Goal: Task Accomplishment & Management: Use online tool/utility

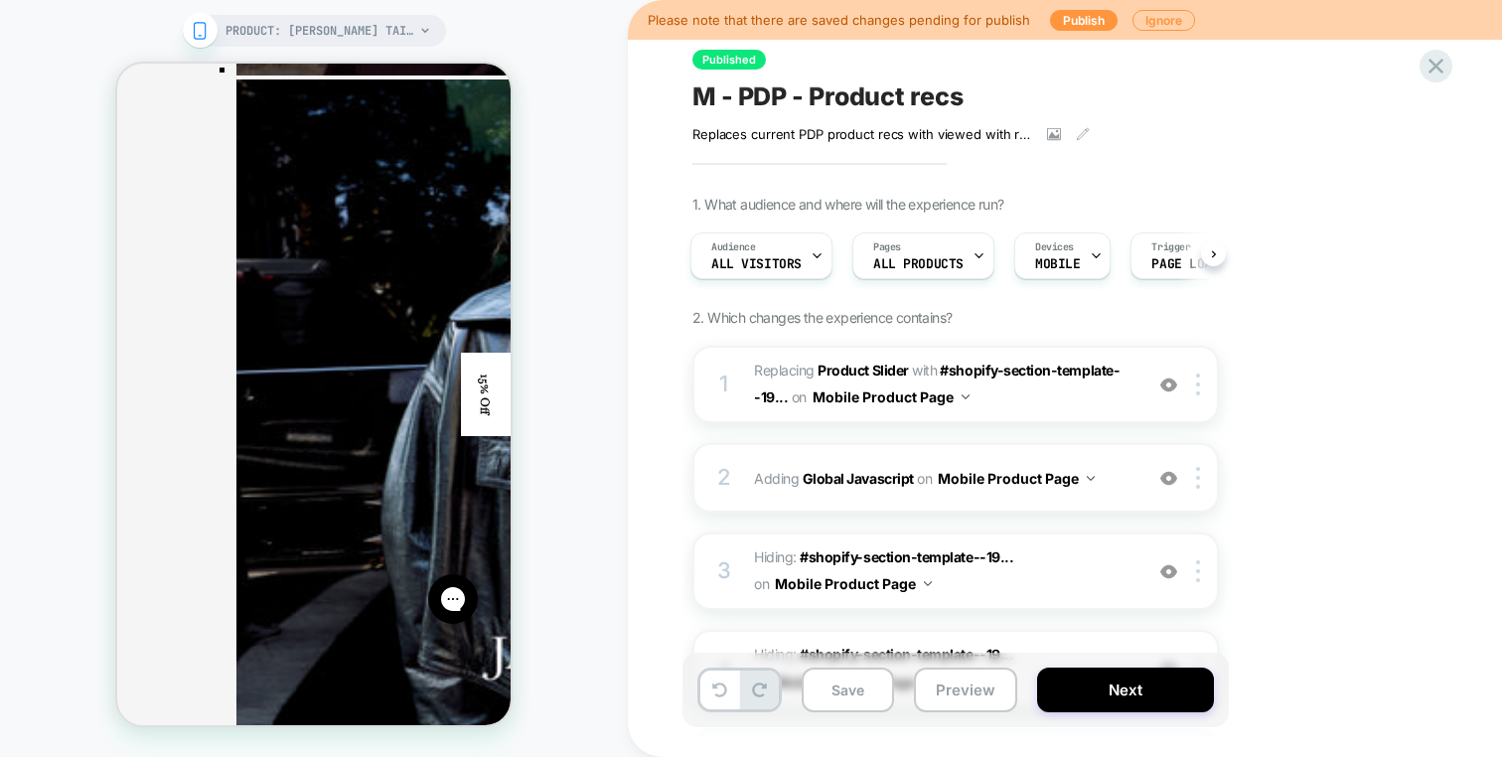
scroll to position [3813, 0]
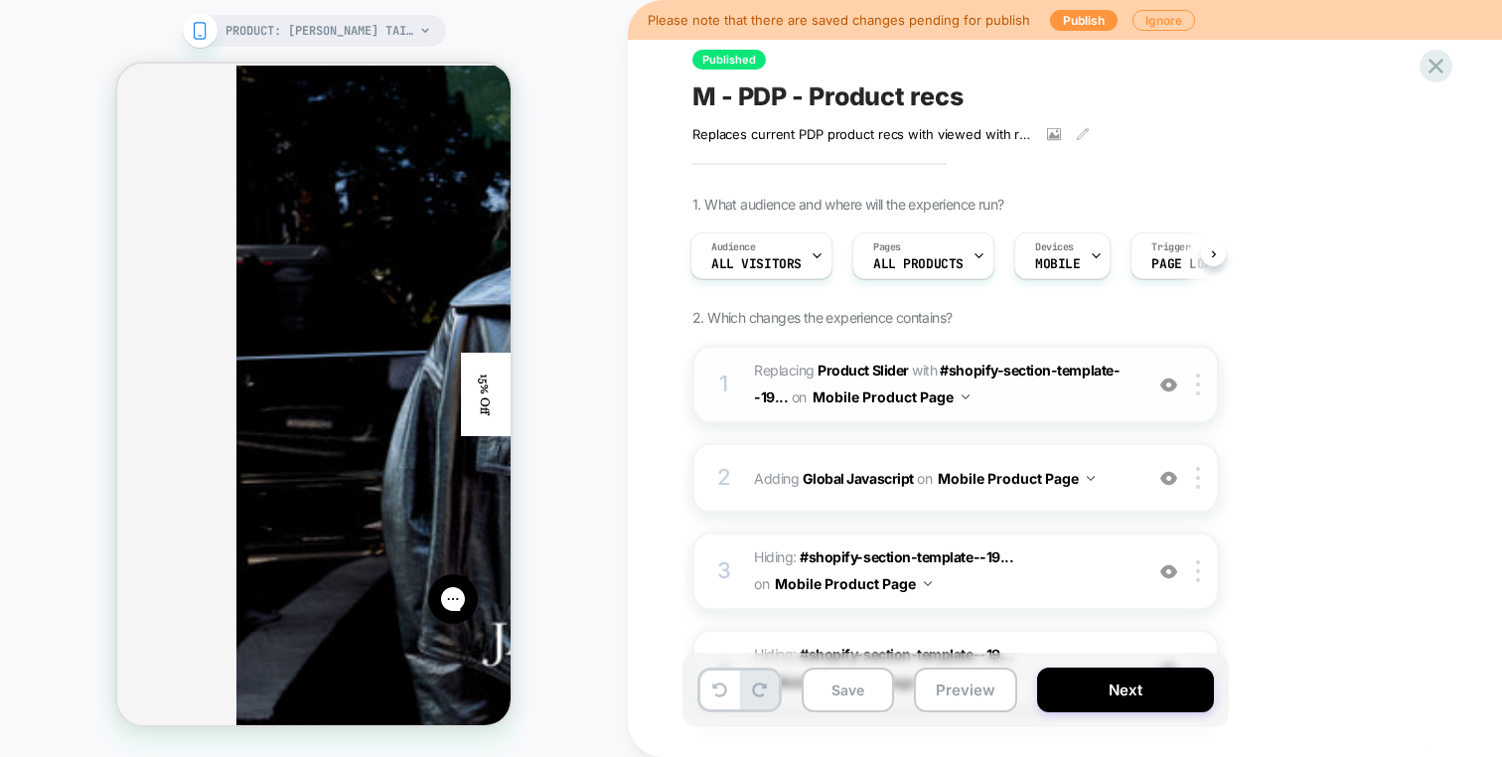
click at [1010, 393] on span "#_loomi_addon_1749056954332_dup1755591968 Replacing Product Slider WITH #shopif…" at bounding box center [943, 385] width 379 height 54
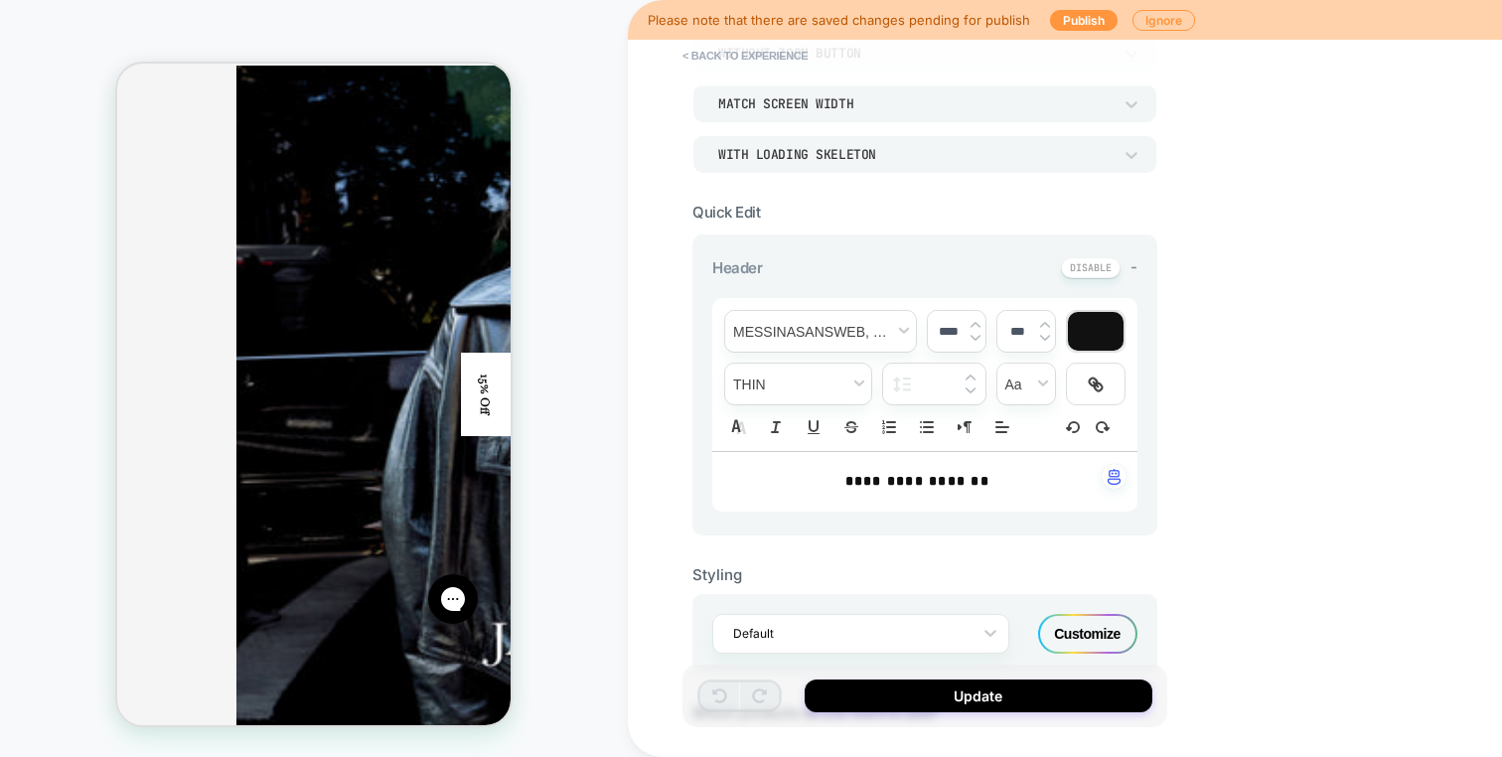
scroll to position [275, 0]
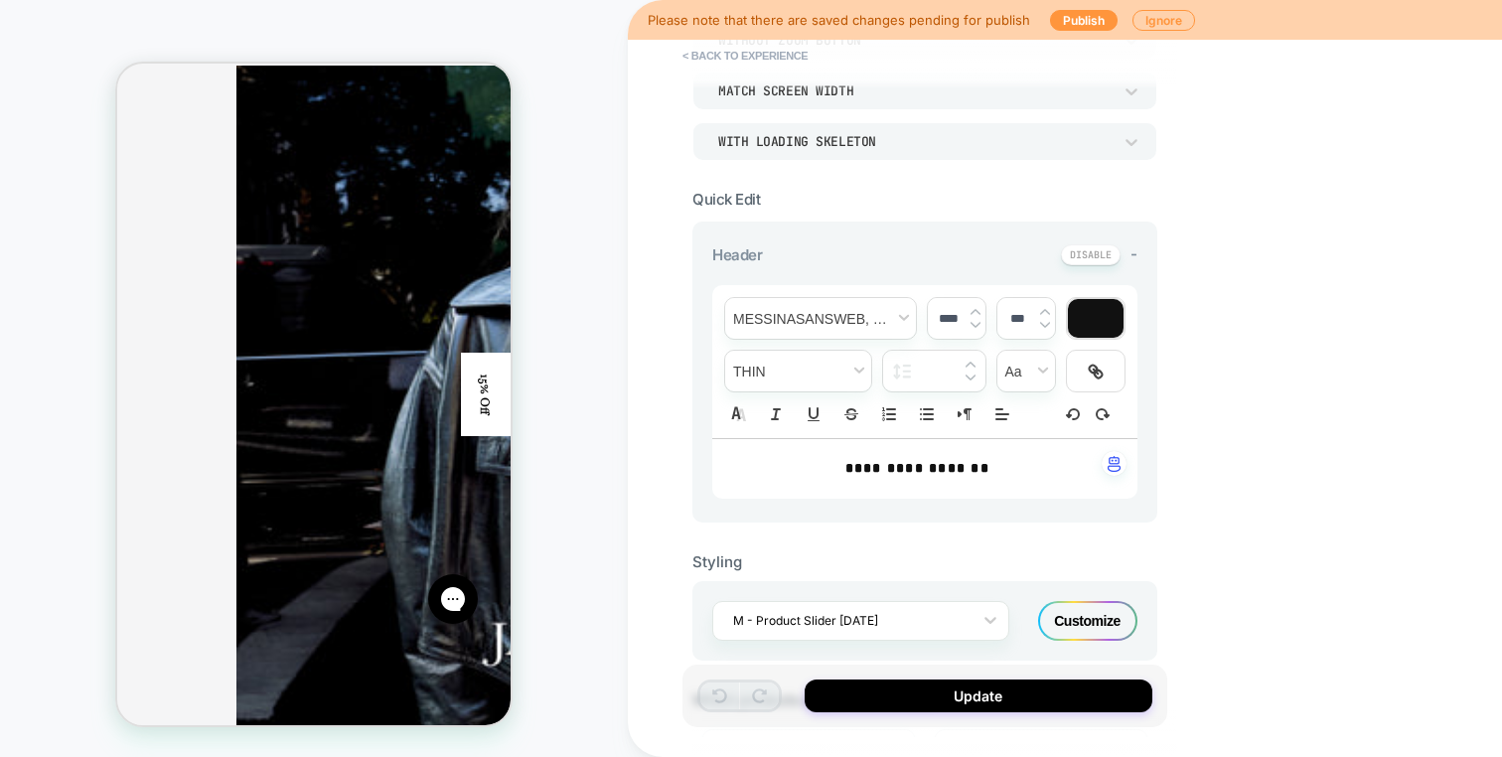
click at [1024, 476] on p "**********" at bounding box center [917, 469] width 371 height 20
drag, startPoint x: 1029, startPoint y: 476, endPoint x: 768, endPoint y: 477, distance: 261.3
click at [768, 477] on div "**********" at bounding box center [924, 469] width 425 height 60
type input "******"
drag, startPoint x: 768, startPoint y: 477, endPoint x: 1109, endPoint y: 459, distance: 341.3
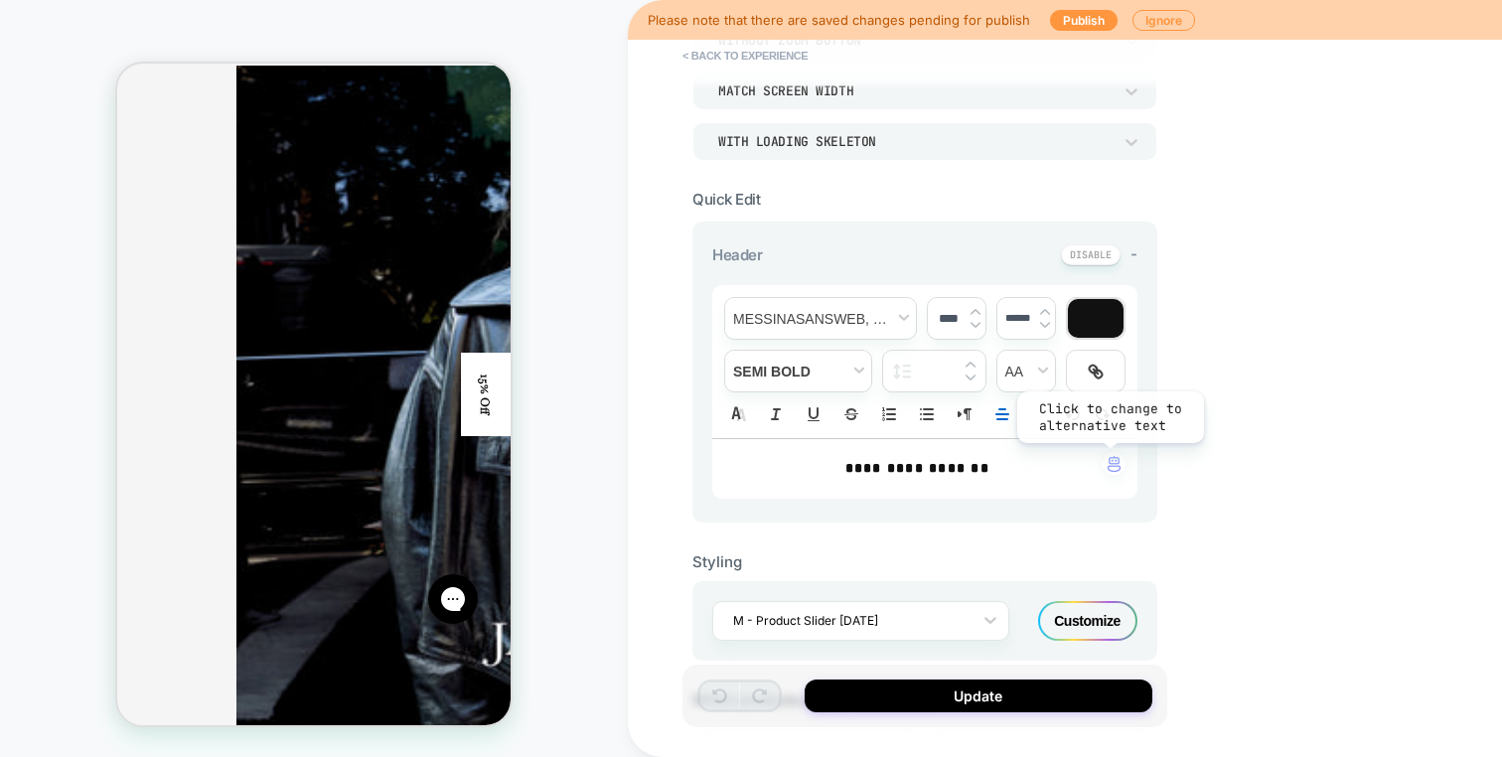
click at [1109, 459] on div "**********" at bounding box center [924, 468] width 425 height 61
drag, startPoint x: 1028, startPoint y: 454, endPoint x: 810, endPoint y: 454, distance: 218.6
click at [809, 454] on div "**********" at bounding box center [924, 469] width 425 height 60
drag, startPoint x: 810, startPoint y: 454, endPoint x: 1022, endPoint y: 454, distance: 212.6
click at [1022, 454] on div "**********" at bounding box center [924, 469] width 425 height 60
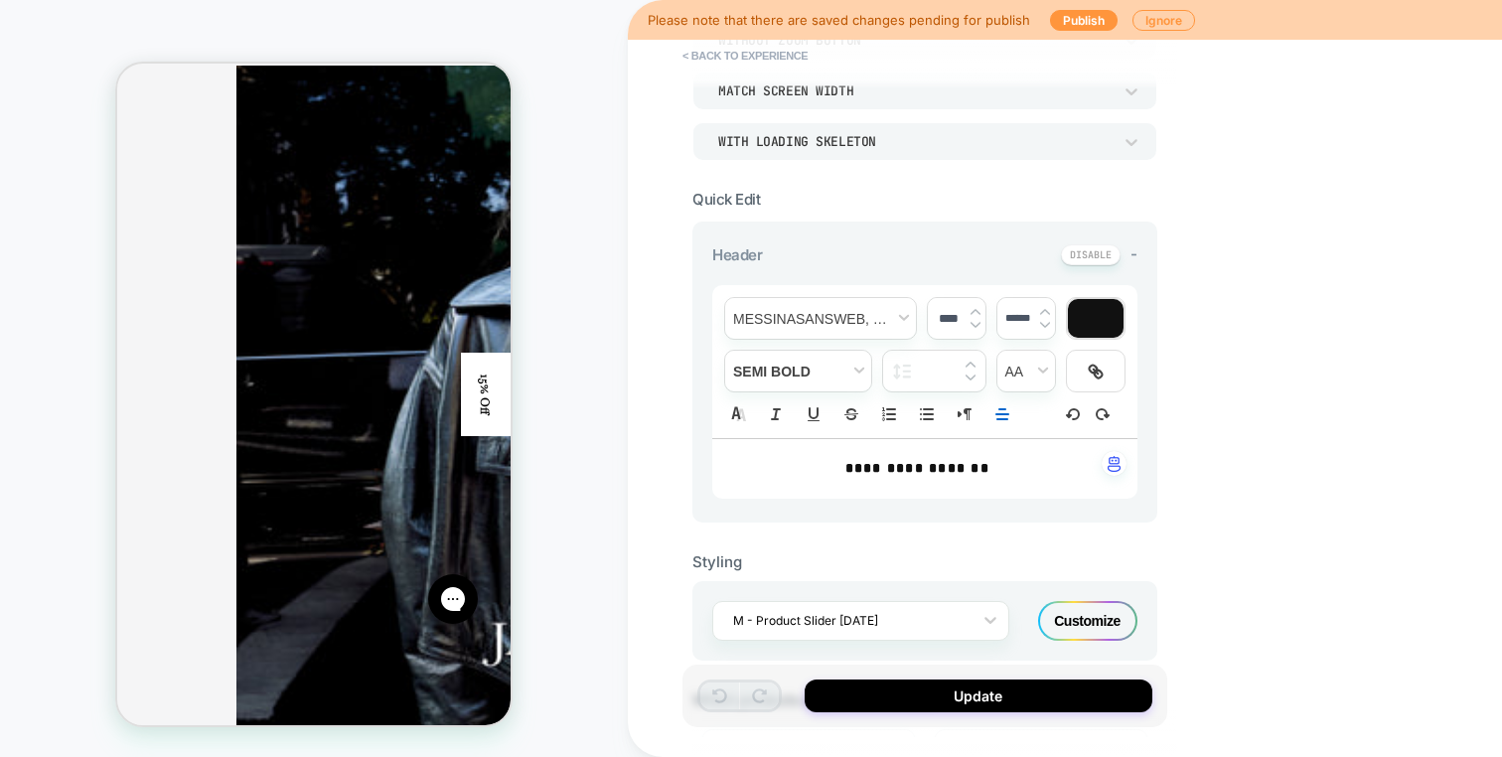
click at [1022, 454] on div "**********" at bounding box center [924, 469] width 425 height 60
click at [872, 319] on span "font" at bounding box center [820, 318] width 191 height 41
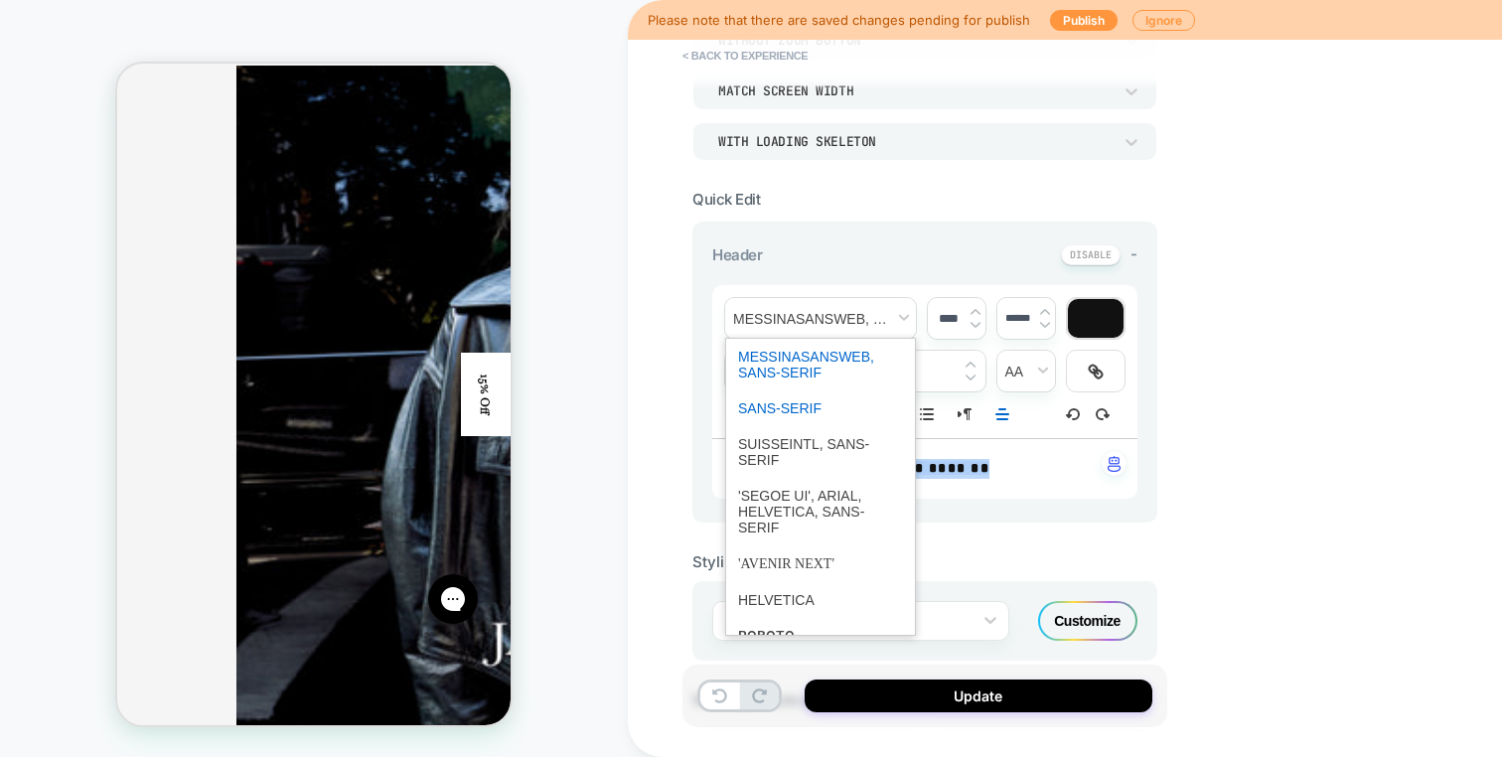
click at [839, 403] on span "font" at bounding box center [820, 409] width 165 height 36
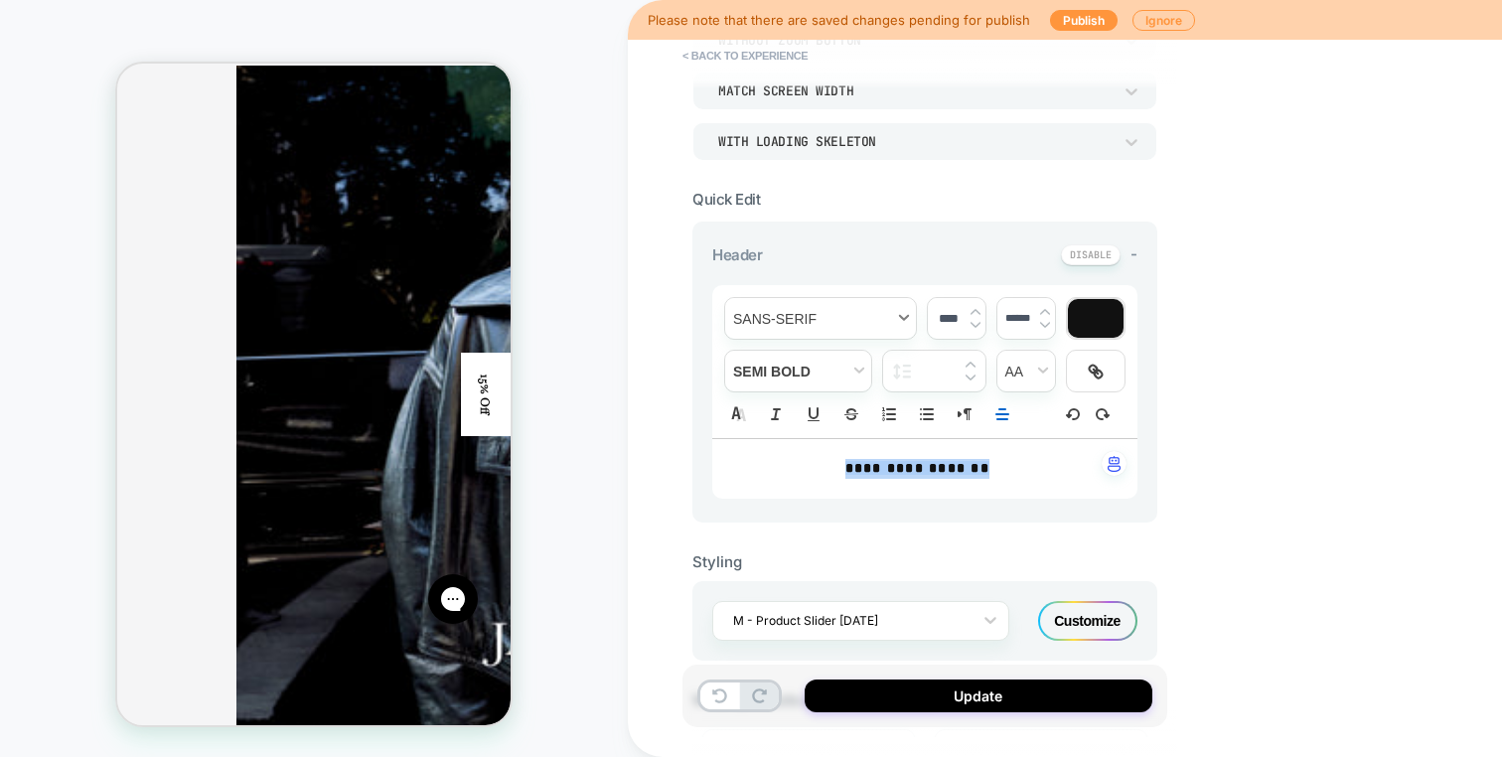
click at [820, 314] on span "font" at bounding box center [820, 318] width 191 height 41
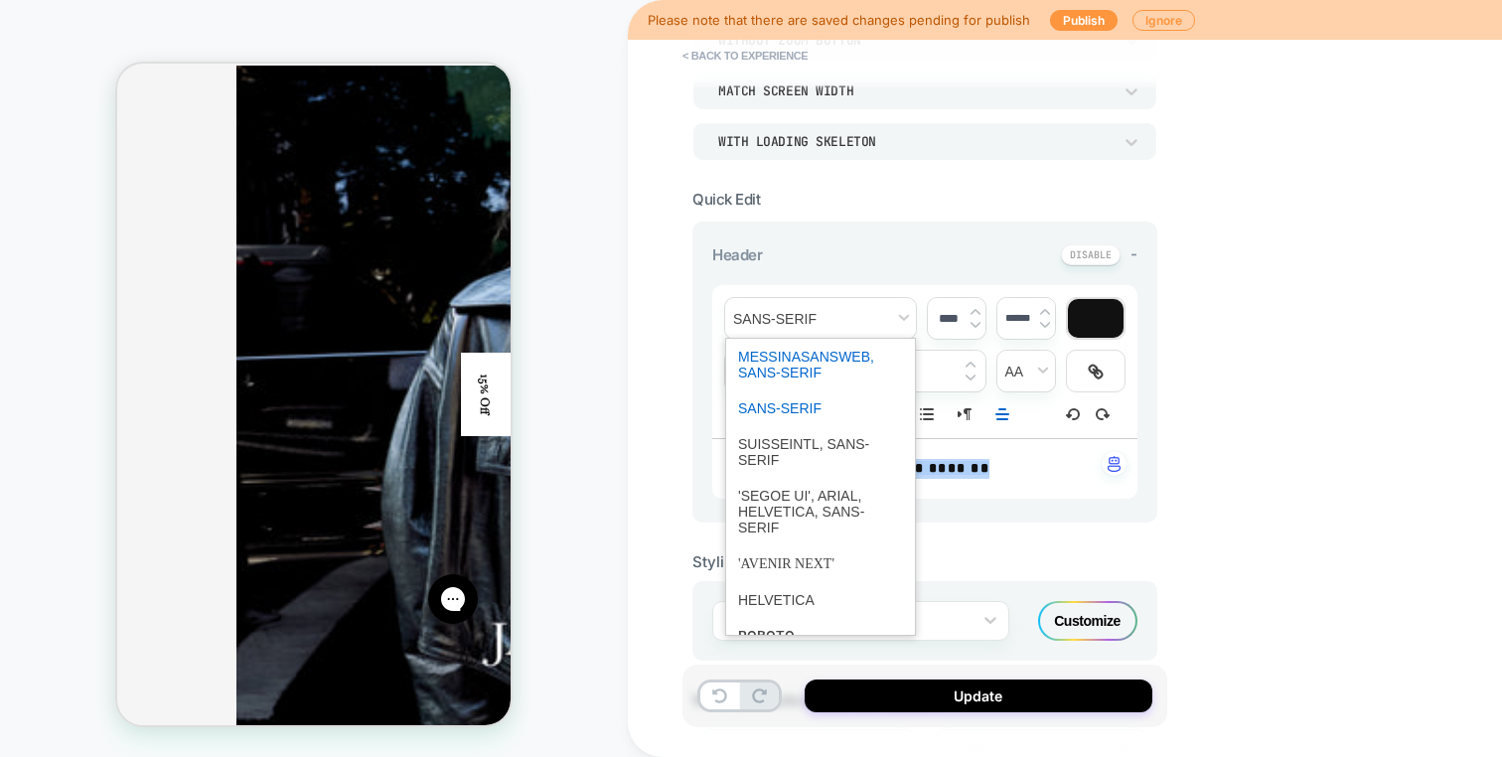
click at [819, 345] on span "font" at bounding box center [820, 365] width 165 height 52
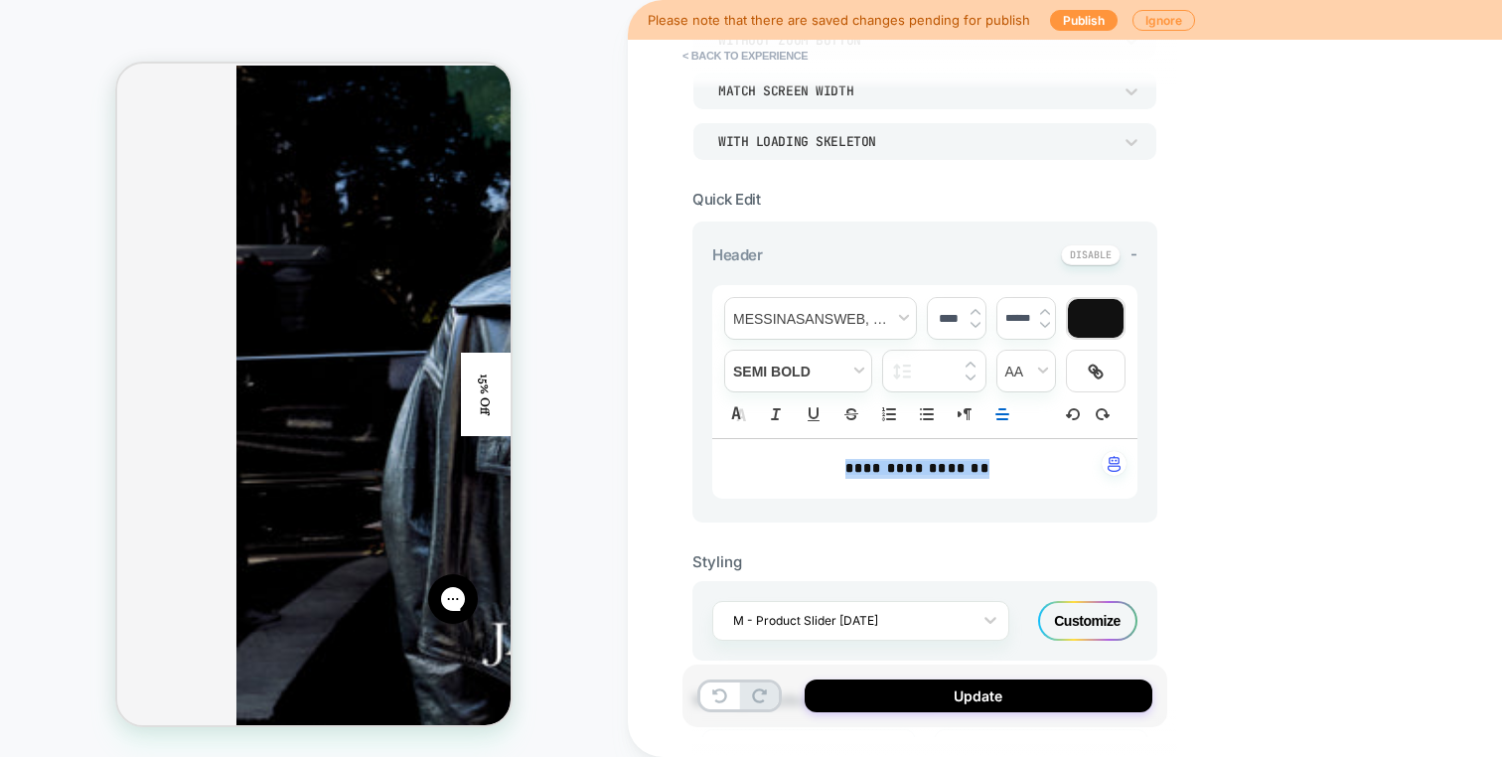
click at [819, 345] on div "**********" at bounding box center [924, 361] width 425 height 153
click at [823, 331] on span "font" at bounding box center [820, 318] width 191 height 41
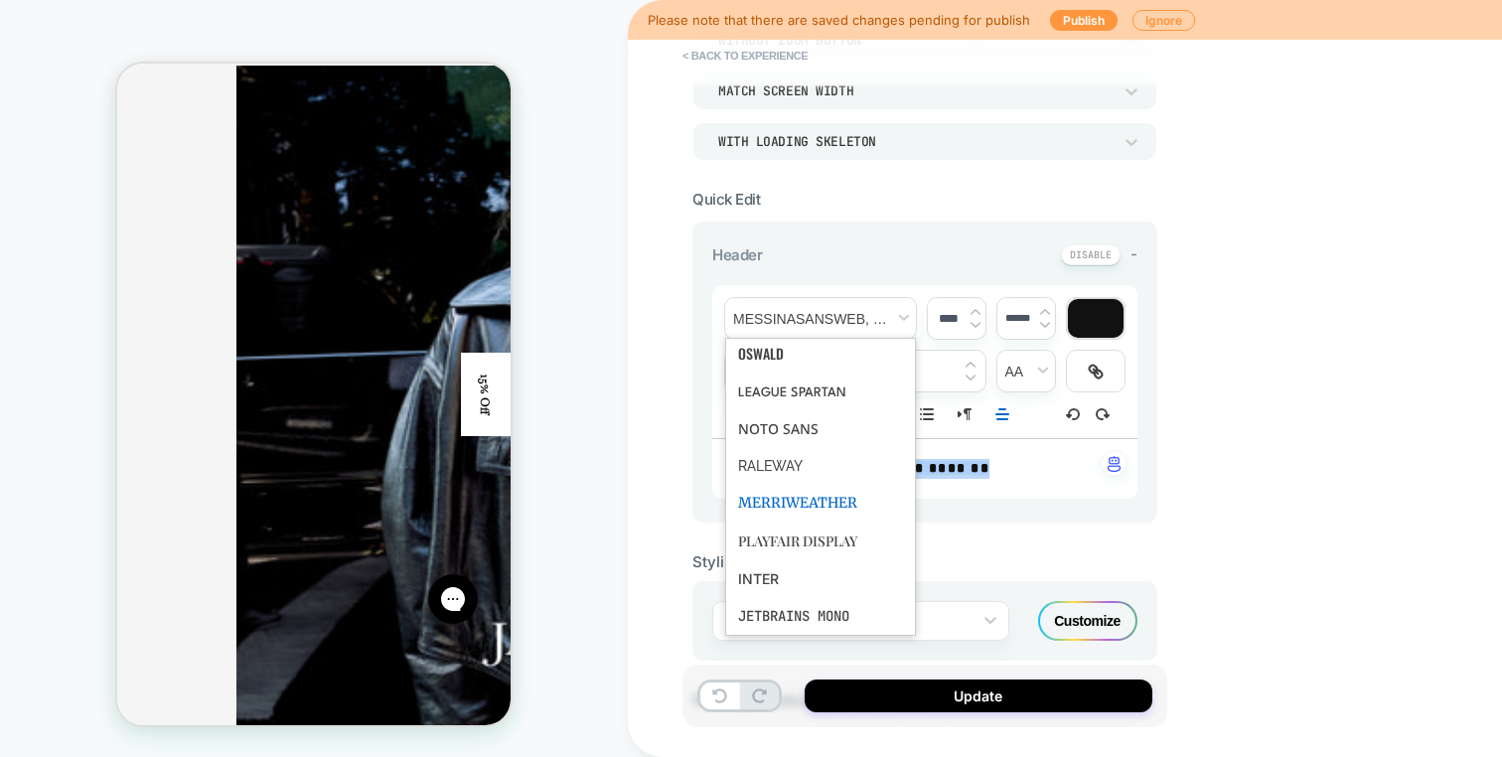
scroll to position [0, 0]
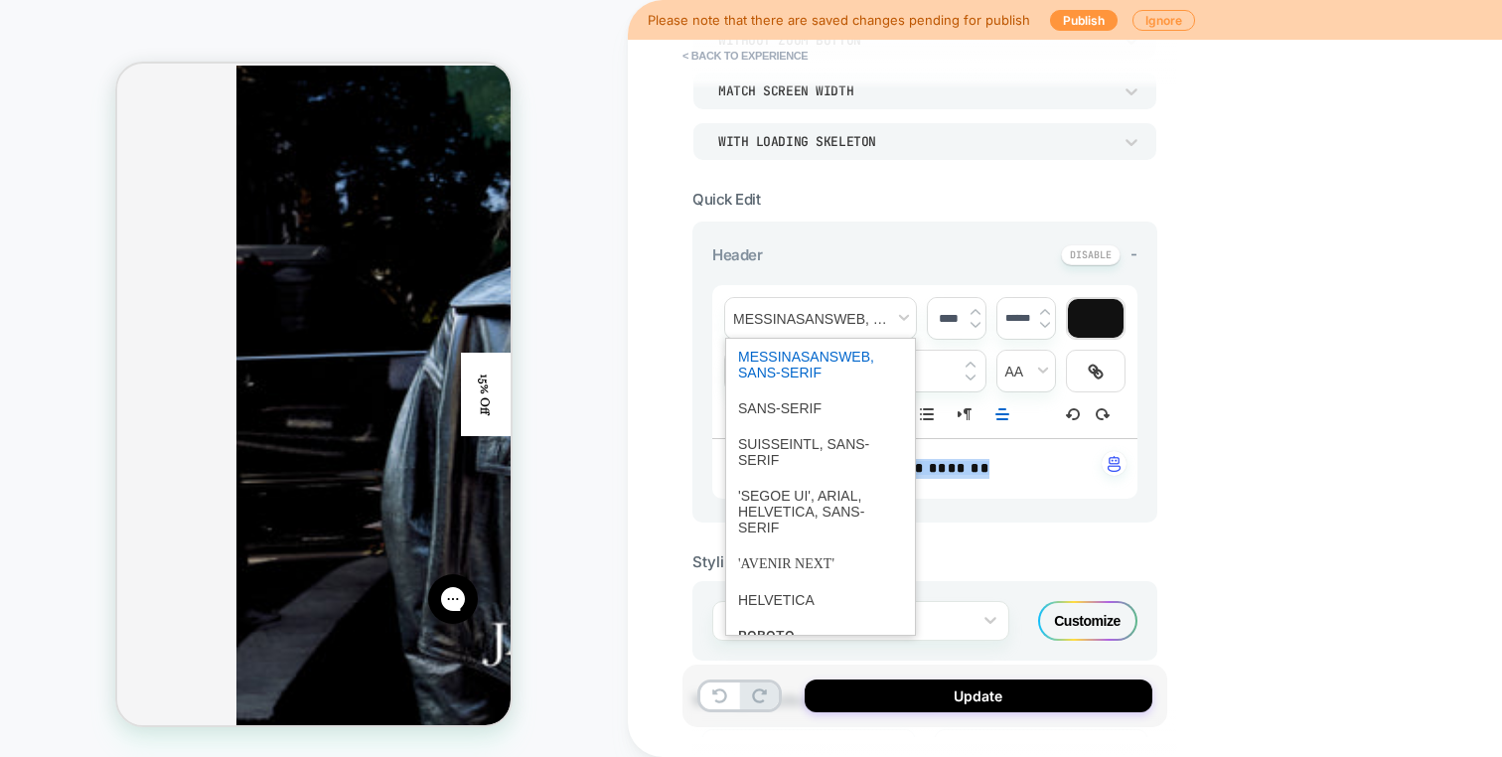
click at [829, 354] on span "font" at bounding box center [820, 365] width 165 height 52
click at [1029, 472] on p "**********" at bounding box center [917, 469] width 371 height 20
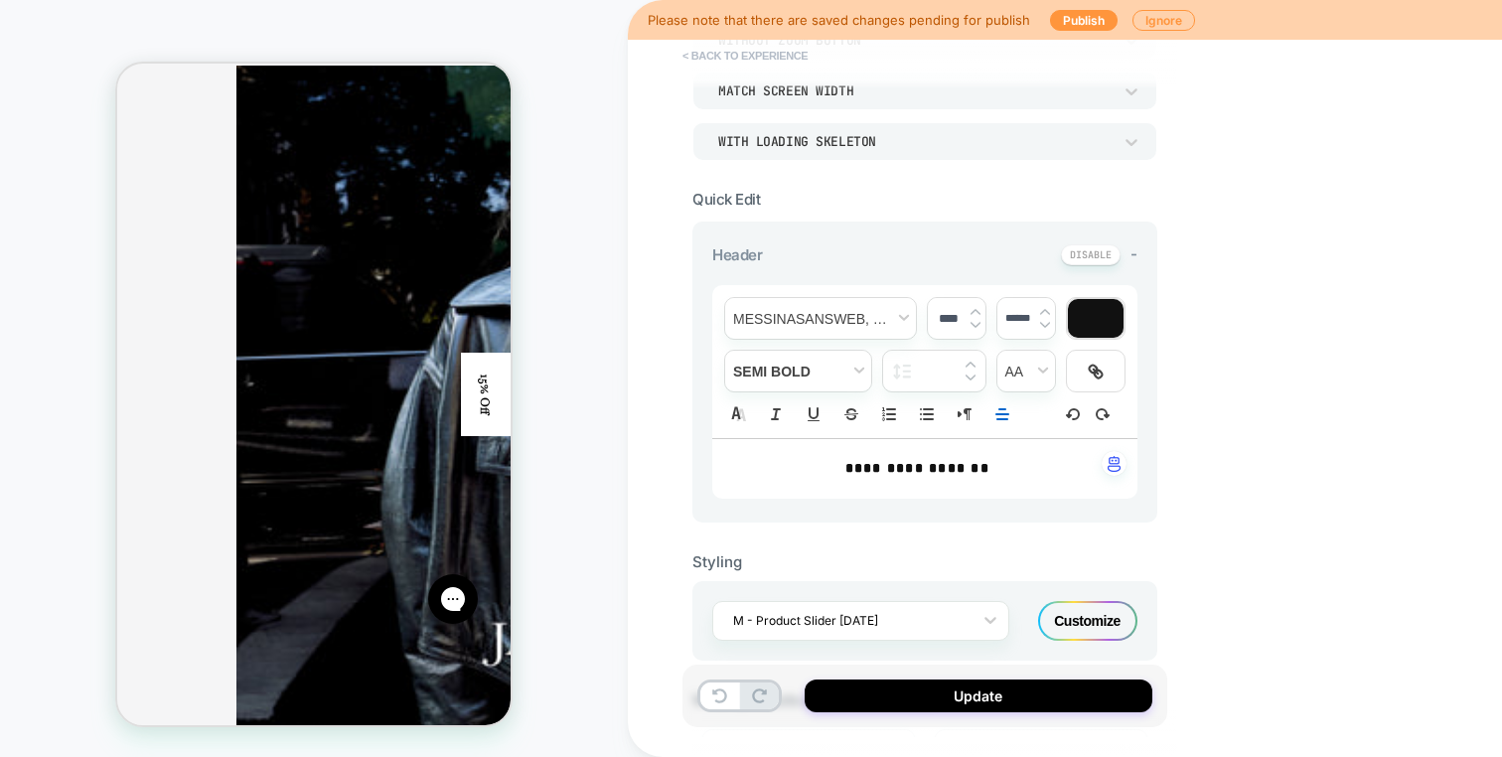
click at [729, 42] on button "< Back to experience" at bounding box center [745, 56] width 145 height 32
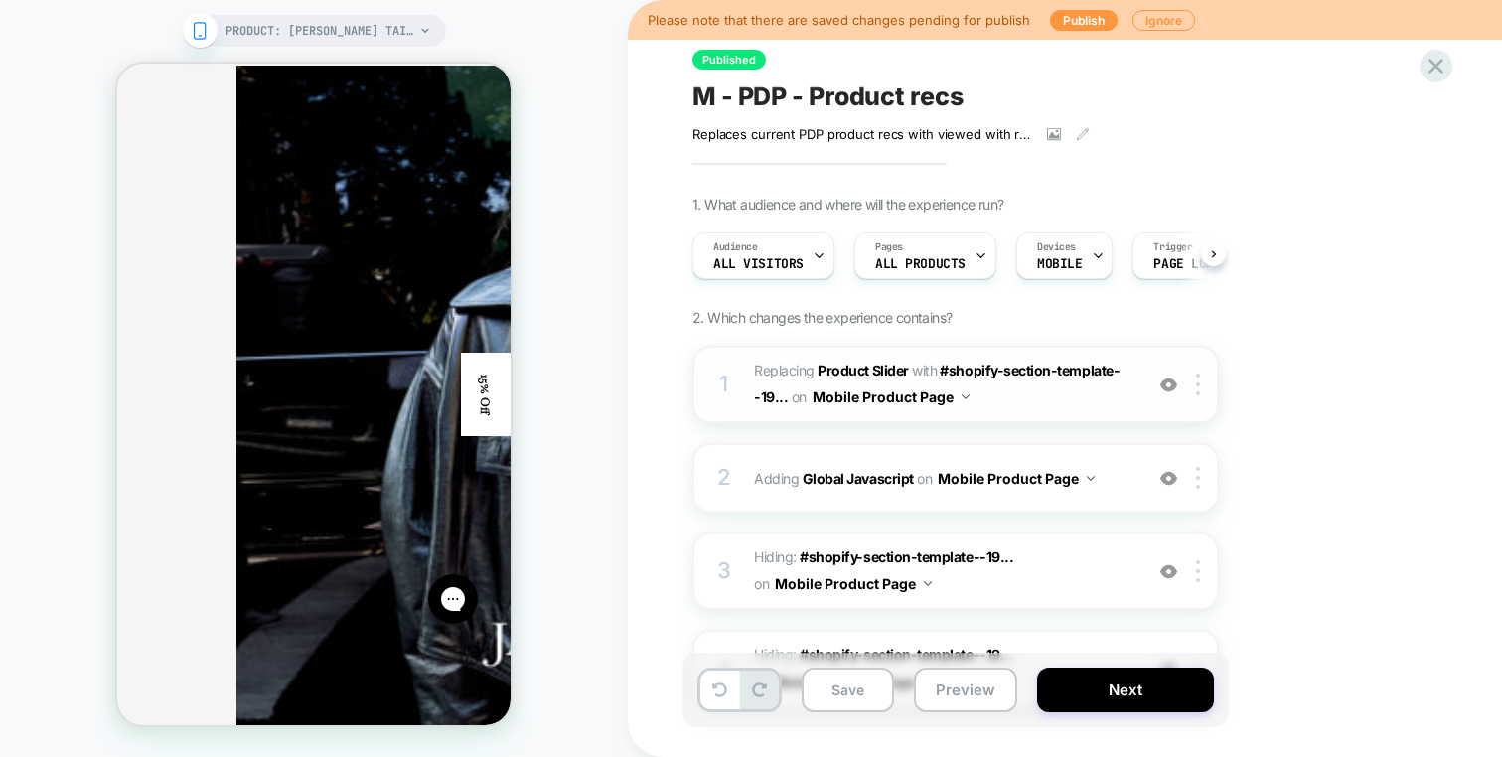
scroll to position [0, 1]
click at [1156, 377] on div at bounding box center [1169, 385] width 33 height 22
click at [1160, 378] on div at bounding box center [1169, 385] width 33 height 22
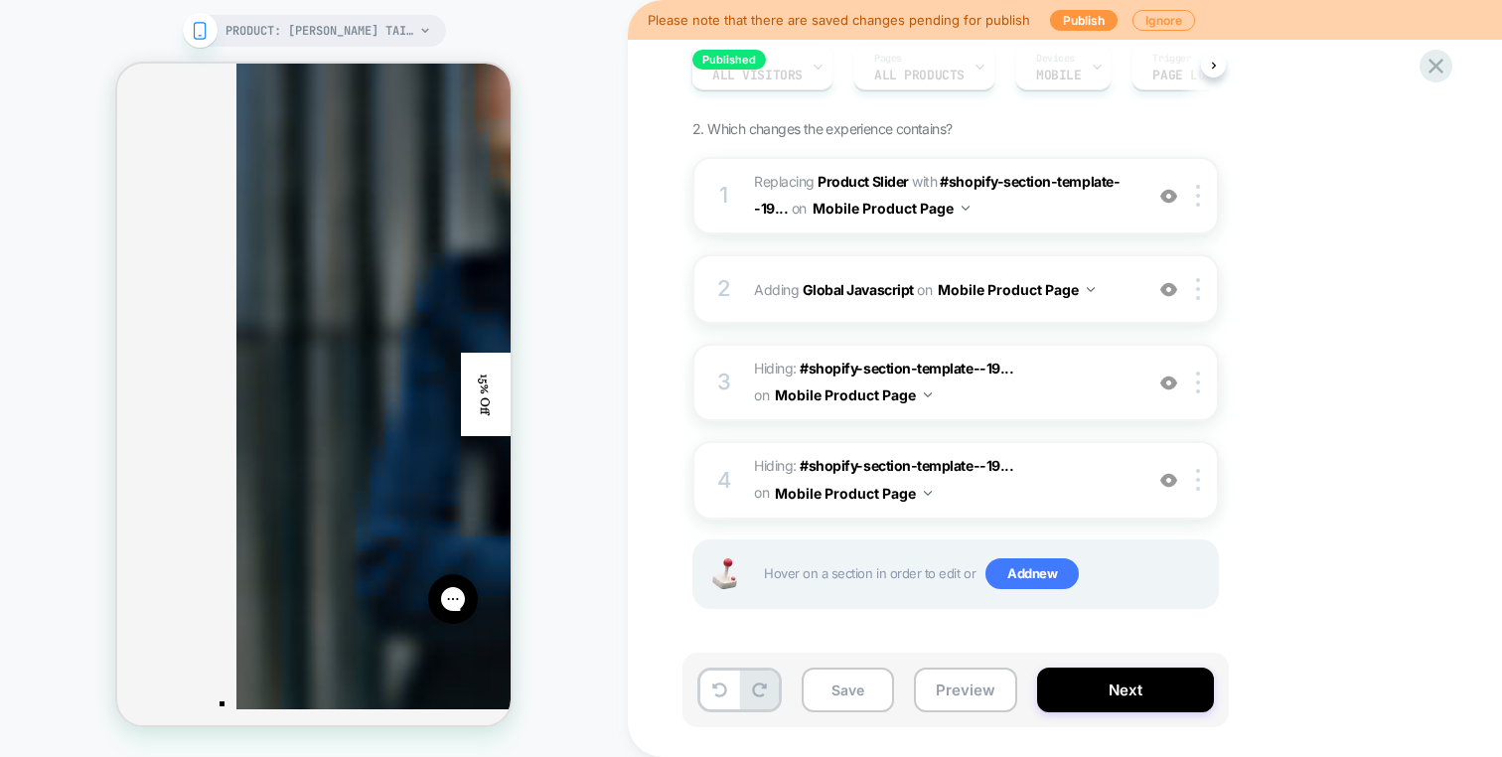
scroll to position [4856, 0]
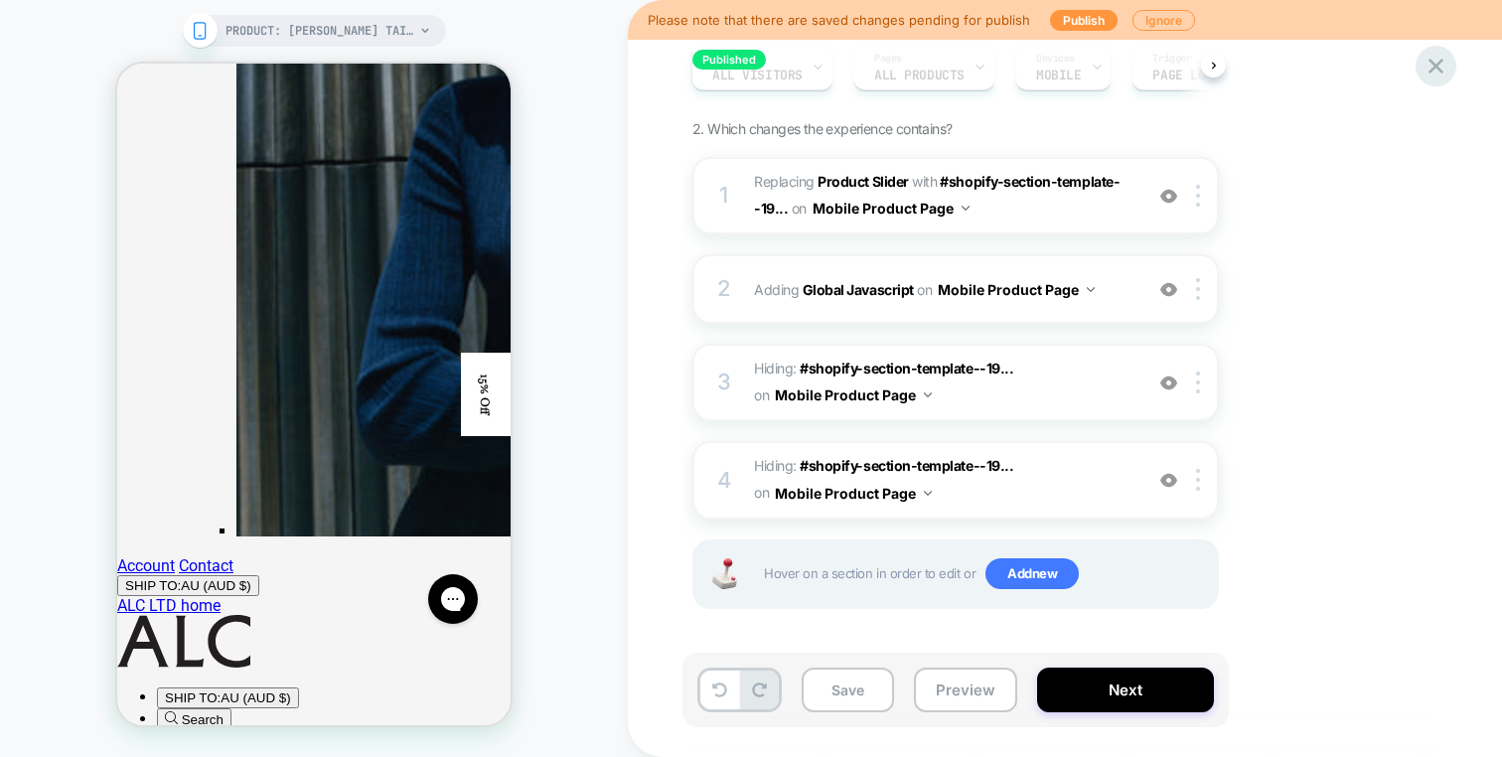
click at [1437, 63] on icon at bounding box center [1436, 66] width 27 height 27
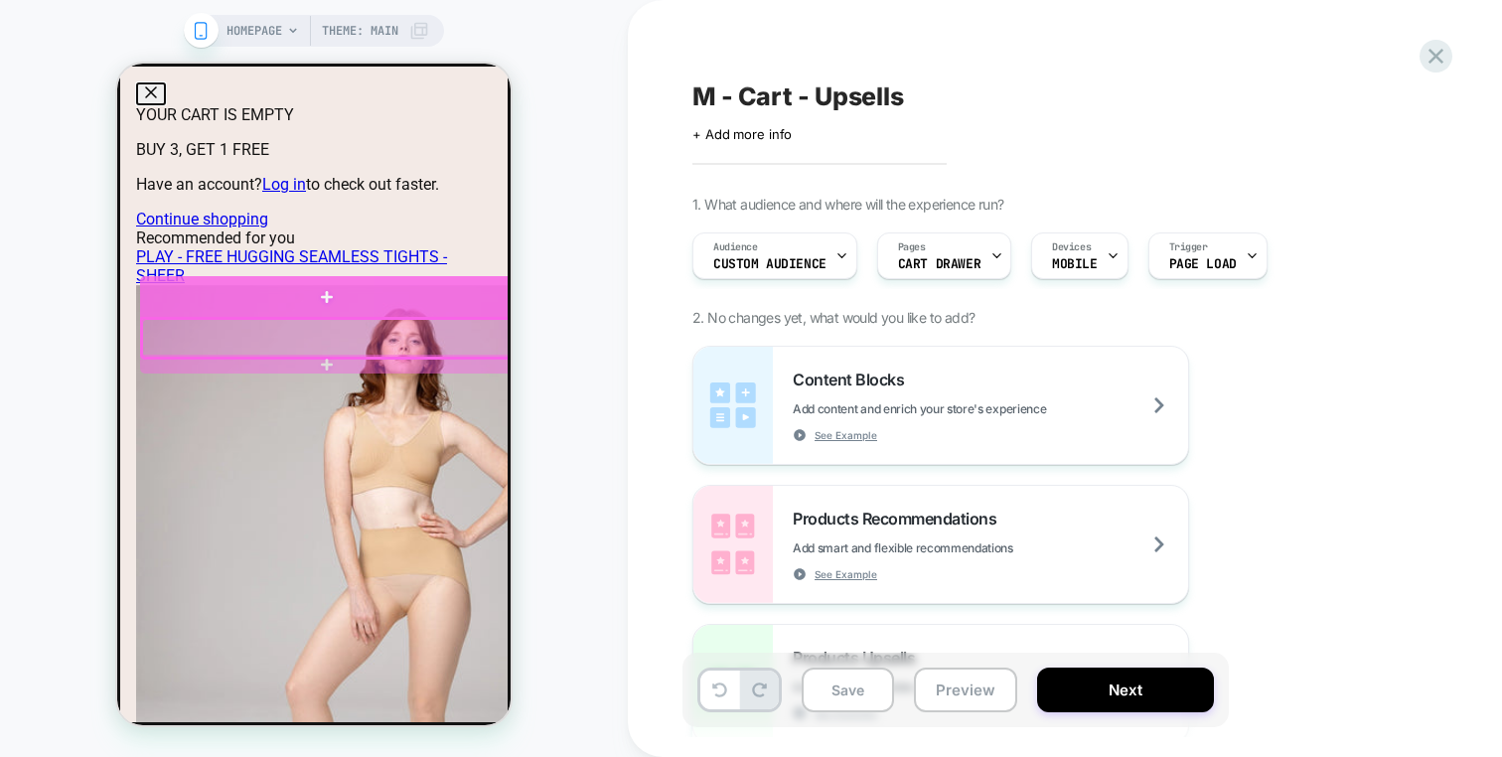
click at [452, 303] on div at bounding box center [327, 296] width 374 height 41
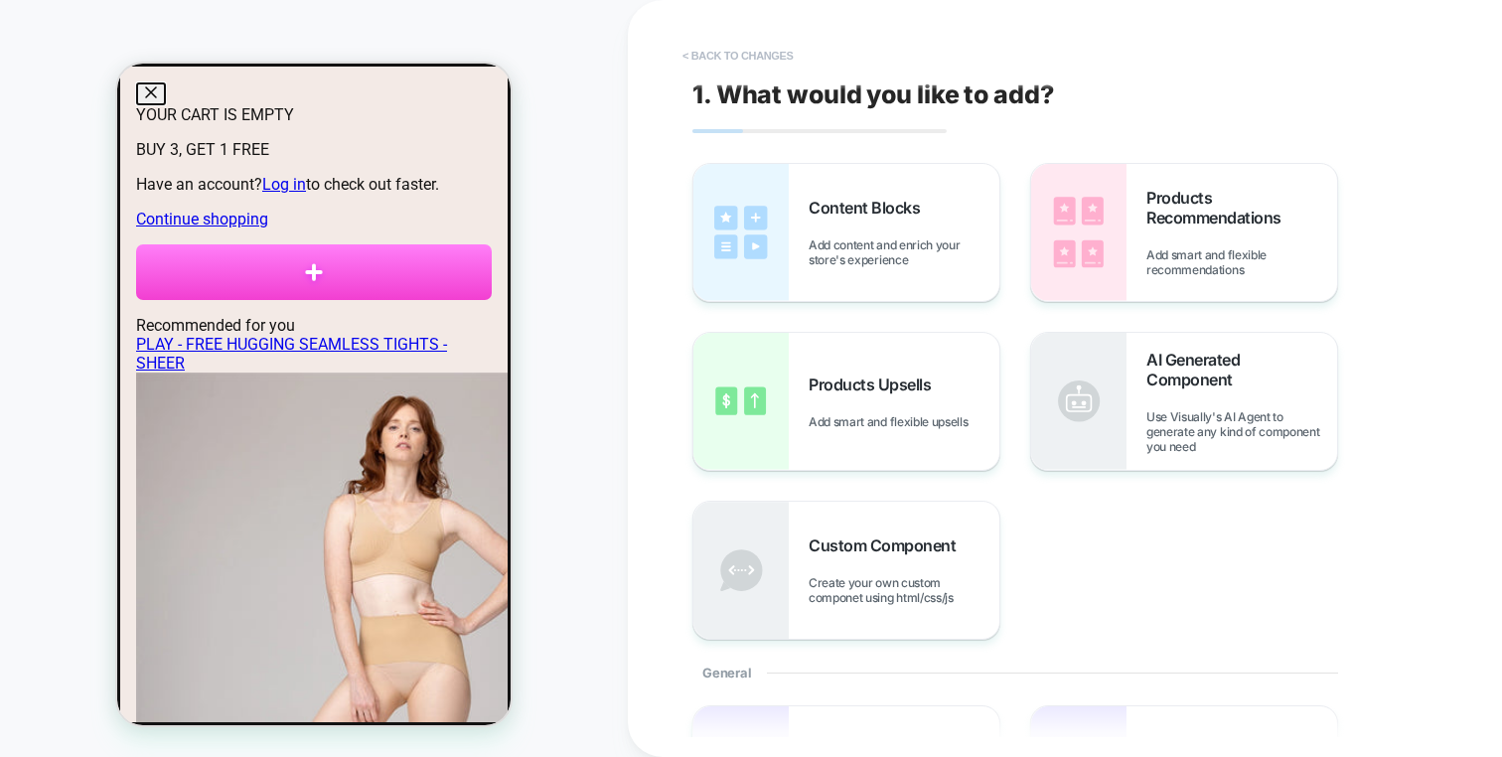
click at [752, 50] on button "< Back to changes" at bounding box center [738, 56] width 131 height 32
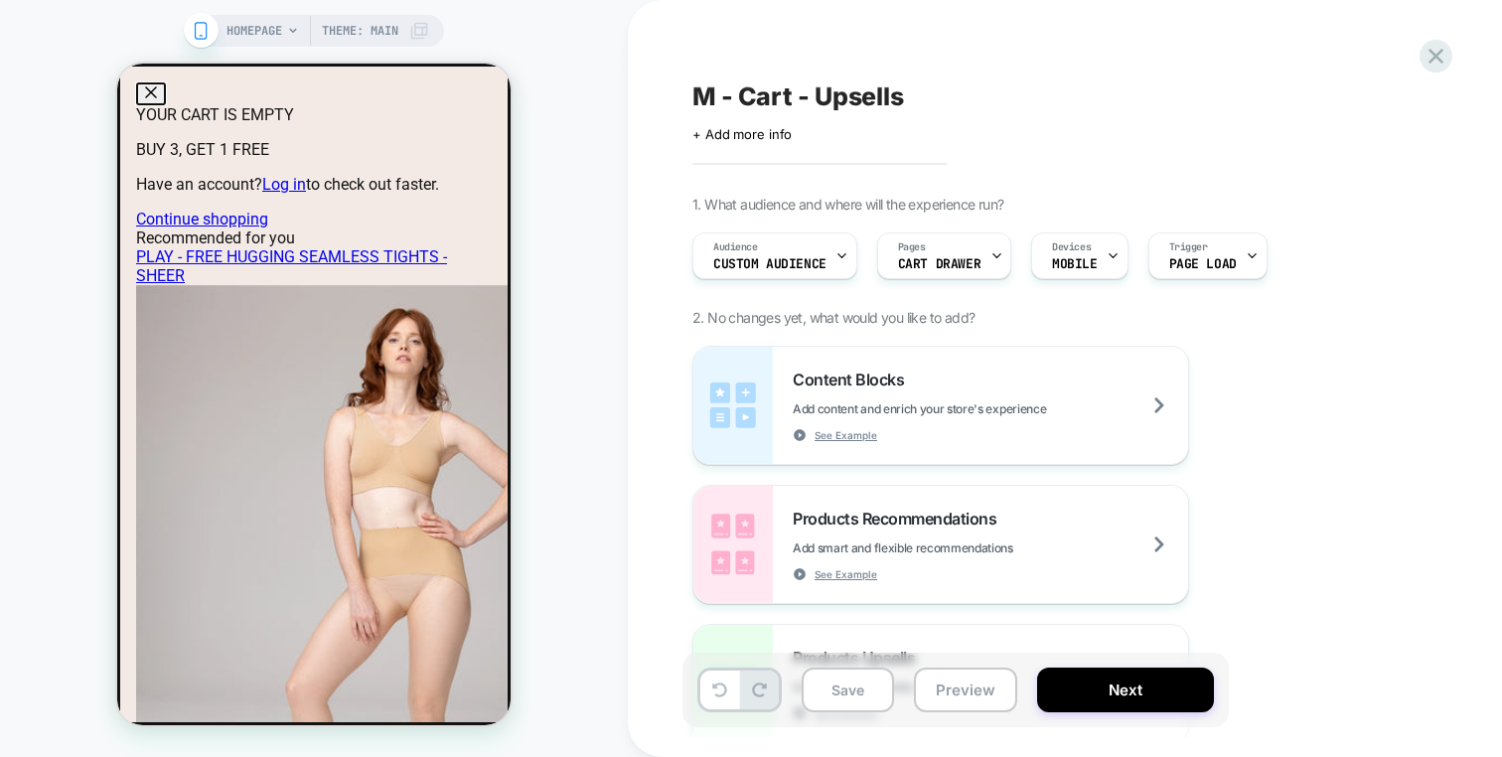
click at [548, 97] on div "HOMEPAGE Theme: MAIN" at bounding box center [314, 378] width 628 height 717
click at [166, 102] on button "Close dialog" at bounding box center [151, 93] width 30 height 23
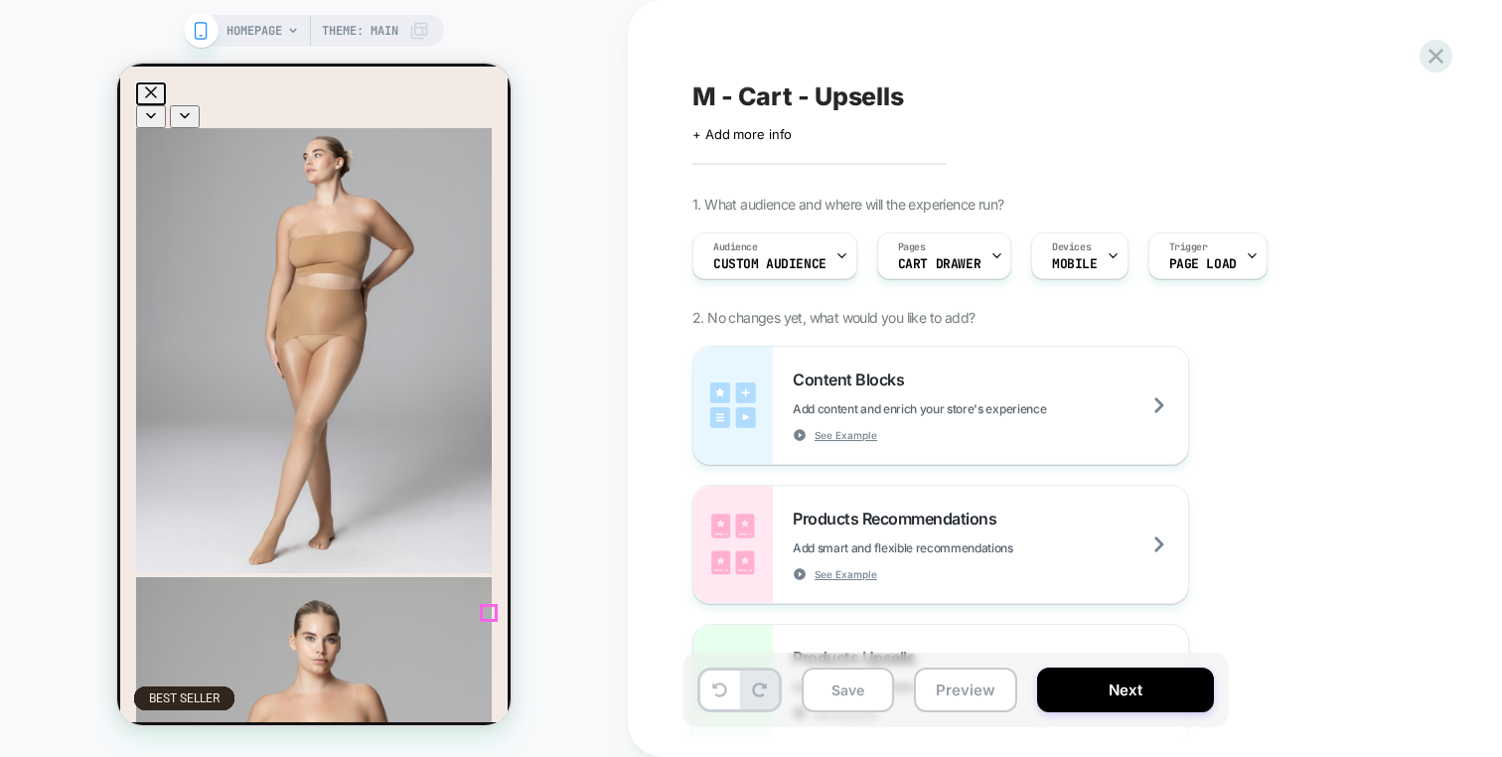
click at [166, 100] on button "Close dialog" at bounding box center [151, 93] width 30 height 23
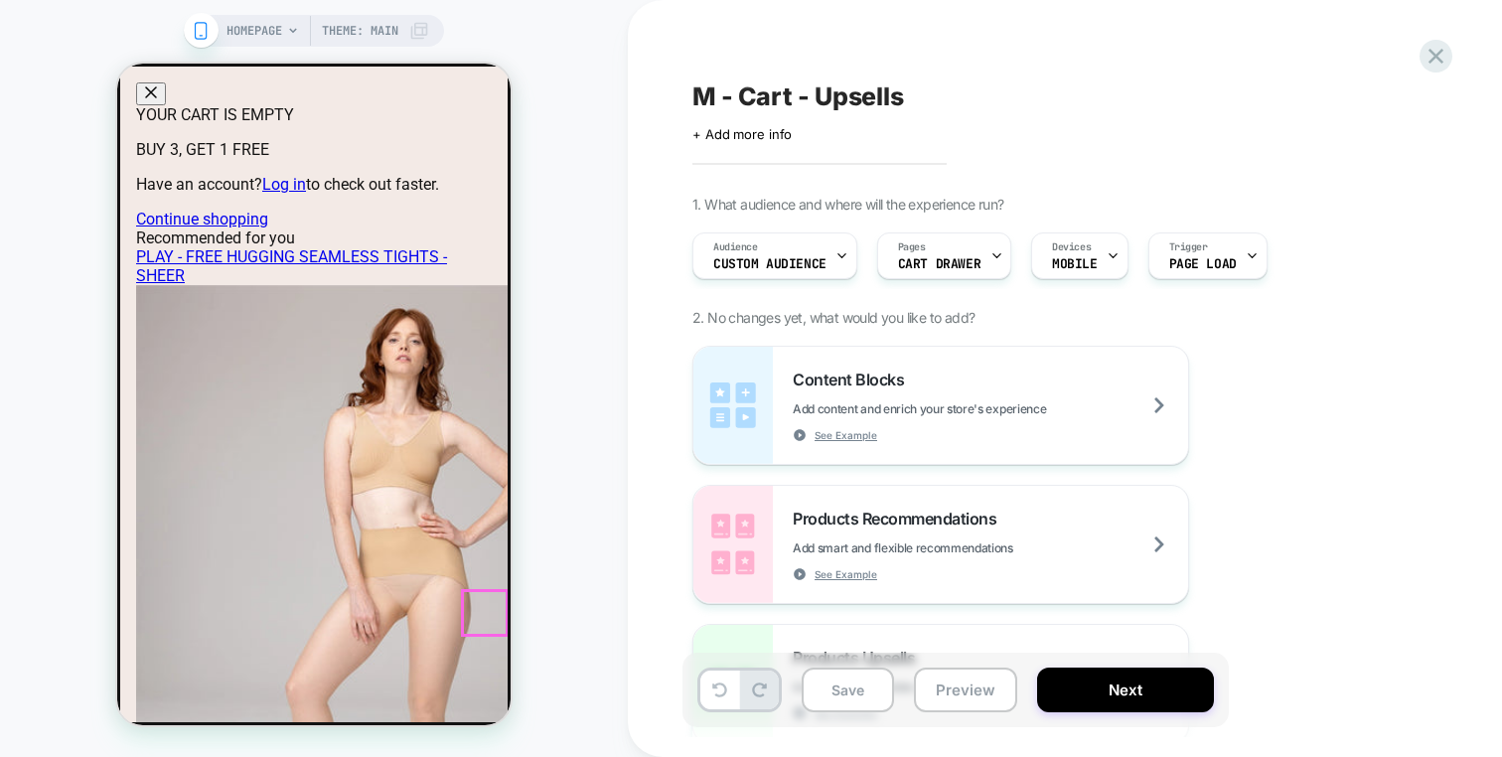
click at [166, 102] on button "Close dialog" at bounding box center [151, 93] width 30 height 23
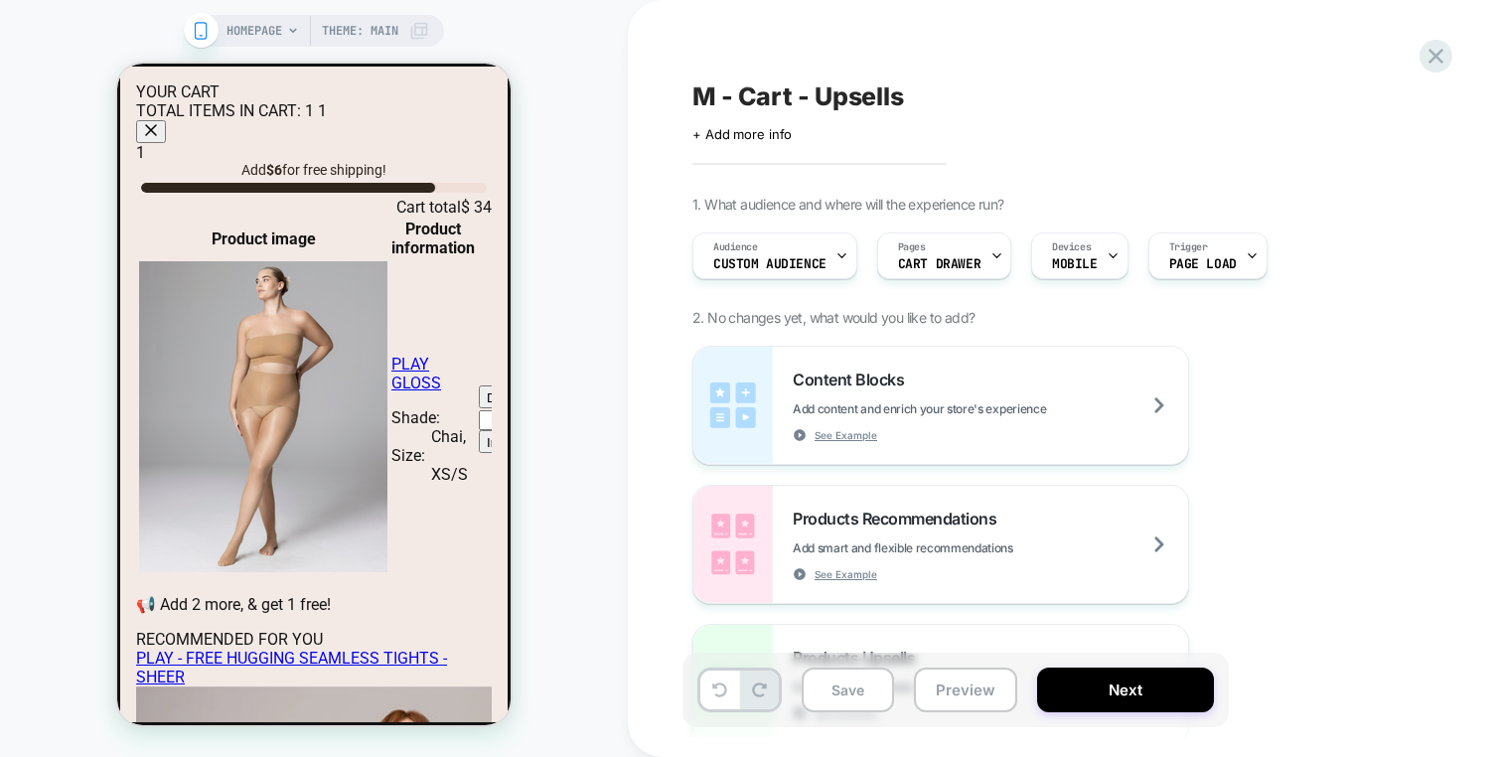
click at [596, 267] on div "HOMEPAGE Theme: MAIN" at bounding box center [314, 378] width 628 height 717
click at [707, 409] on icon "Remove PLAY - FREE HUGGING SEAMLESS TIGHTS - GLOSS - Chai / XS/S" at bounding box center [717, 419] width 20 height 20
click at [585, 228] on div "HOMEPAGE Theme: MAIN" at bounding box center [314, 378] width 628 height 717
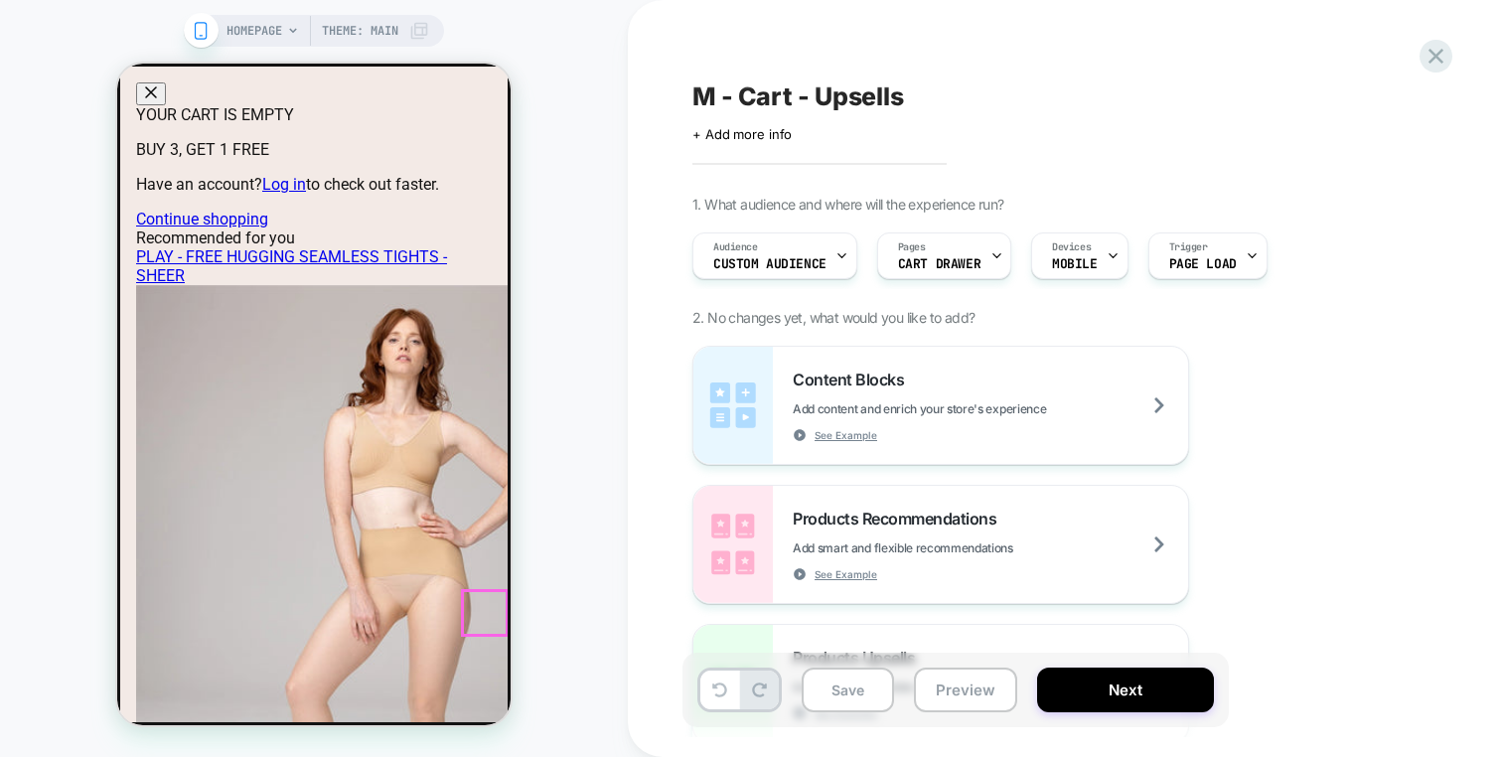
click at [166, 104] on button "Close dialog" at bounding box center [151, 93] width 30 height 23
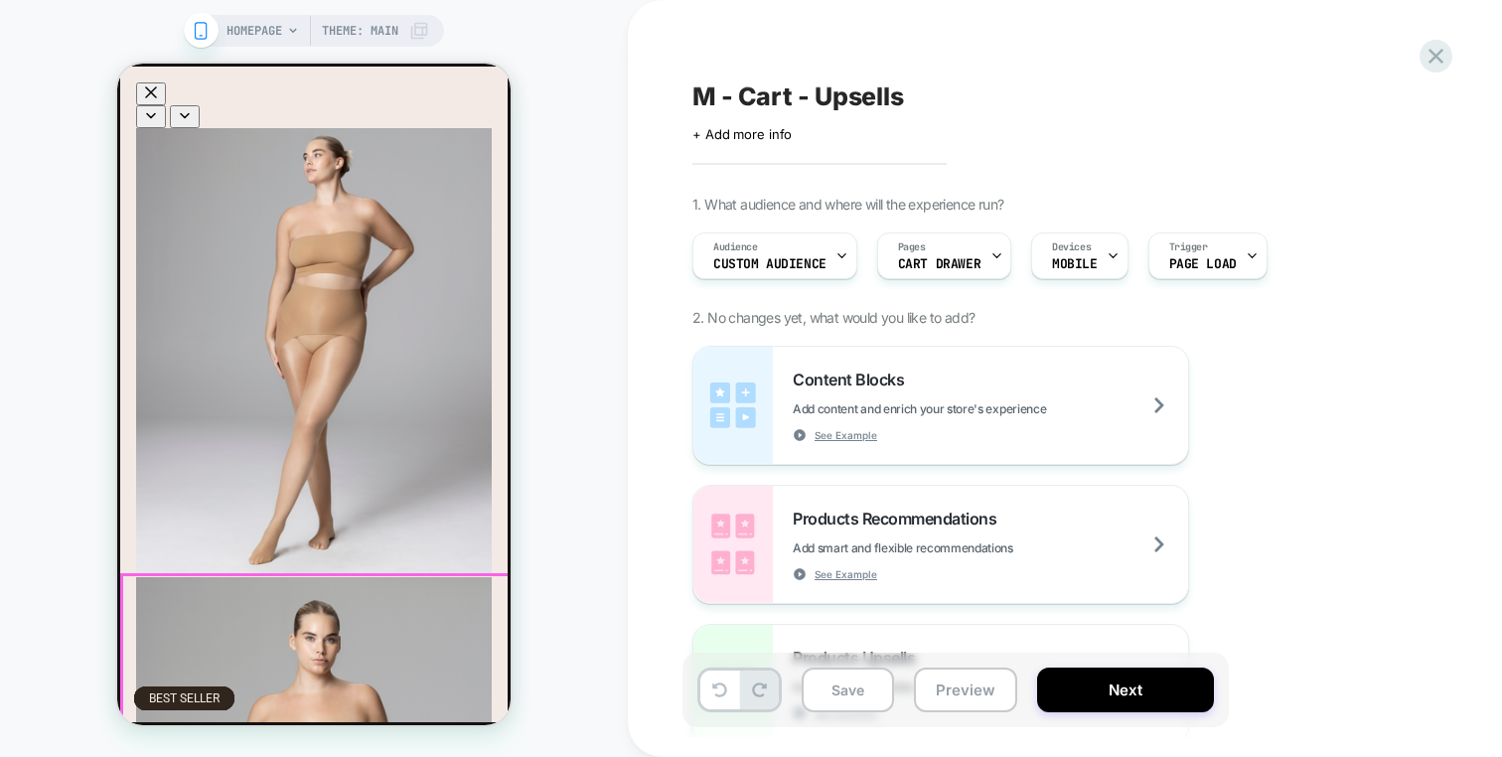
click at [158, 89] on icon "Close dialog" at bounding box center [151, 92] width 14 height 14
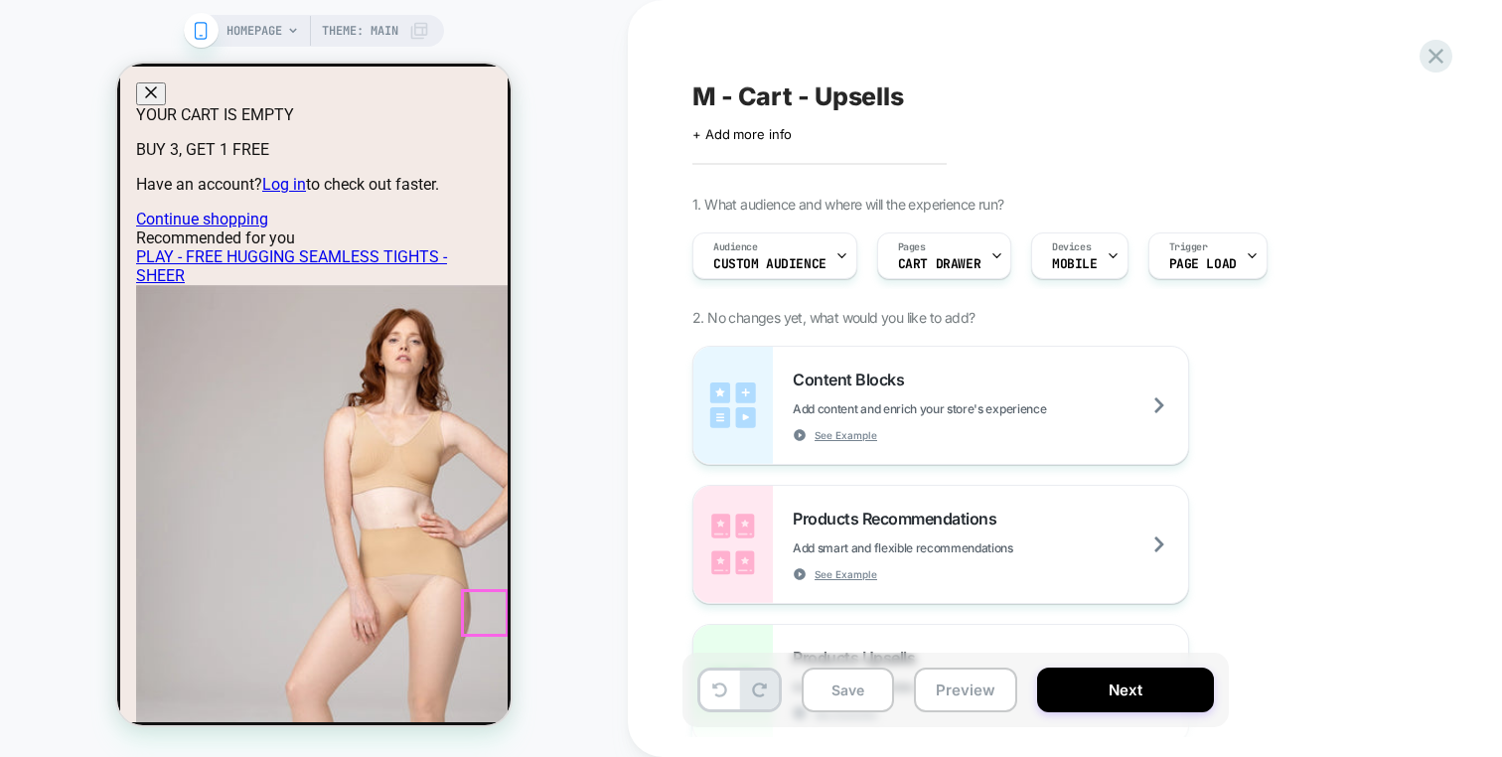
click at [166, 82] on button "Close dialog" at bounding box center [151, 93] width 30 height 23
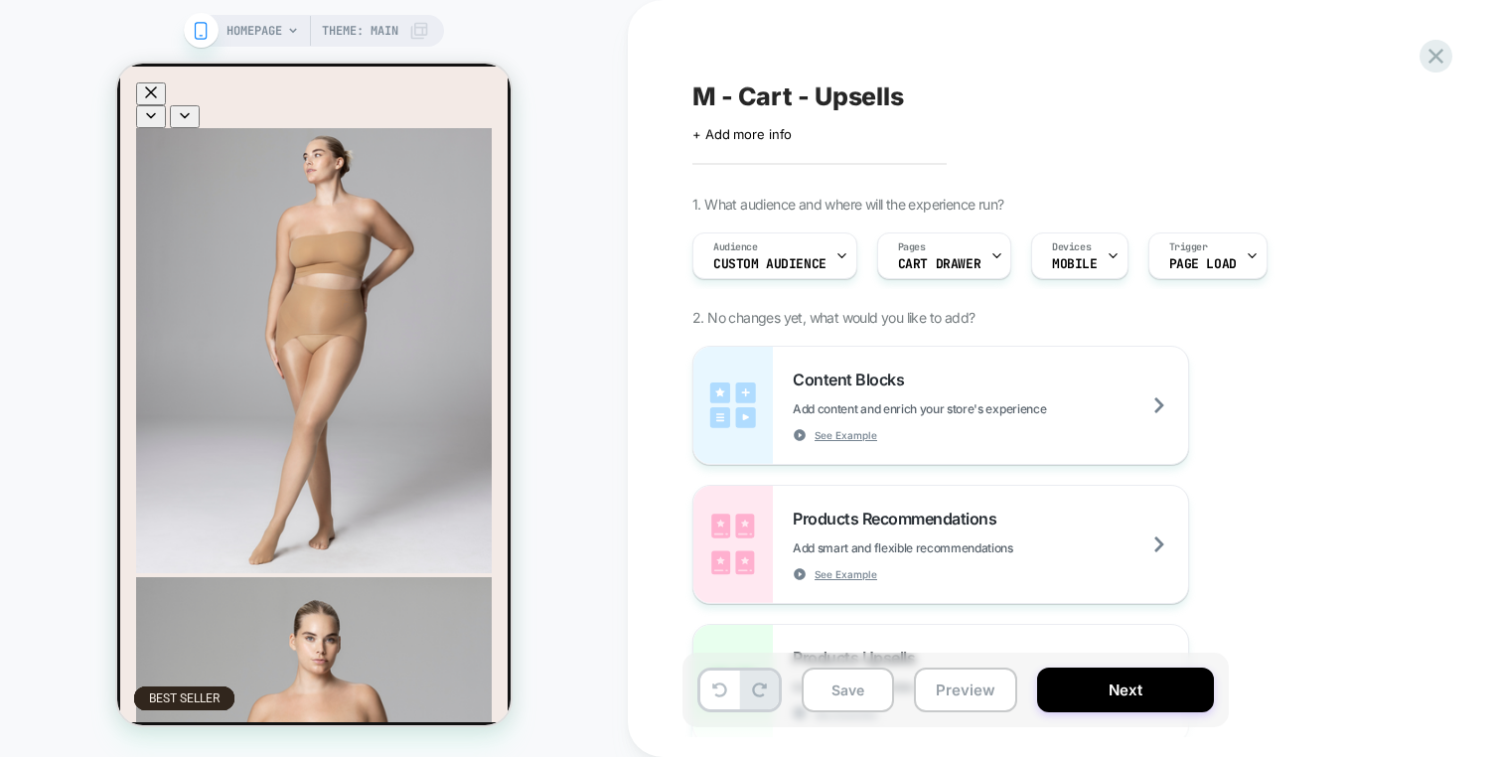
click at [166, 97] on button "Close dialog" at bounding box center [151, 93] width 30 height 23
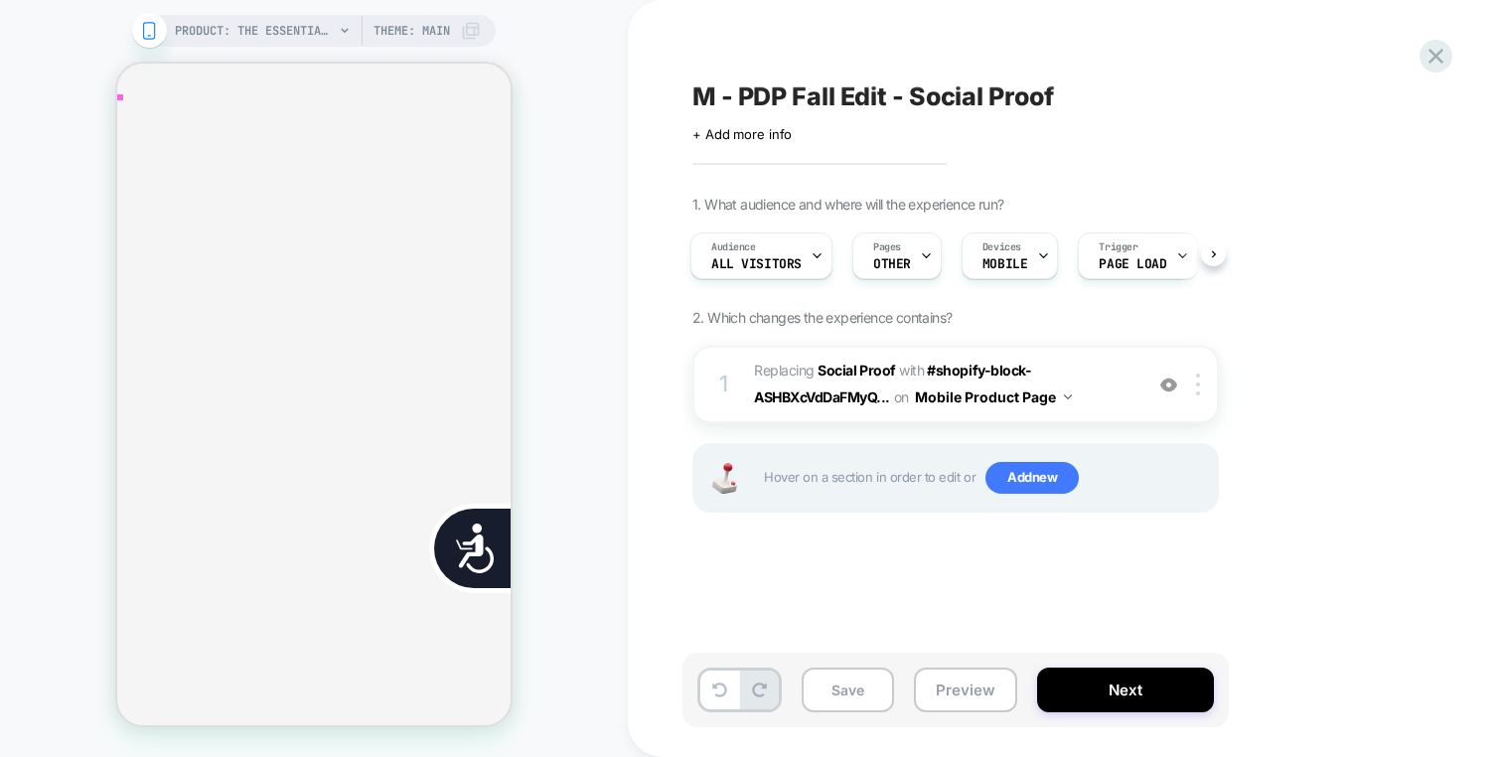
scroll to position [729, 0]
click at [1169, 381] on img at bounding box center [1169, 385] width 17 height 17
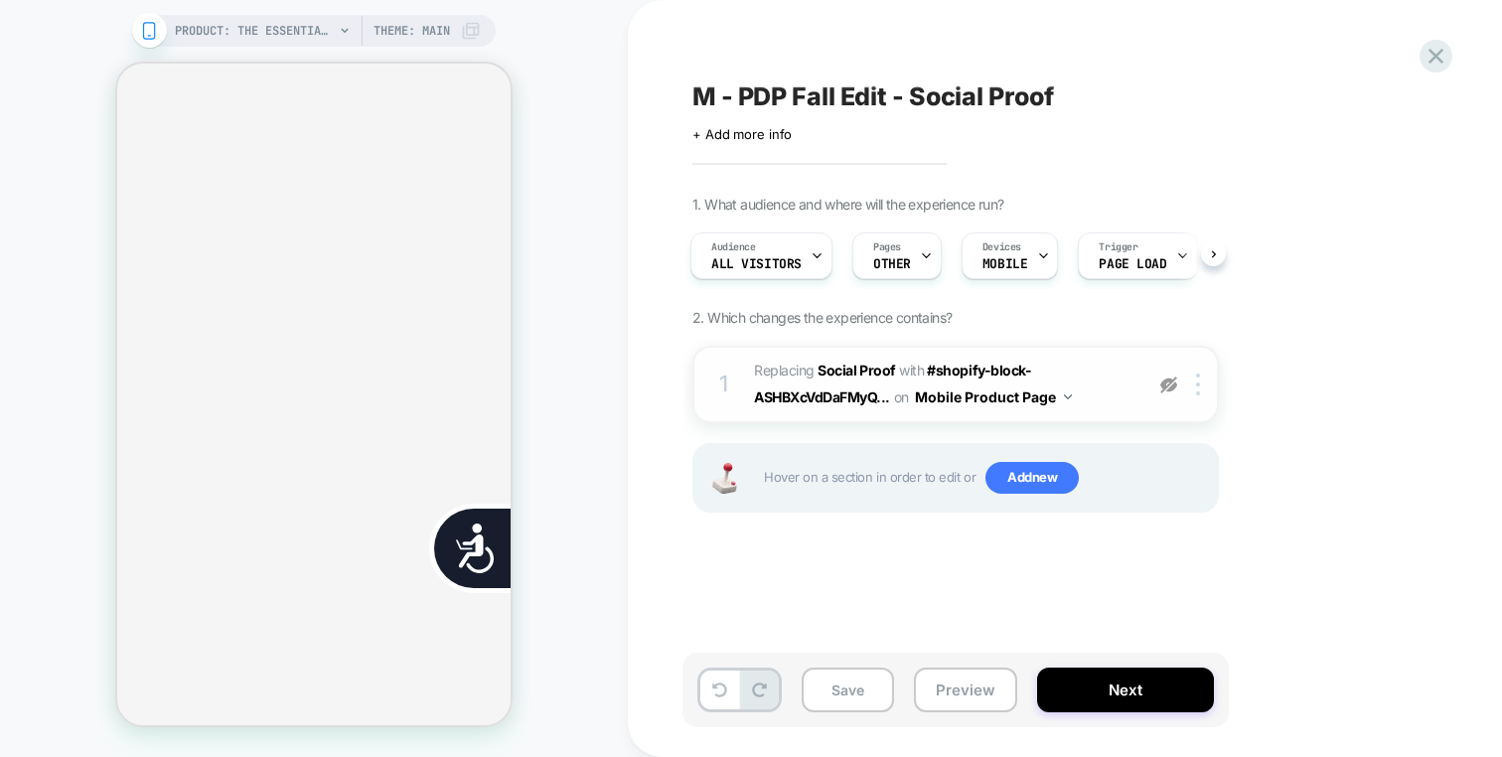
click at [1169, 381] on img at bounding box center [1169, 385] width 17 height 17
click at [1195, 383] on div at bounding box center [1201, 385] width 33 height 22
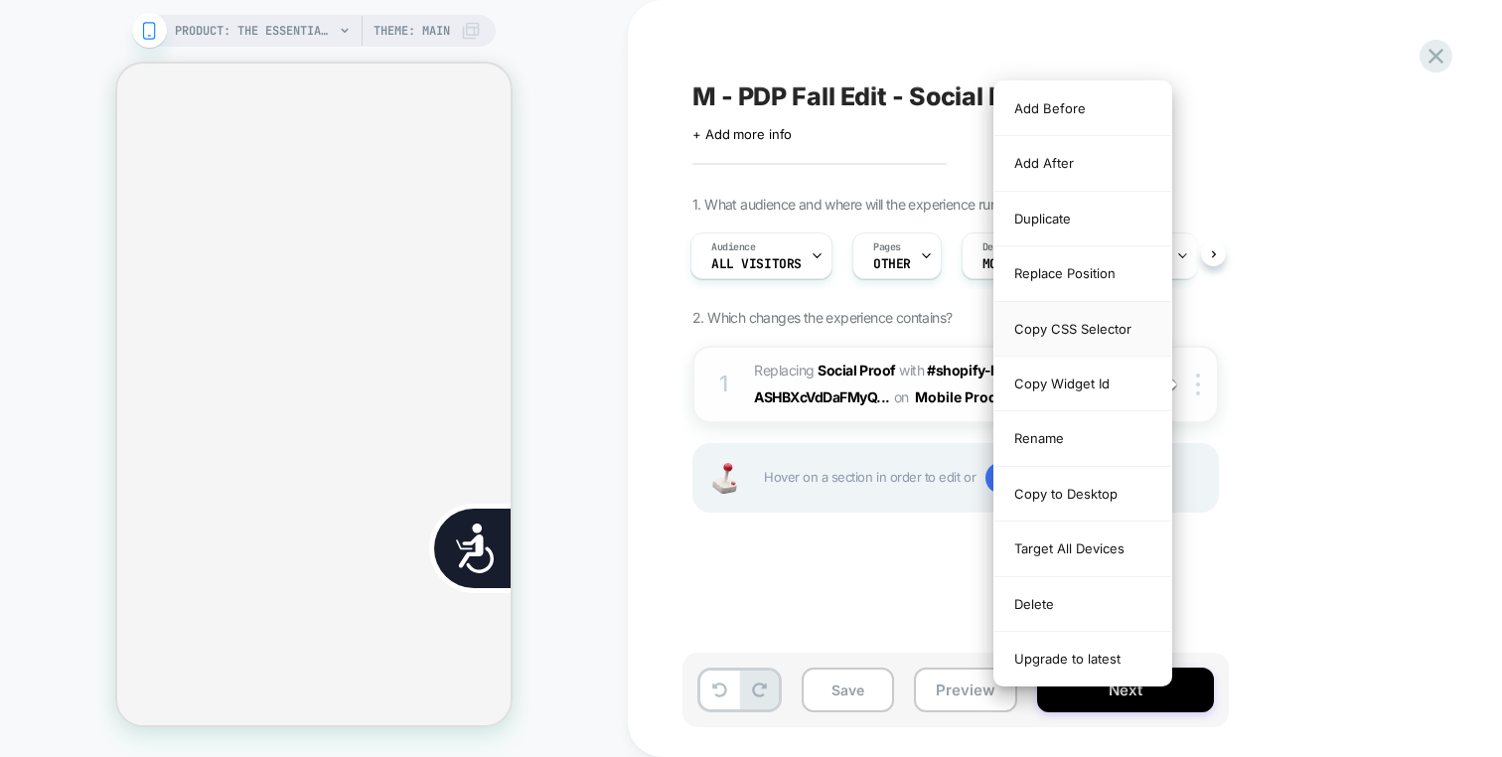
click at [1101, 302] on div "Copy CSS Selector" at bounding box center [1083, 329] width 177 height 55
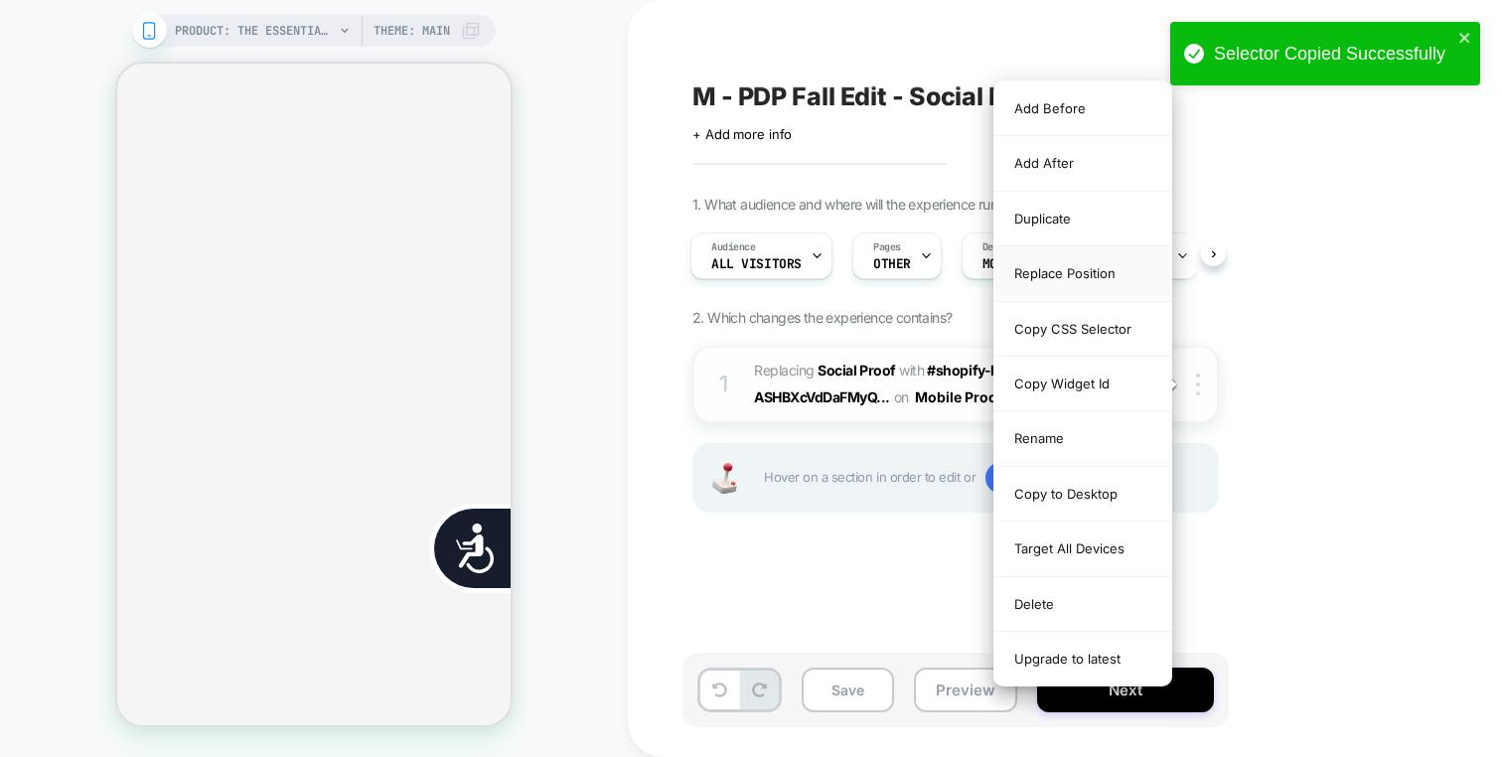
click at [1101, 297] on div "Replace Position" at bounding box center [1083, 273] width 177 height 55
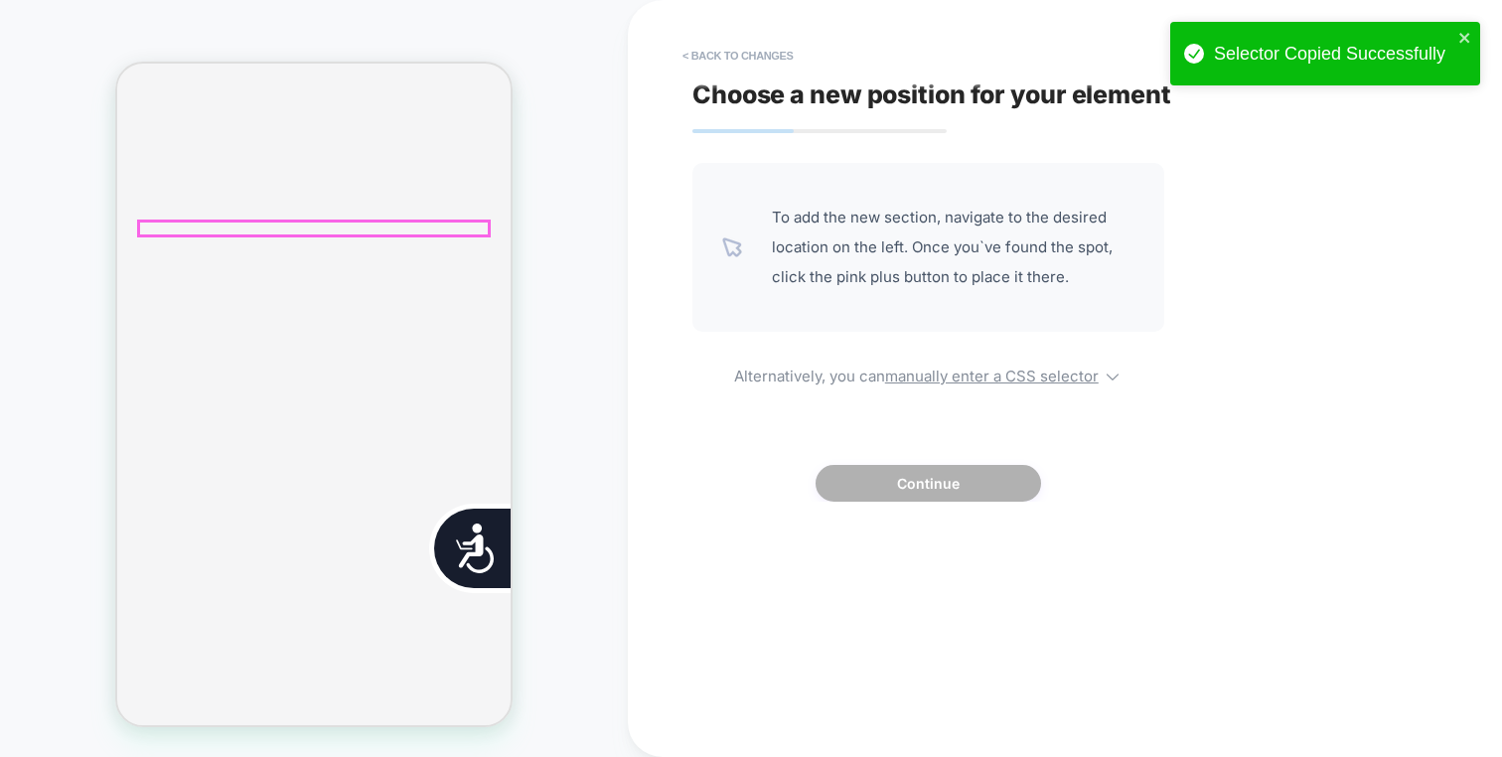
scroll to position [0, 401]
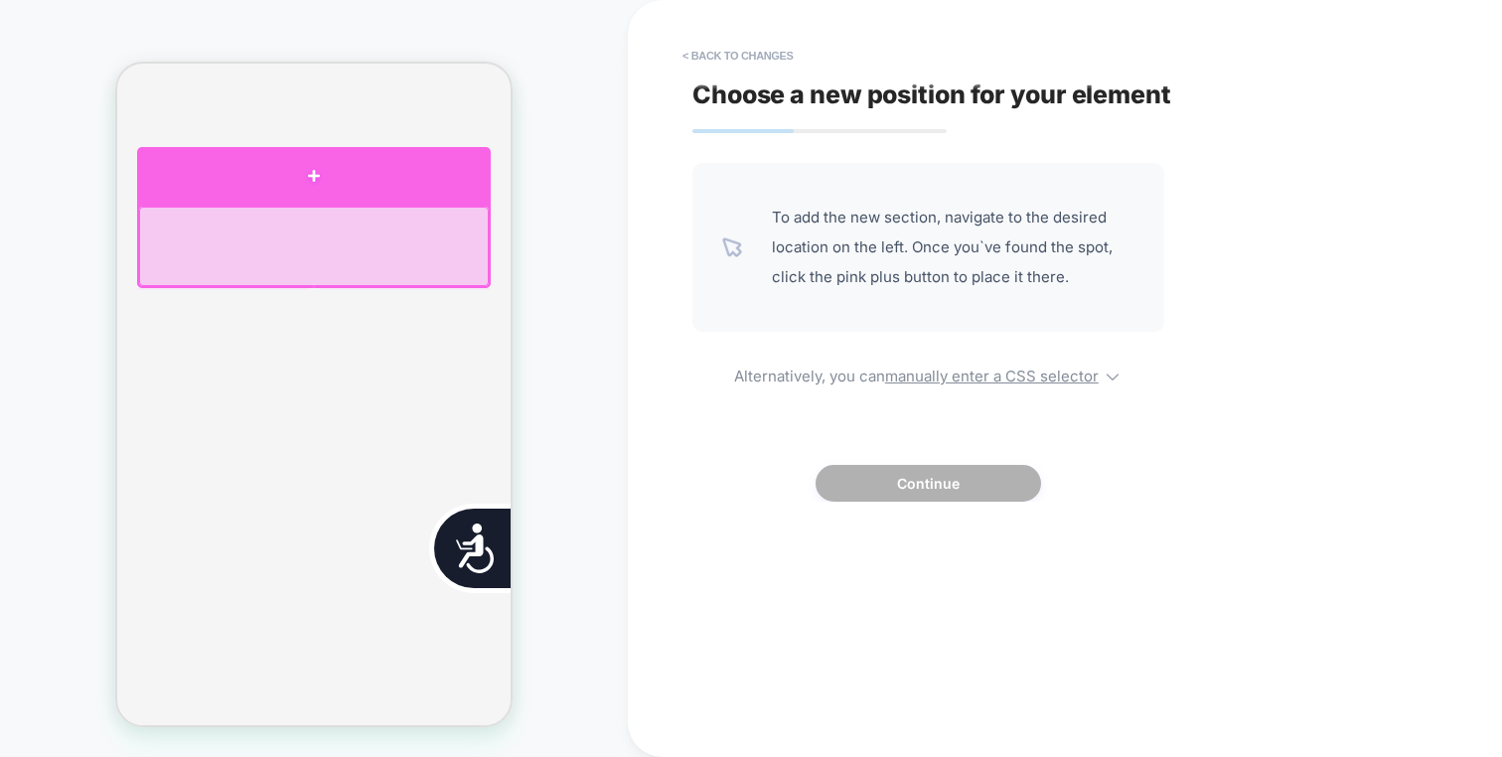
click at [357, 193] on div at bounding box center [314, 176] width 354 height 59
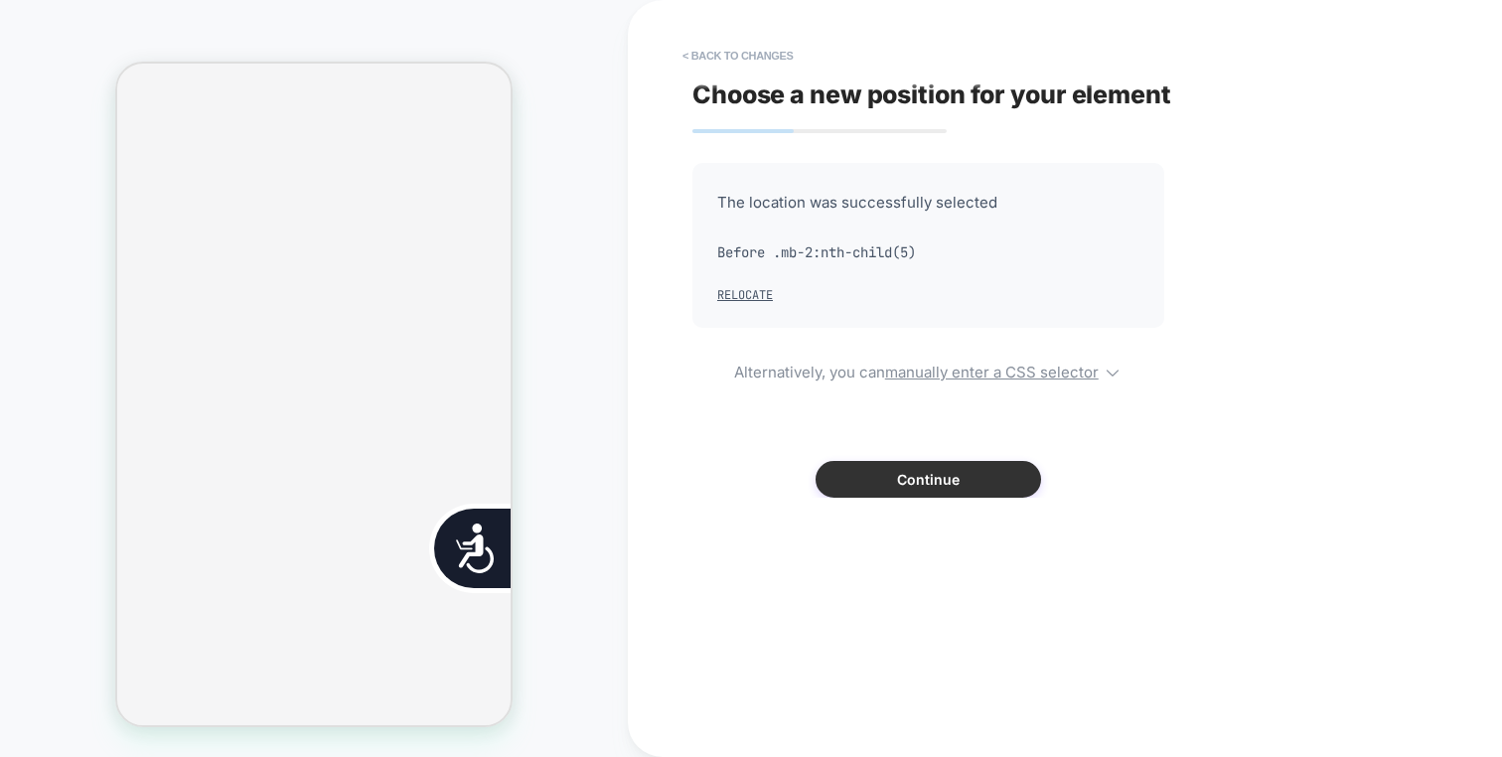
scroll to position [0, 803]
click at [862, 465] on button "Continue" at bounding box center [929, 479] width 226 height 37
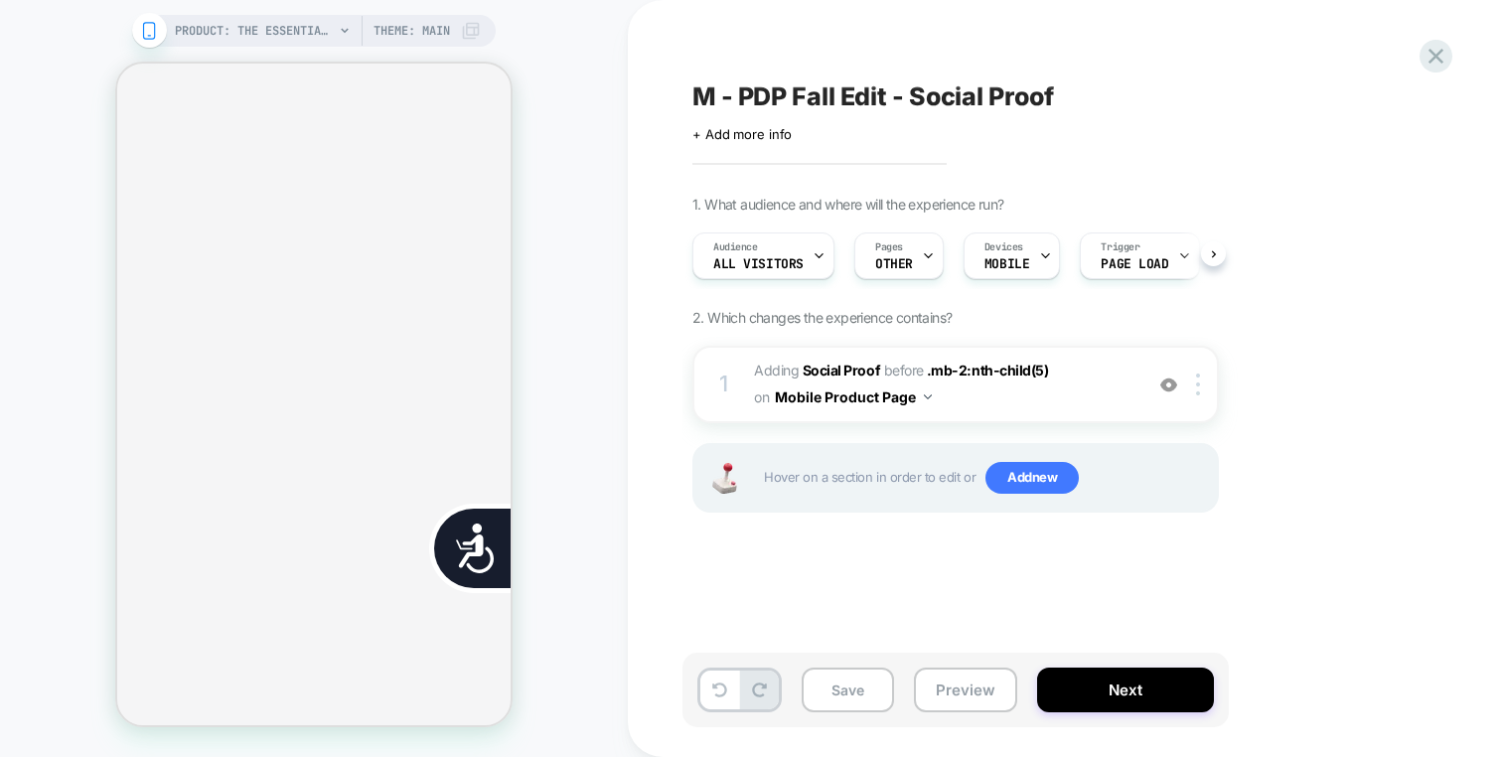
scroll to position [0, 1]
click at [1095, 411] on div "1 #_loomi_addon_1755801761545 Adding Social Proof BEFORE .mb-2:nth-child(5) .mb…" at bounding box center [956, 385] width 527 height 78
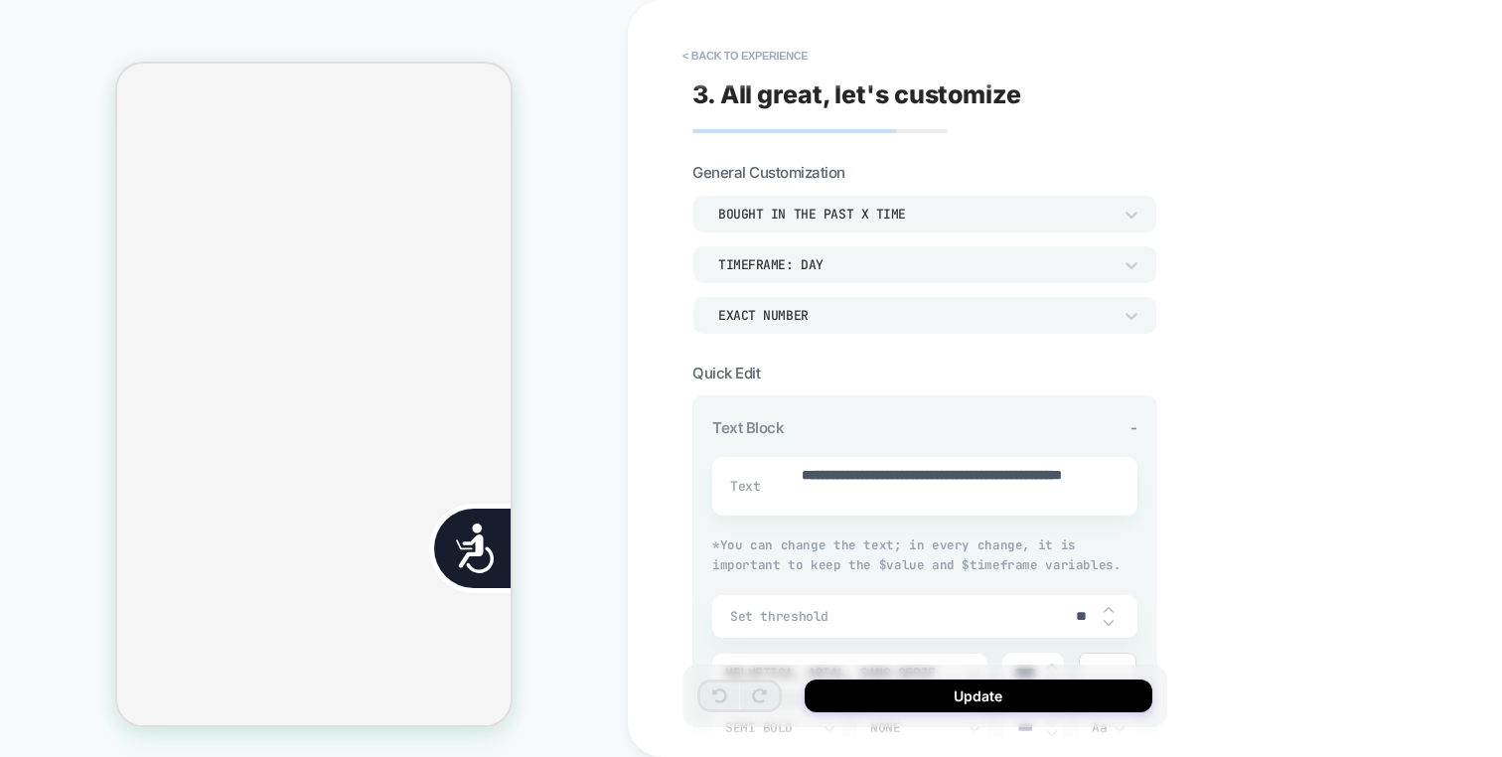
scroll to position [35, 0]
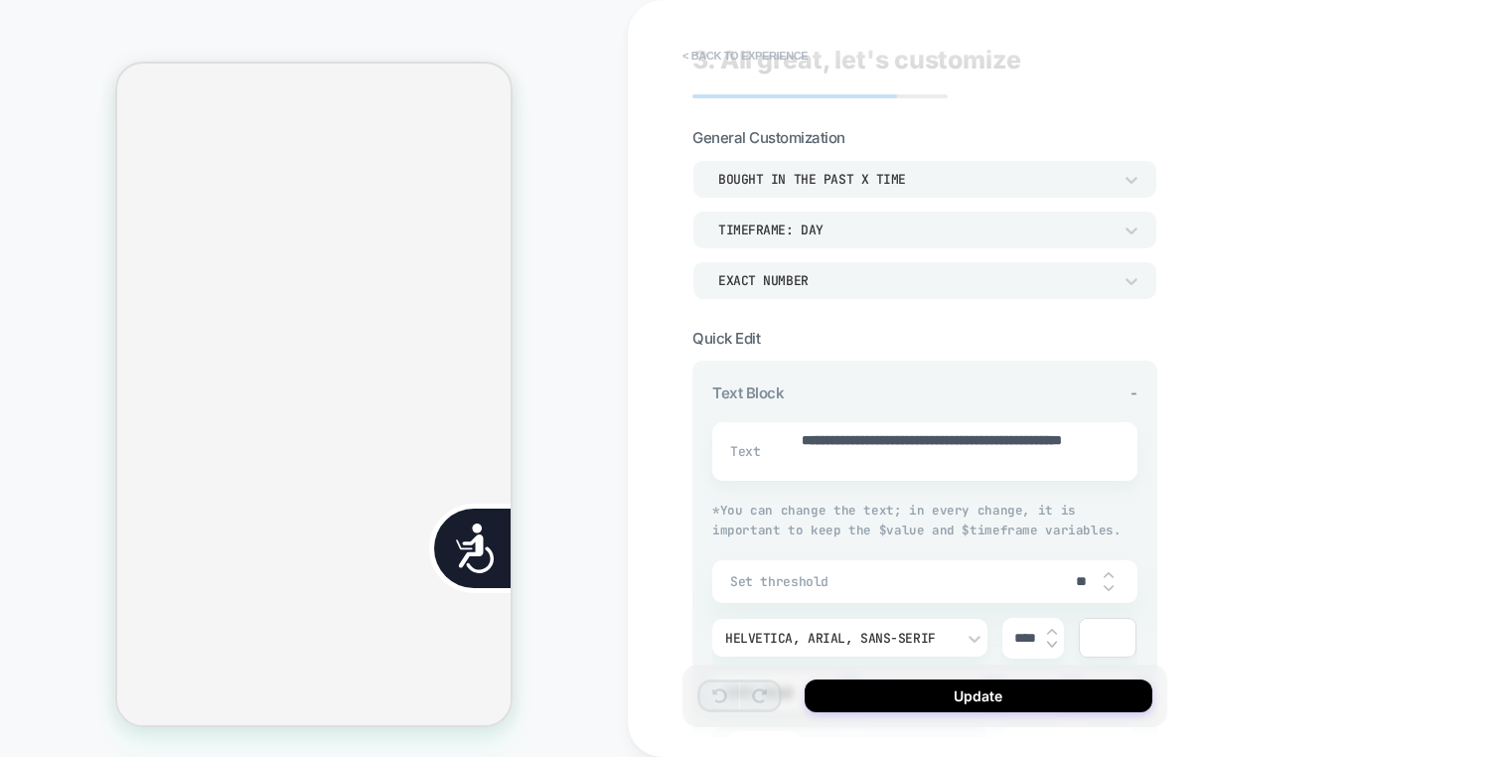
click at [763, 56] on button "< Back to experience" at bounding box center [745, 56] width 145 height 32
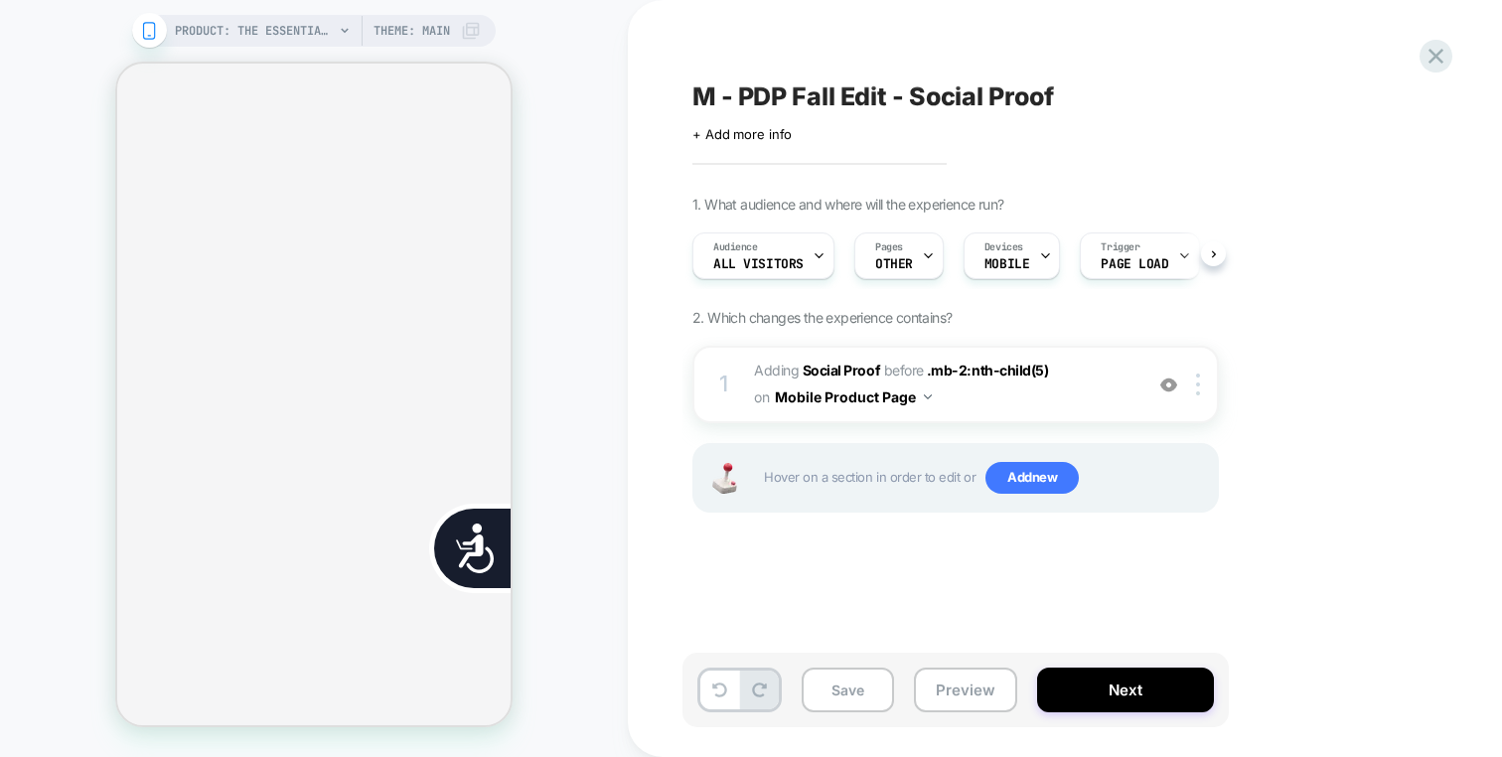
scroll to position [0, 1]
click at [726, 700] on button at bounding box center [720, 690] width 39 height 39
click at [1177, 383] on img at bounding box center [1169, 385] width 17 height 17
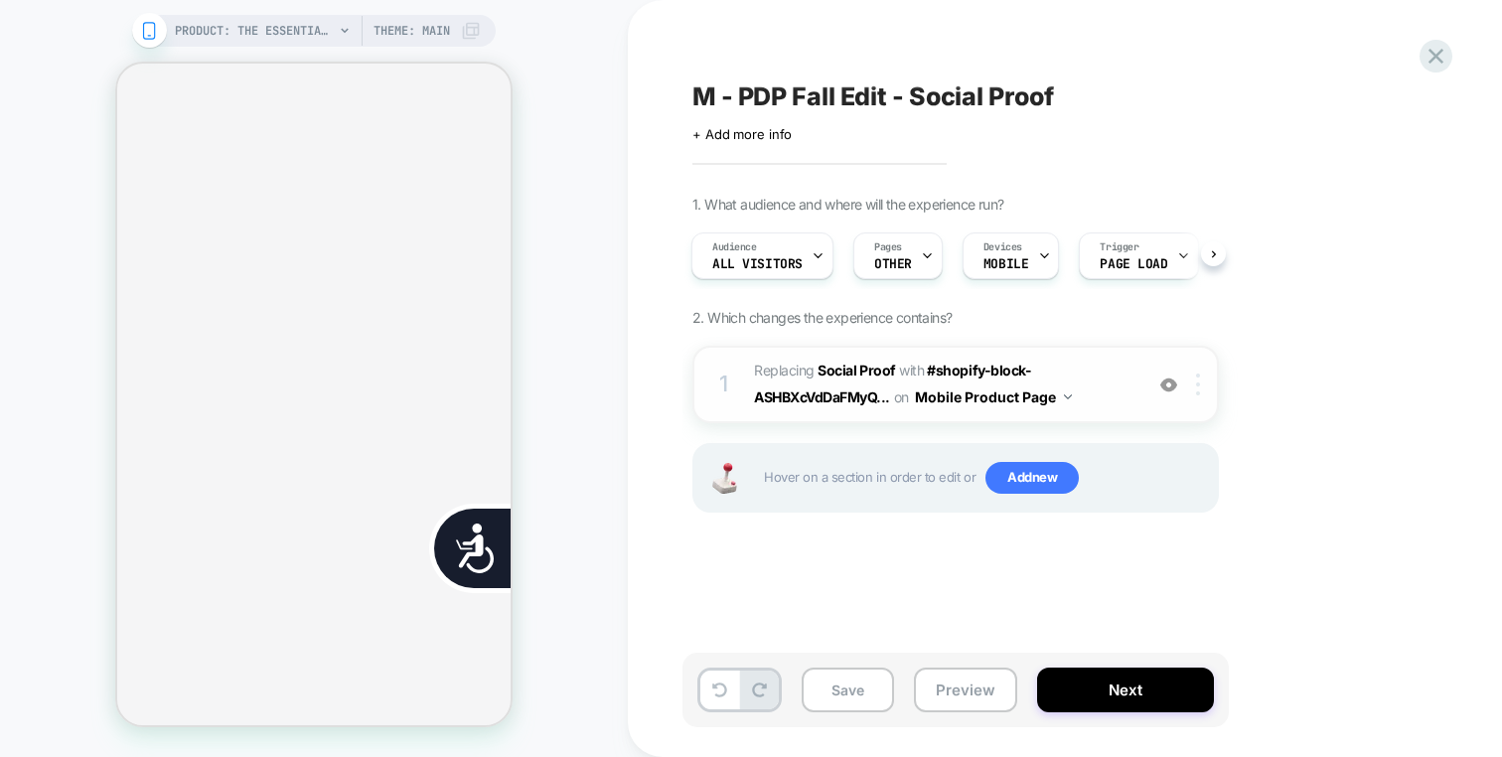
click at [1201, 386] on div at bounding box center [1201, 385] width 33 height 22
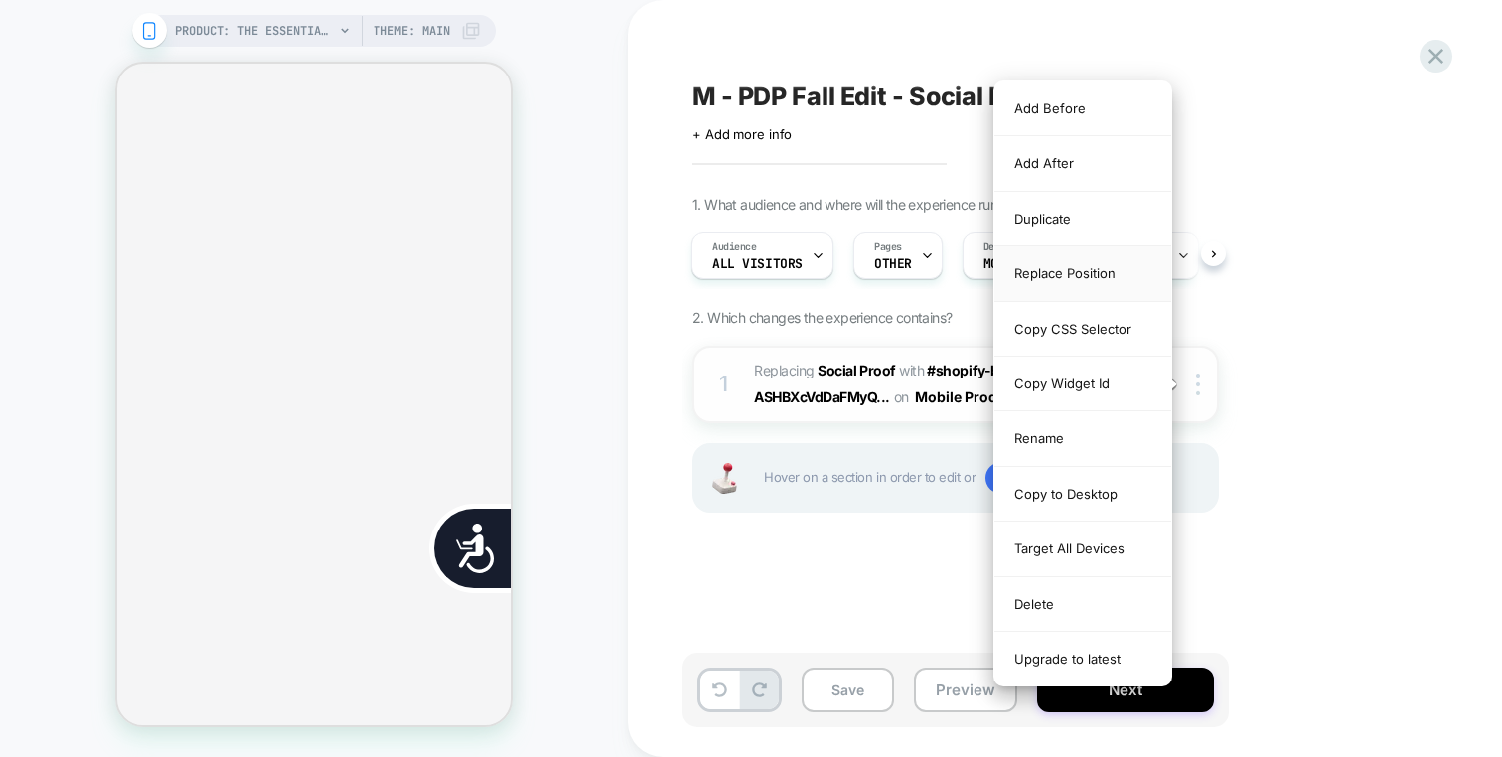
click at [1107, 281] on div "Replace Position" at bounding box center [1083, 273] width 177 height 55
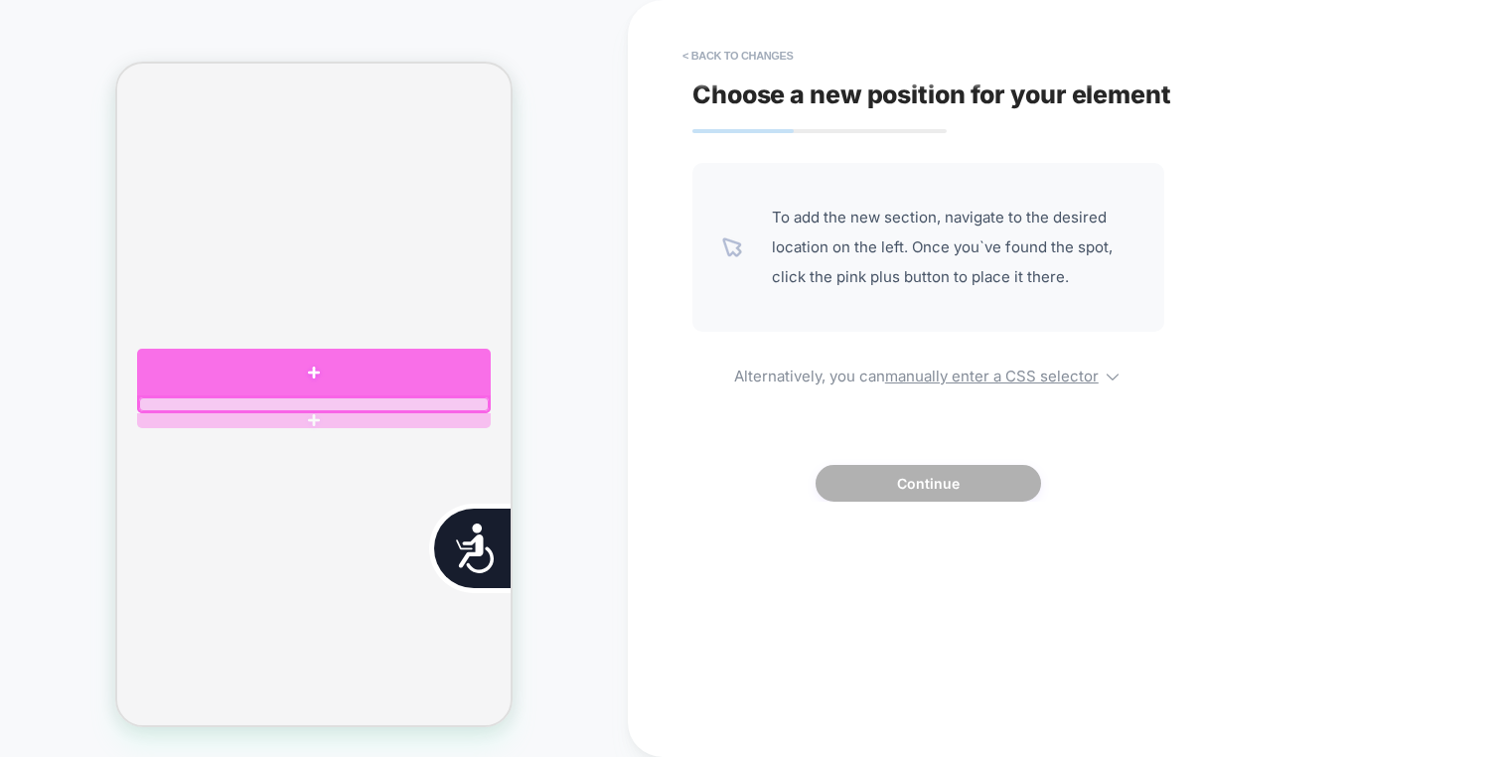
click at [201, 391] on div at bounding box center [314, 373] width 354 height 48
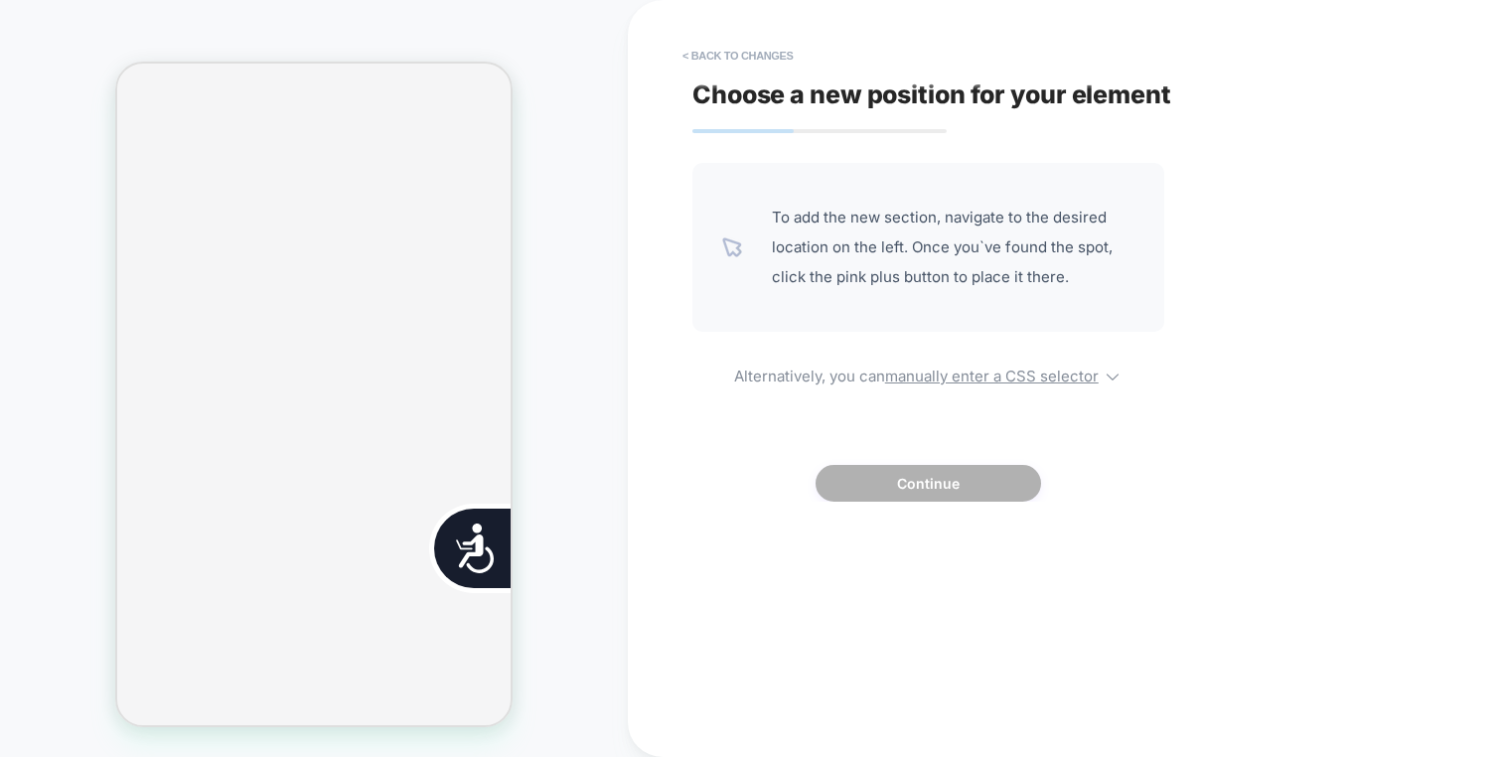
scroll to position [0, 803]
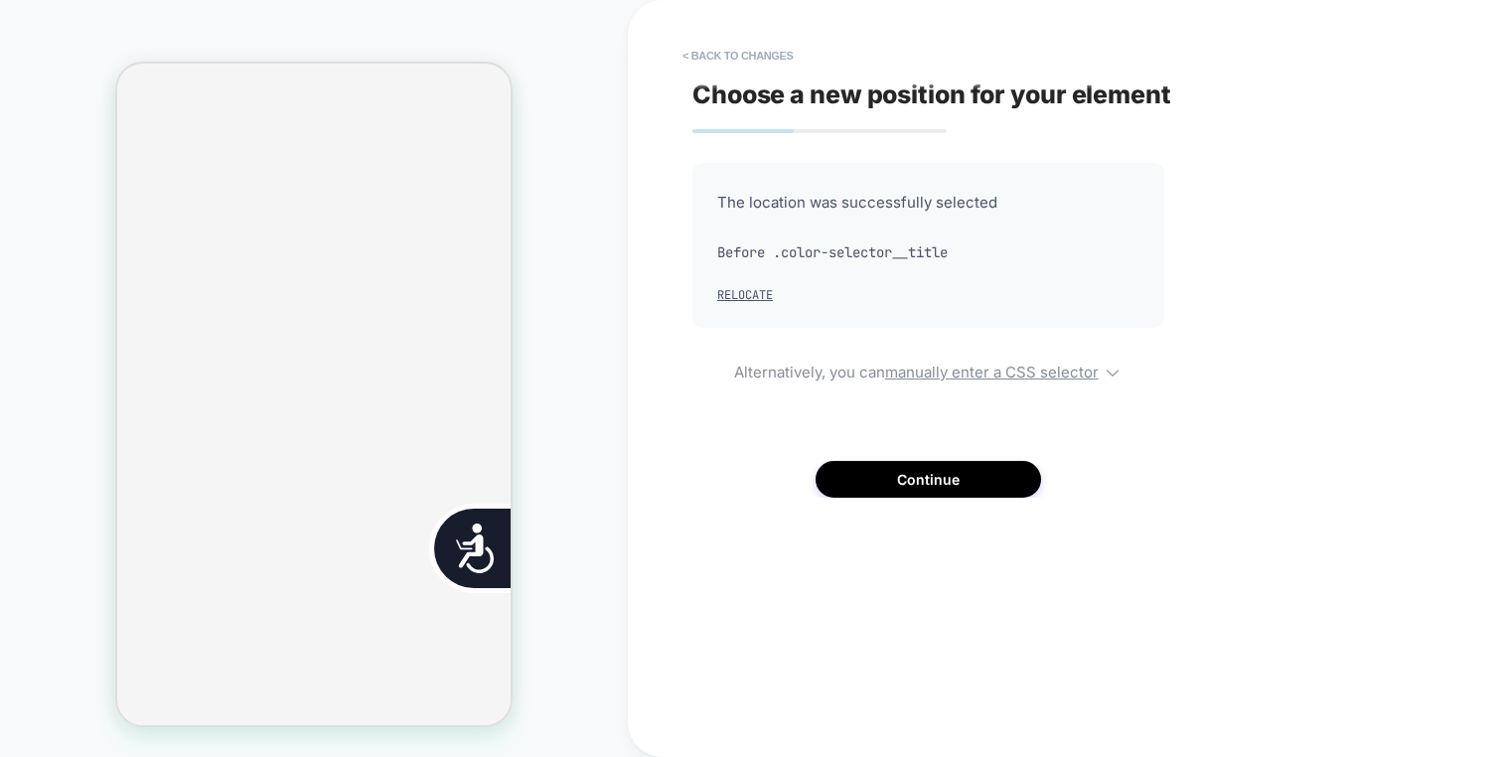
click at [840, 448] on div "The location was successfully selected Before .color-selector__title Relocate A…" at bounding box center [929, 330] width 472 height 335
click at [840, 468] on button "Continue" at bounding box center [929, 479] width 226 height 37
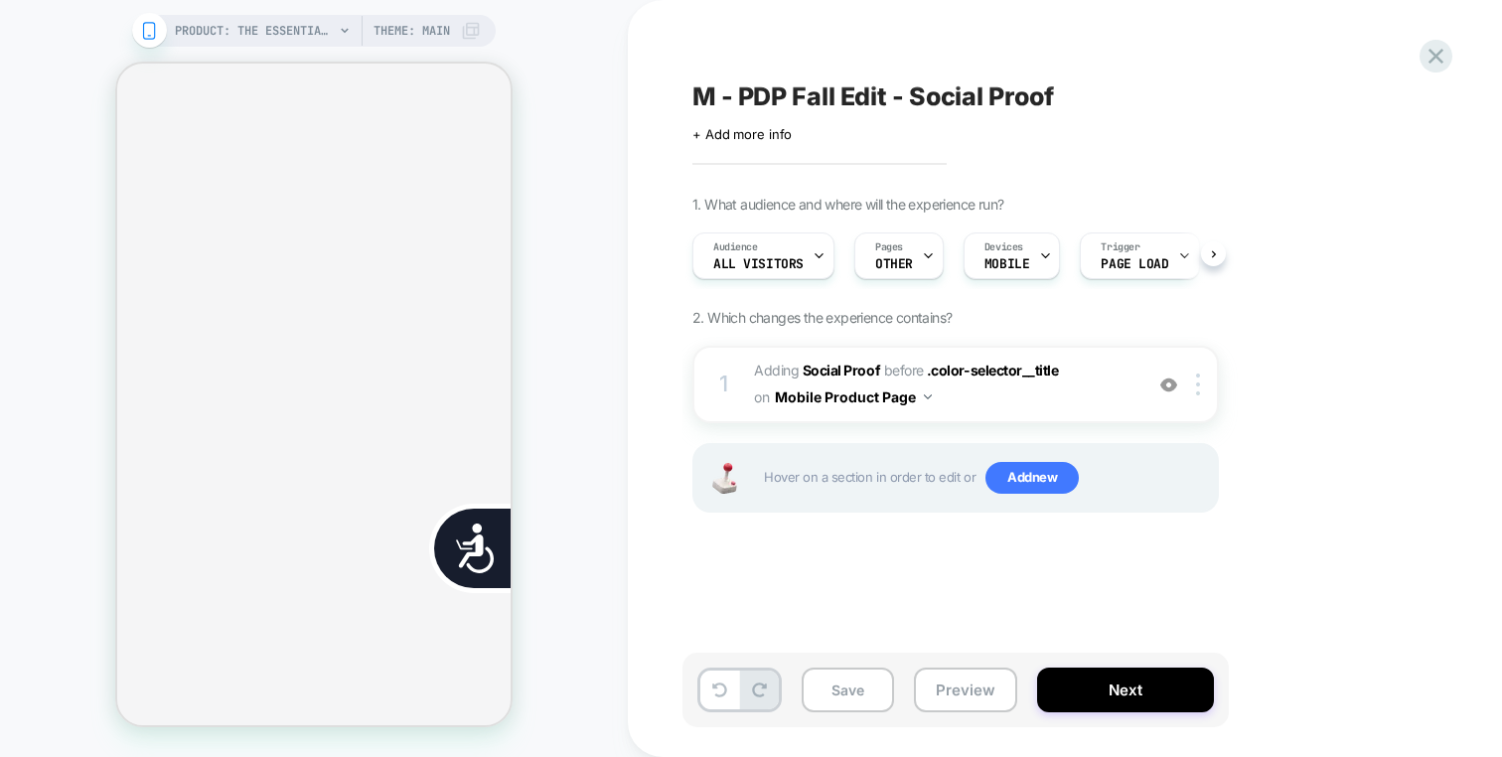
scroll to position [0, 1]
click at [1168, 388] on img at bounding box center [1169, 385] width 17 height 17
click at [1206, 394] on div at bounding box center [1201, 385] width 33 height 22
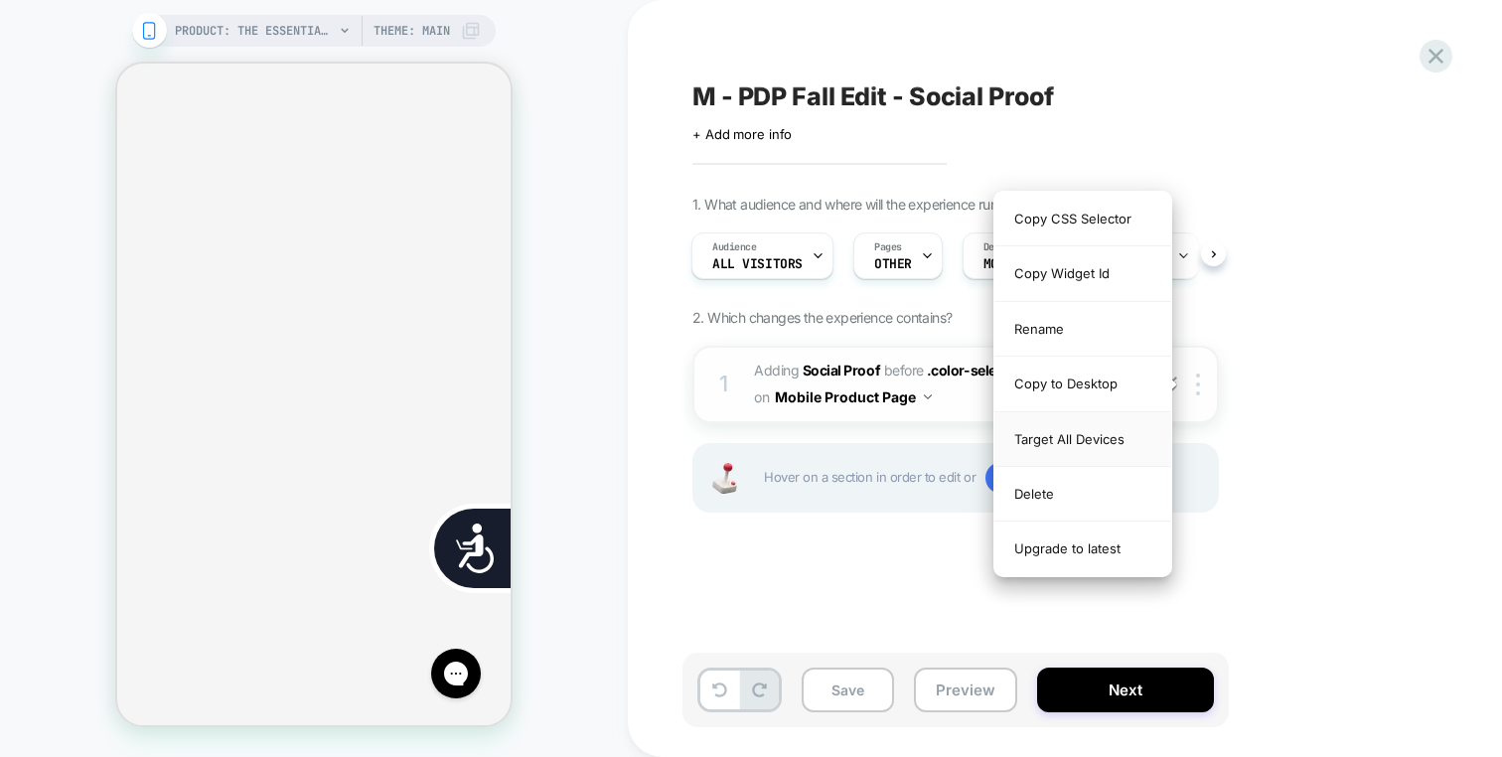
scroll to position [0, 0]
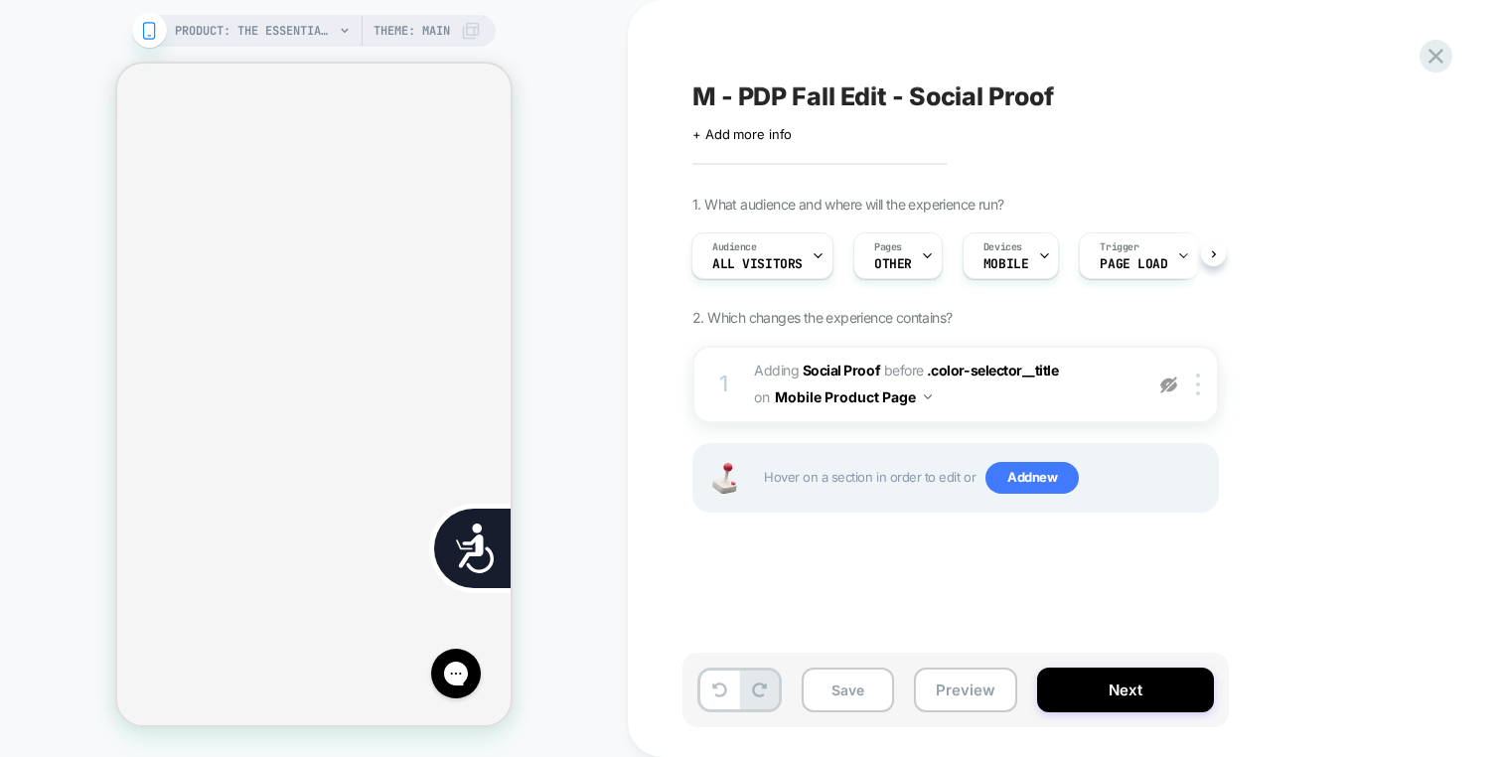
click at [681, 673] on div "M - PDP Fall Edit - Social Proof Click to edit experience details + Add more in…" at bounding box center [1065, 378] width 874 height 757
click at [703, 675] on div at bounding box center [740, 690] width 84 height 45
click at [716, 675] on button at bounding box center [720, 690] width 39 height 39
click at [1193, 377] on div at bounding box center [1201, 385] width 33 height 22
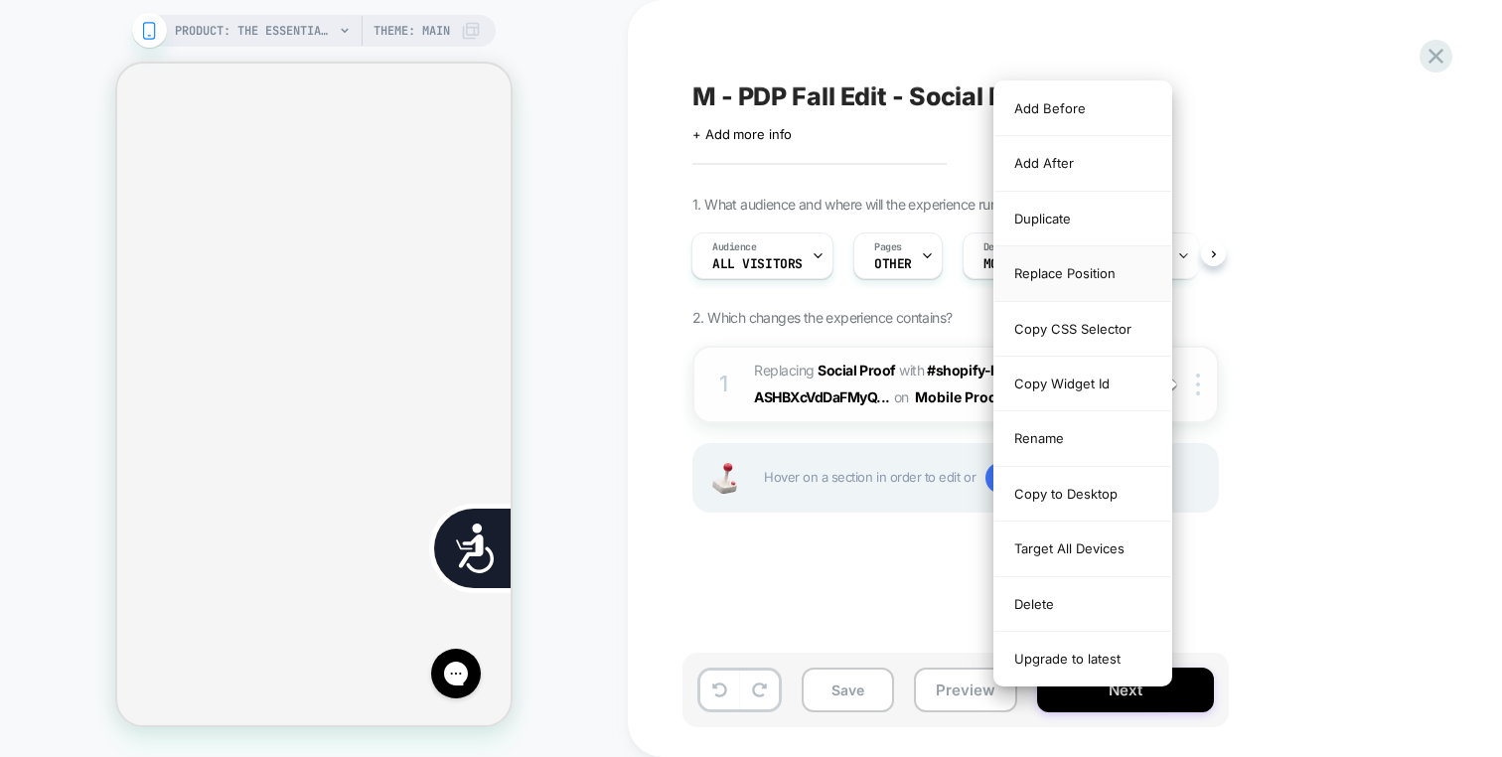
click at [1110, 278] on div "Replace Position" at bounding box center [1083, 273] width 177 height 55
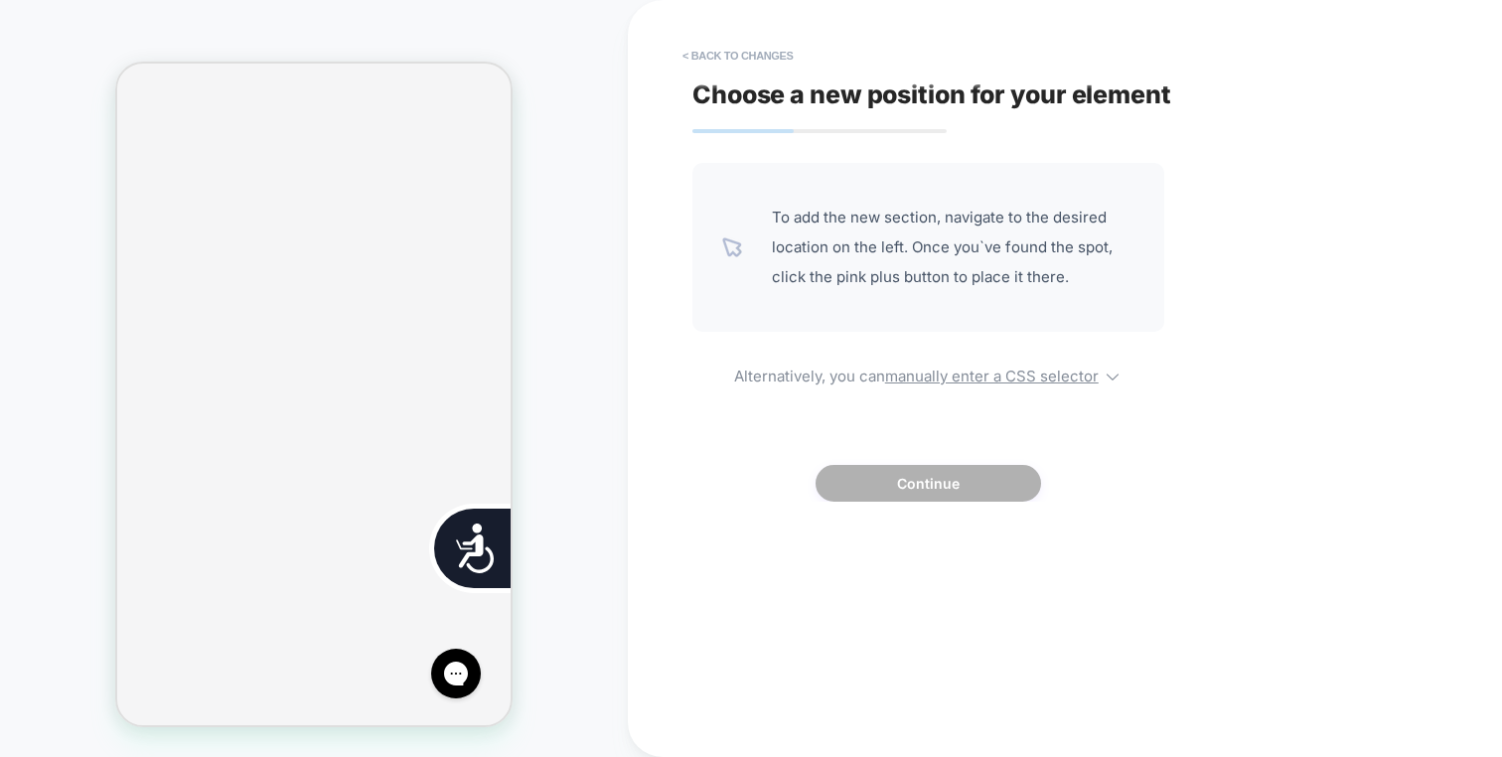
scroll to position [0, 401]
click at [769, 61] on button "< Back to changes" at bounding box center [738, 56] width 131 height 32
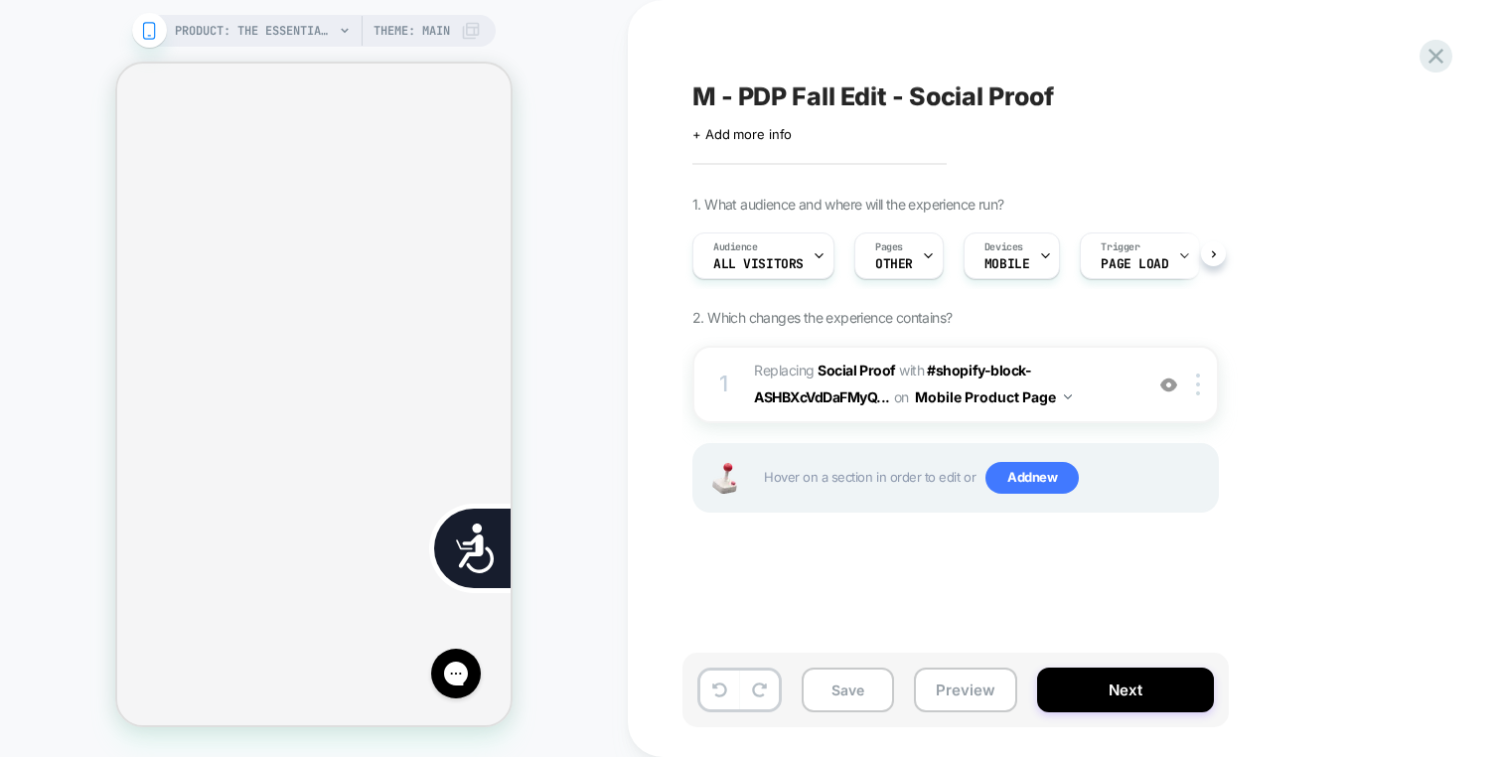
scroll to position [0, 1]
click at [1170, 384] on img at bounding box center [1169, 385] width 17 height 17
click at [1208, 384] on div at bounding box center [1201, 385] width 33 height 22
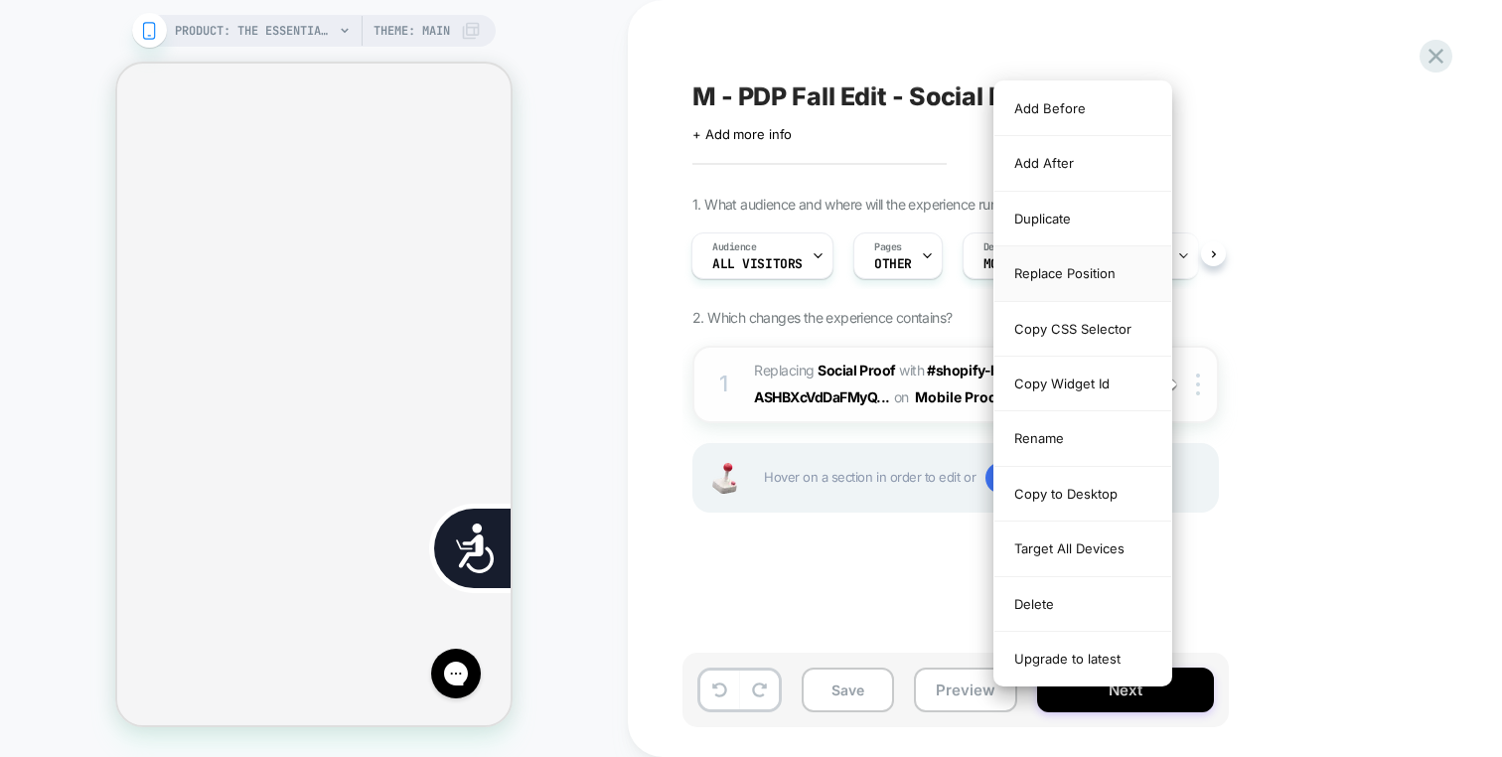
scroll to position [0, 803]
click at [1073, 271] on div "Replace Position" at bounding box center [1083, 273] width 177 height 55
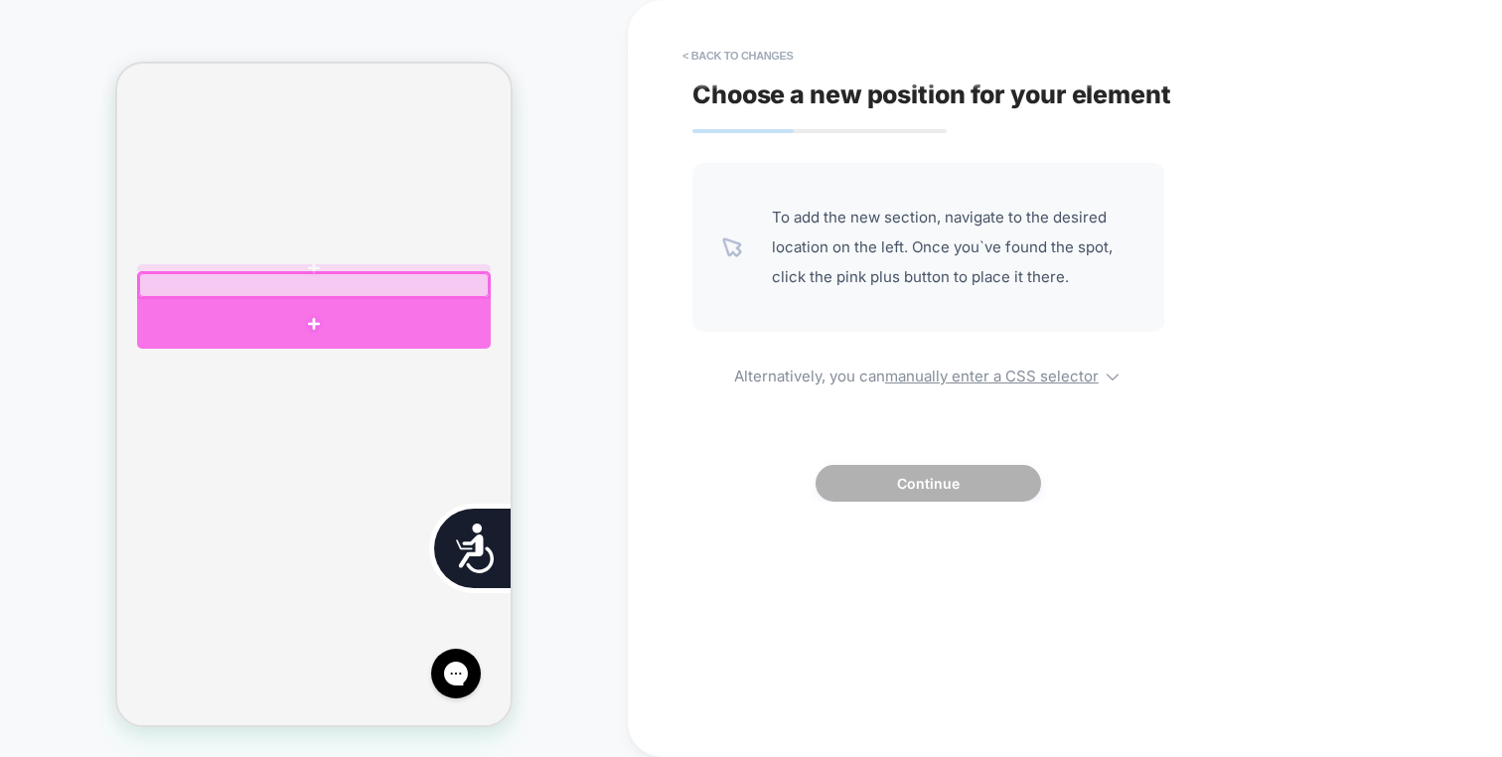
click at [243, 306] on div at bounding box center [314, 324] width 354 height 50
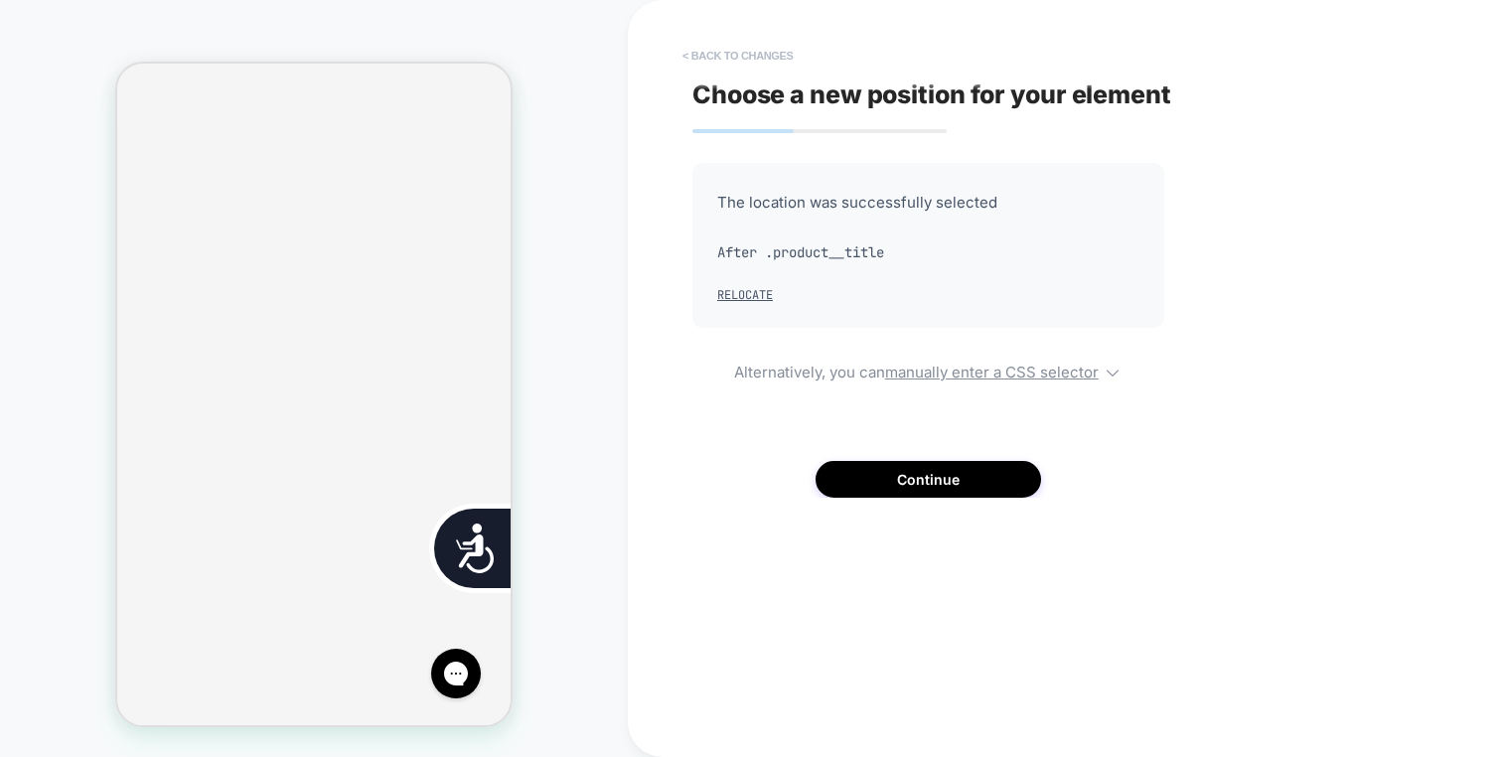
click at [704, 40] on button "< Back to changes" at bounding box center [738, 56] width 131 height 32
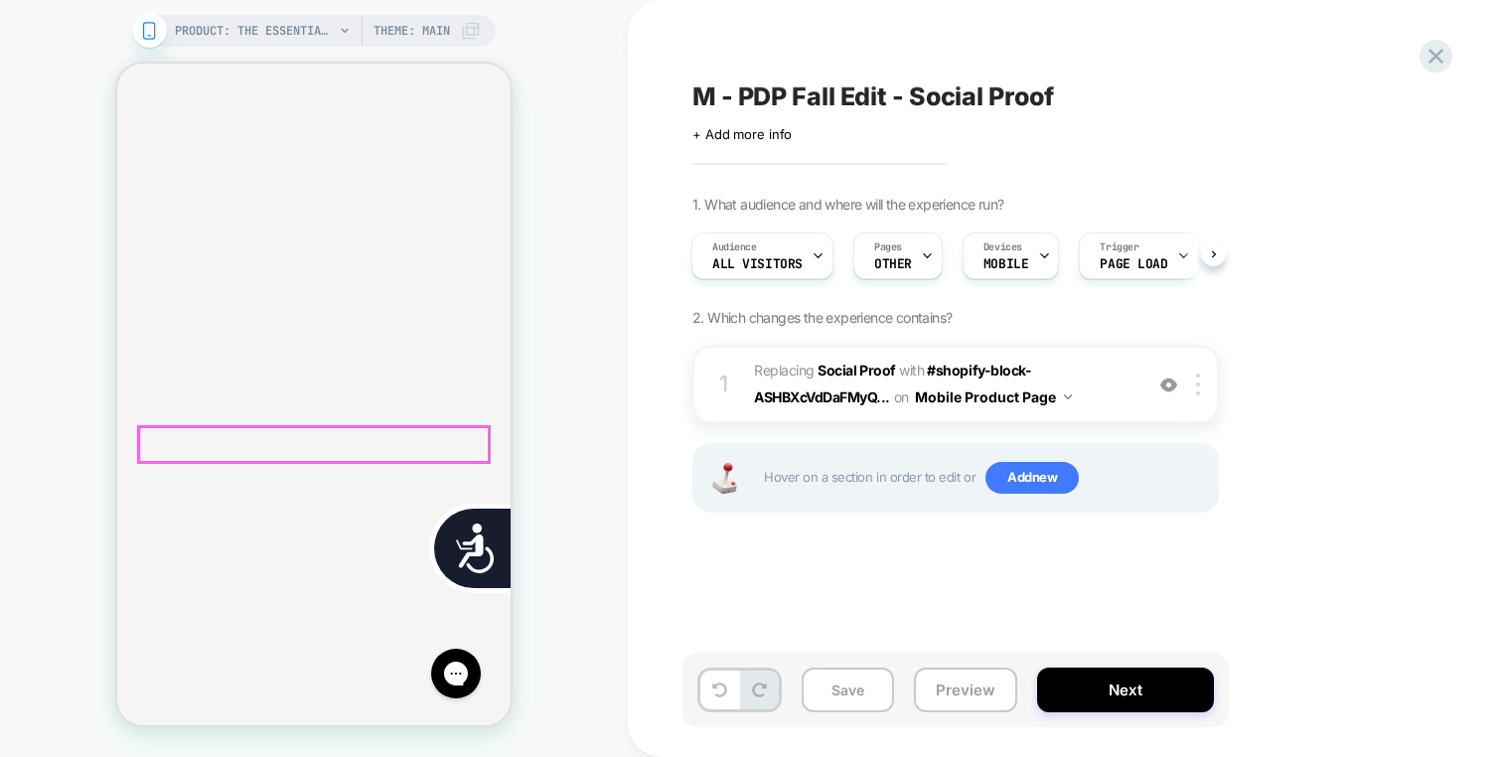
scroll to position [0, 0]
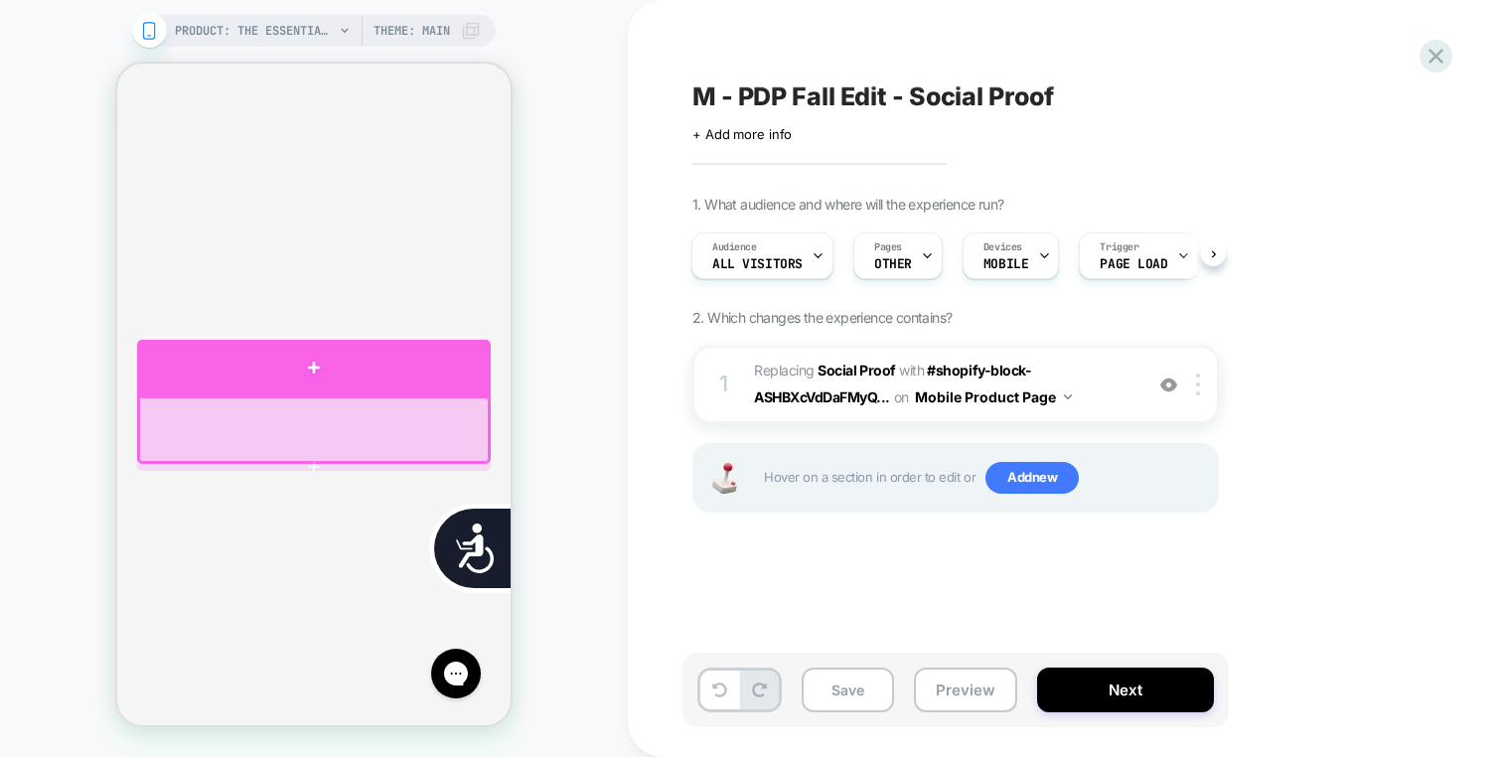
click at [420, 378] on div at bounding box center [314, 368] width 354 height 56
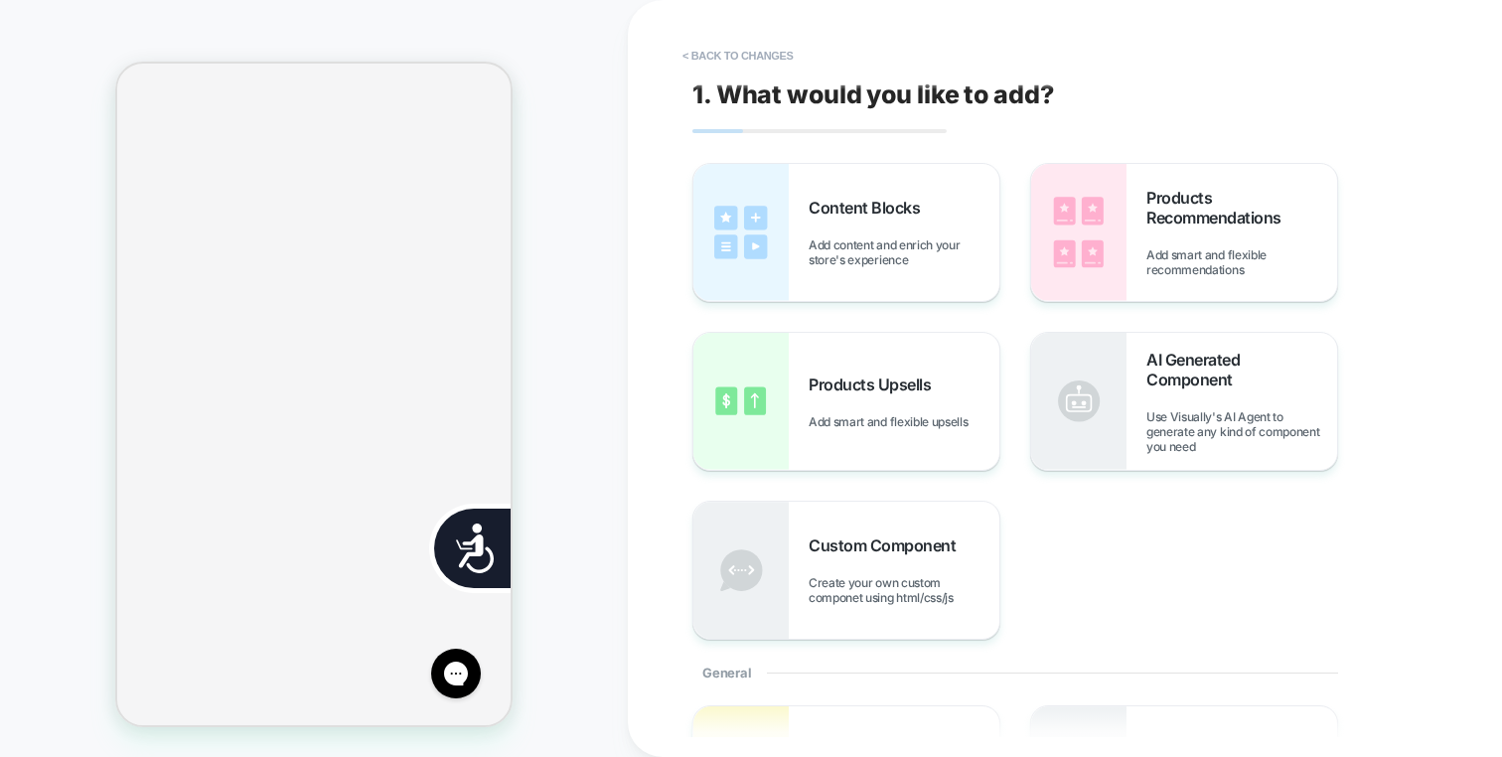
scroll to position [579, 0]
click at [769, 47] on button "< Back to changes" at bounding box center [738, 56] width 131 height 32
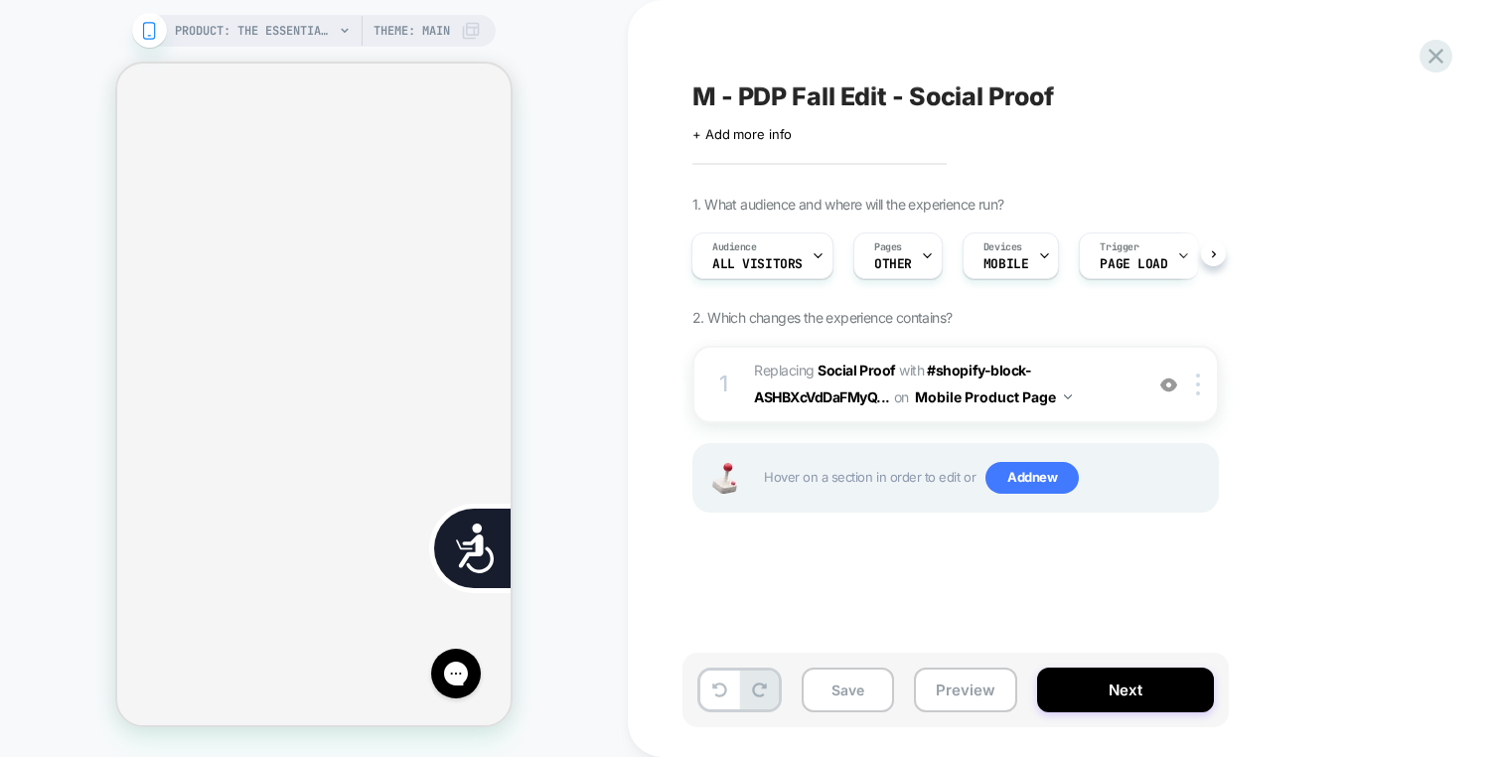
scroll to position [0, 401]
click at [1201, 377] on div at bounding box center [1201, 385] width 33 height 22
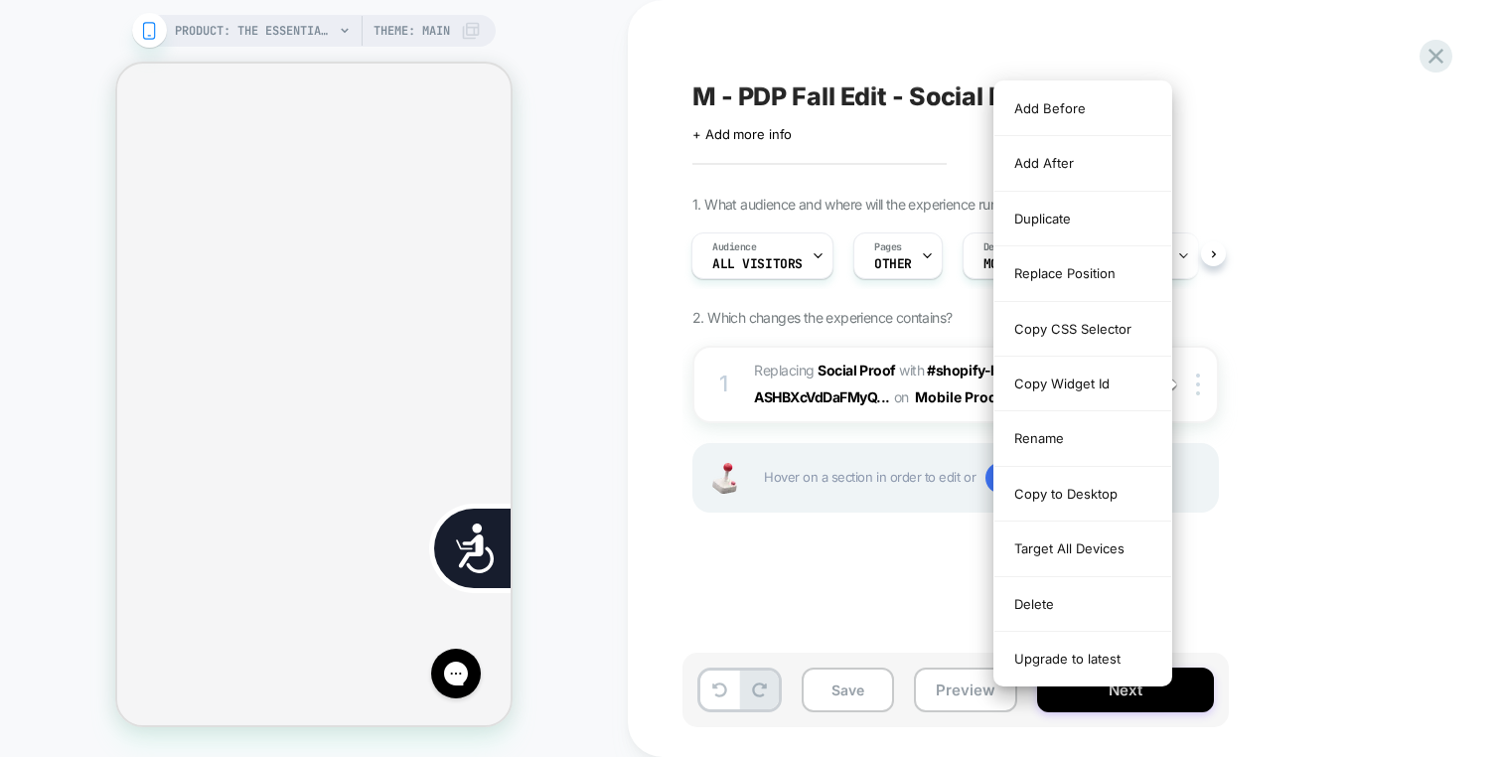
click at [1318, 281] on div "1. What audience and where will the experience run? Audience All Visitors Pages…" at bounding box center [1055, 379] width 725 height 367
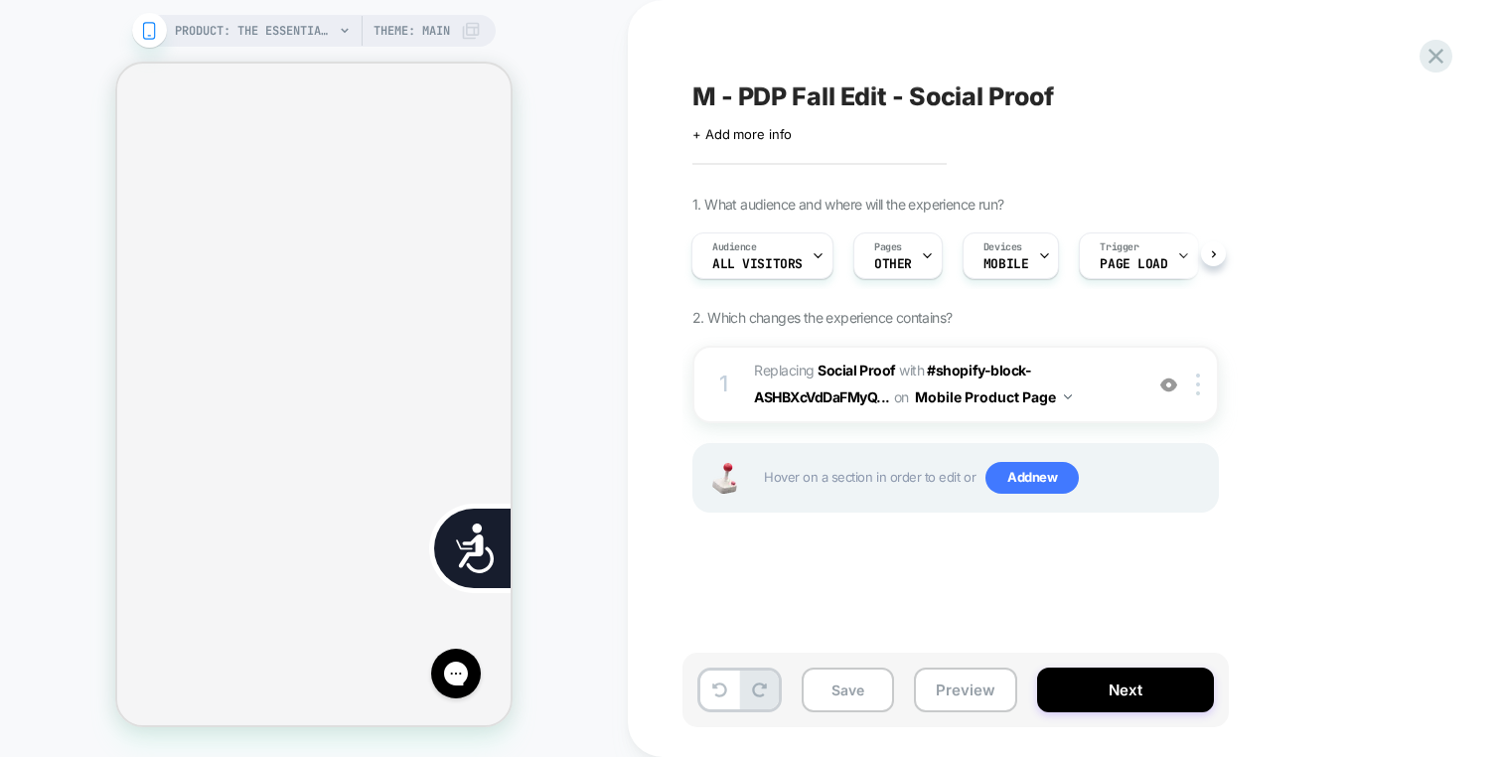
scroll to position [0, 803]
click at [1169, 394] on div at bounding box center [1169, 385] width 33 height 22
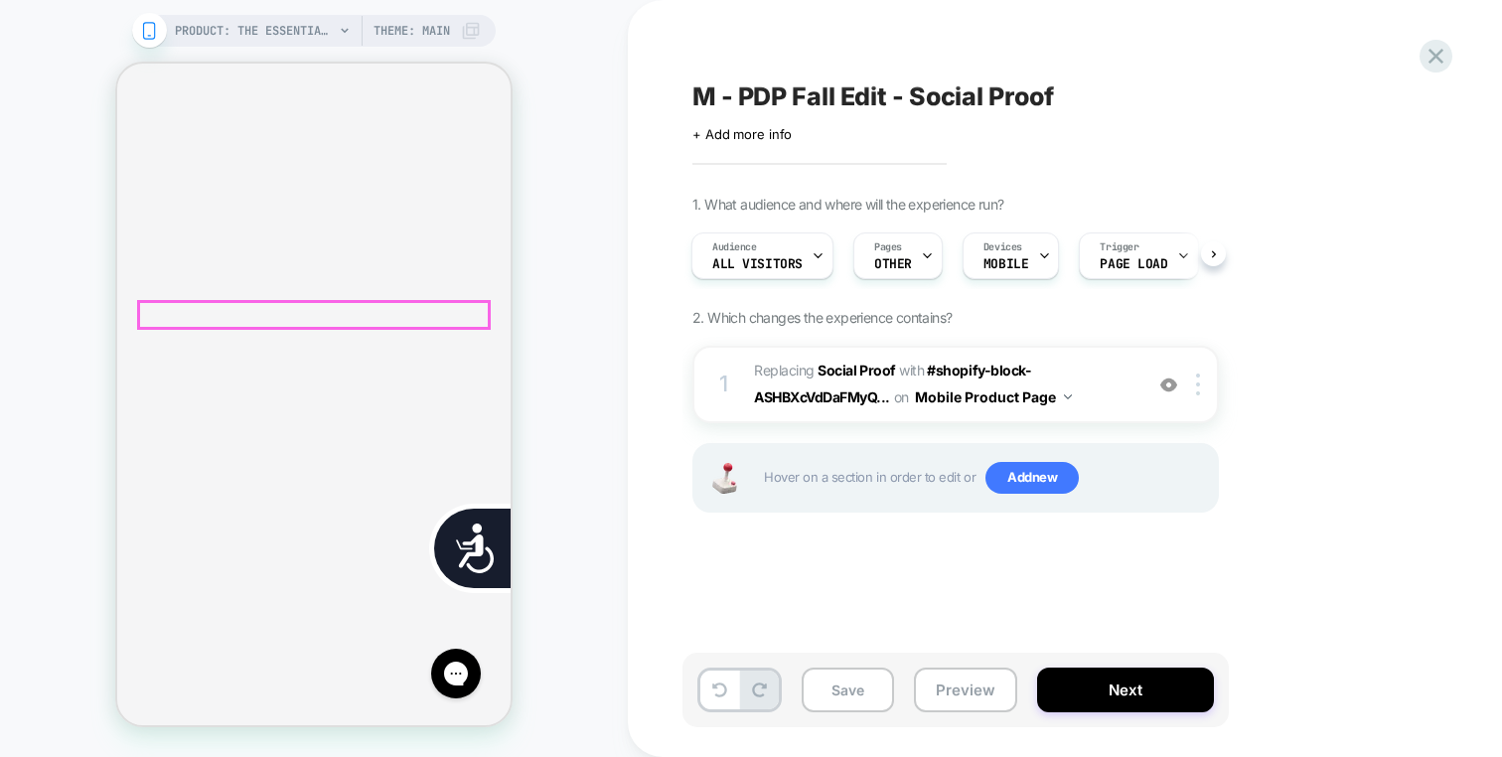
scroll to position [609, 0]
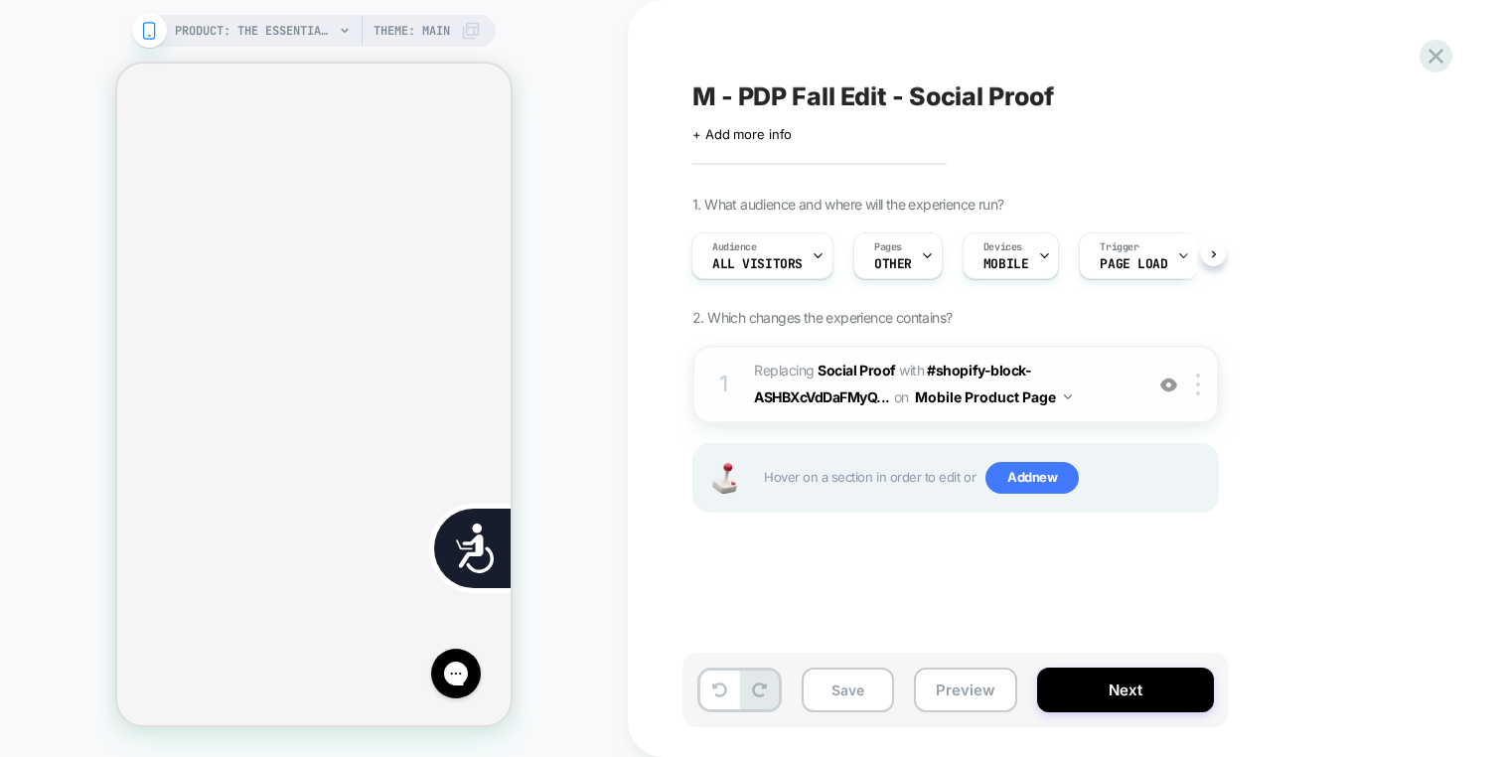
click at [1193, 367] on div "1 #_loomi_addon_1755801761545 Replacing Social Proof WITH #shopify-block-ASHBXc…" at bounding box center [956, 385] width 527 height 78
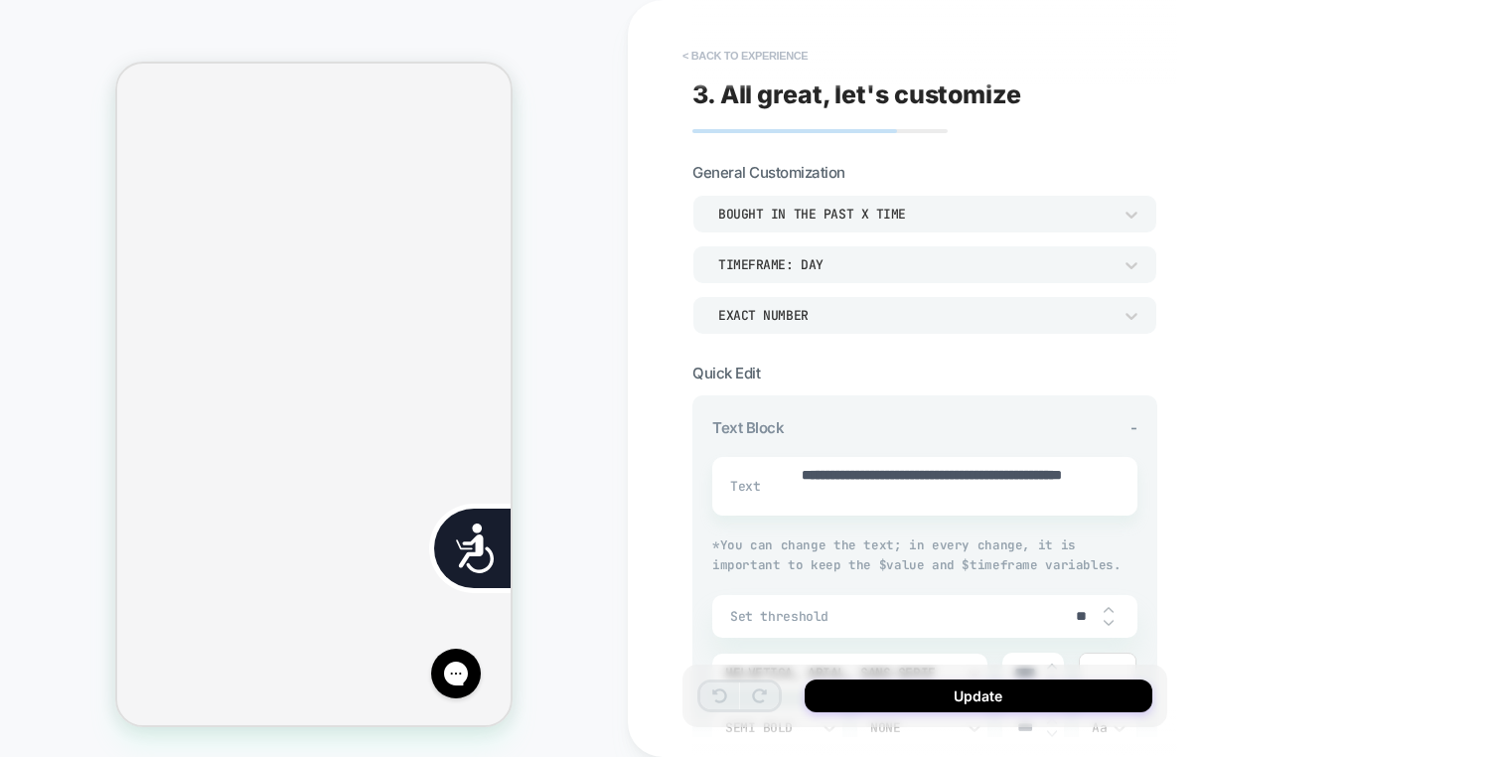
click at [803, 65] on button "< Back to experience" at bounding box center [745, 56] width 145 height 32
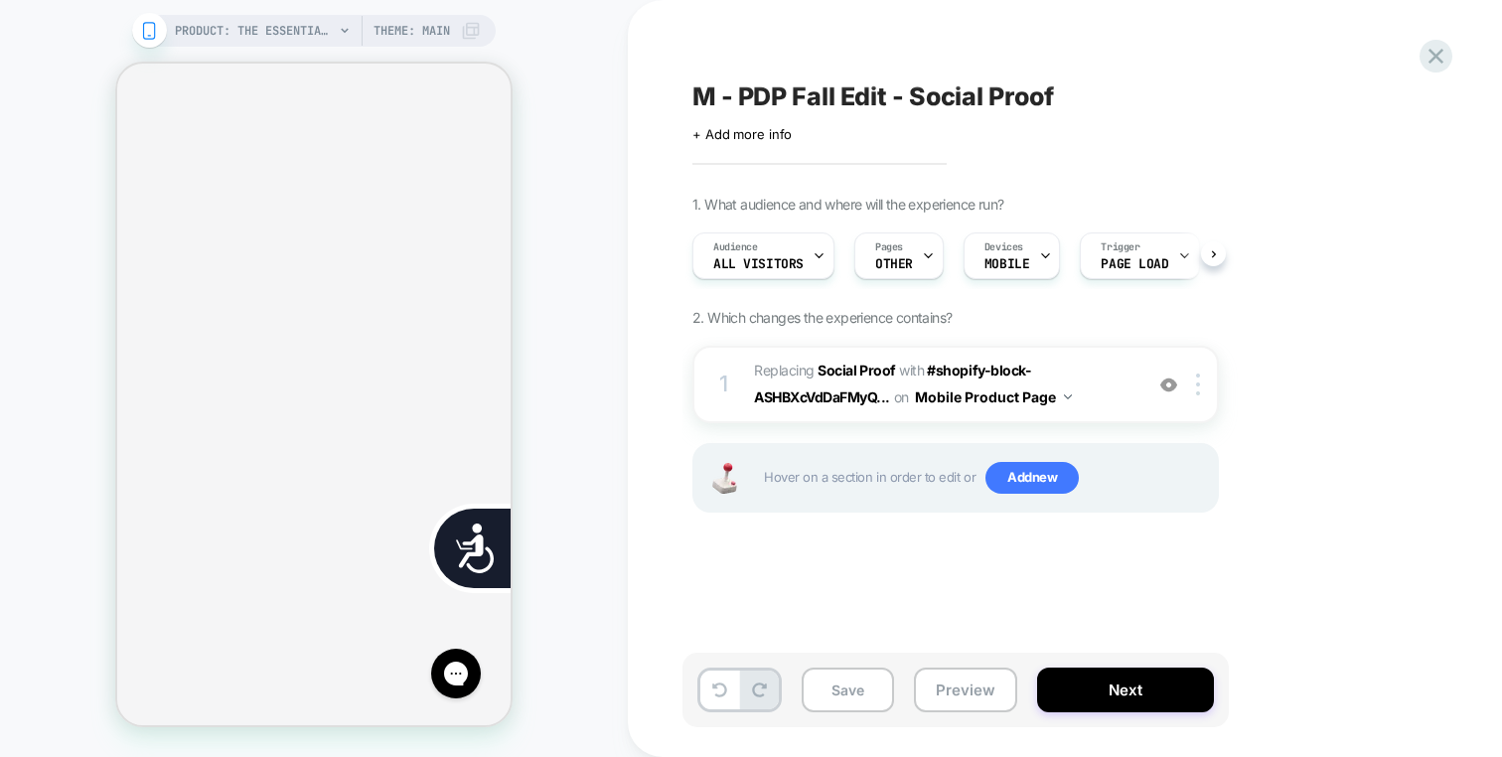
scroll to position [0, 1]
click at [1200, 381] on div at bounding box center [1201, 385] width 33 height 22
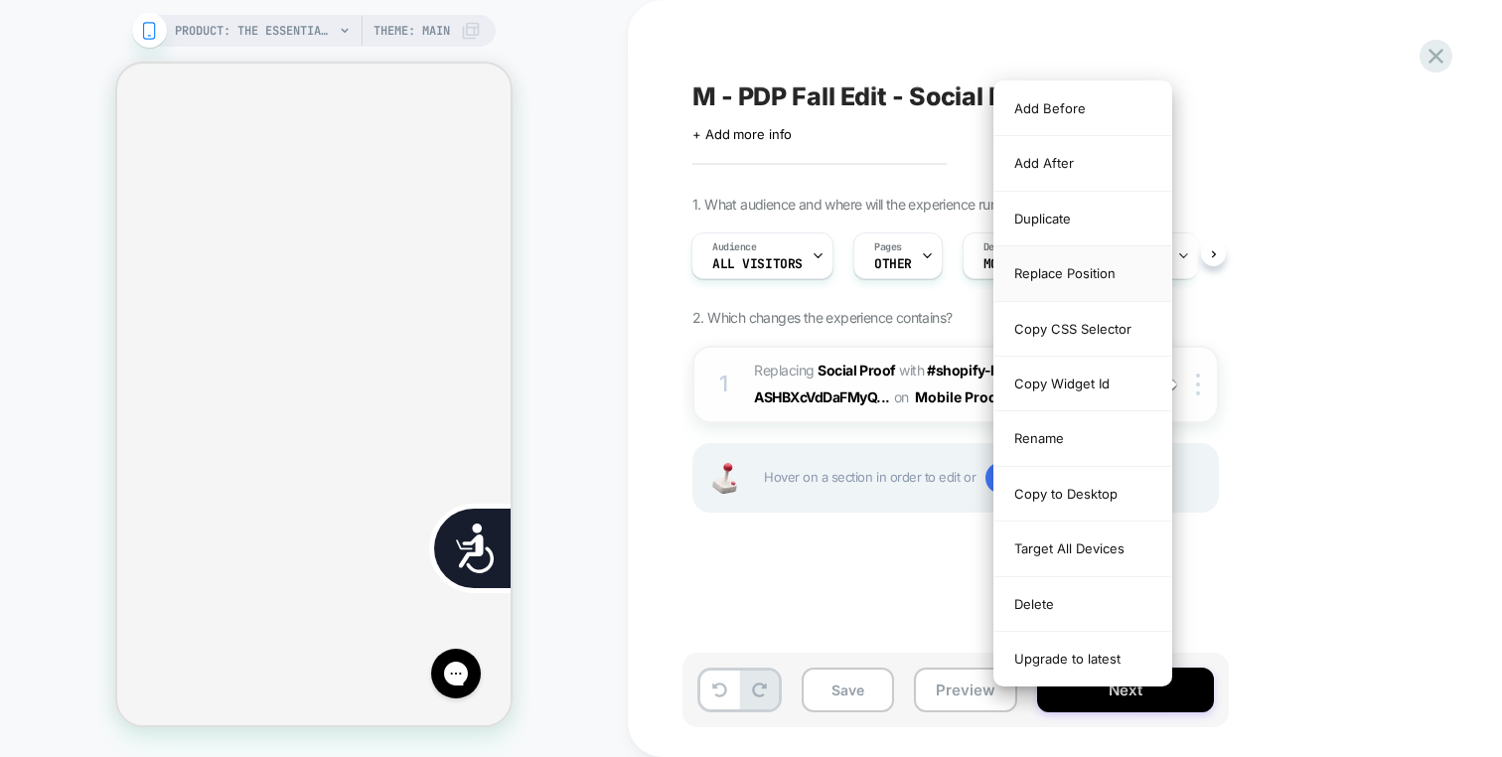
click at [1106, 275] on div "Replace Position" at bounding box center [1083, 273] width 177 height 55
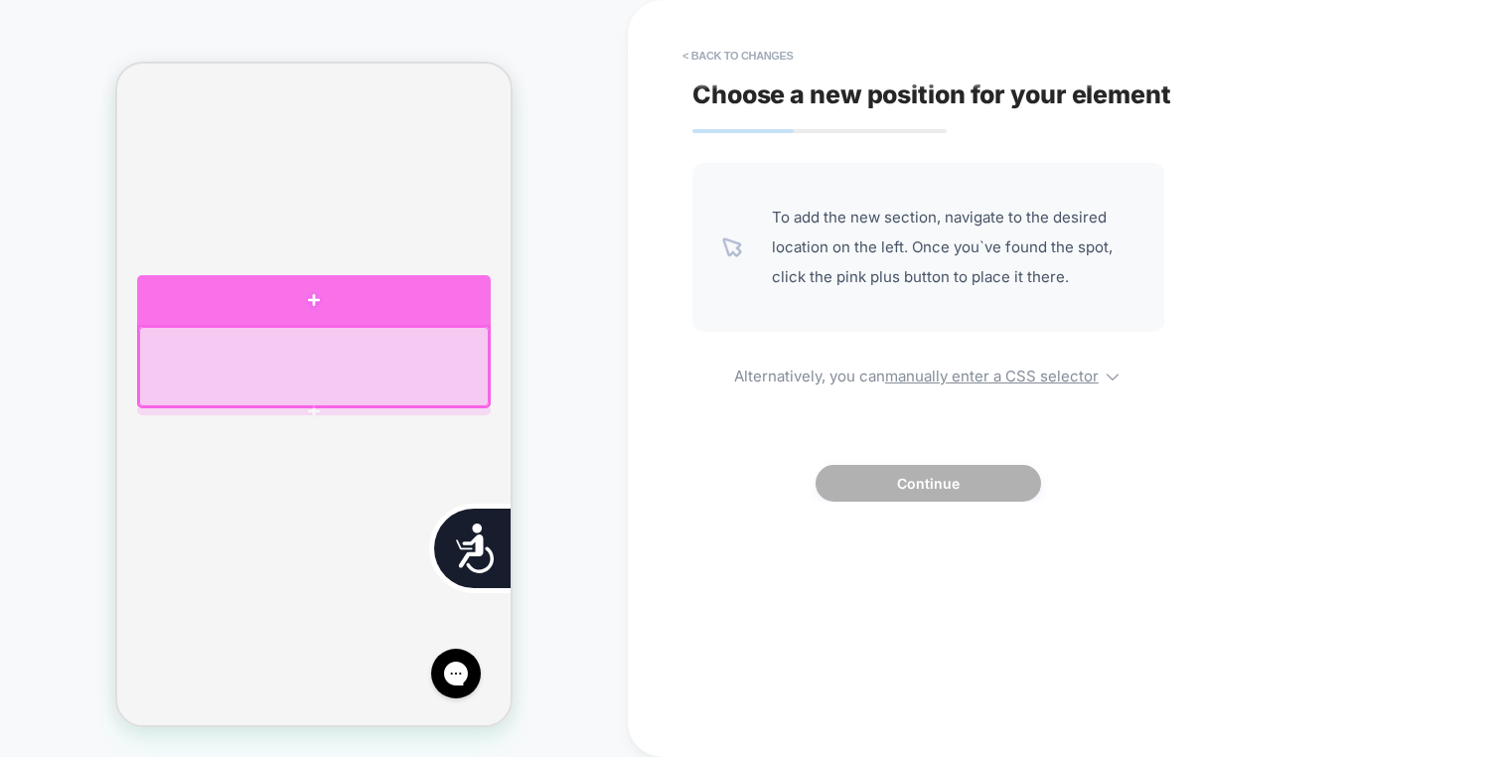
click at [287, 308] on div at bounding box center [314, 300] width 354 height 51
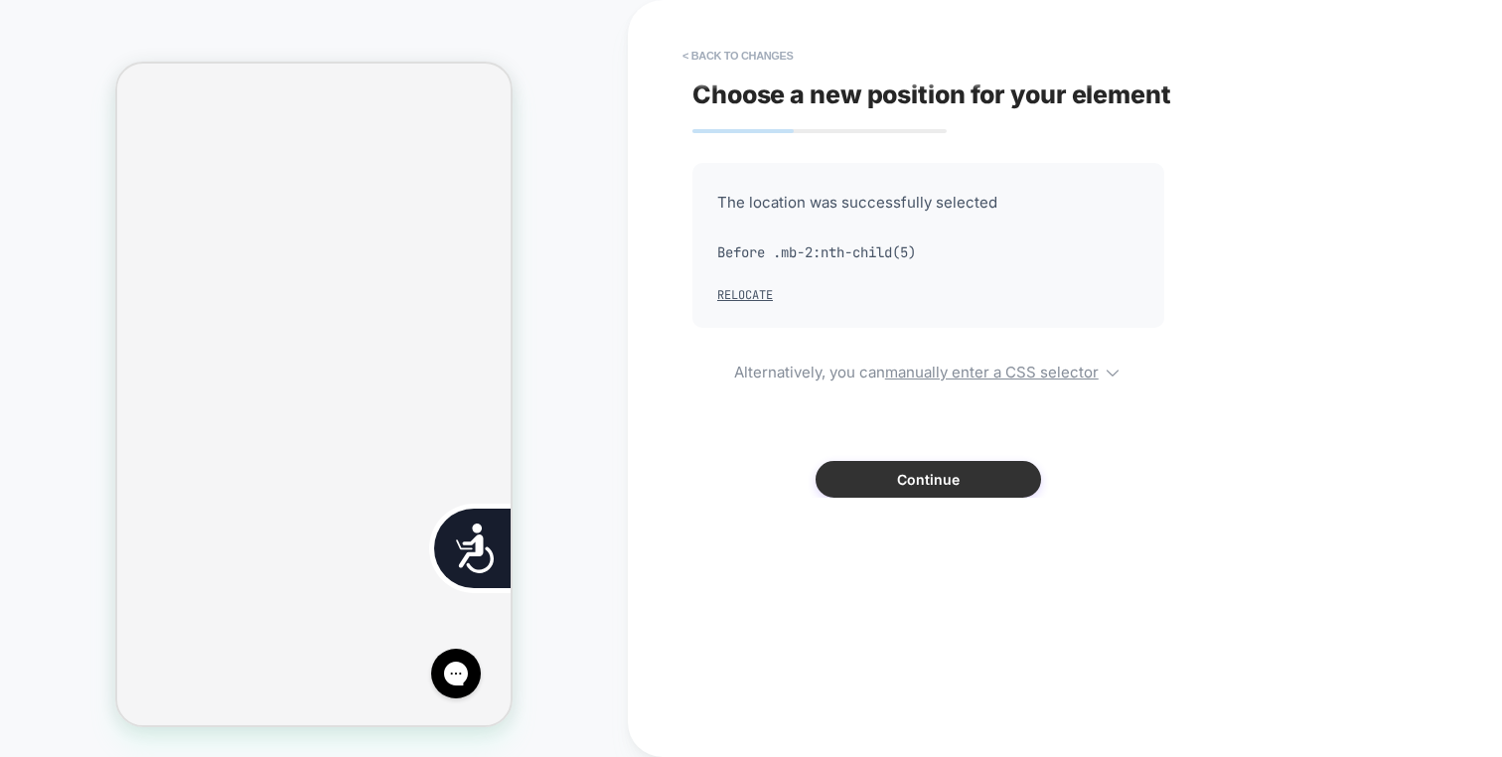
click at [911, 467] on button "Continue" at bounding box center [929, 479] width 226 height 37
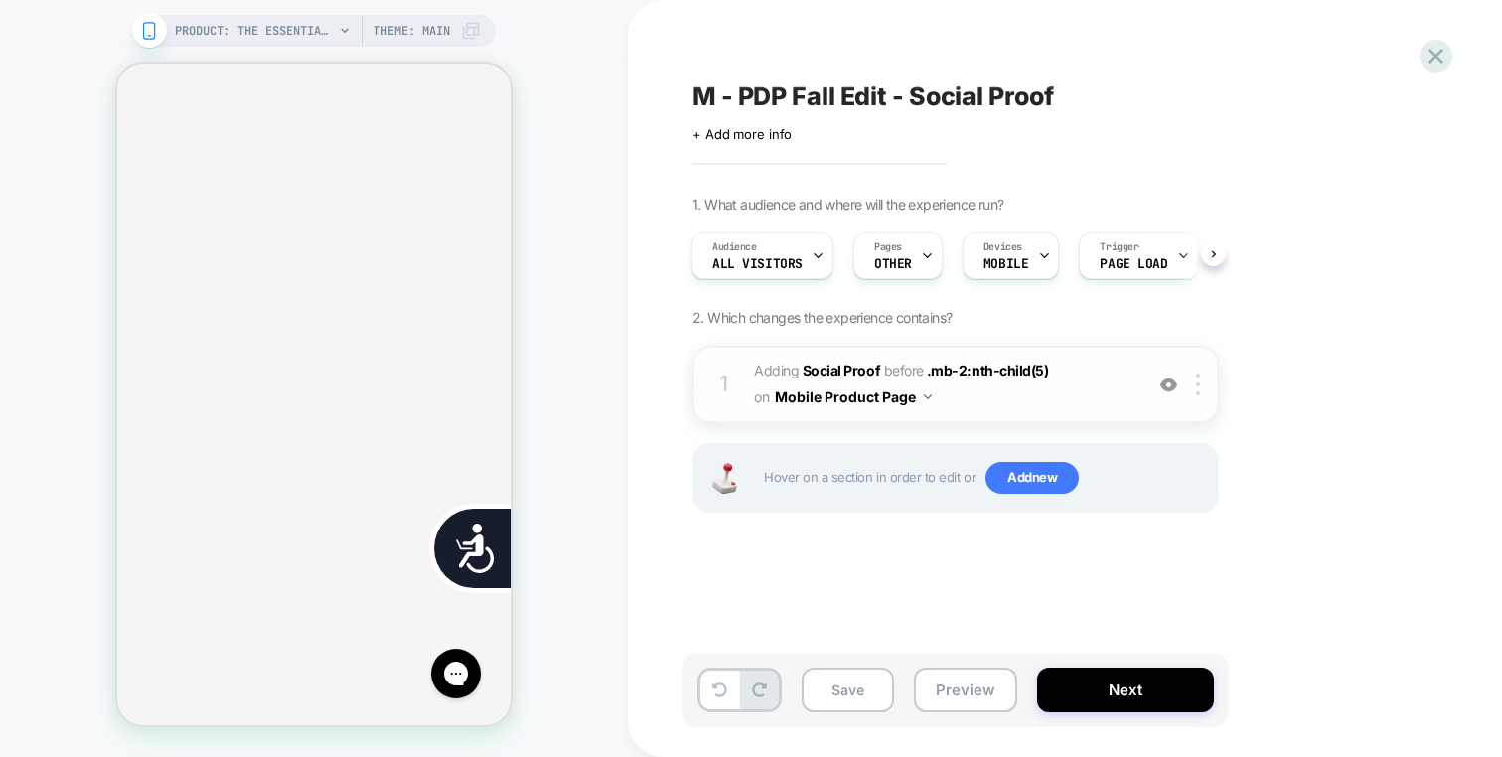
click at [1011, 397] on span "#_loomi_addon_1755801761545 Adding Social Proof BEFORE .mb-2:nth-child(5) .mb-2…" at bounding box center [943, 385] width 379 height 54
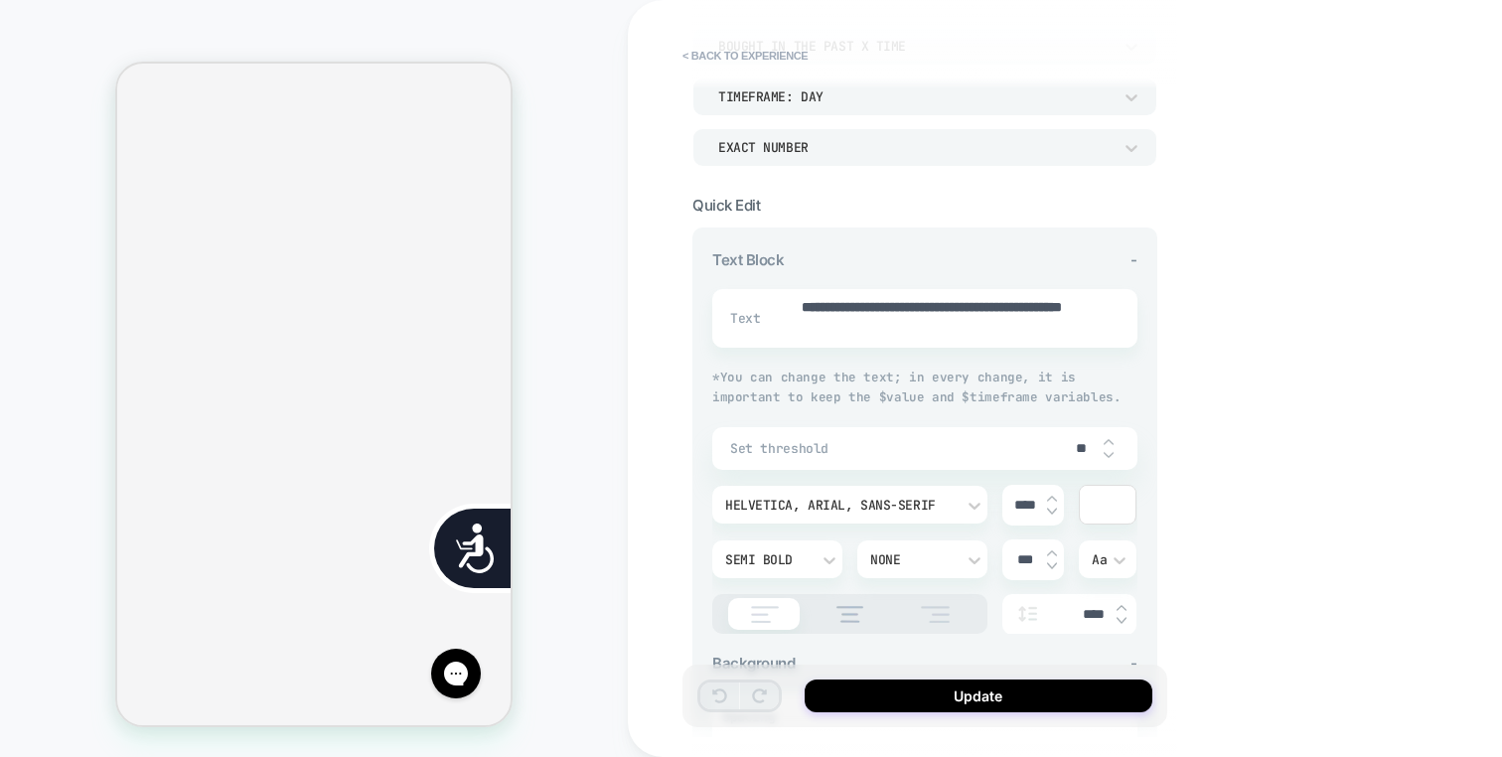
scroll to position [0, 401]
drag, startPoint x: 916, startPoint y: 307, endPoint x: 791, endPoint y: 307, distance: 125.2
type textarea "*"
type textarea "**********"
type textarea "*"
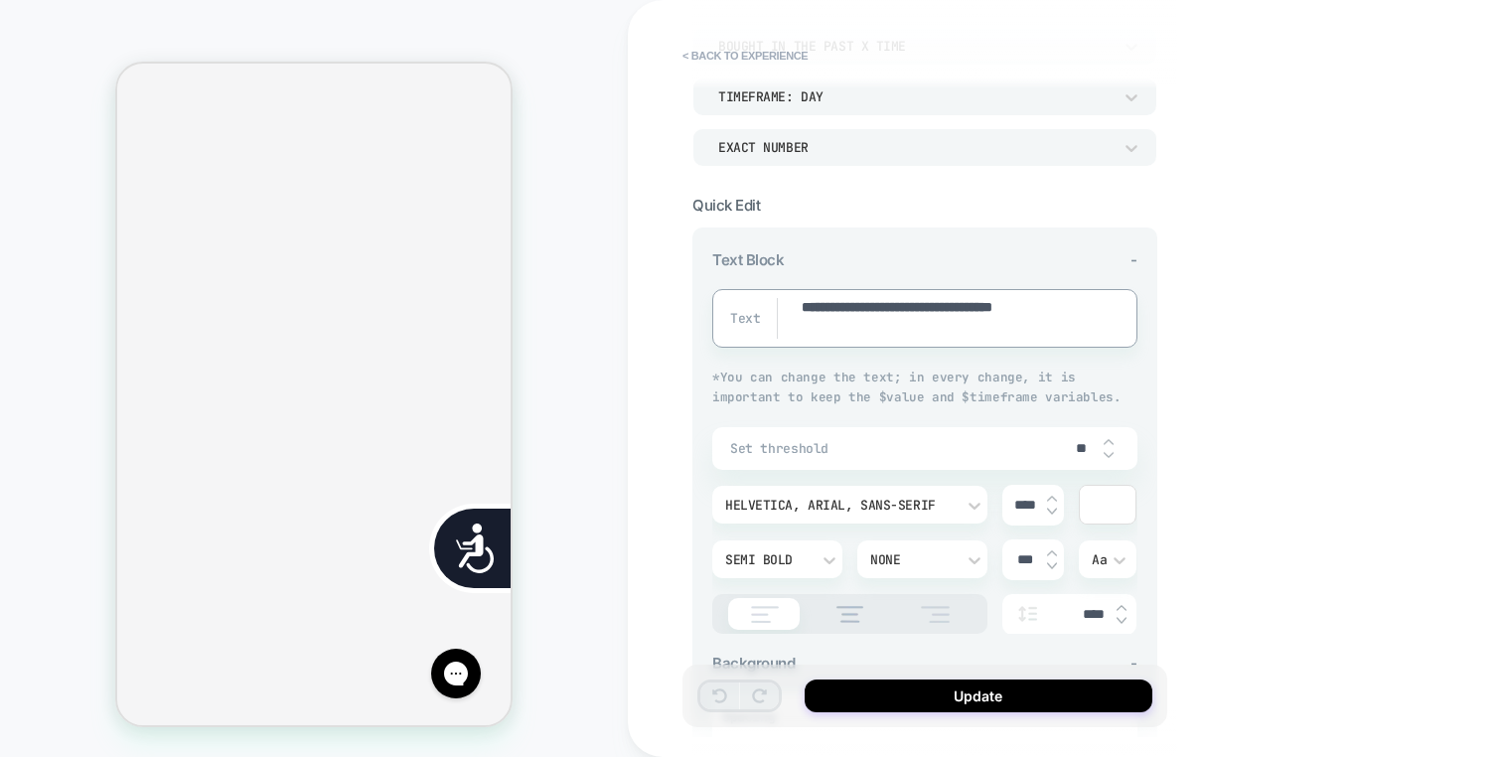
type textarea "**********"
type textarea "*"
type textarea "**********"
type textarea "*"
type textarea "**********"
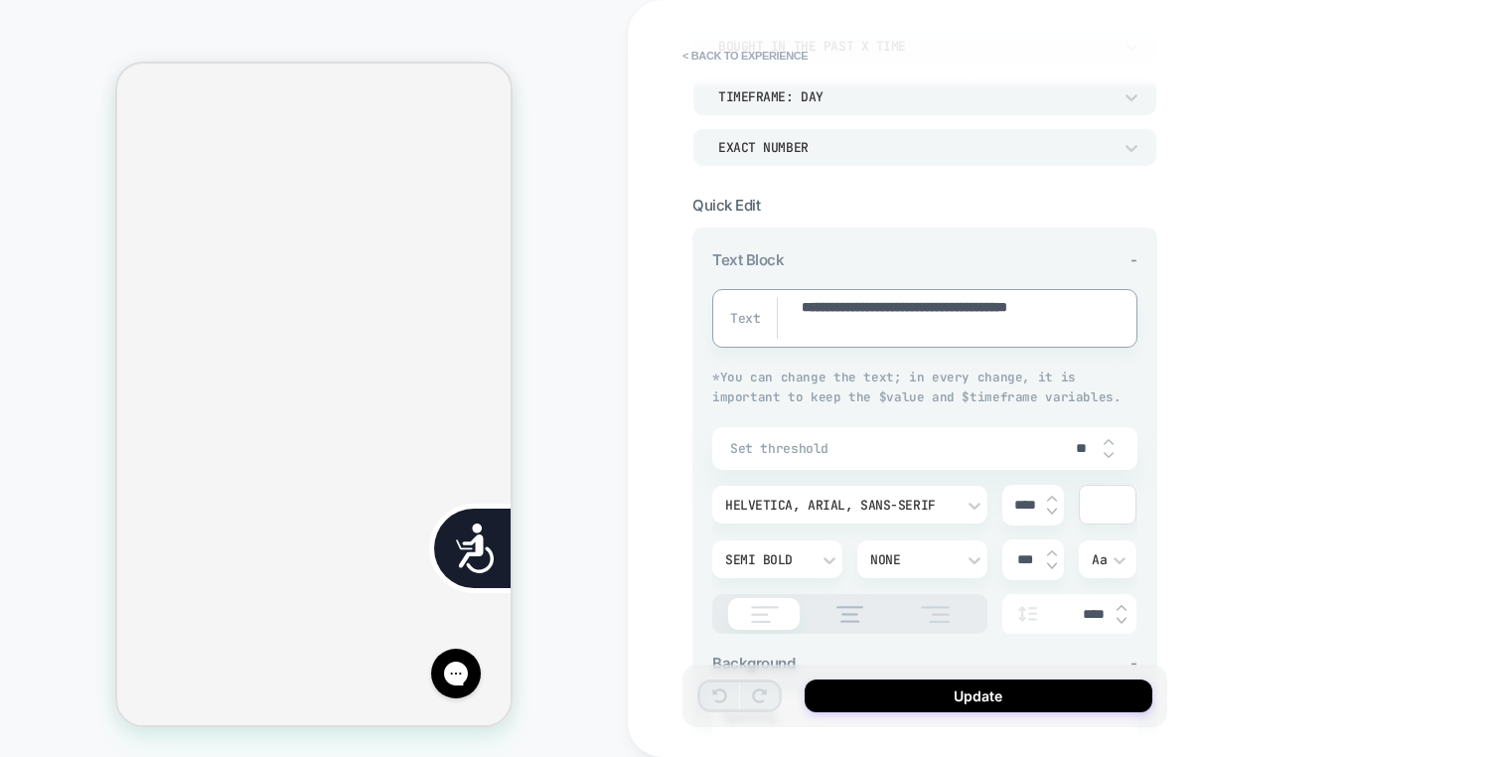
type textarea "*"
type textarea "**********"
type textarea "*"
type textarea "**********"
type textarea "*"
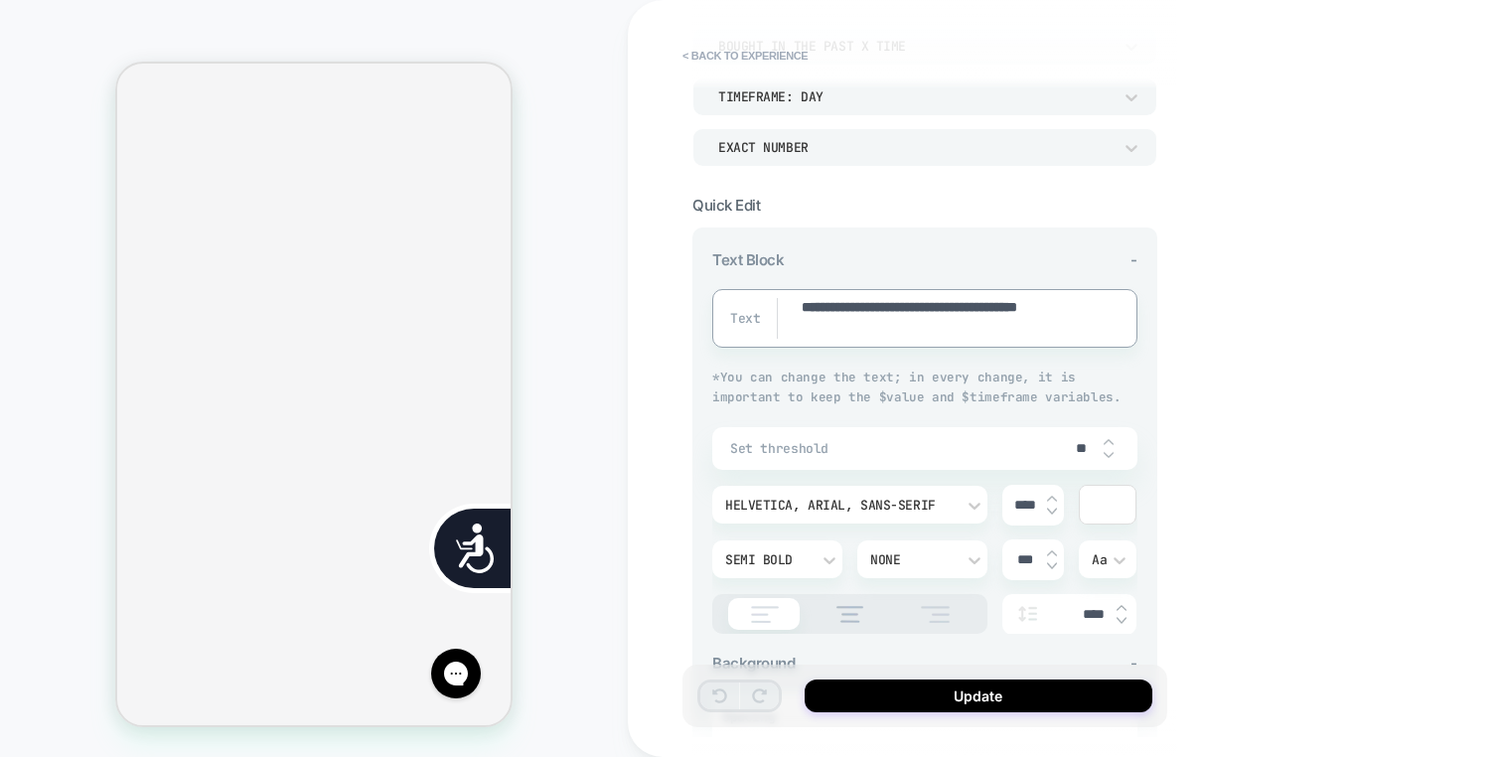
type textarea "**********"
type textarea "*"
type textarea "**********"
type textarea "*"
type textarea "**********"
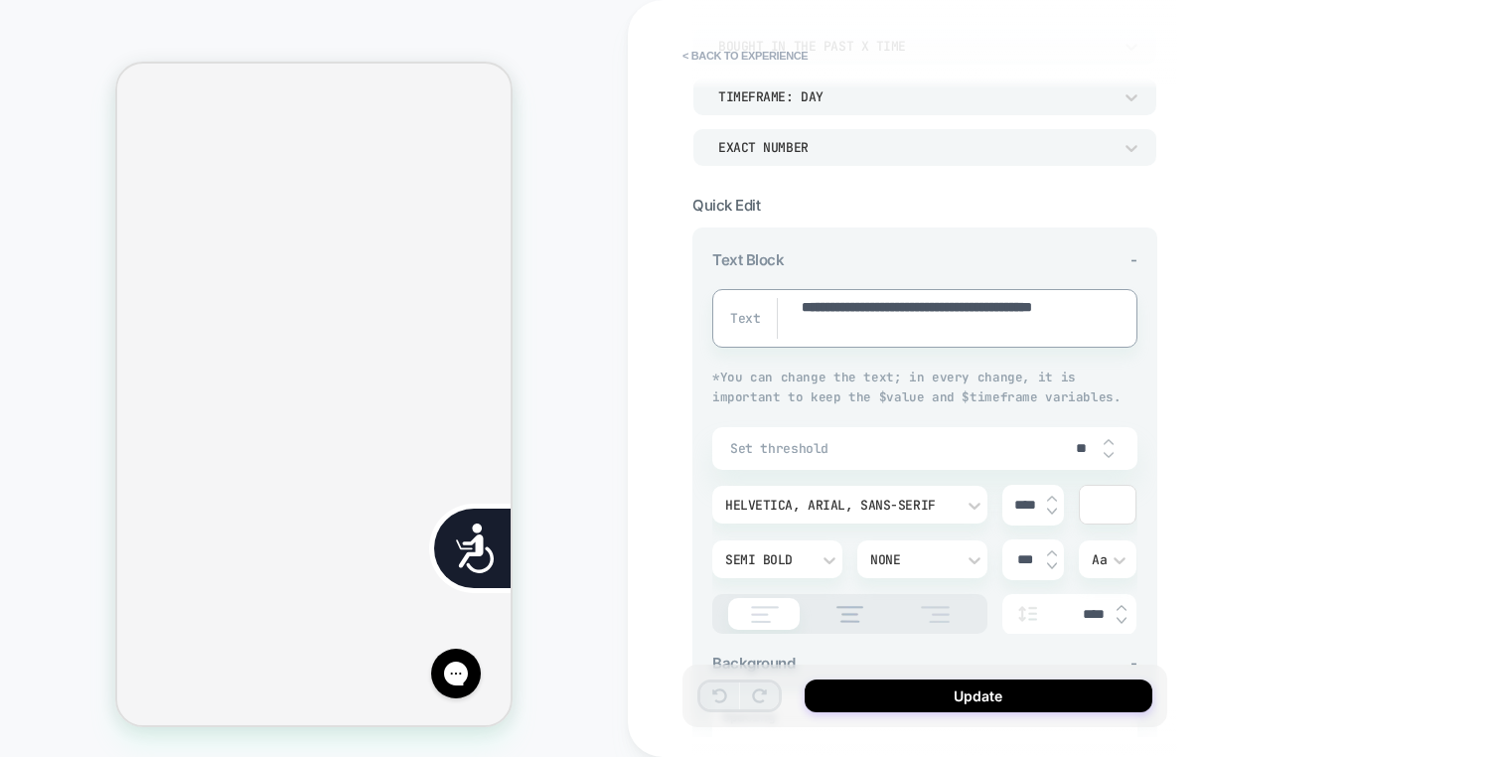
type textarea "*"
type textarea "**********"
type textarea "*"
type textarea "**********"
type textarea "*"
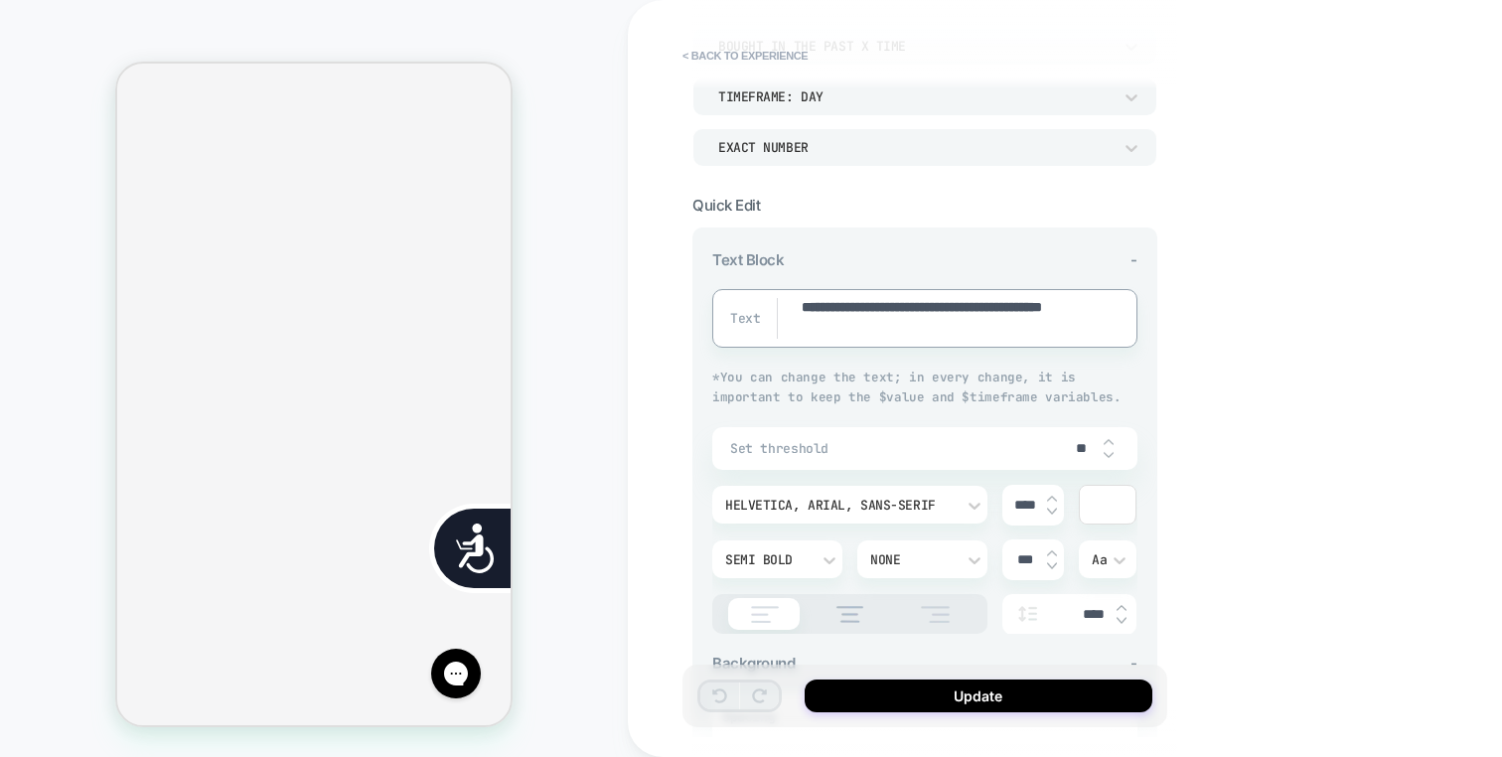
type textarea "**********"
type textarea "*"
type textarea "**********"
type textarea "*"
type textarea "**********"
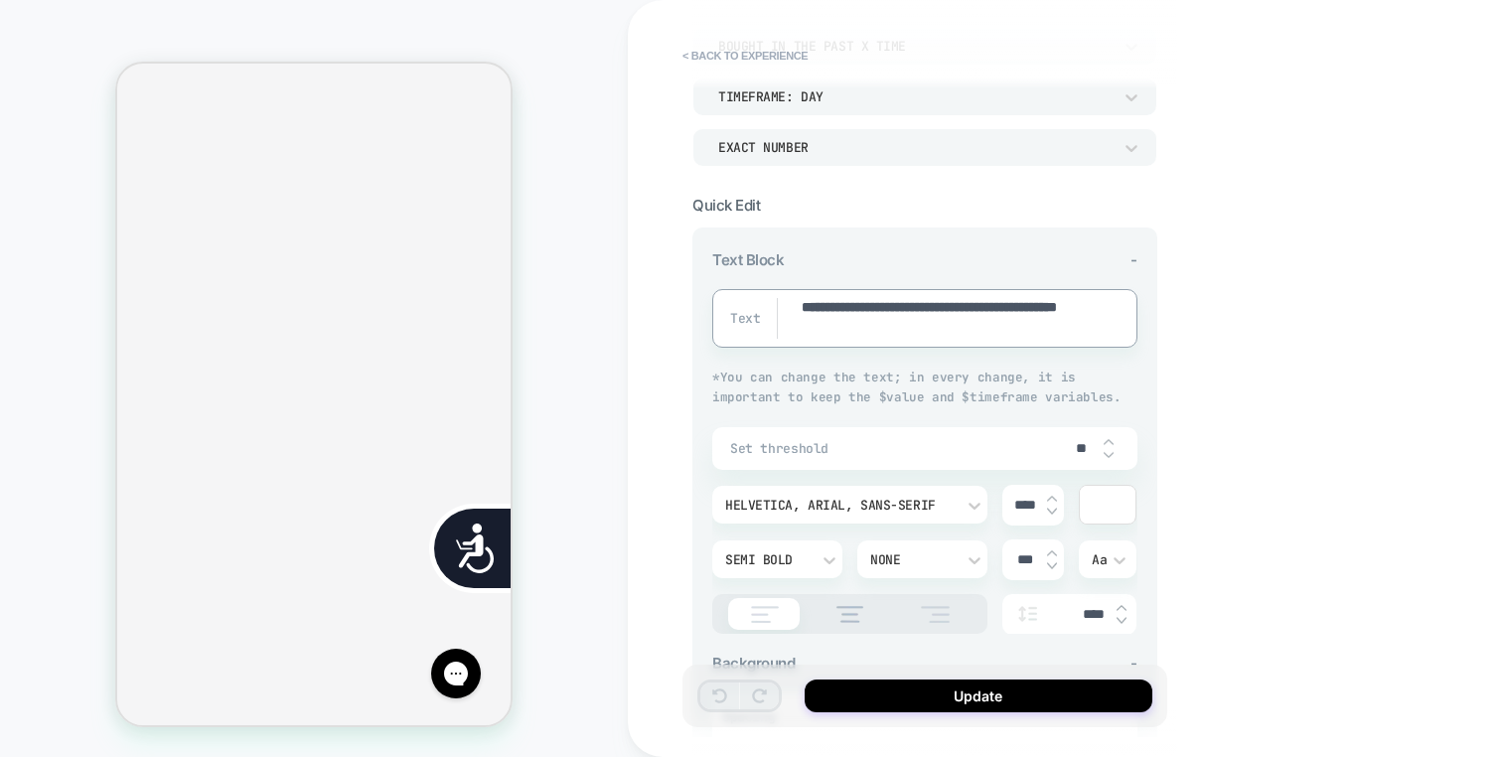
type textarea "*"
type textarea "**********"
type textarea "*"
type textarea "**********"
type textarea "*"
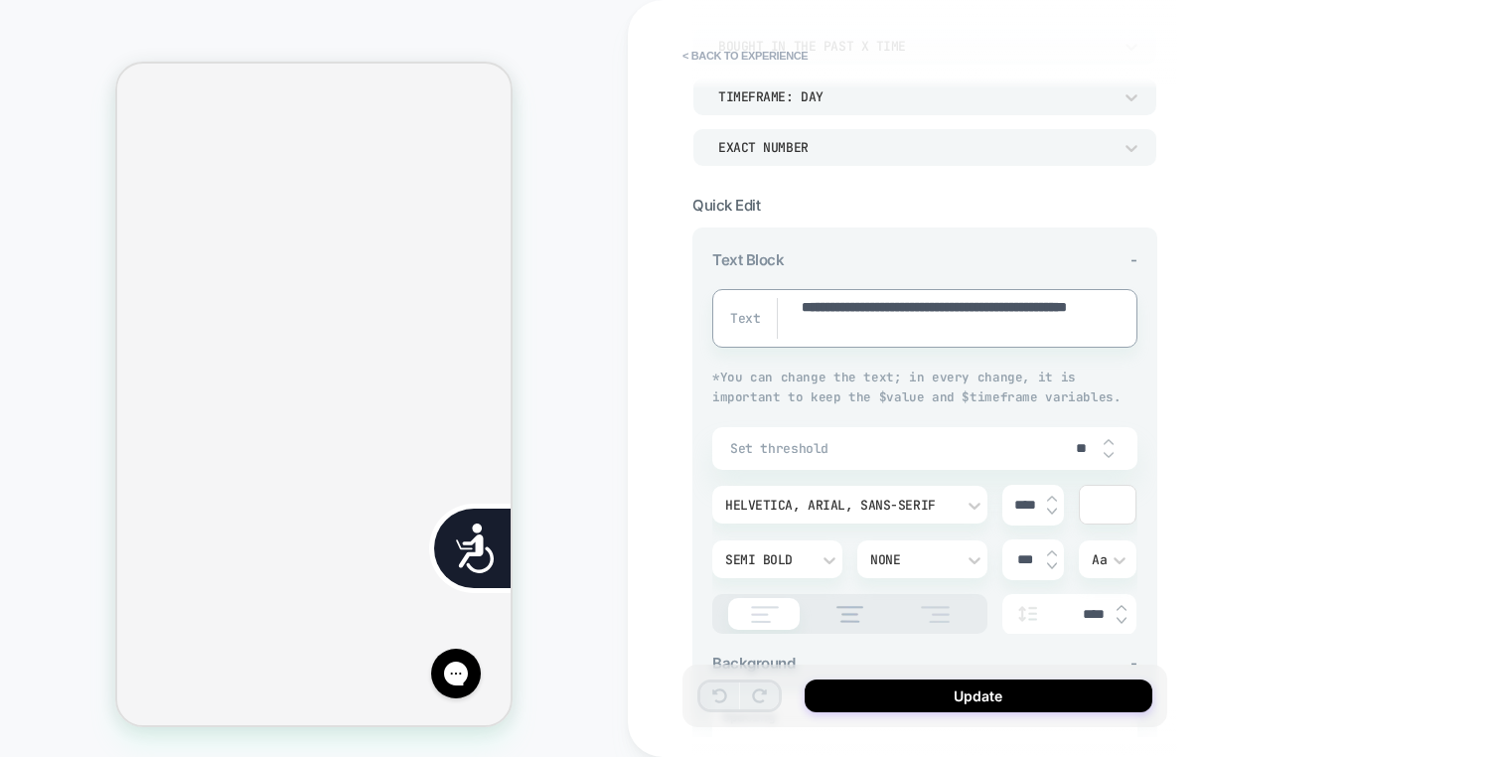
type textarea "**********"
type textarea "*"
type textarea "**********"
click at [948, 716] on div "Update" at bounding box center [925, 696] width 485 height 63
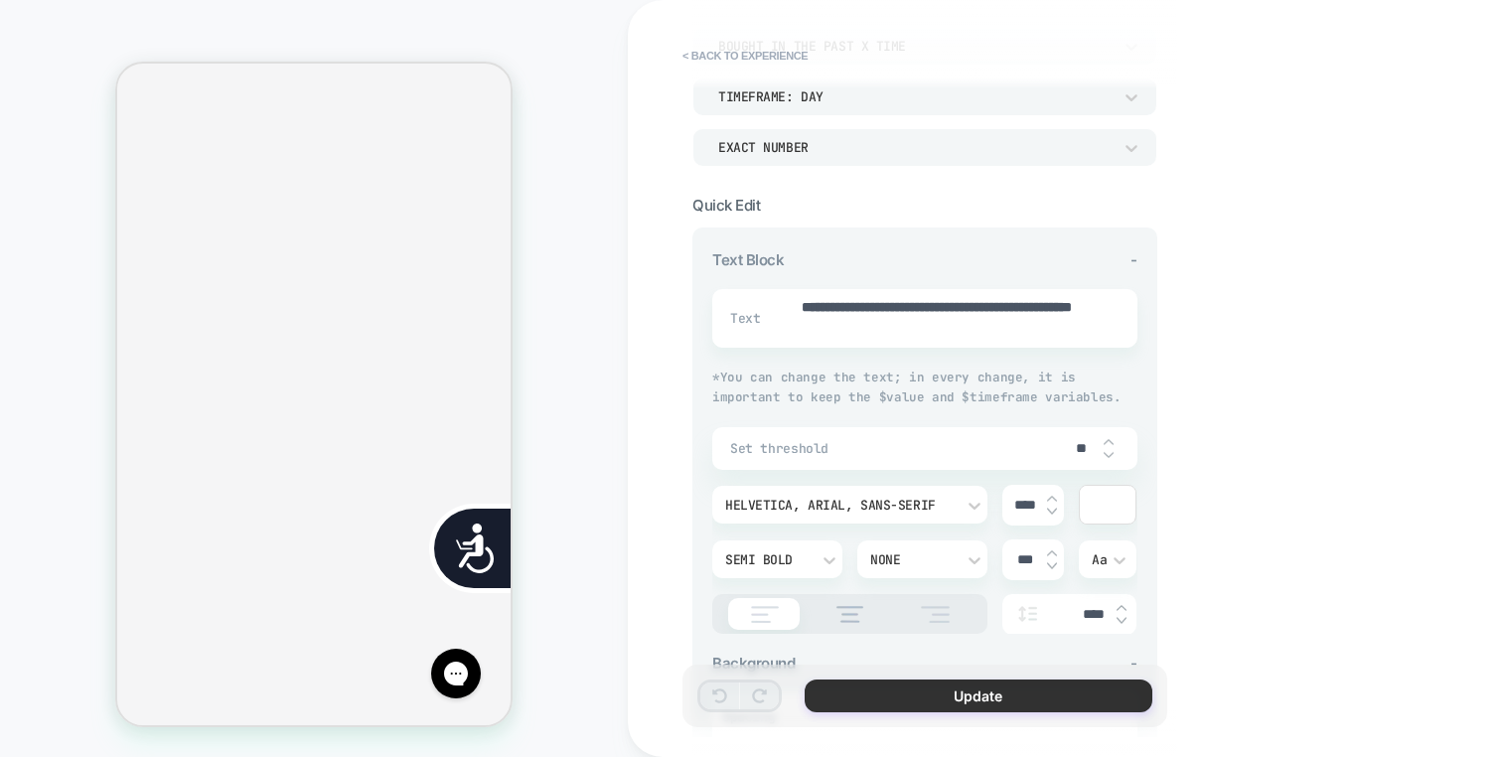
click at [948, 706] on button "Update" at bounding box center [979, 696] width 348 height 33
type textarea "*"
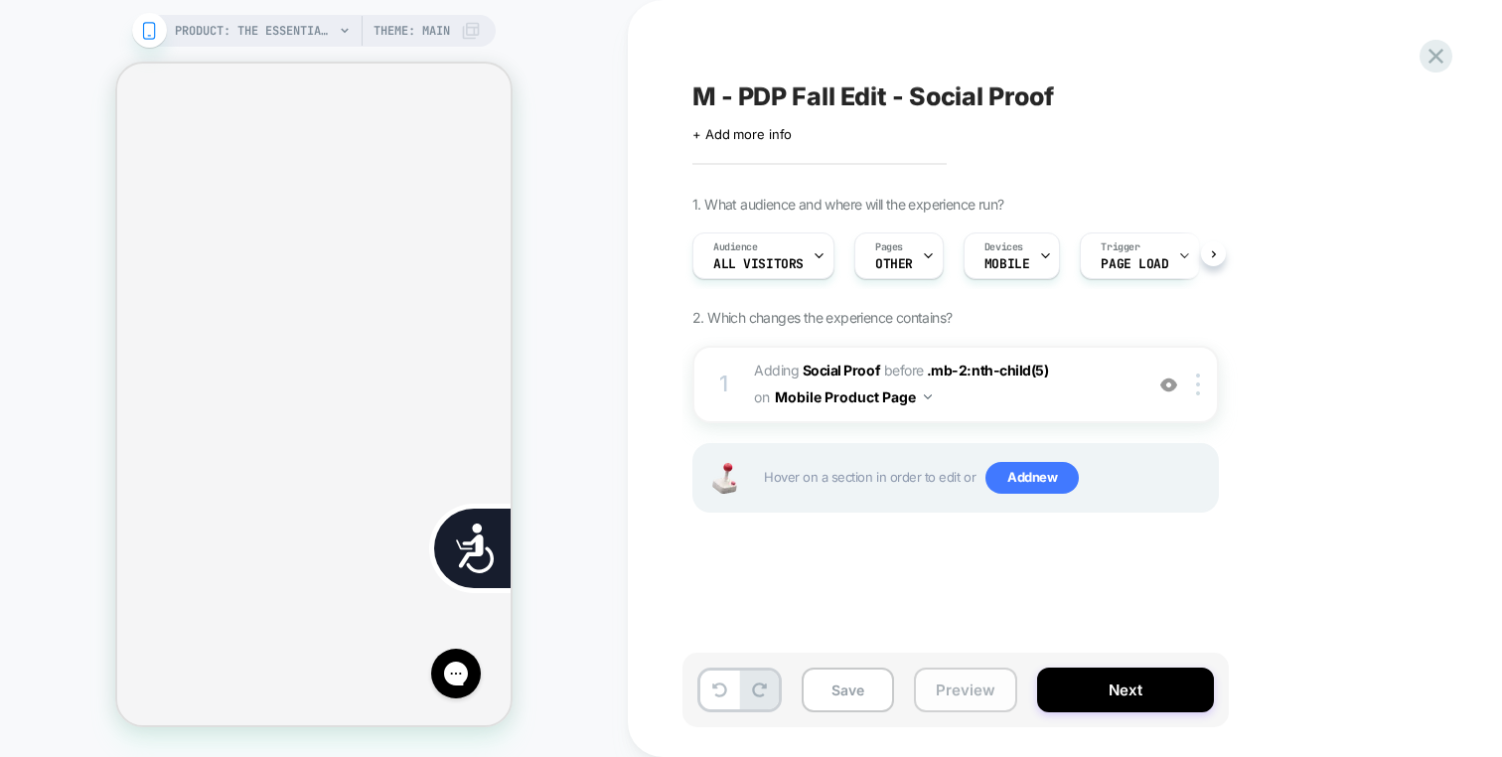
click at [1005, 708] on button "Preview" at bounding box center [965, 690] width 103 height 45
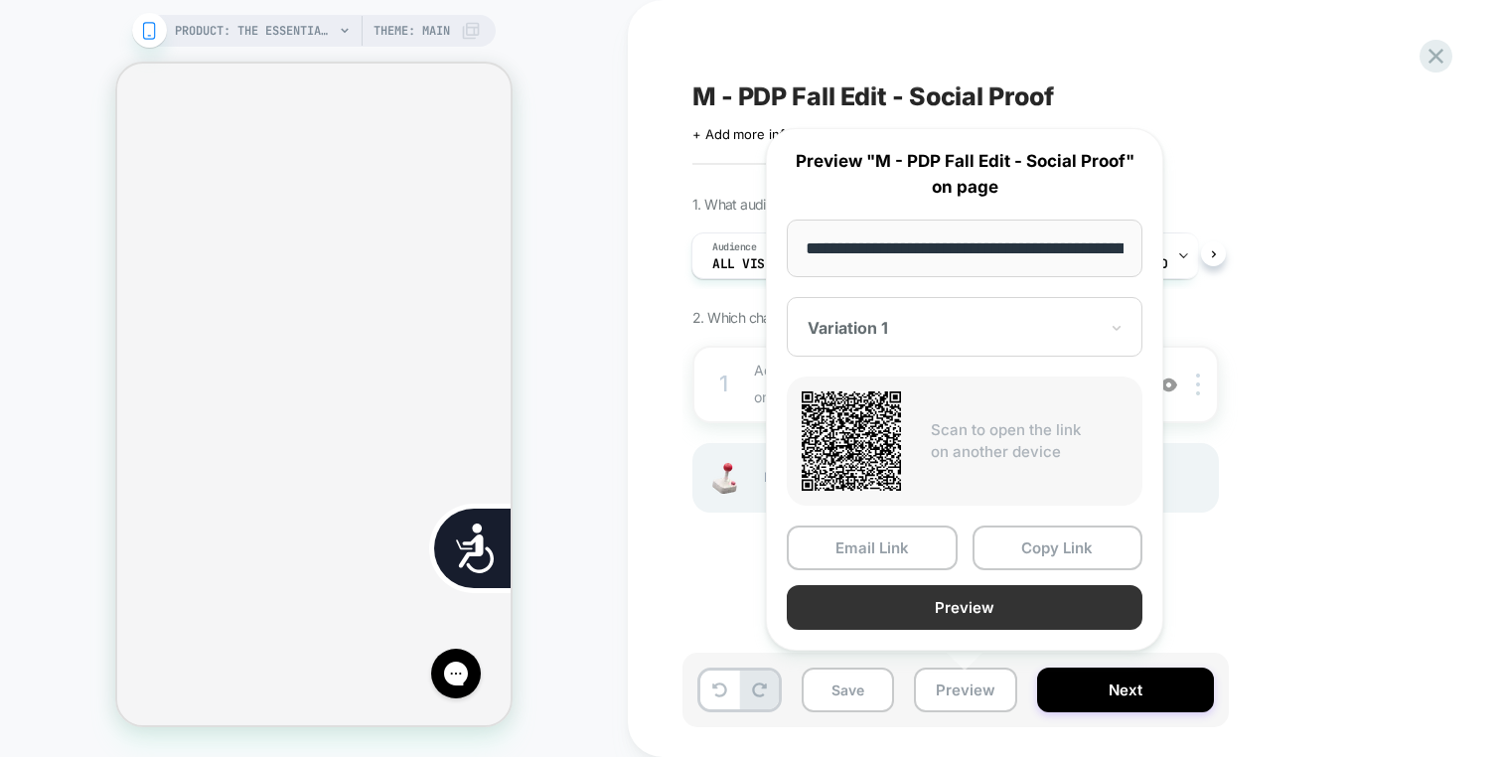
scroll to position [0, 353]
click at [1009, 609] on button "Preview" at bounding box center [965, 608] width 356 height 45
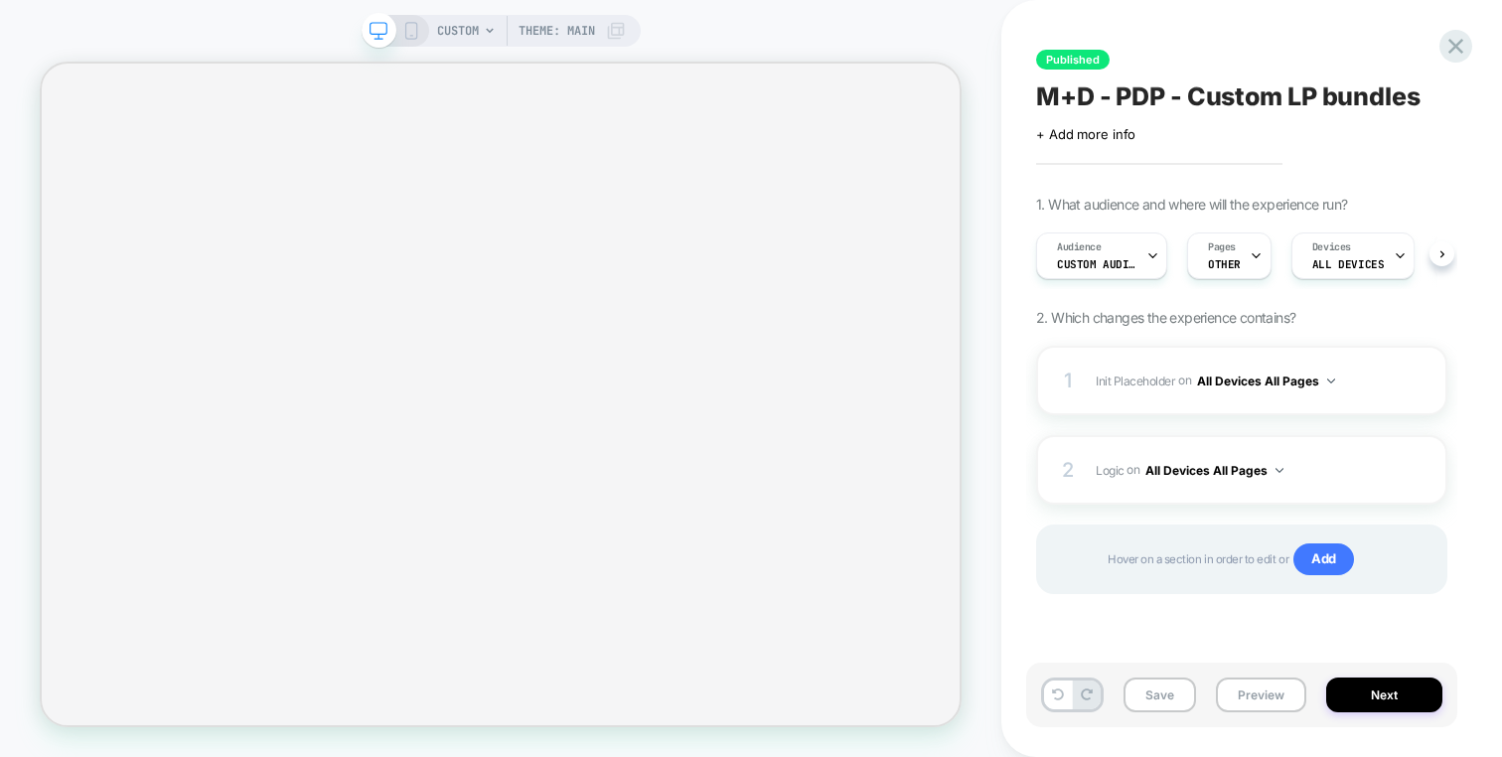
scroll to position [0, 1]
click at [1287, 693] on button "Preview" at bounding box center [1261, 695] width 90 height 35
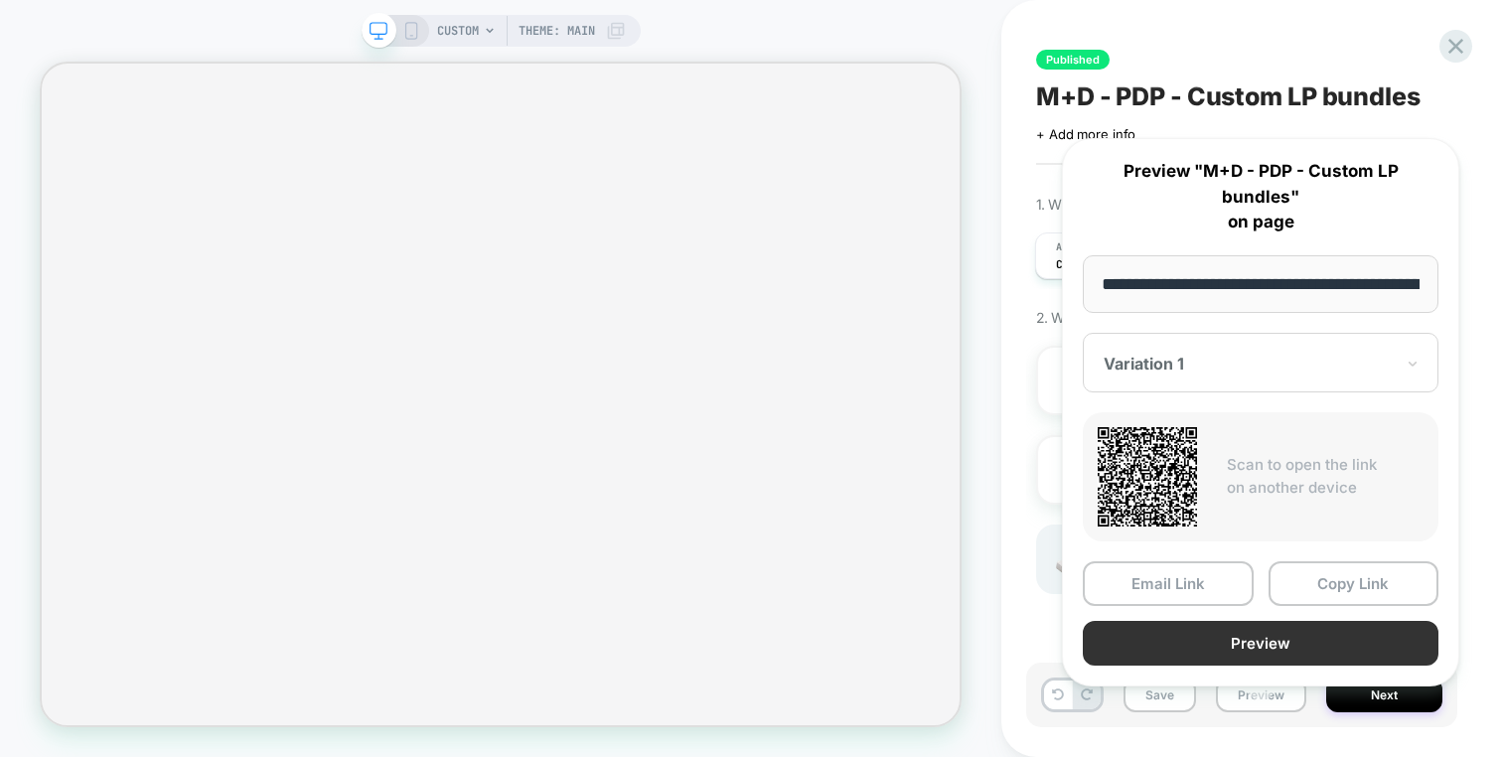
scroll to position [0, 269]
click at [1274, 622] on button "Preview" at bounding box center [1261, 644] width 356 height 45
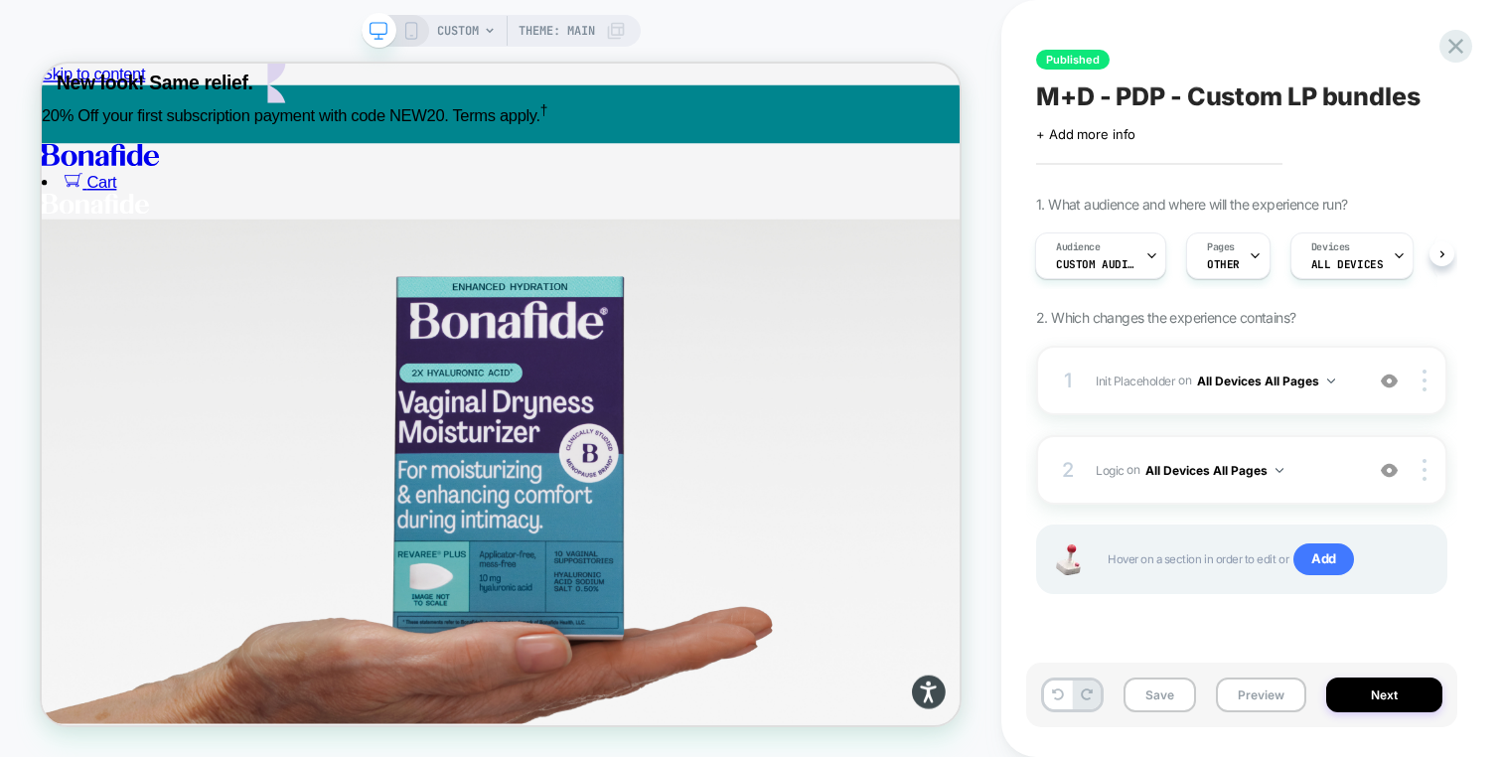
scroll to position [0, 0]
click at [1203, 256] on div "Pages OTHER" at bounding box center [1223, 256] width 73 height 45
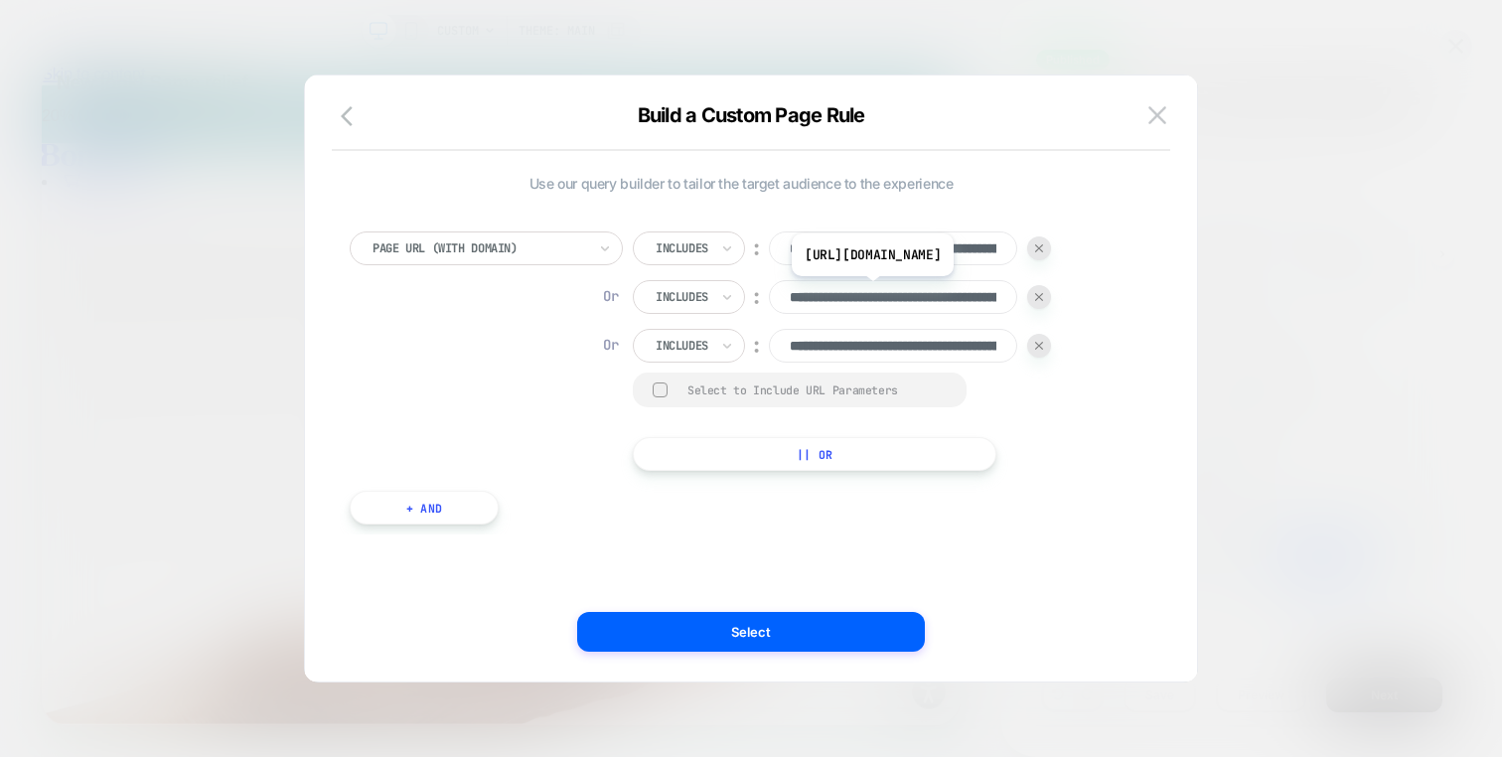
click at [997, 291] on input "**********" at bounding box center [893, 297] width 248 height 34
click at [975, 307] on input "**********" at bounding box center [893, 297] width 248 height 34
click at [1155, 118] on img at bounding box center [1158, 114] width 18 height 17
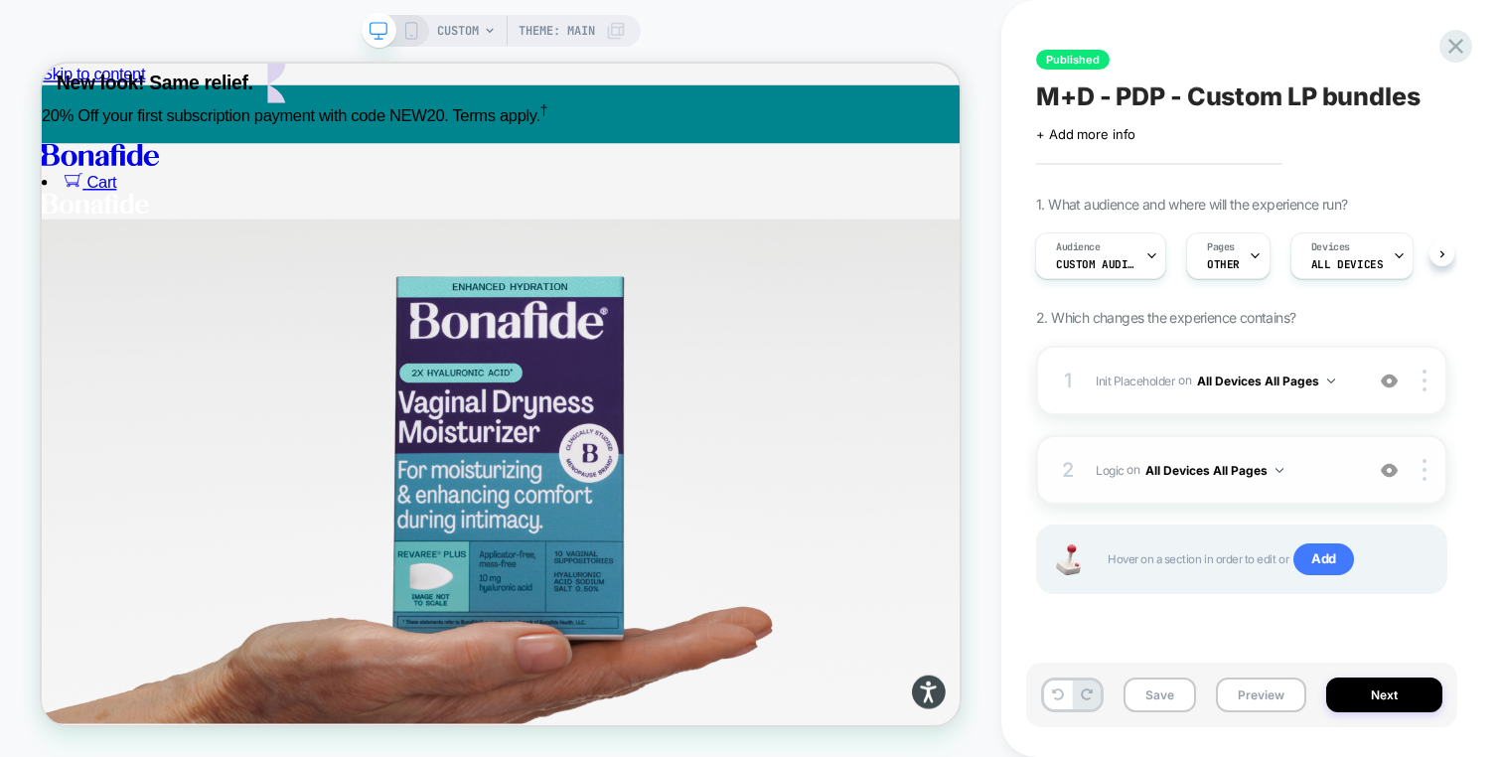
click at [1305, 473] on span "Logic Adding Code Block AFTER #_loomi_addon_1751821880781 #vsly-bundle-creator …" at bounding box center [1224, 470] width 257 height 25
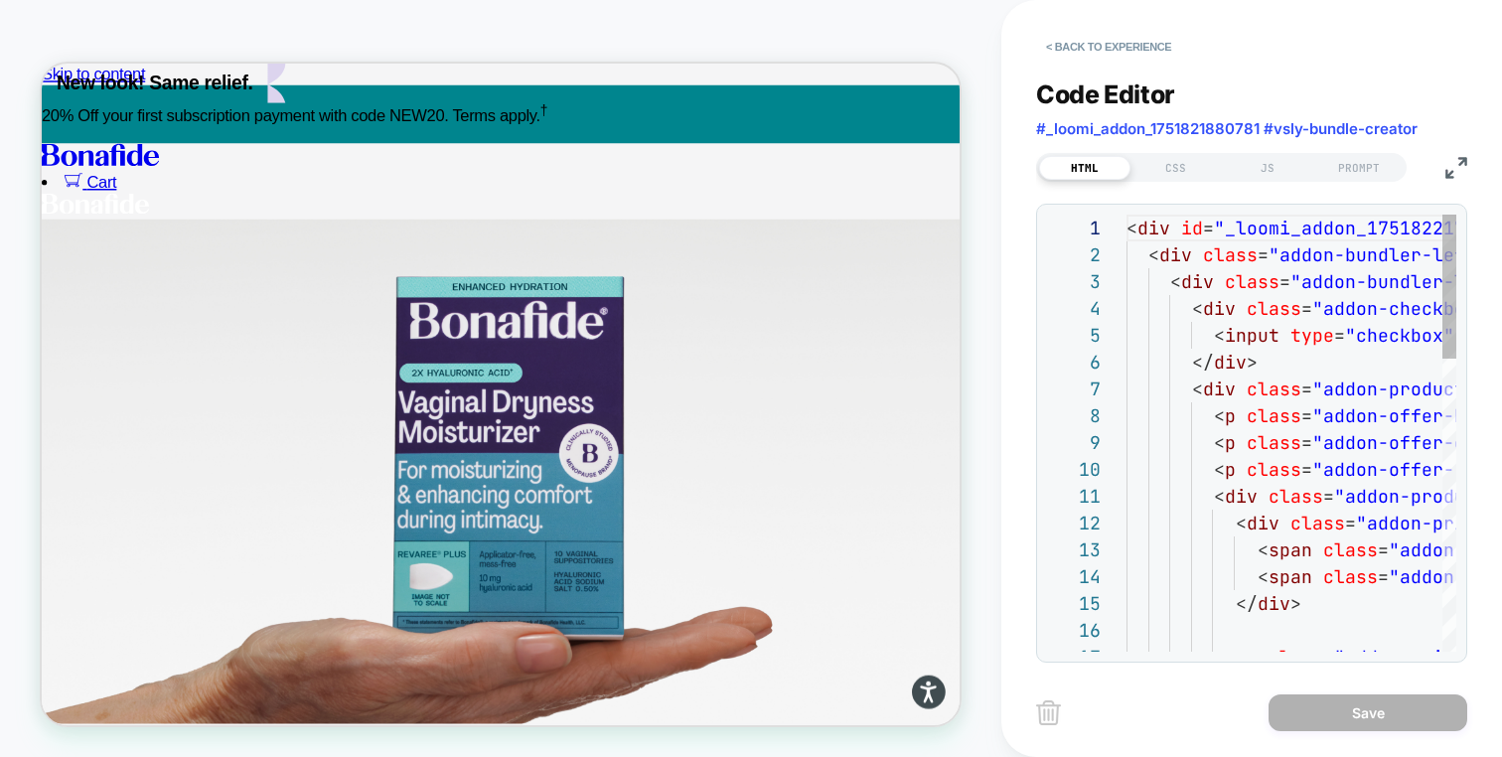
scroll to position [268, 0]
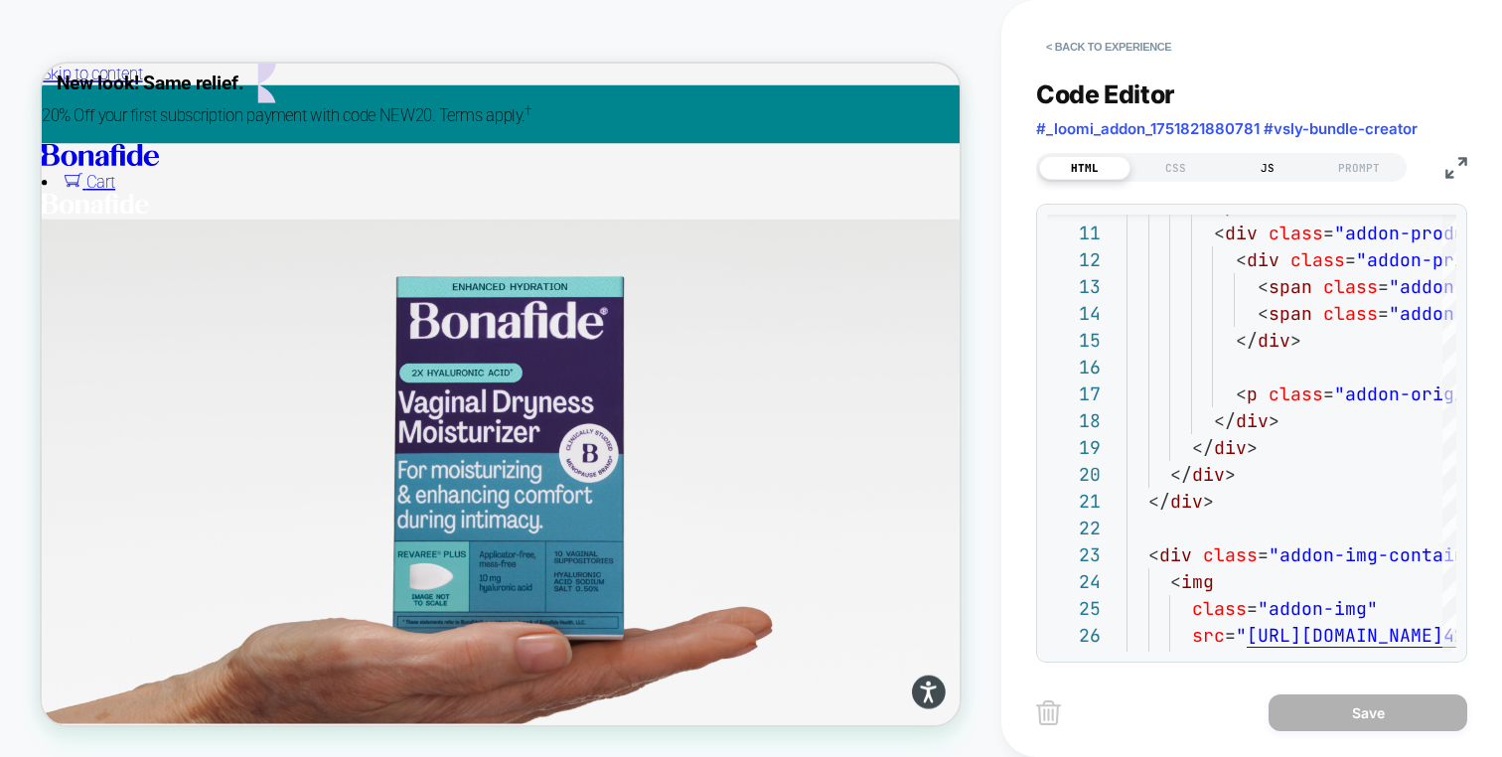
click at [1261, 164] on div "JS" at bounding box center [1267, 168] width 91 height 24
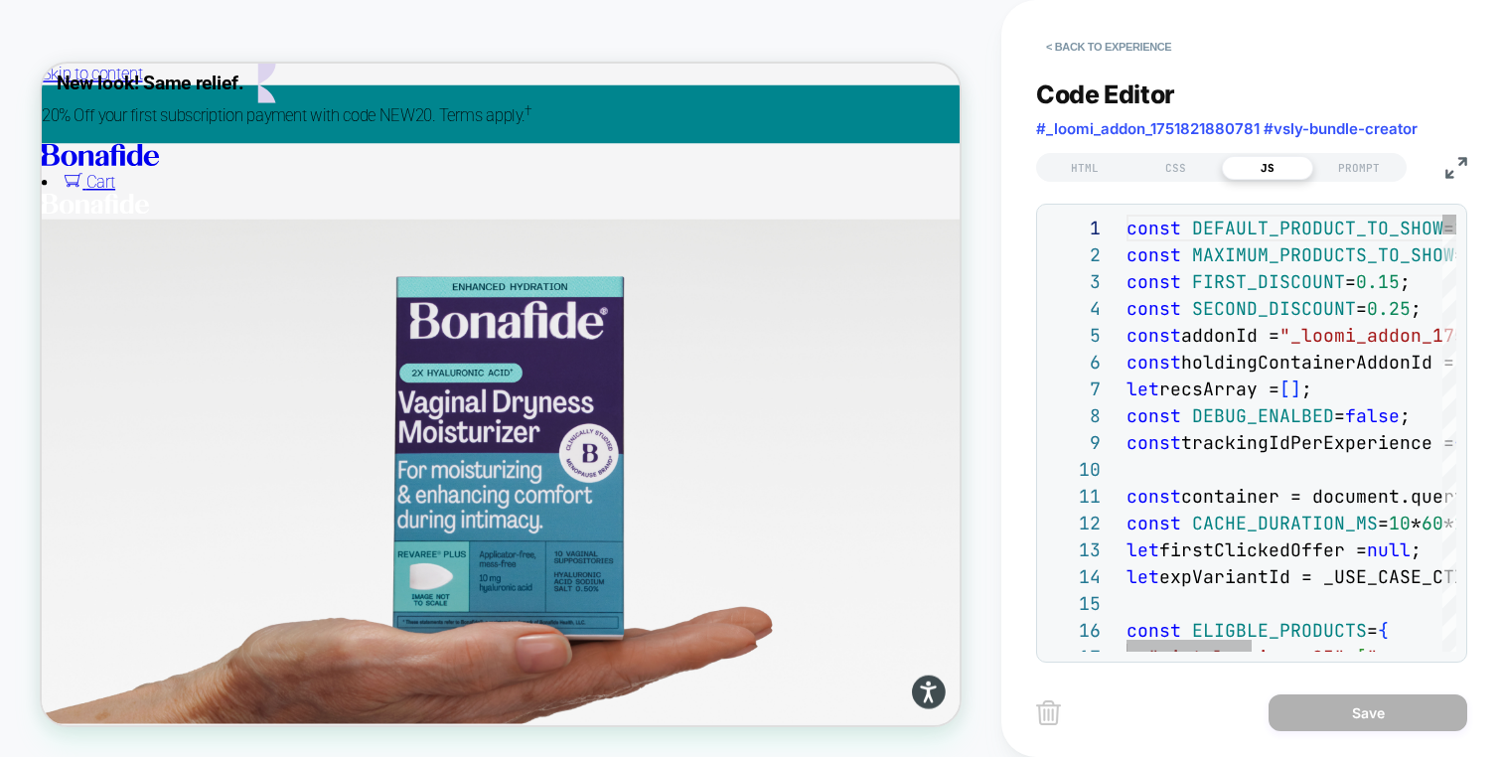
click at [1450, 165] on img at bounding box center [1457, 168] width 22 height 22
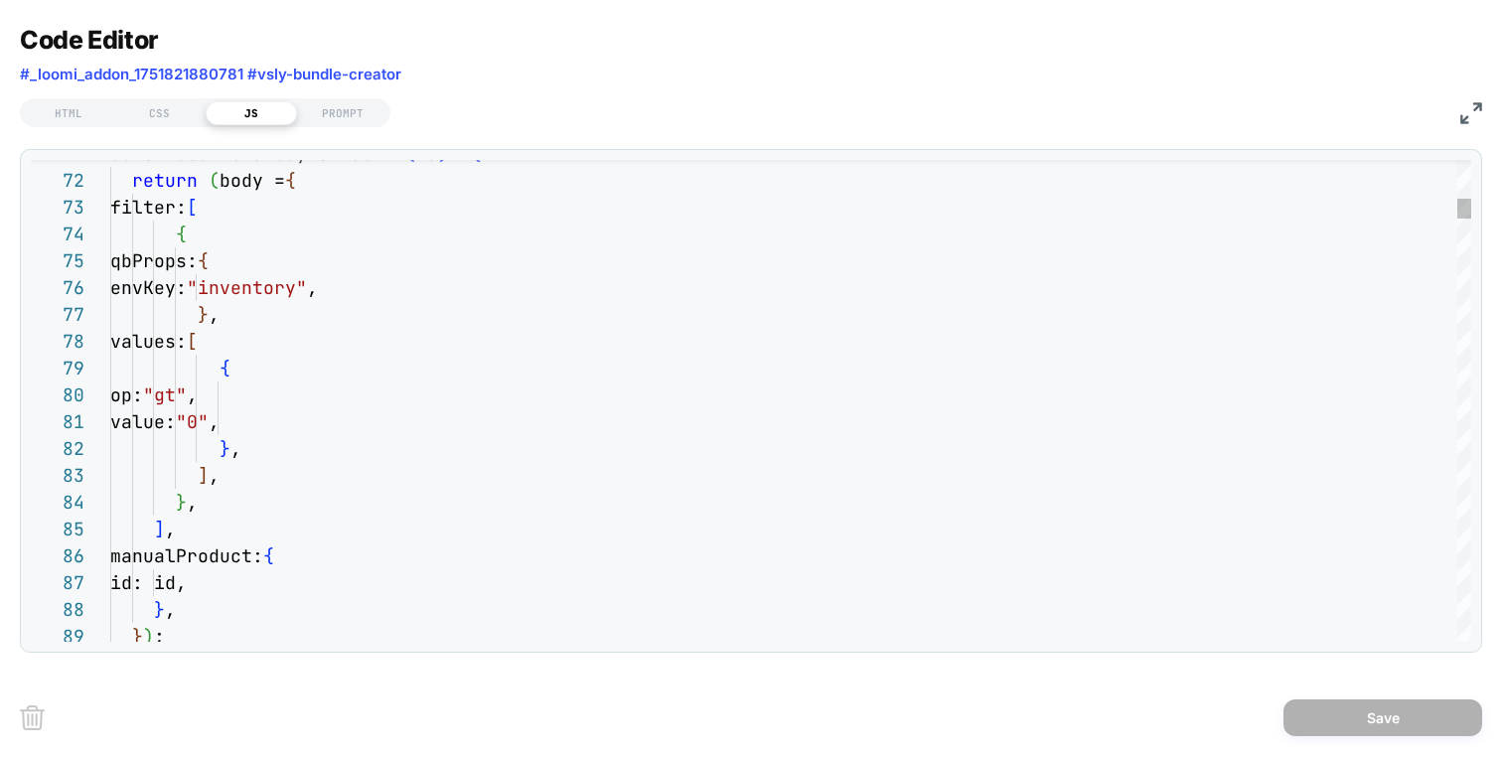
type textarea "**********"
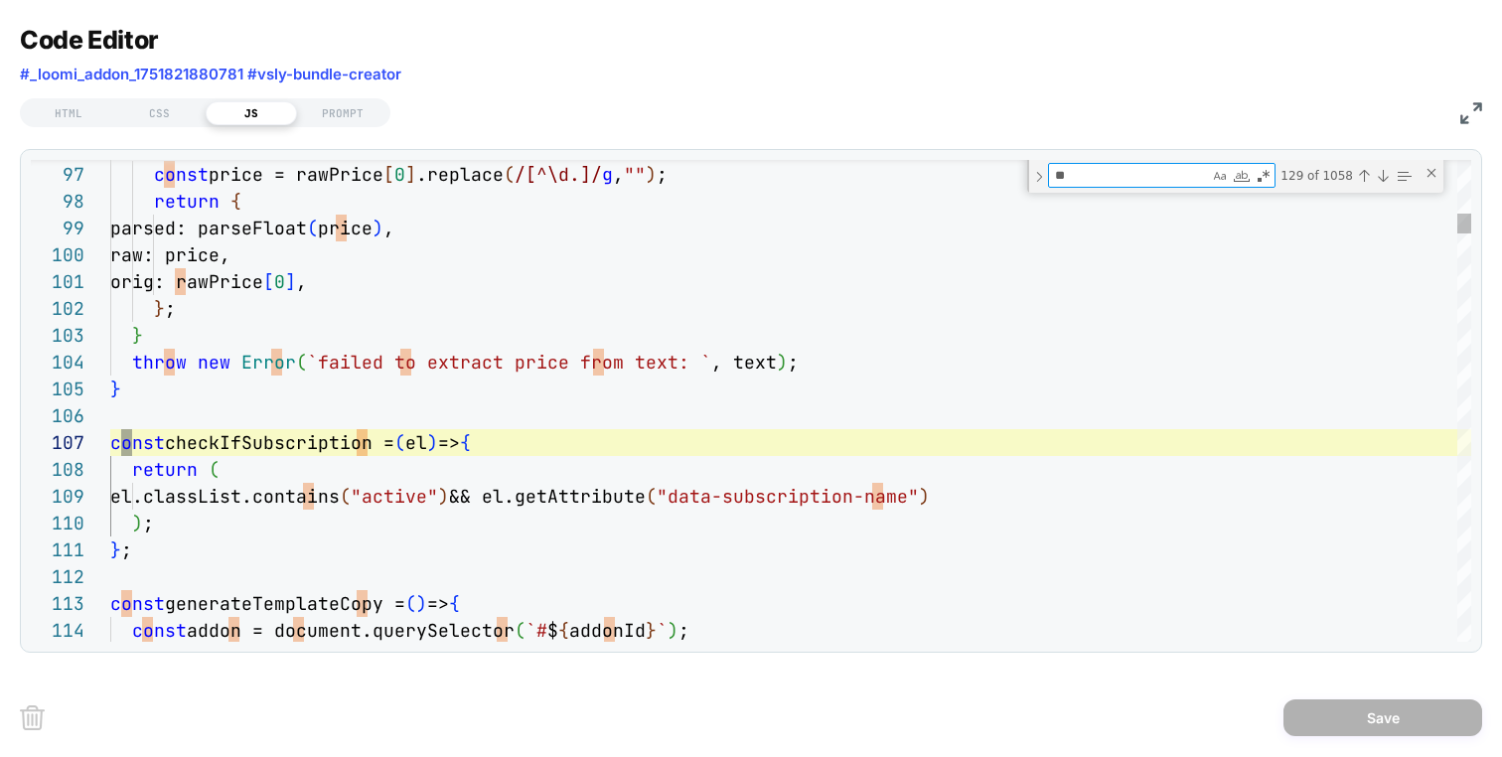
scroll to position [80, 32]
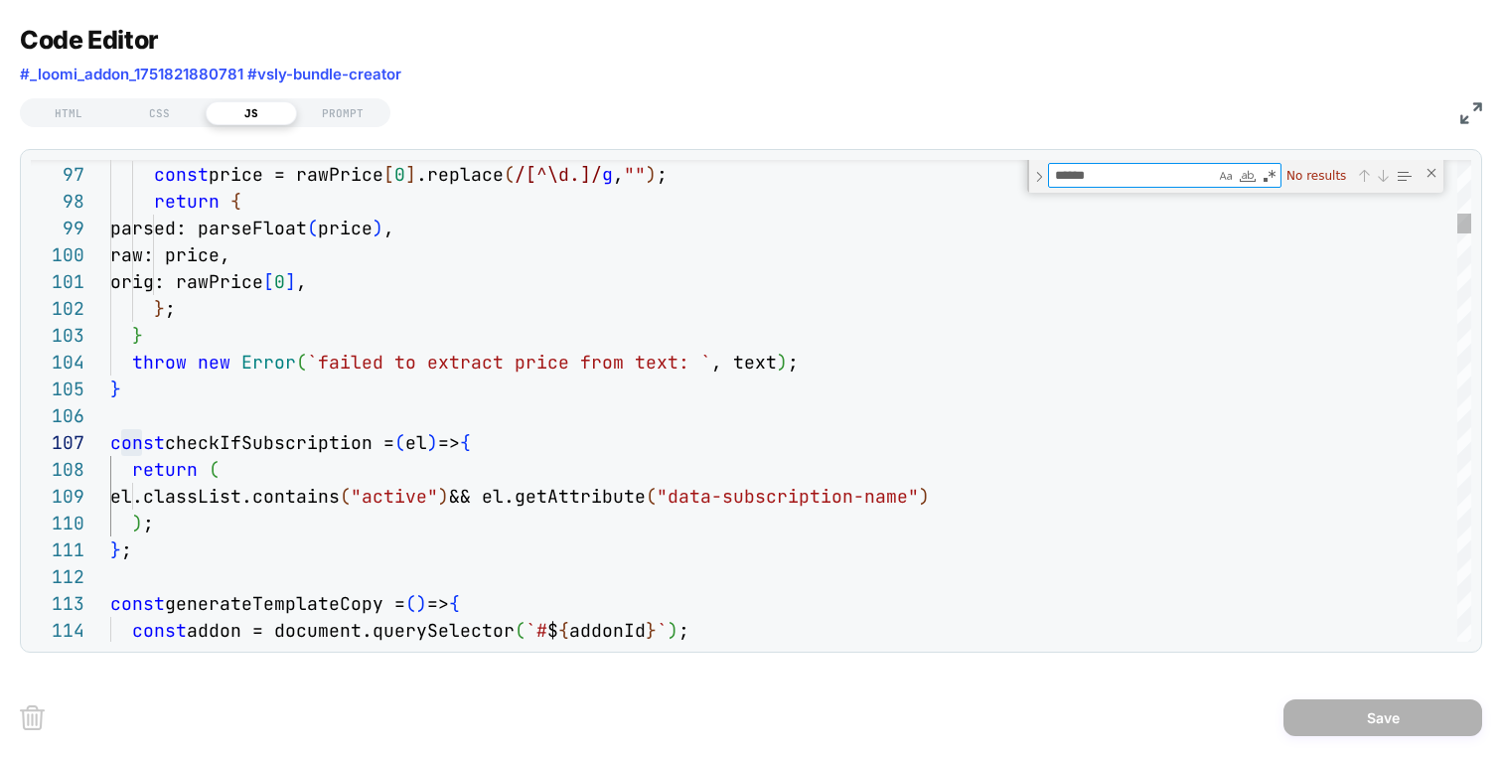
type textarea "*"
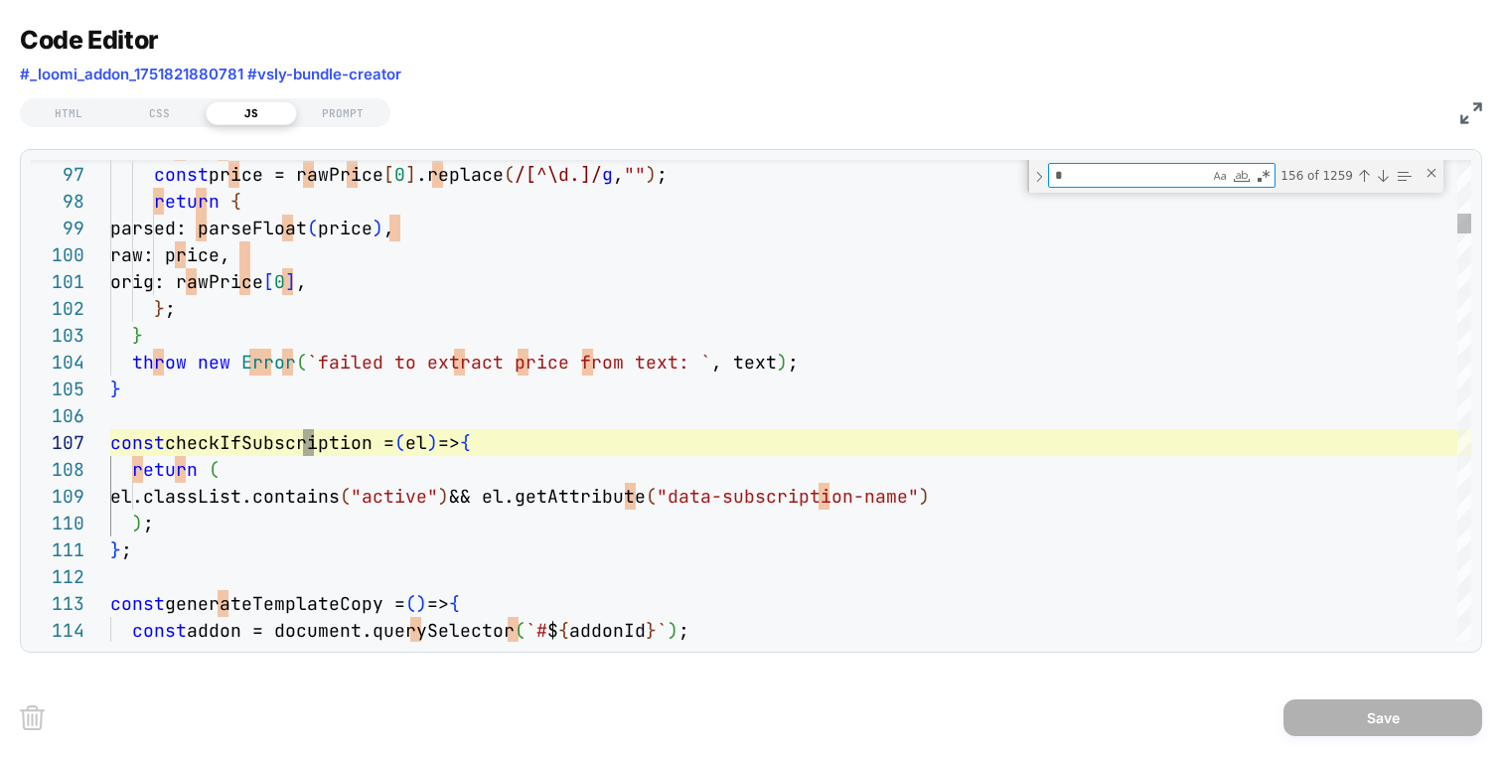
type textarea "**"
type textarea "**********"
type textarea "***"
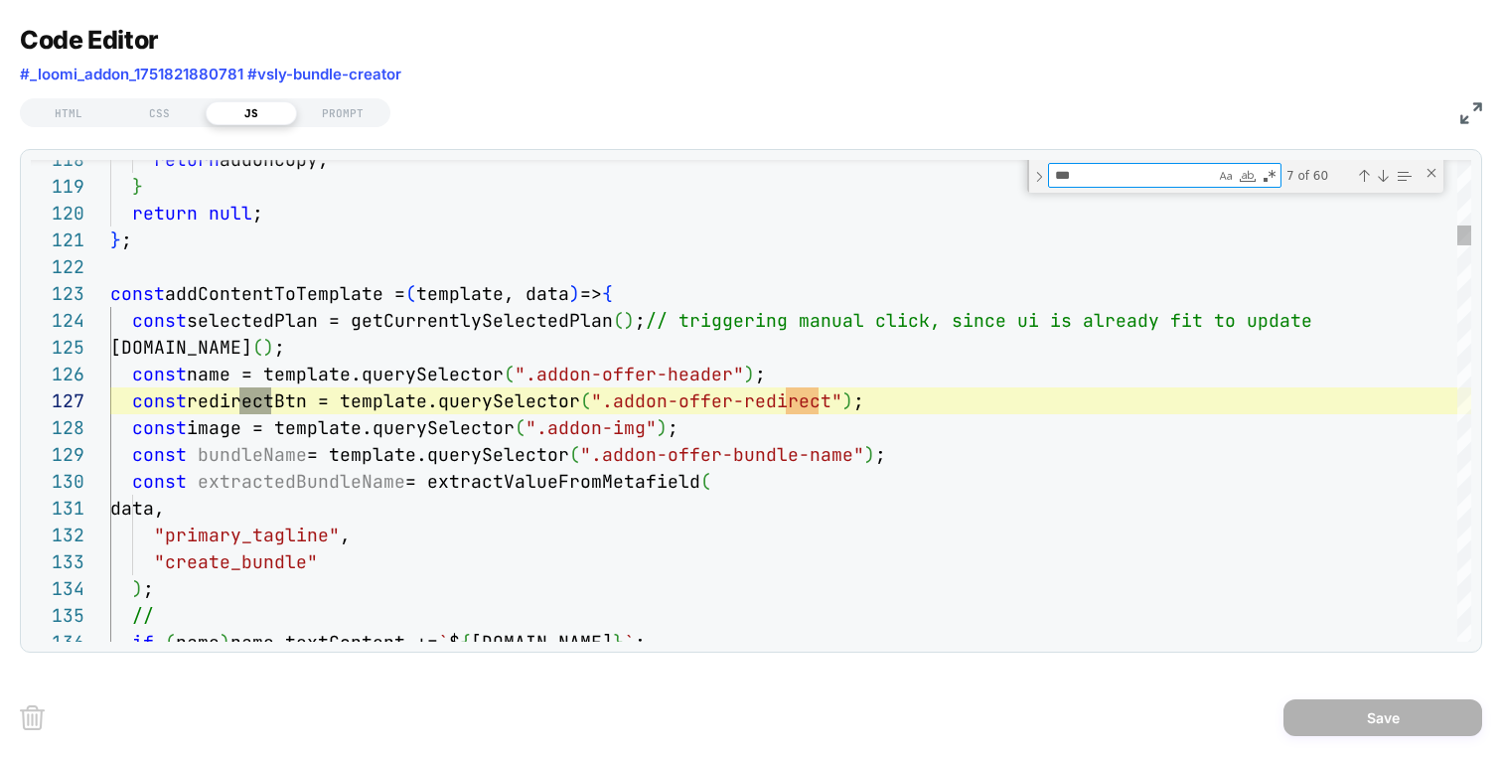
type textarea "**********"
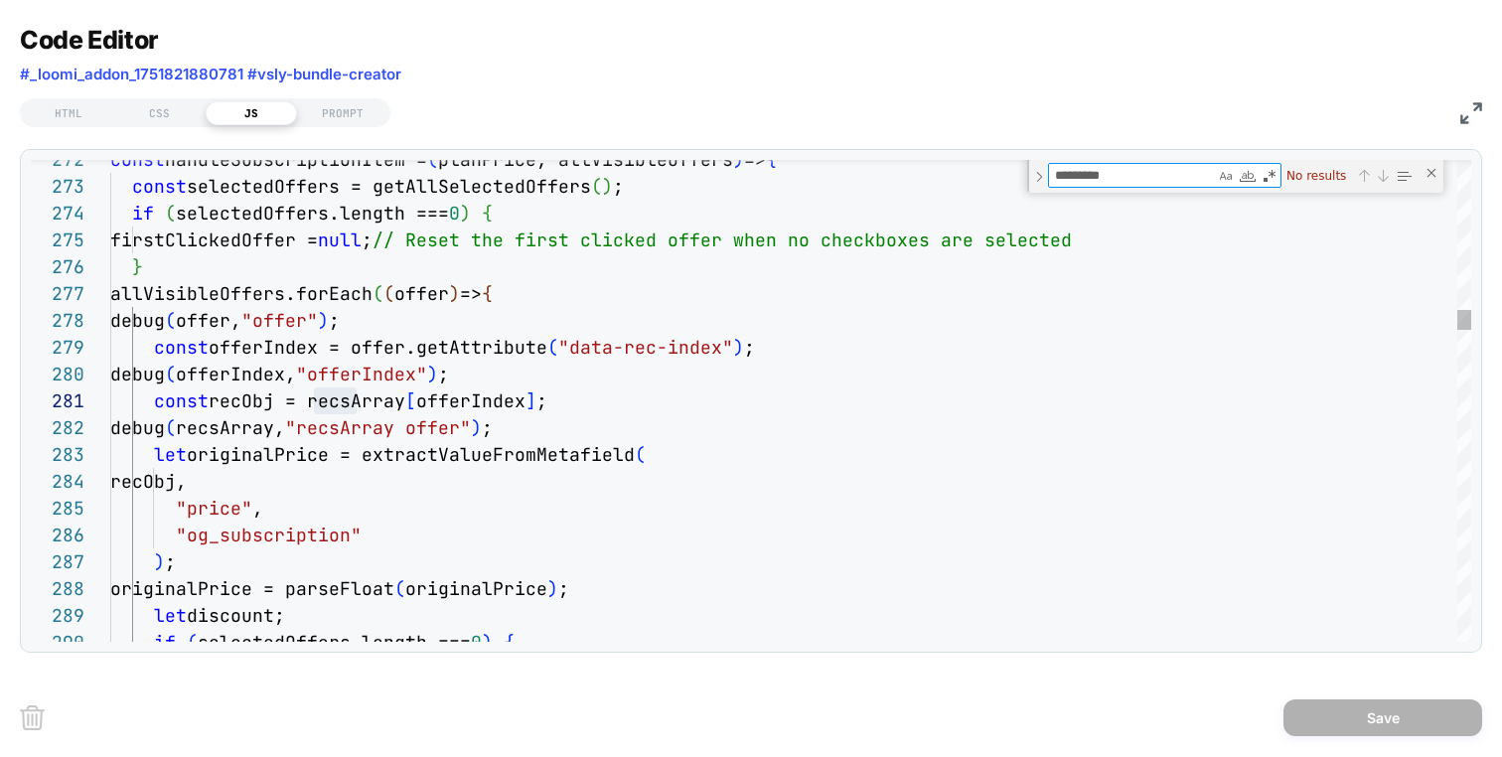
type textarea "**********"
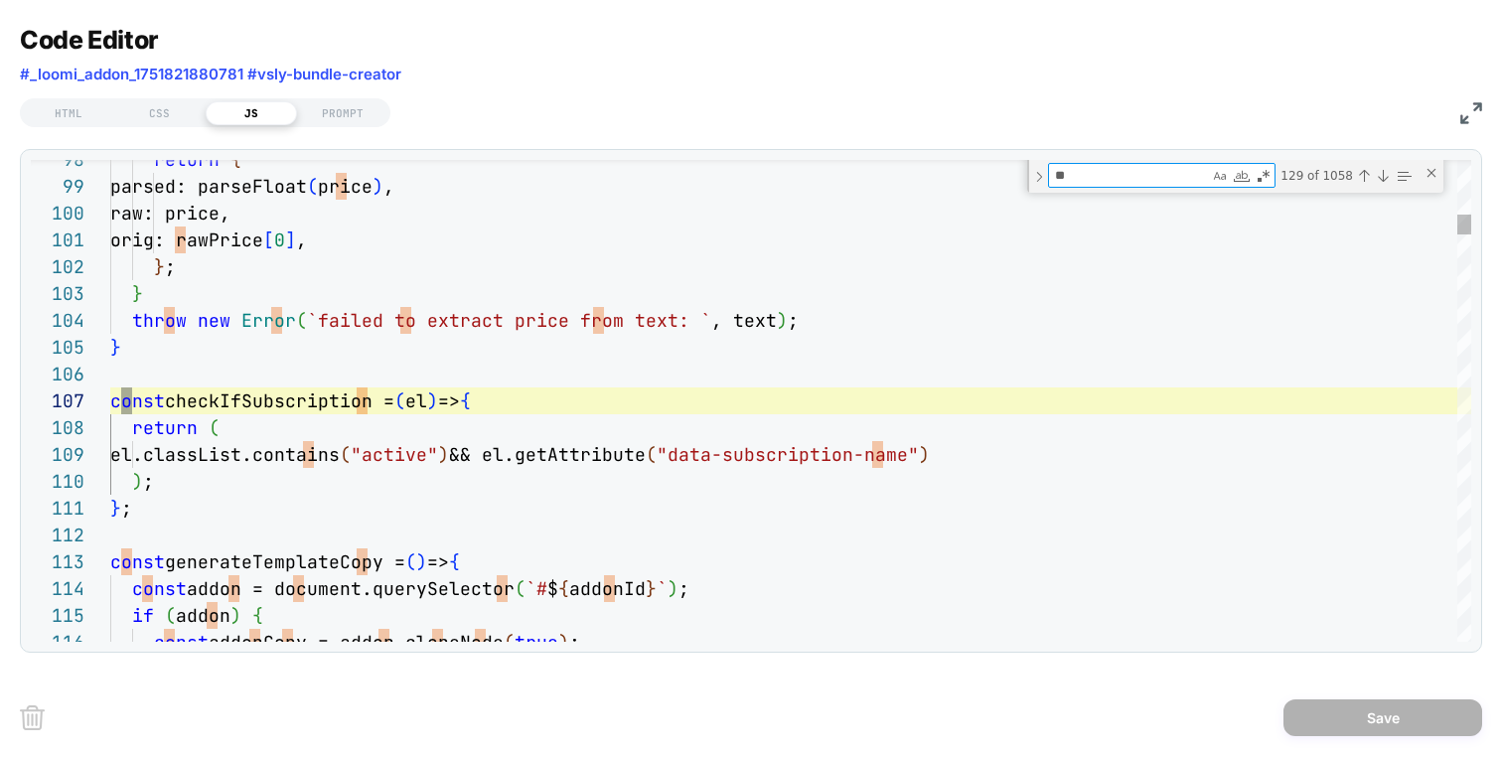
scroll to position [268, 32]
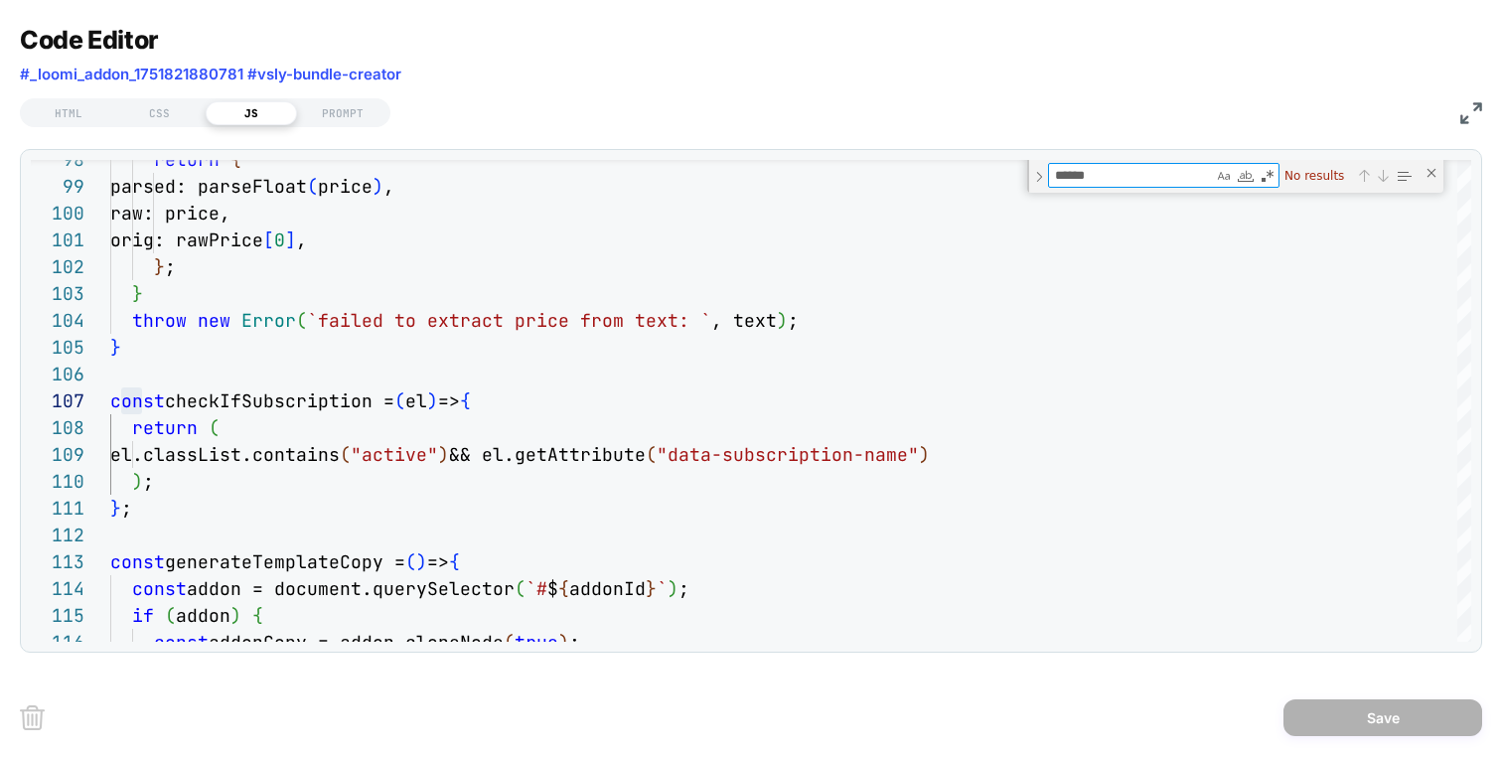
type textarea "******"
click at [1477, 108] on img at bounding box center [1472, 113] width 22 height 22
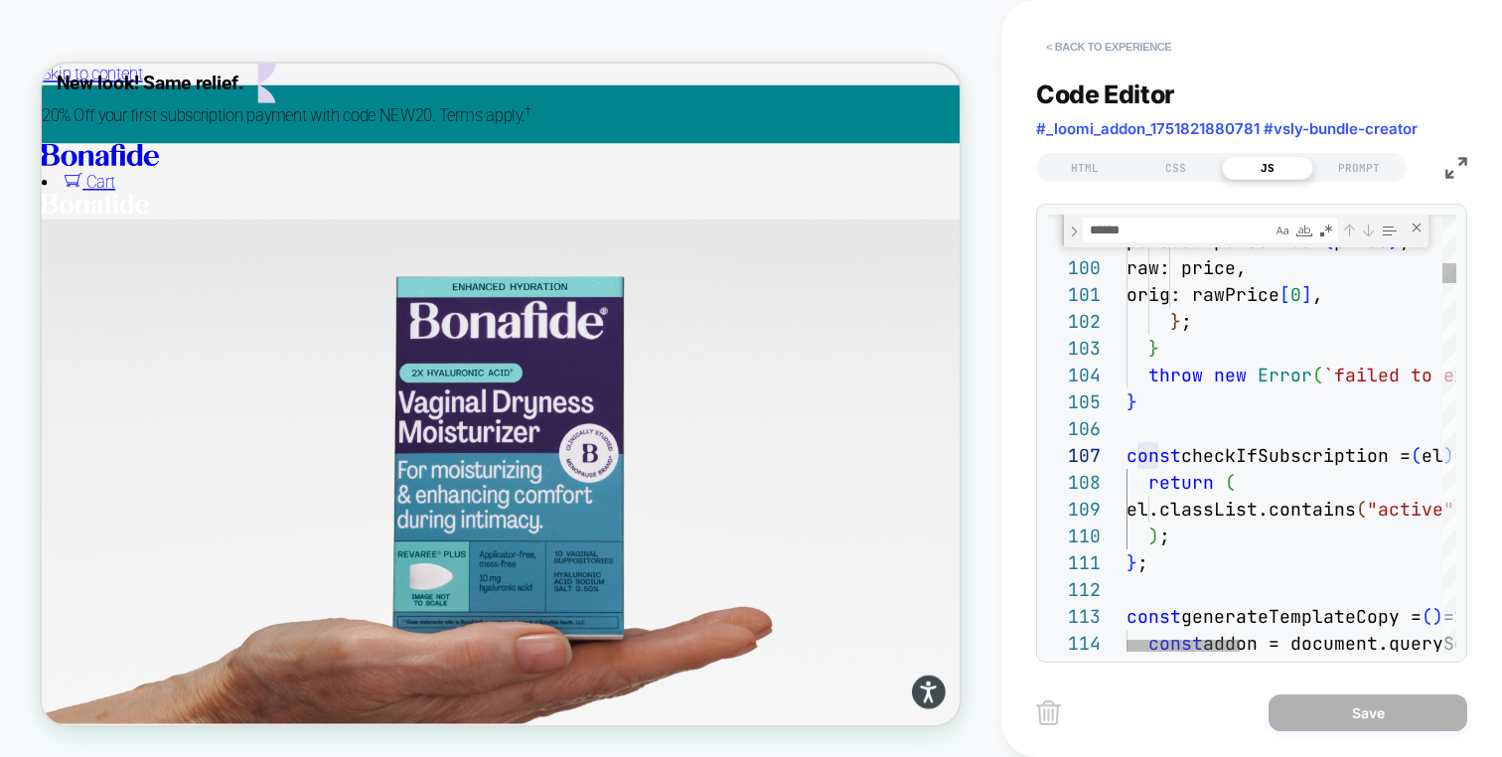
click at [1127, 57] on button "< Back to experience" at bounding box center [1108, 47] width 145 height 32
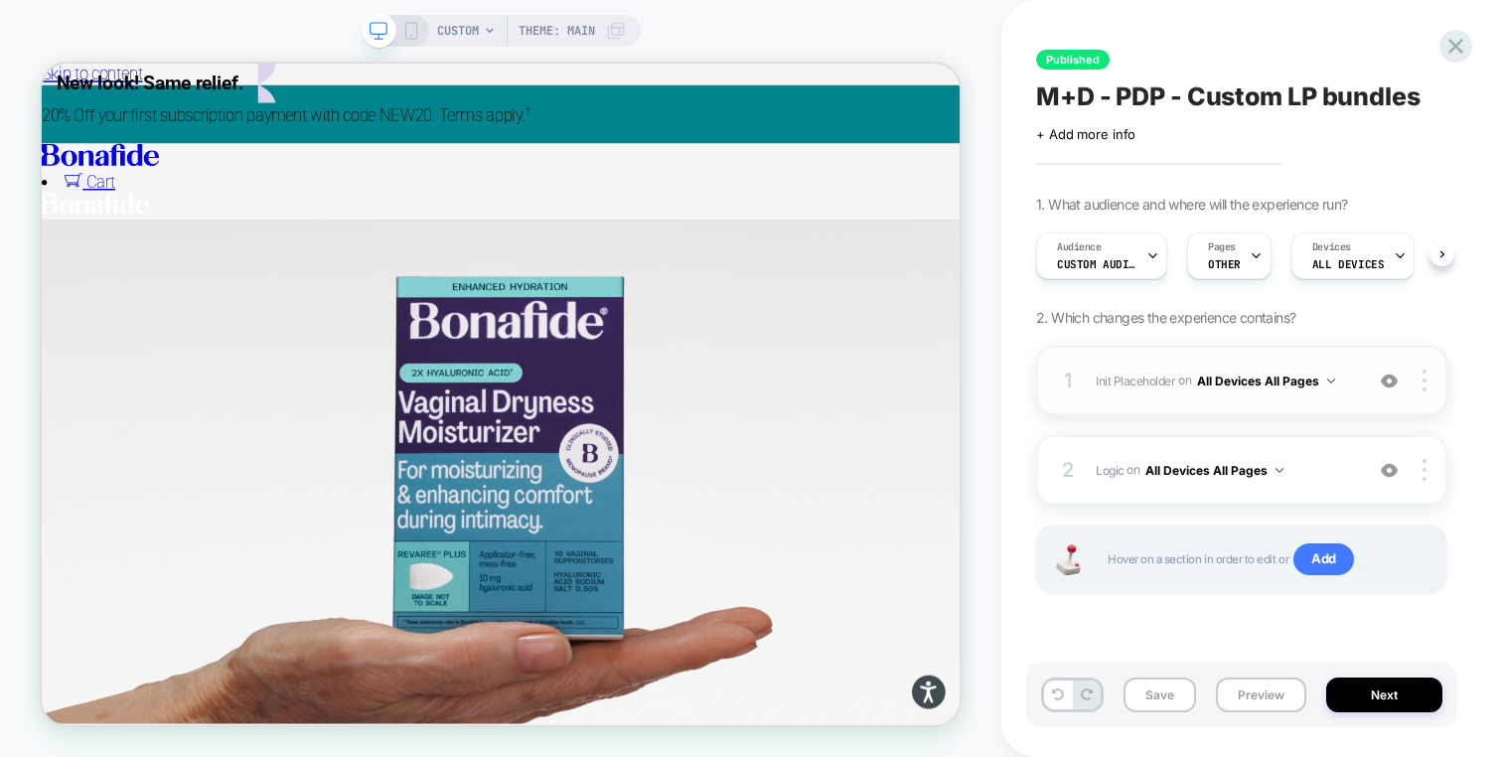
scroll to position [0, 1]
click at [1285, 407] on div "1 Init Placeholder Adding Code Block AFTER #bundle-creator-container on All Dev…" at bounding box center [1241, 381] width 411 height 70
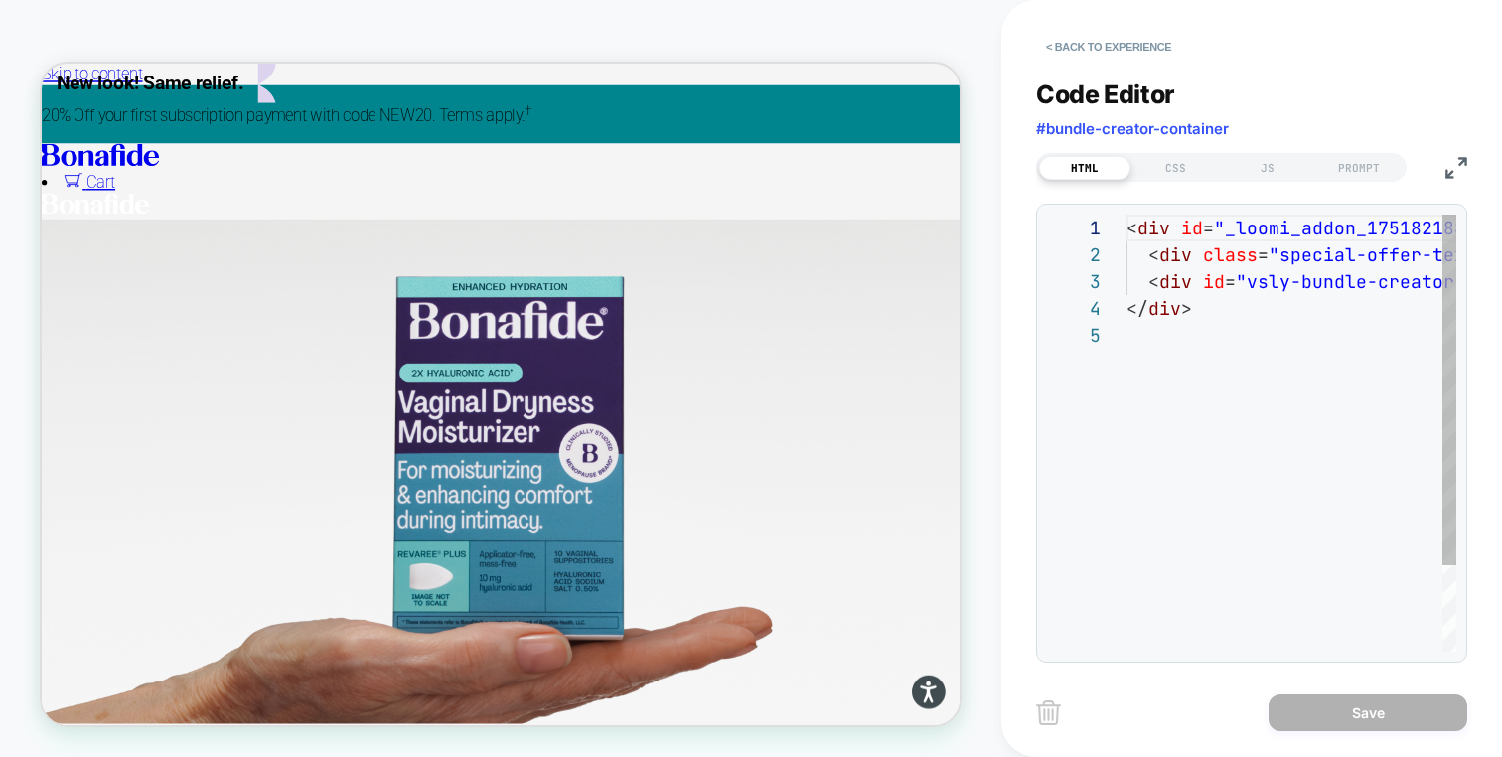
scroll to position [107, 0]
click at [1089, 52] on button "< Back to experience" at bounding box center [1108, 47] width 145 height 32
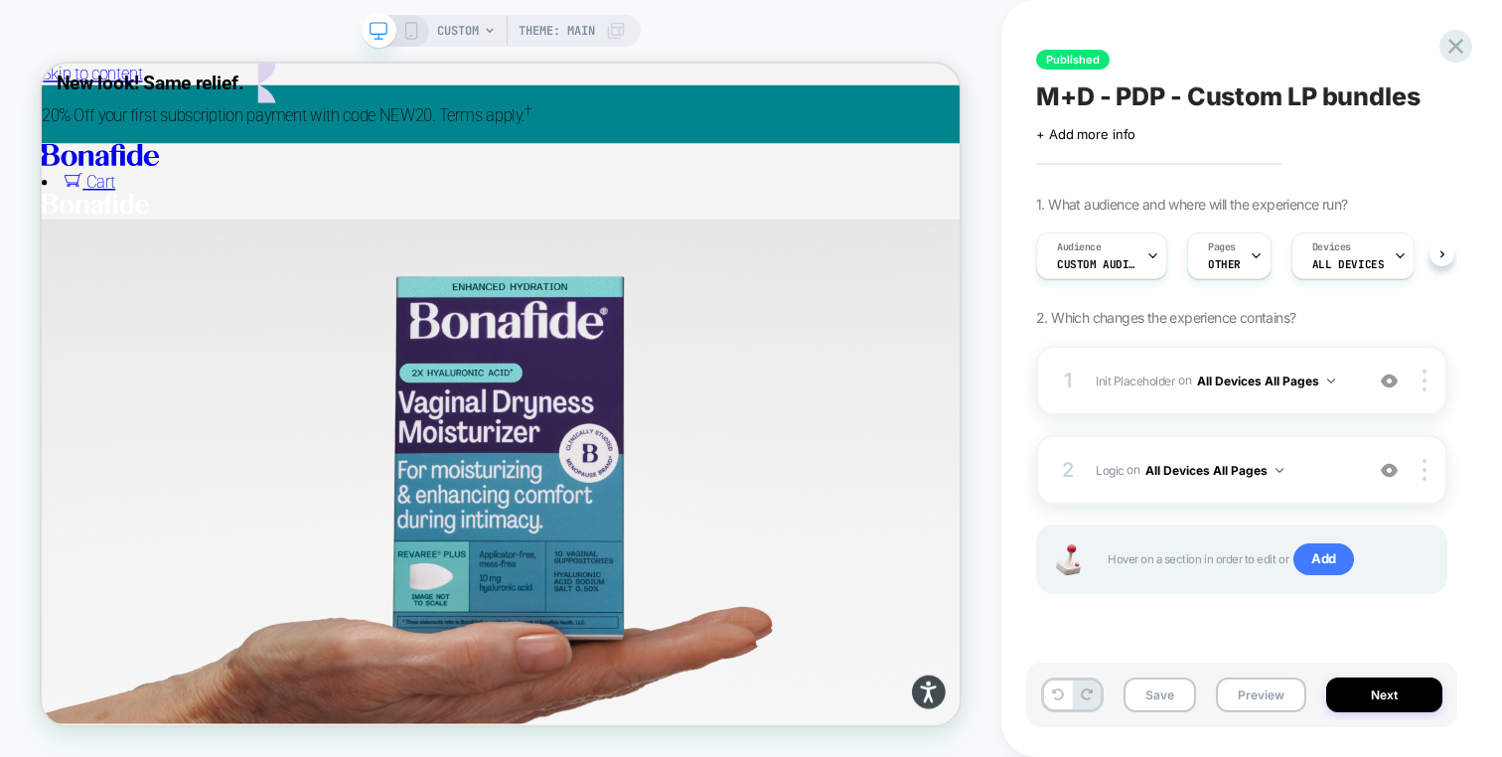
scroll to position [0, 1]
click at [1287, 344] on div "1. What audience and where will the experience run? Audience Custom Audience Pa…" at bounding box center [1241, 420] width 411 height 448
click at [1286, 348] on div "1 Init Placeholder Adding Code Block AFTER #bundle-creator-container on All Dev…" at bounding box center [1241, 381] width 411 height 70
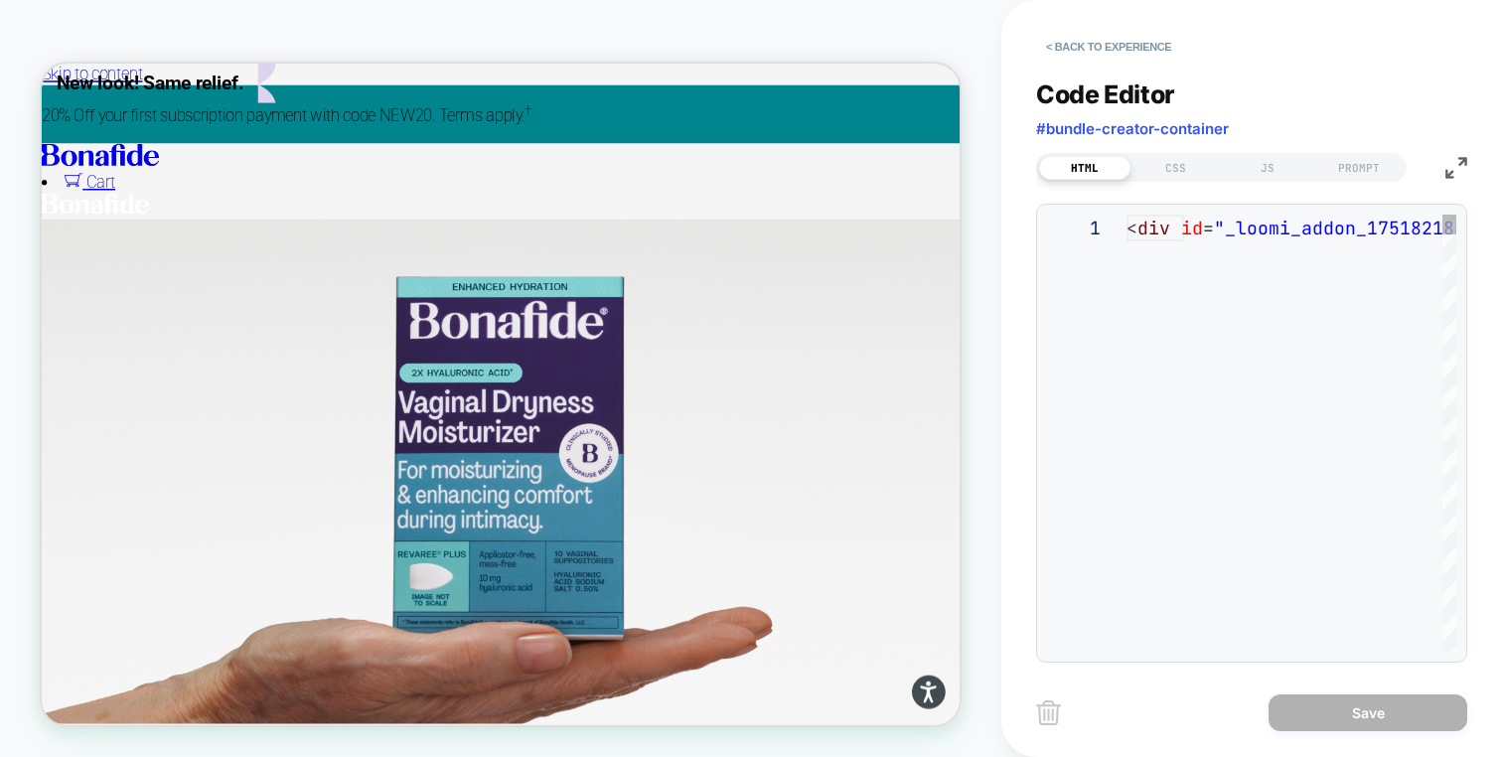
scroll to position [107, 0]
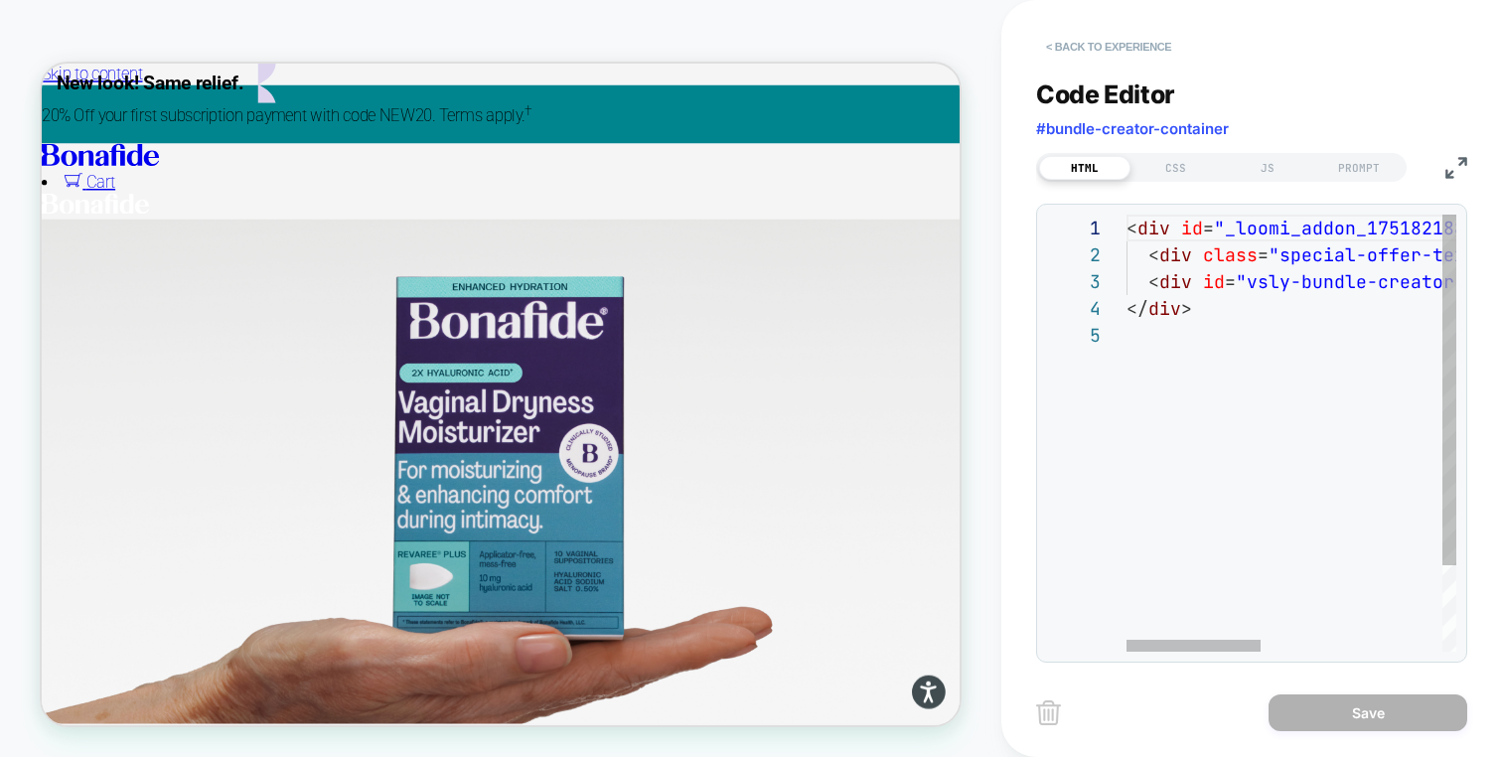
click at [1108, 49] on button "< Back to experience" at bounding box center [1108, 47] width 145 height 32
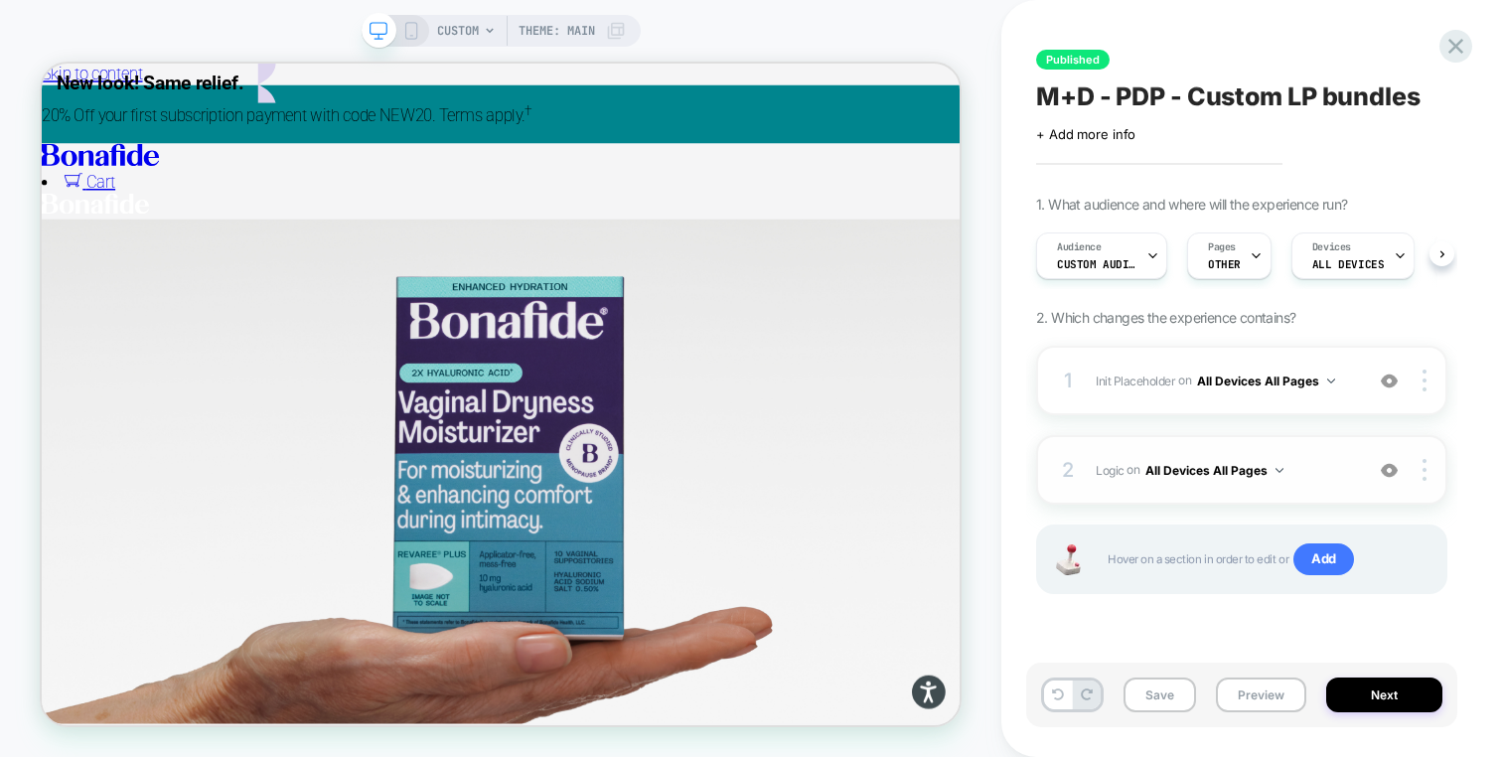
scroll to position [0, 1]
click at [1324, 459] on span "Logic Adding Code Block AFTER #_loomi_addon_1751821880781 #vsly-bundle-creator …" at bounding box center [1224, 470] width 257 height 25
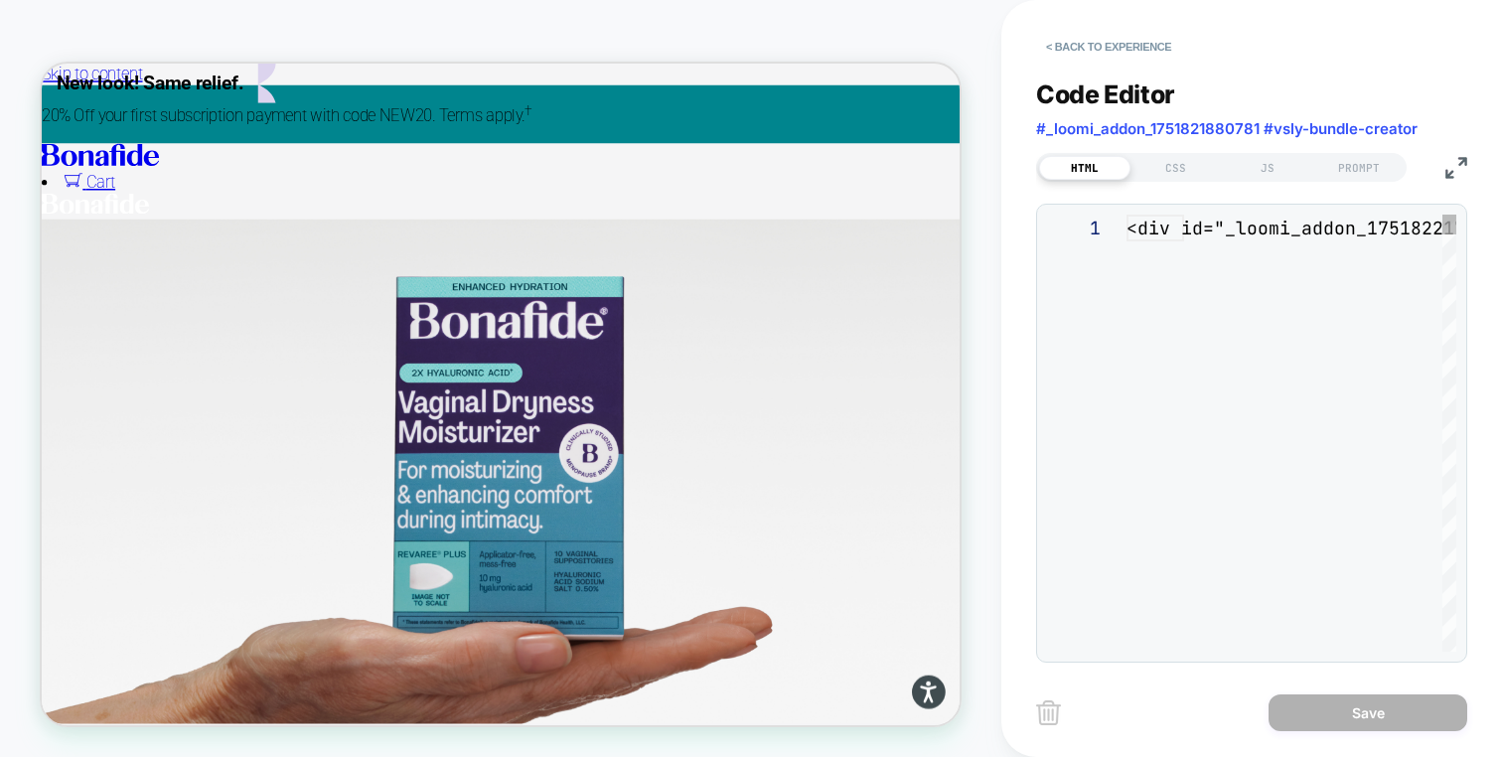
scroll to position [268, 0]
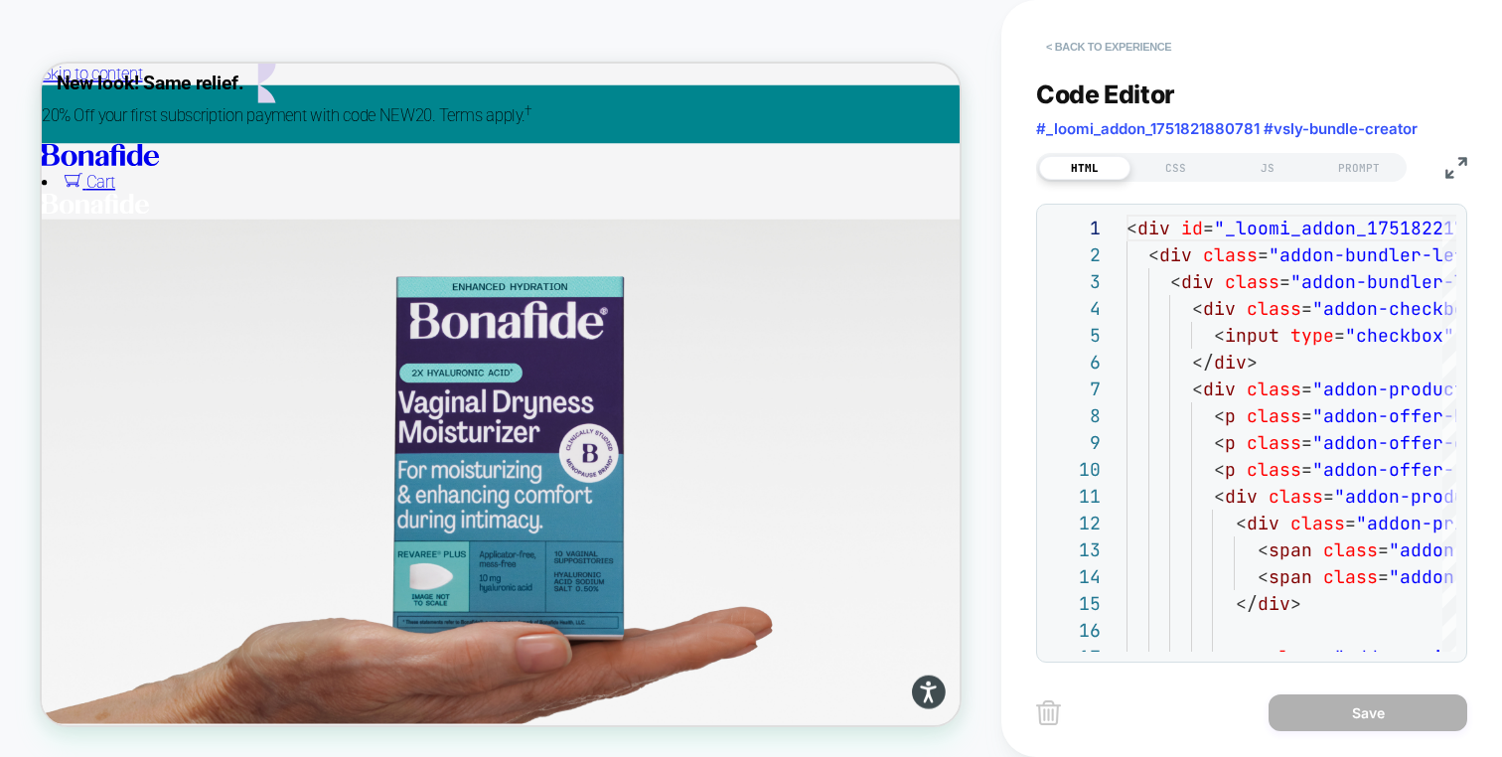
click at [1142, 31] on button "< Back to experience" at bounding box center [1108, 47] width 145 height 32
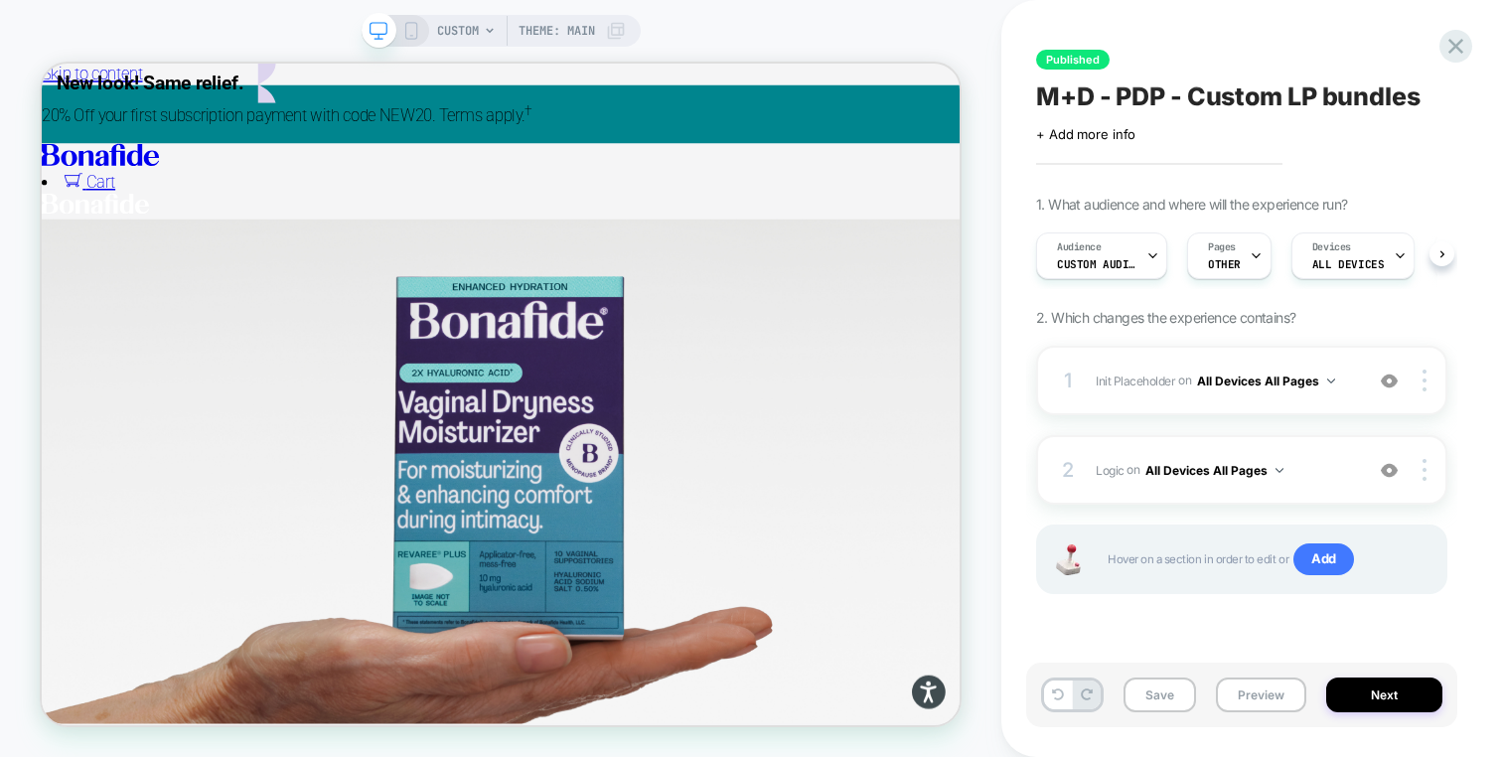
scroll to position [0, 1]
click at [1339, 453] on div "2 Logic Adding Code Block AFTER #_loomi_addon_1751821880781 #vsly-bundle-creato…" at bounding box center [1241, 470] width 411 height 70
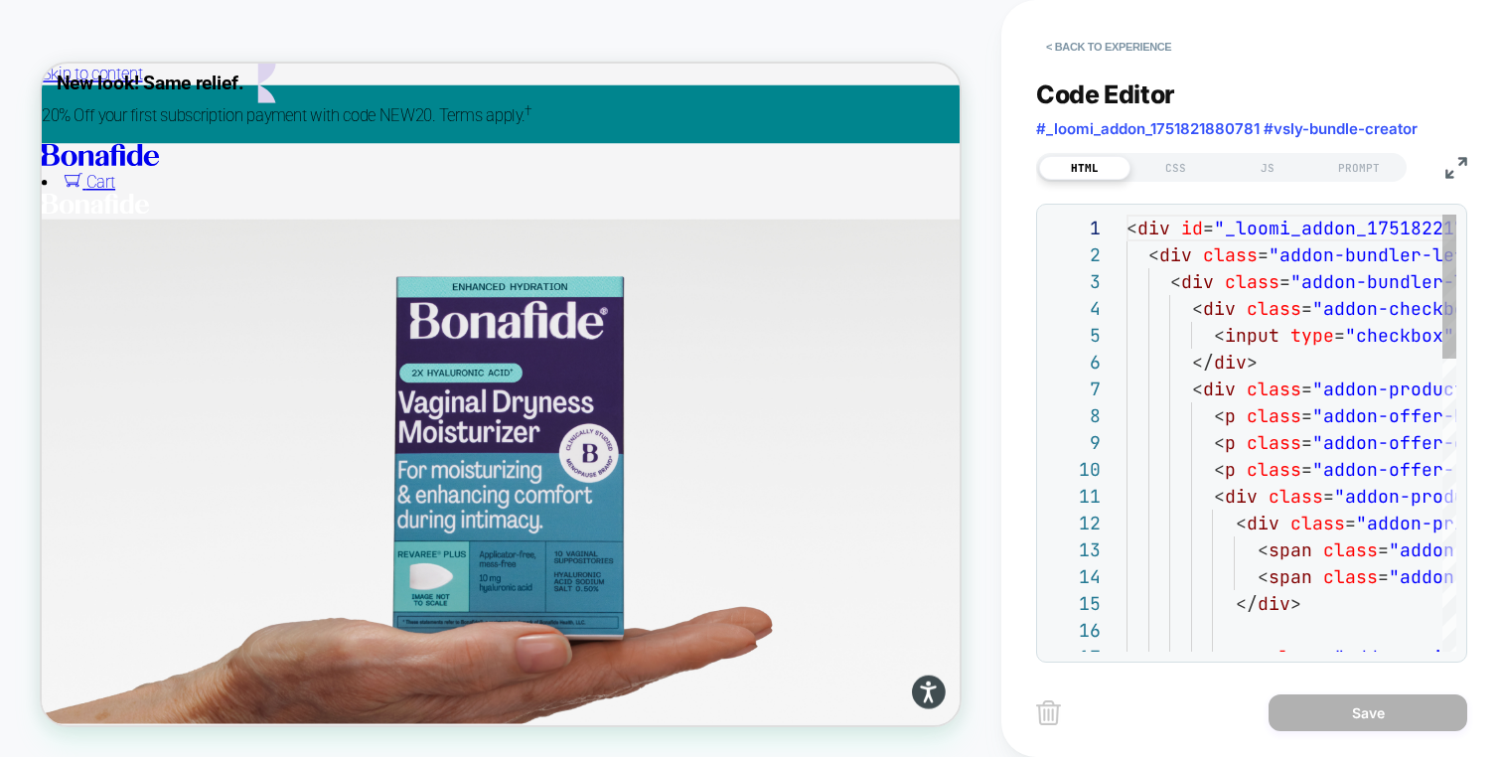
scroll to position [268, 0]
click at [1273, 165] on div "JS" at bounding box center [1267, 168] width 91 height 24
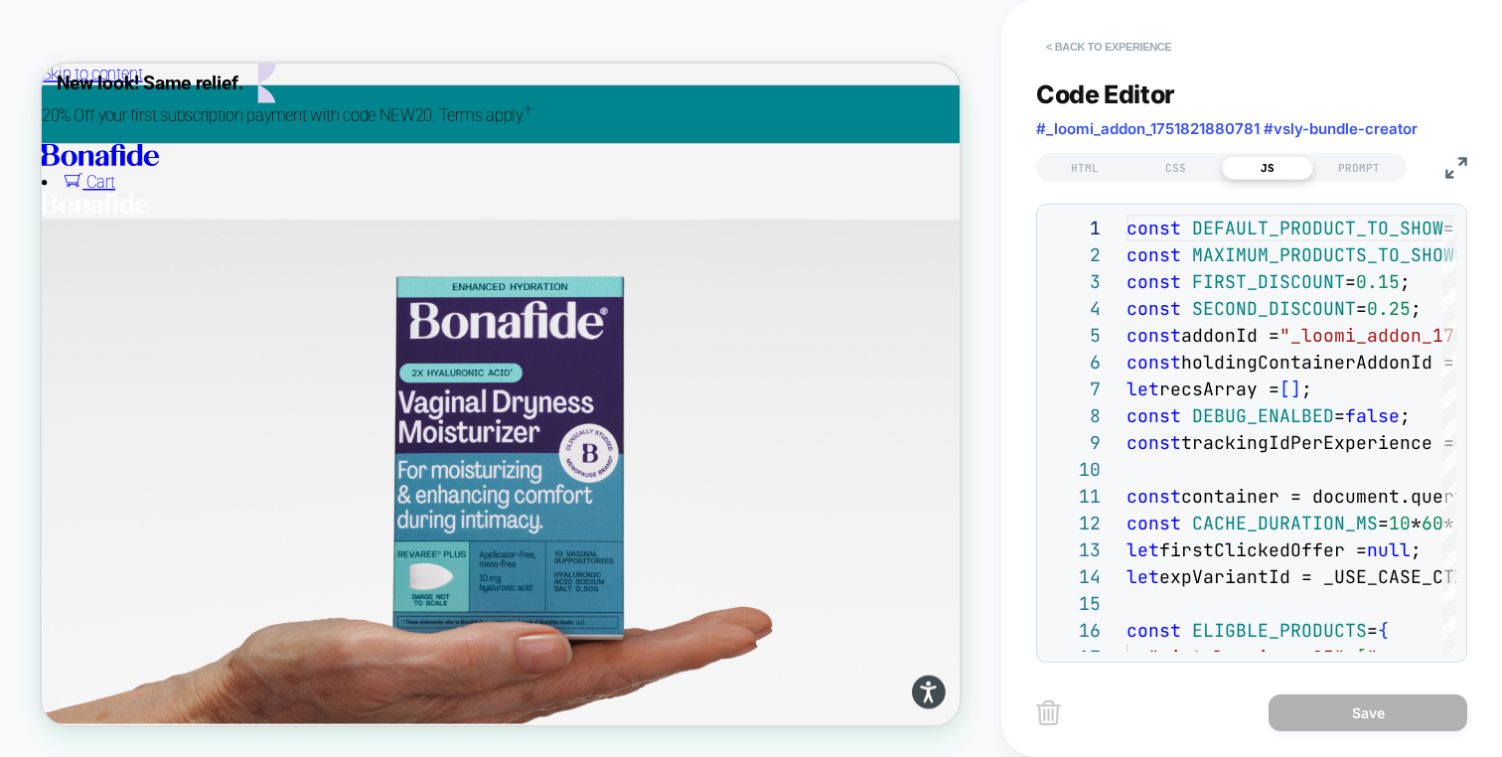
click at [1133, 47] on button "< Back to experience" at bounding box center [1108, 47] width 145 height 32
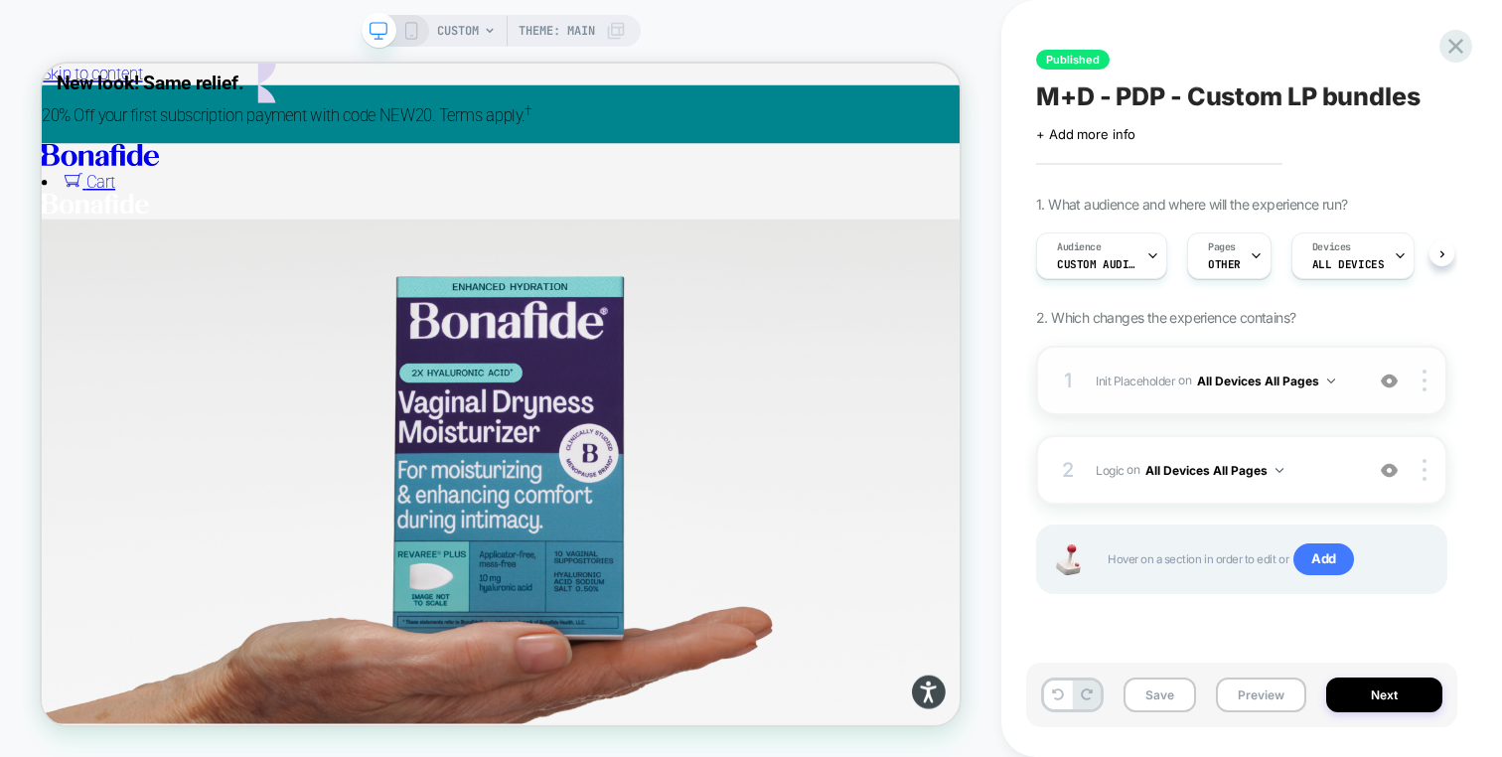
scroll to position [0, 1]
click at [1428, 379] on div at bounding box center [1428, 381] width 38 height 22
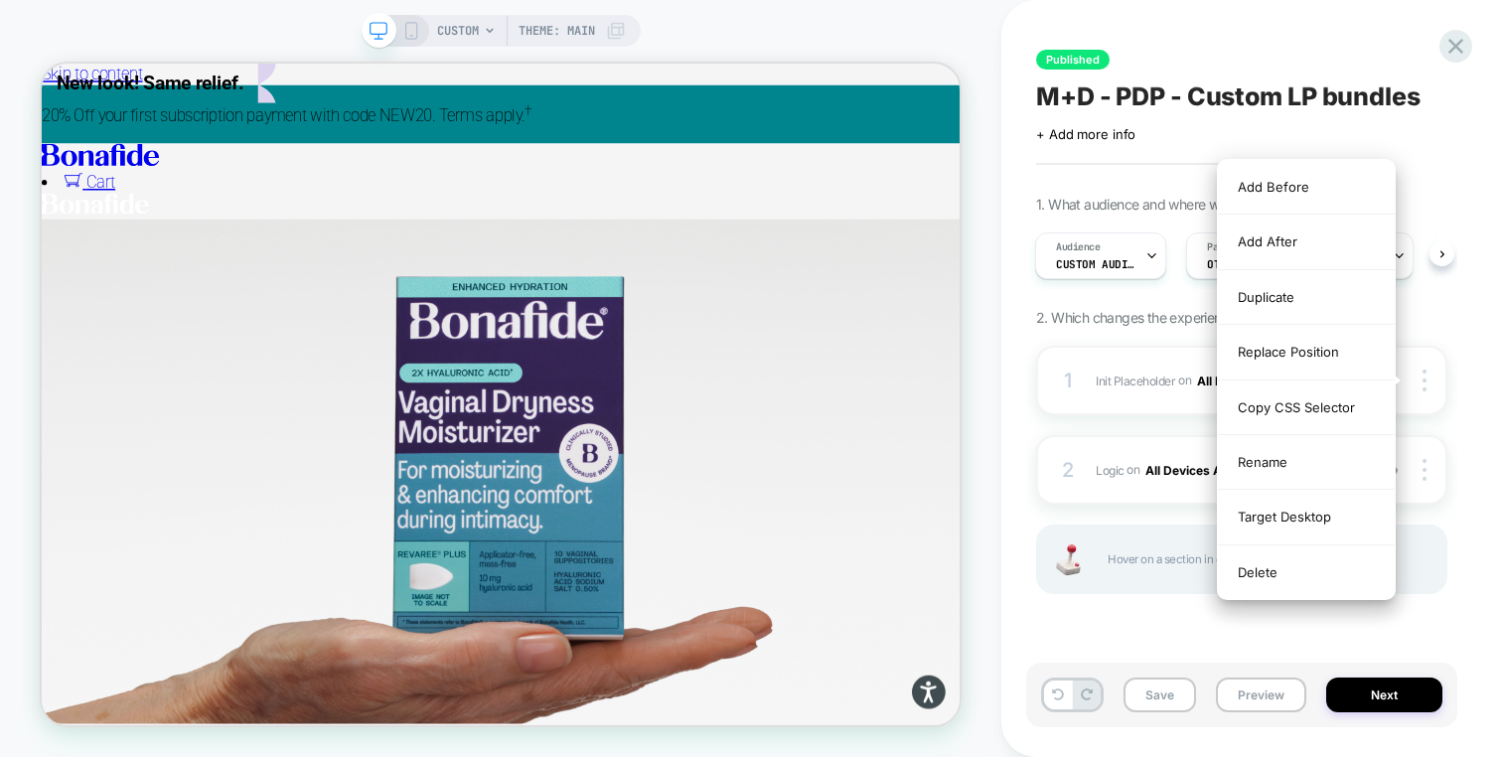
click at [1152, 336] on div "1. What audience and where will the experience run? Audience Custom Audience Pa…" at bounding box center [1241, 420] width 411 height 448
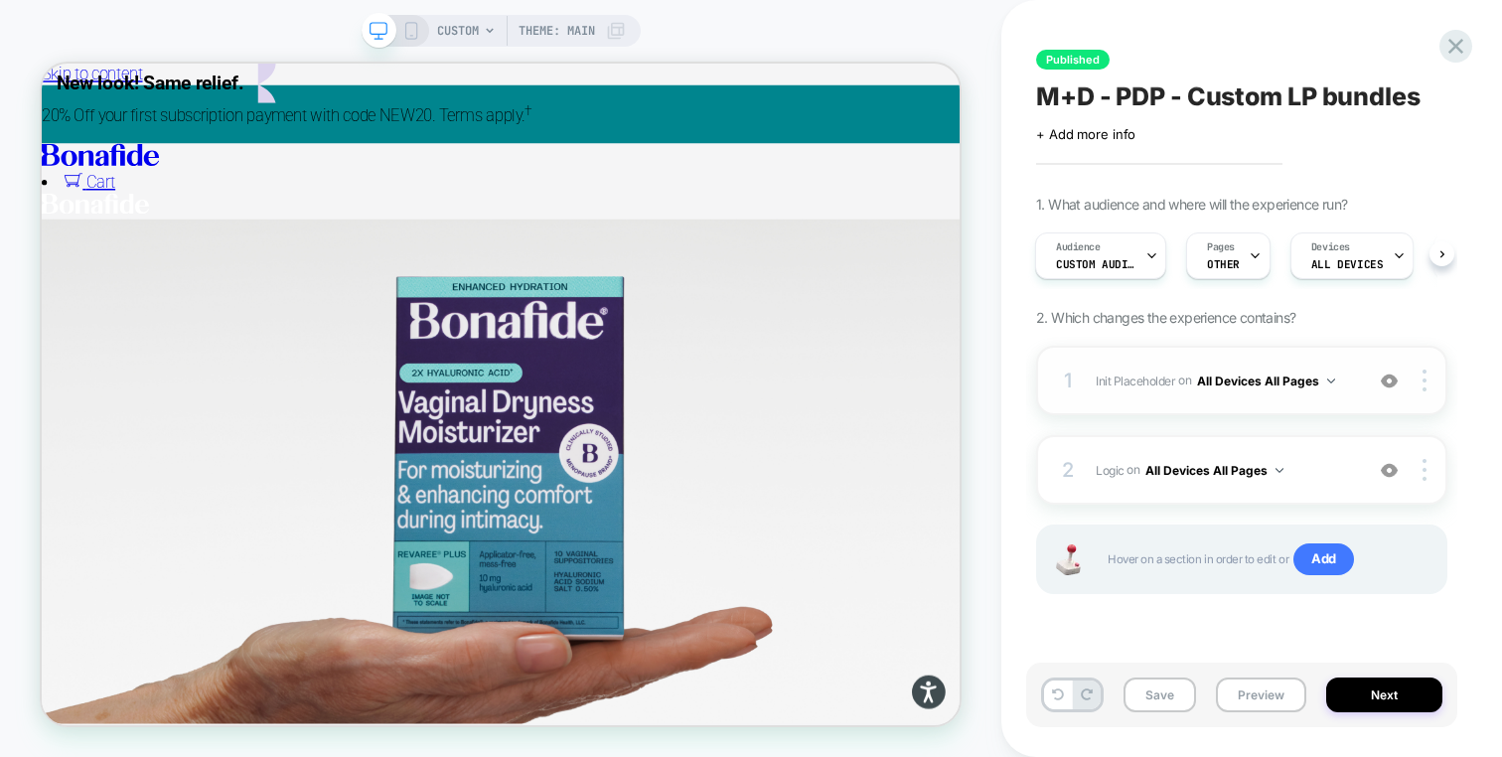
click at [1156, 347] on div "1 Init Placeholder Adding Code Block AFTER #bundle-creator-container on All Dev…" at bounding box center [1241, 381] width 411 height 70
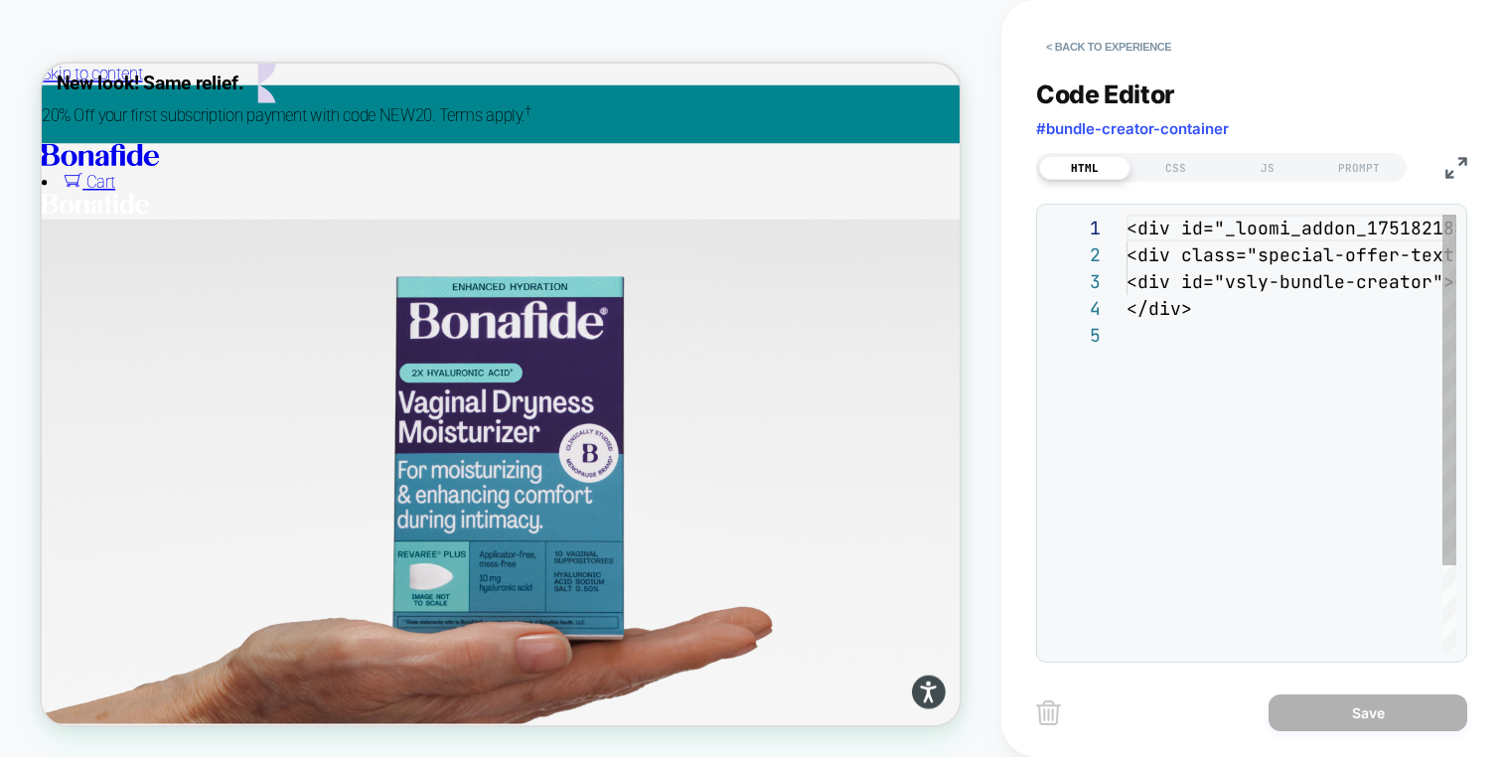
scroll to position [107, 0]
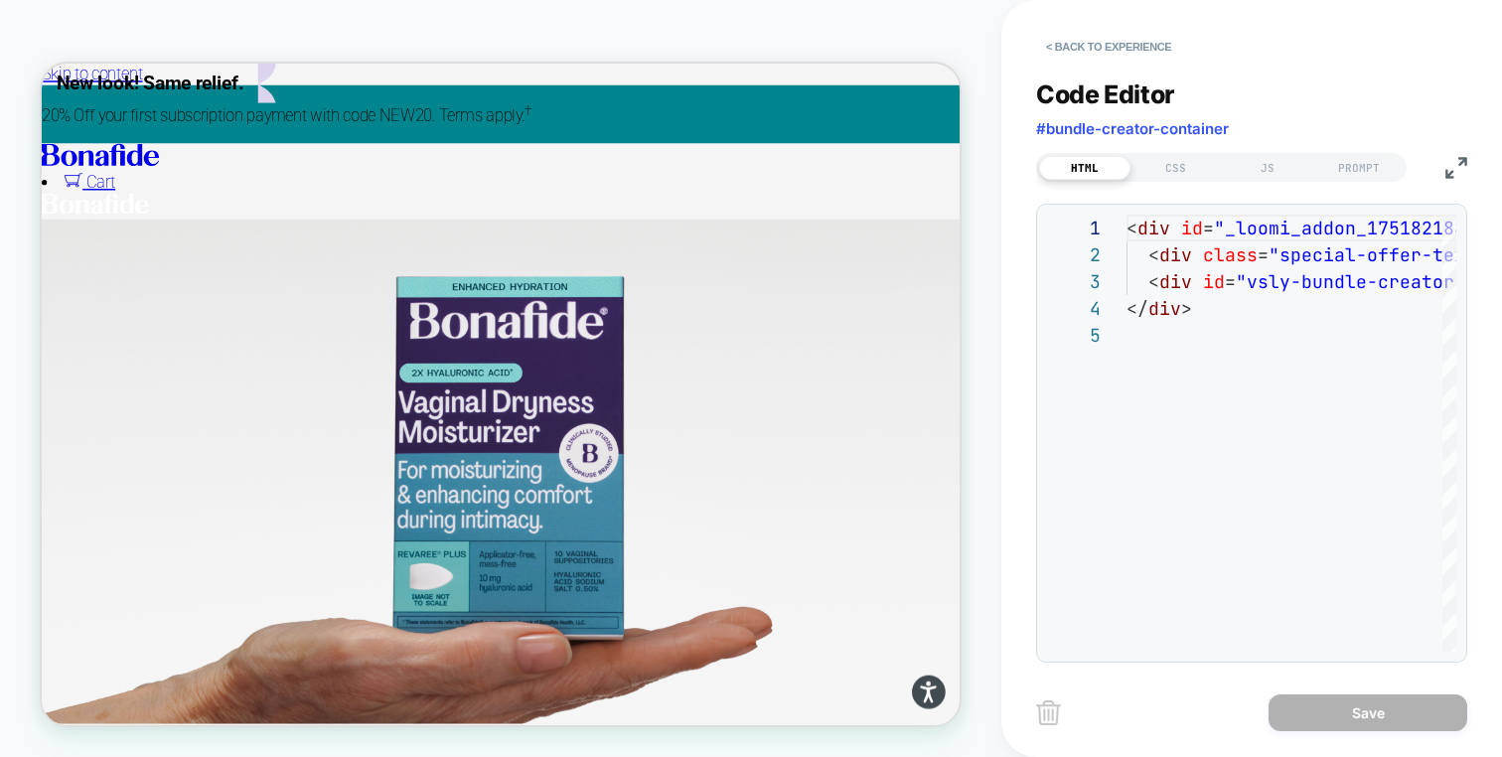
click at [1277, 211] on div "**********" at bounding box center [1251, 433] width 431 height 459
click at [1277, 221] on div "< div id = "_loomi_addon_1751821880781" > < div class = "special-offer-text-cus…" at bounding box center [1515, 487] width 776 height 545
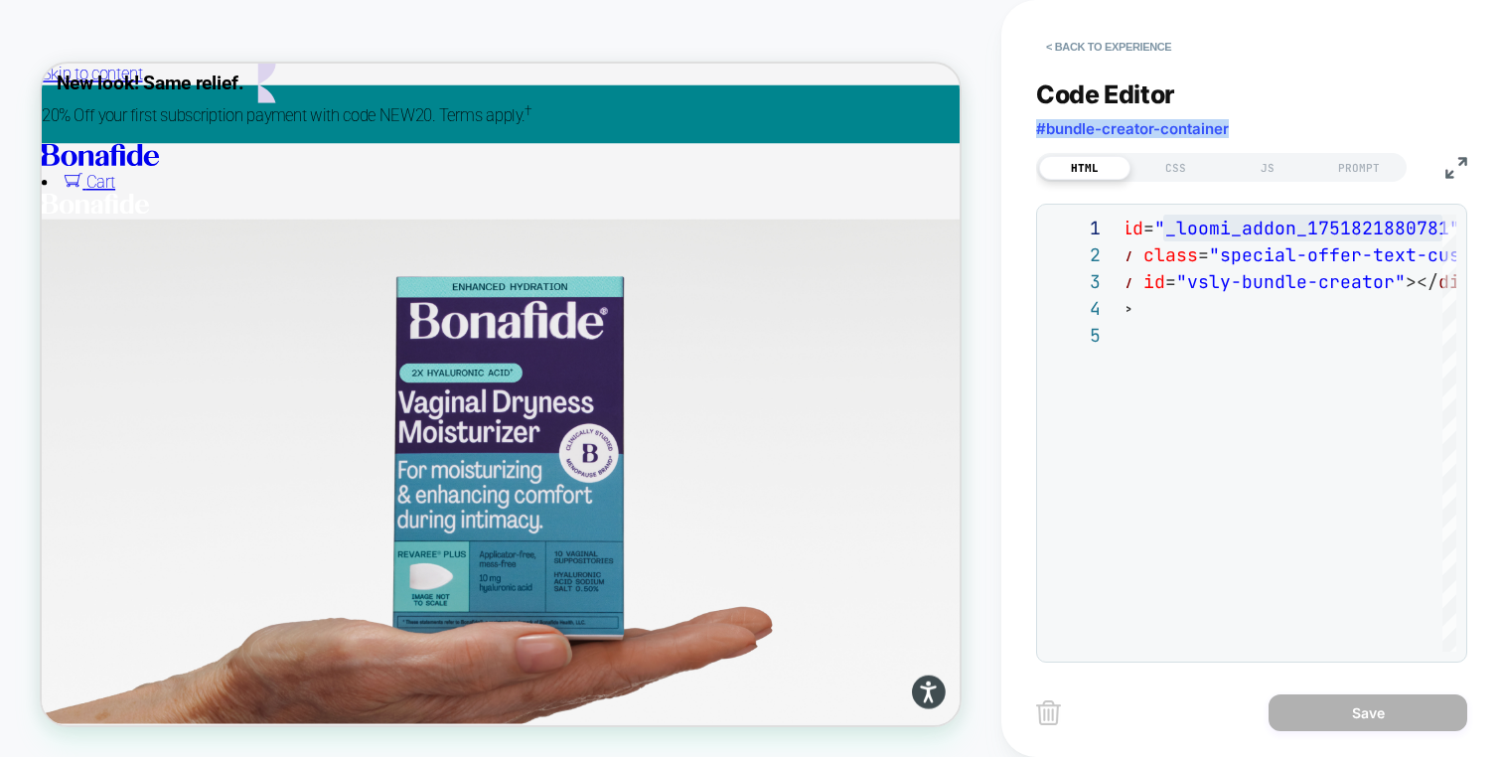
drag, startPoint x: 1253, startPoint y: 126, endPoint x: 1009, endPoint y: 124, distance: 244.5
click at [1009, 124] on div "**********" at bounding box center [1252, 378] width 501 height 757
copy span "#bundle-creator-container"
click at [1135, 58] on button "< Back to experience" at bounding box center [1108, 47] width 145 height 32
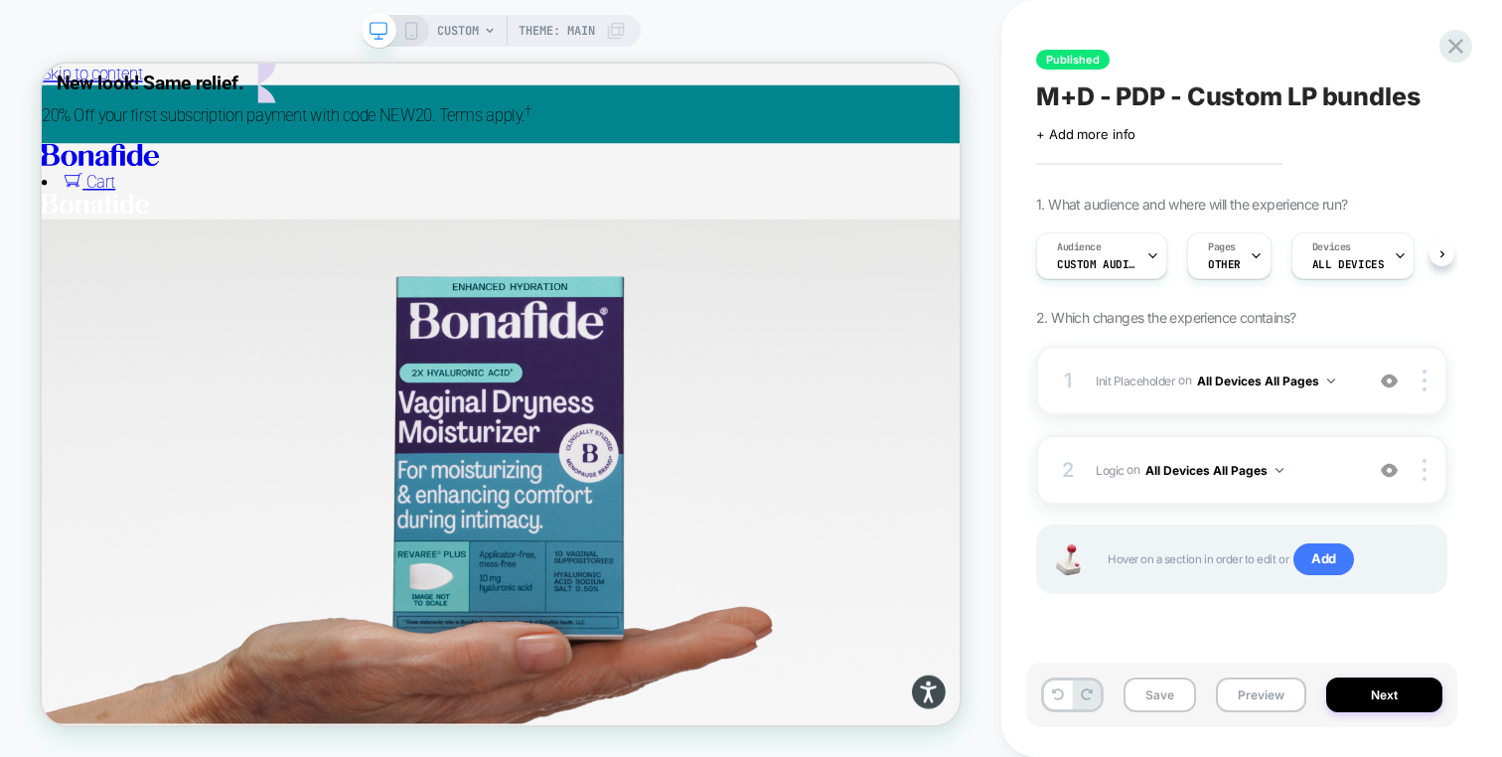
scroll to position [0, 1]
click at [1440, 35] on div "Published M+D - PDP - Custom LP bundles Click to edit experience details + Add …" at bounding box center [1241, 378] width 431 height 717
click at [1466, 64] on div "Published M+D - PDP - Custom LP bundles Click to edit experience details + Add …" at bounding box center [1251, 378] width 431 height 757
click at [1466, 60] on div "Published M+D - PDP - Custom LP bundles Click to edit experience details + Add …" at bounding box center [1251, 378] width 431 height 757
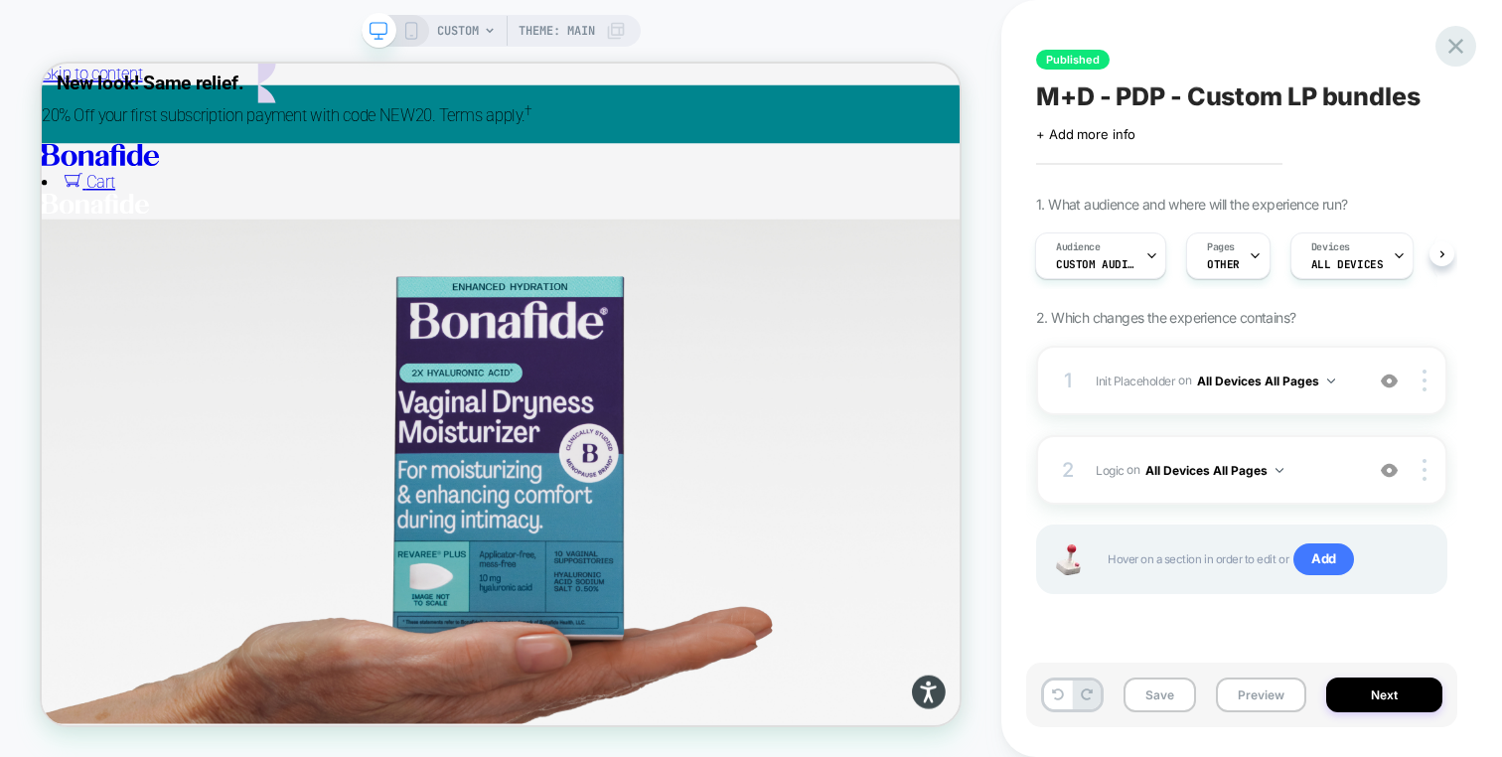
click at [1466, 49] on icon at bounding box center [1456, 46] width 27 height 27
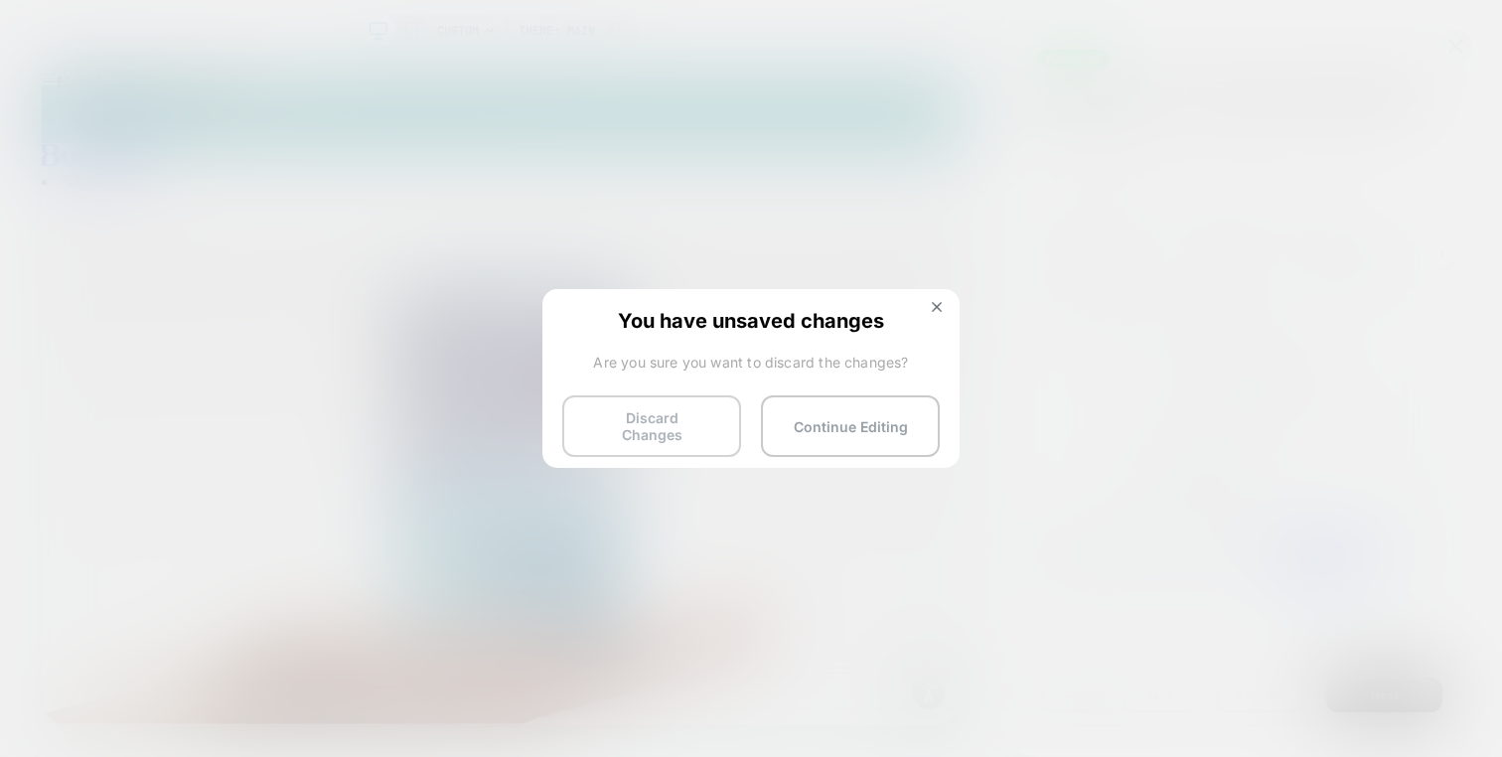
click at [662, 417] on button "Discard Changes" at bounding box center [651, 426] width 179 height 62
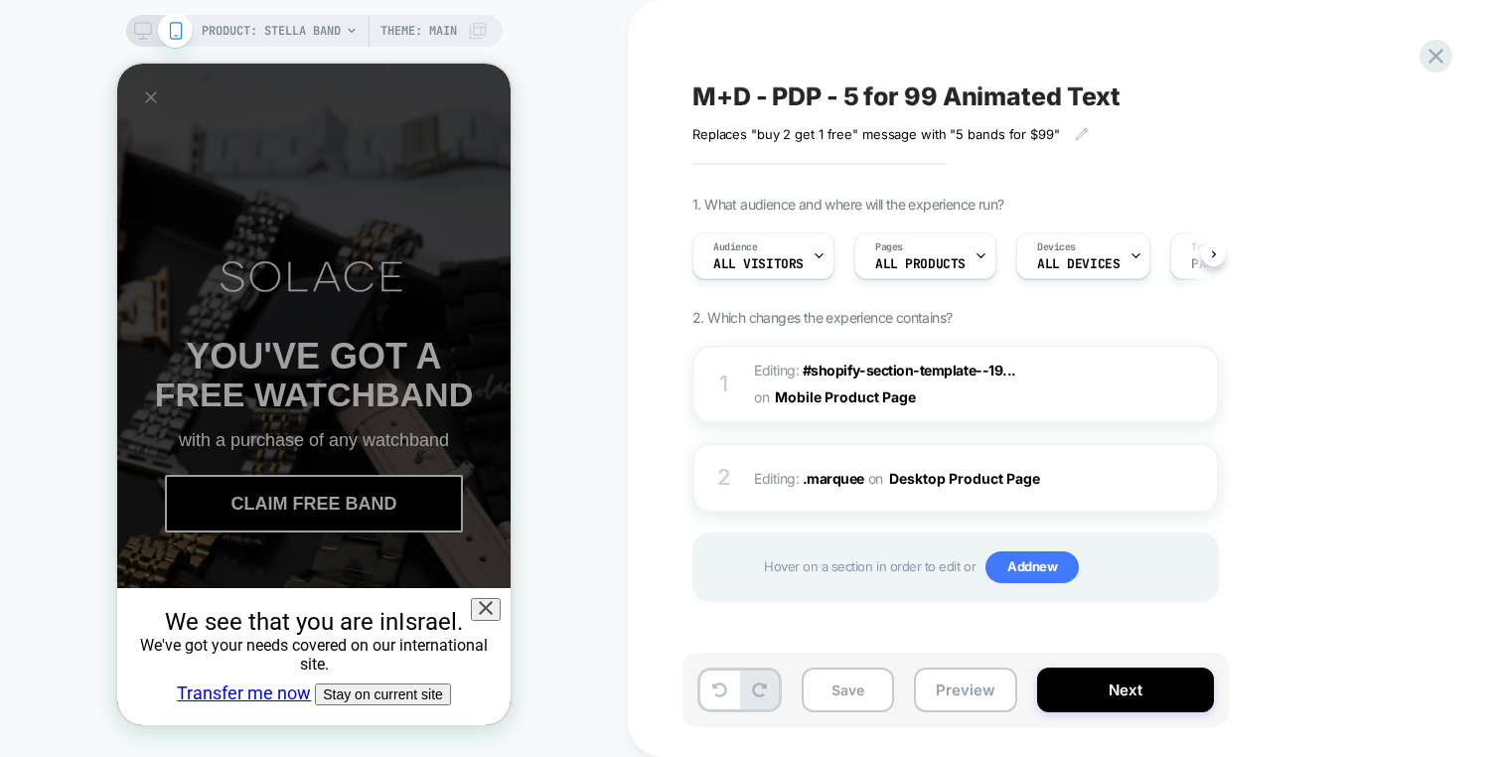
scroll to position [0, 1]
click at [502, 588] on div "We see that you are in [GEOGRAPHIC_DATA] . We've got your needs covered on our …" at bounding box center [313, 656] width 393 height 137
click at [493, 601] on icon at bounding box center [486, 608] width 14 height 14
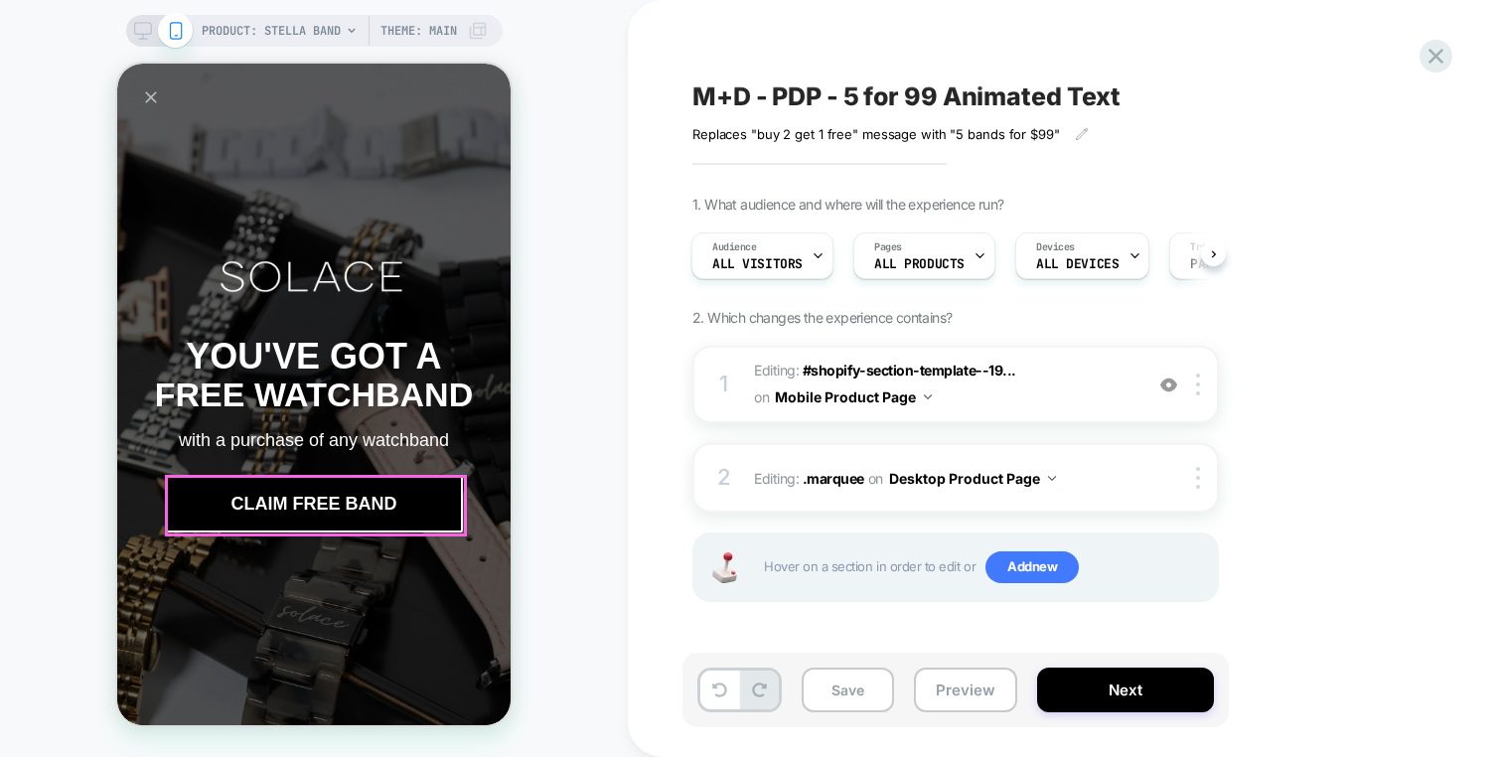
click at [348, 511] on button "CLAIM FREE BAND" at bounding box center [314, 504] width 298 height 58
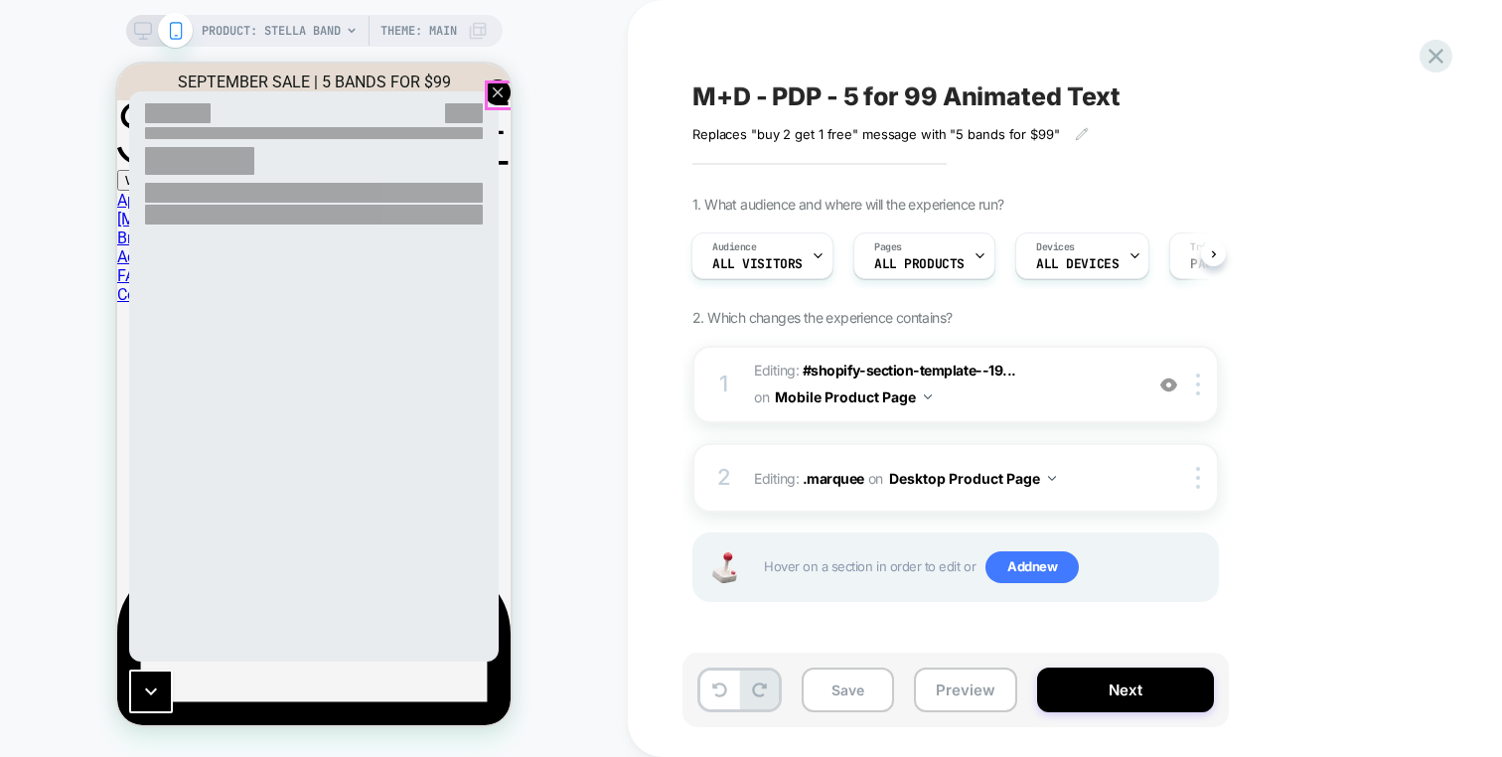
click at [501, 94] on icon "Close popup" at bounding box center [498, 92] width 18 height 18
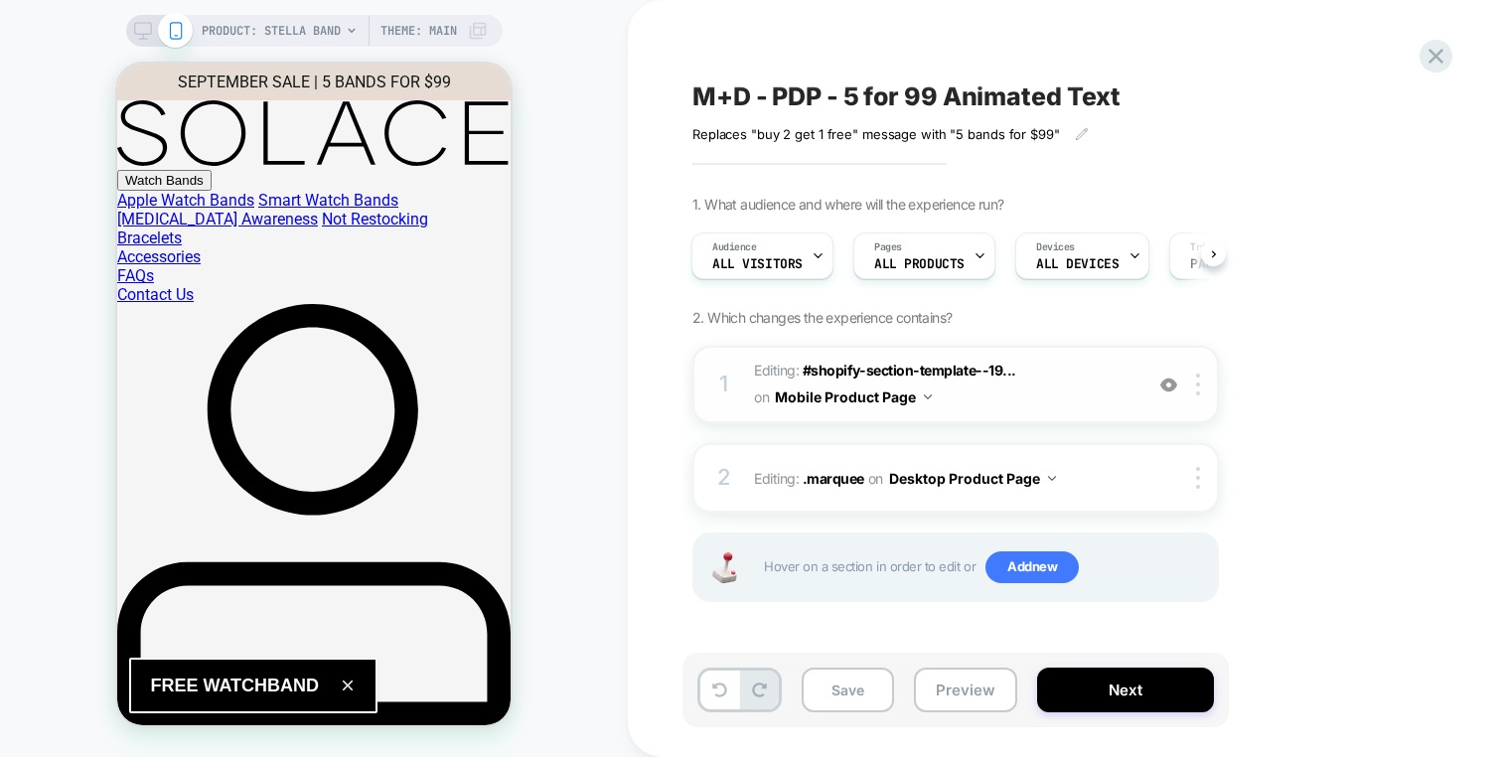
click at [1159, 387] on div at bounding box center [1169, 385] width 33 height 22
click at [1170, 388] on img at bounding box center [1169, 385] width 17 height 17
click at [1113, 382] on span "Editing : #shopify-section-template--19... #shopify-section-template--196847174…" at bounding box center [943, 385] width 379 height 54
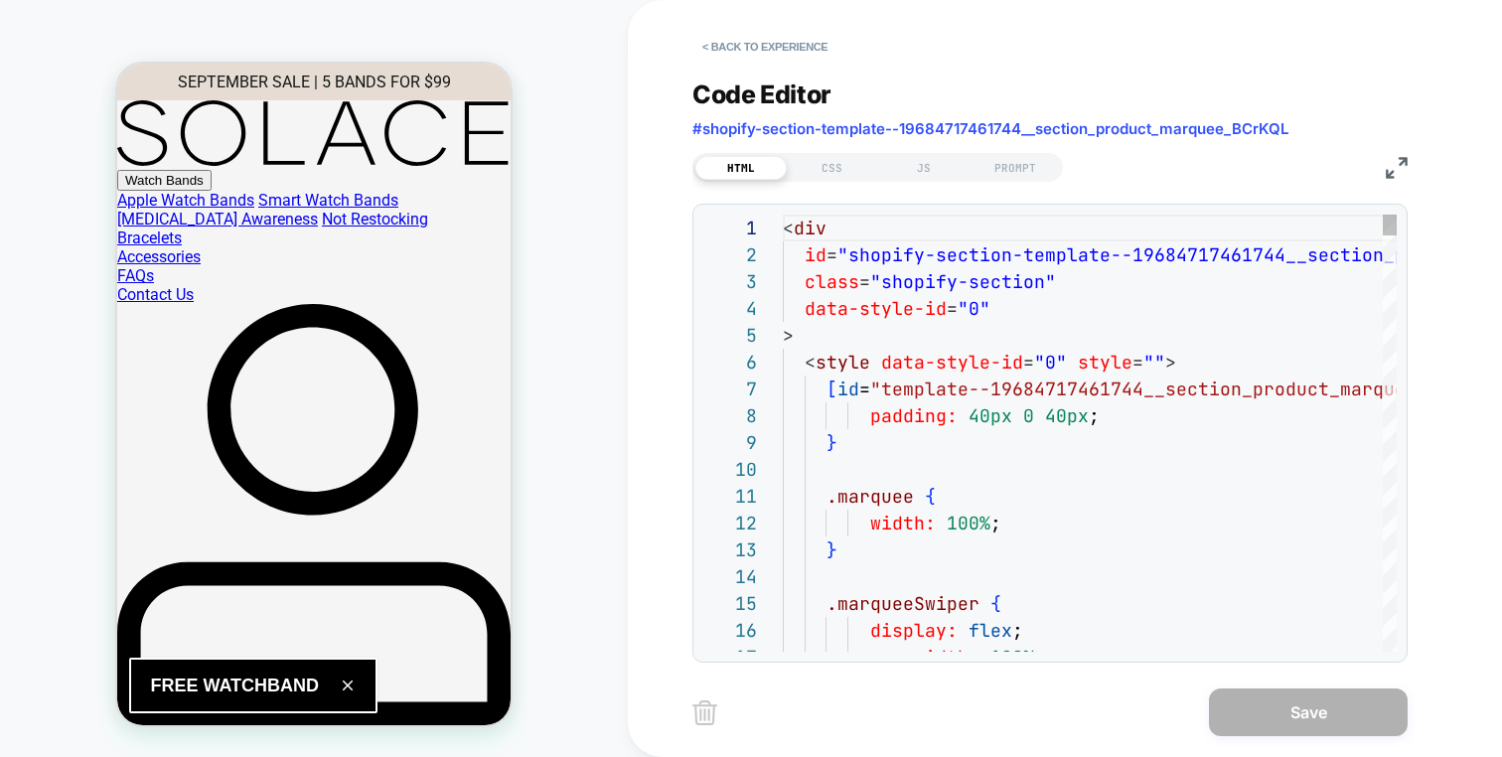
scroll to position [268, 0]
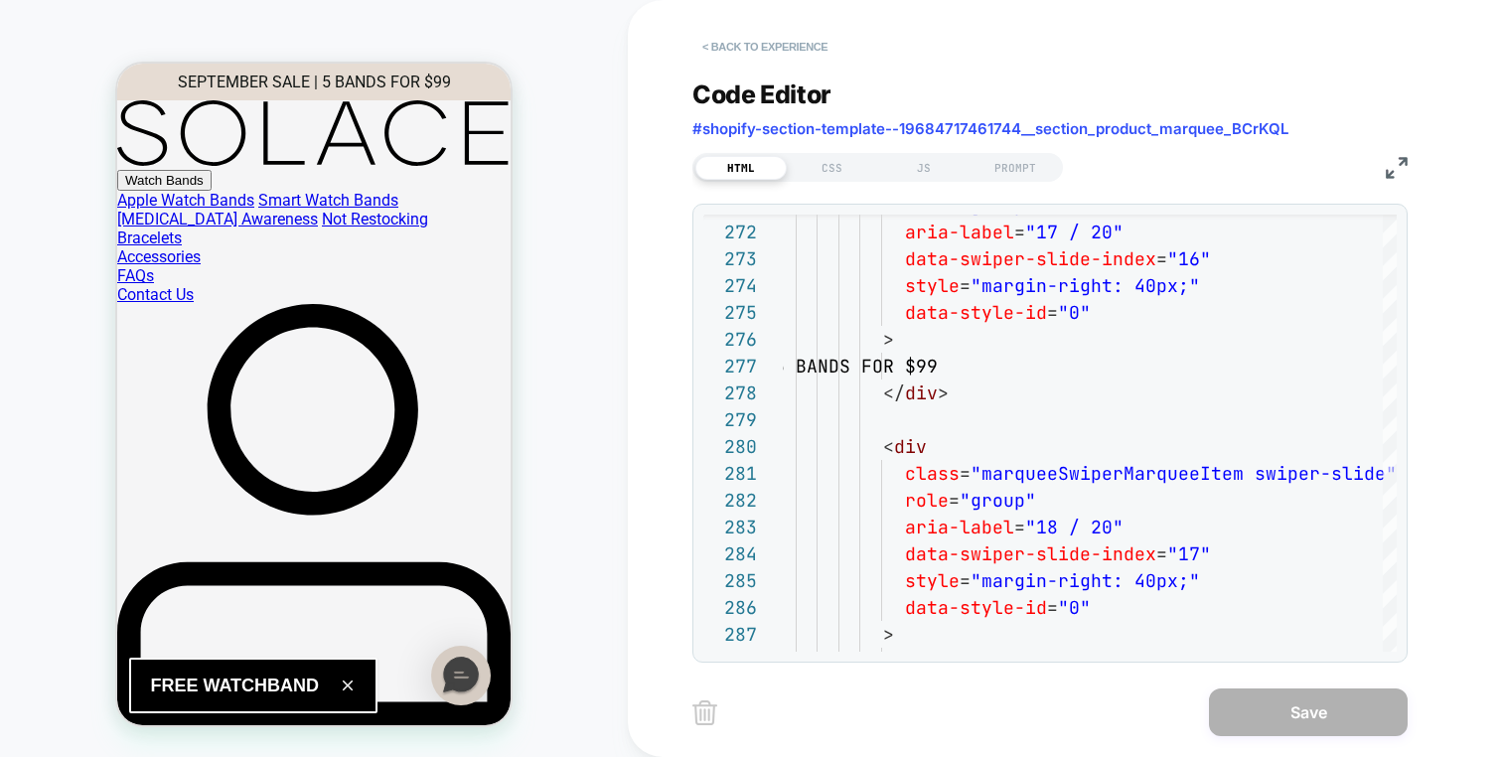
click at [808, 50] on button "< Back to experience" at bounding box center [765, 47] width 145 height 32
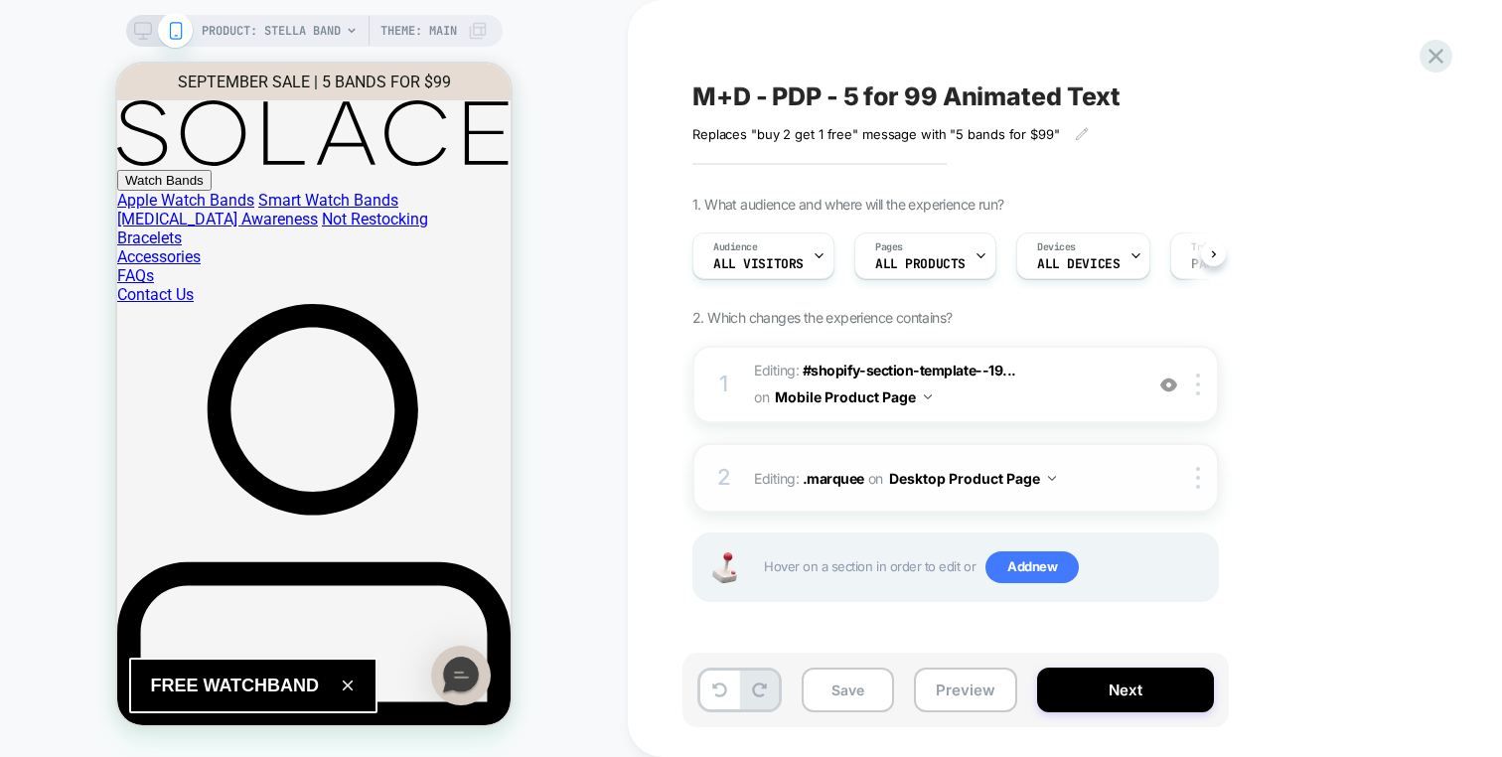
scroll to position [0, 1]
click at [1171, 392] on img at bounding box center [1169, 385] width 17 height 17
